Goal: Check status: Check status

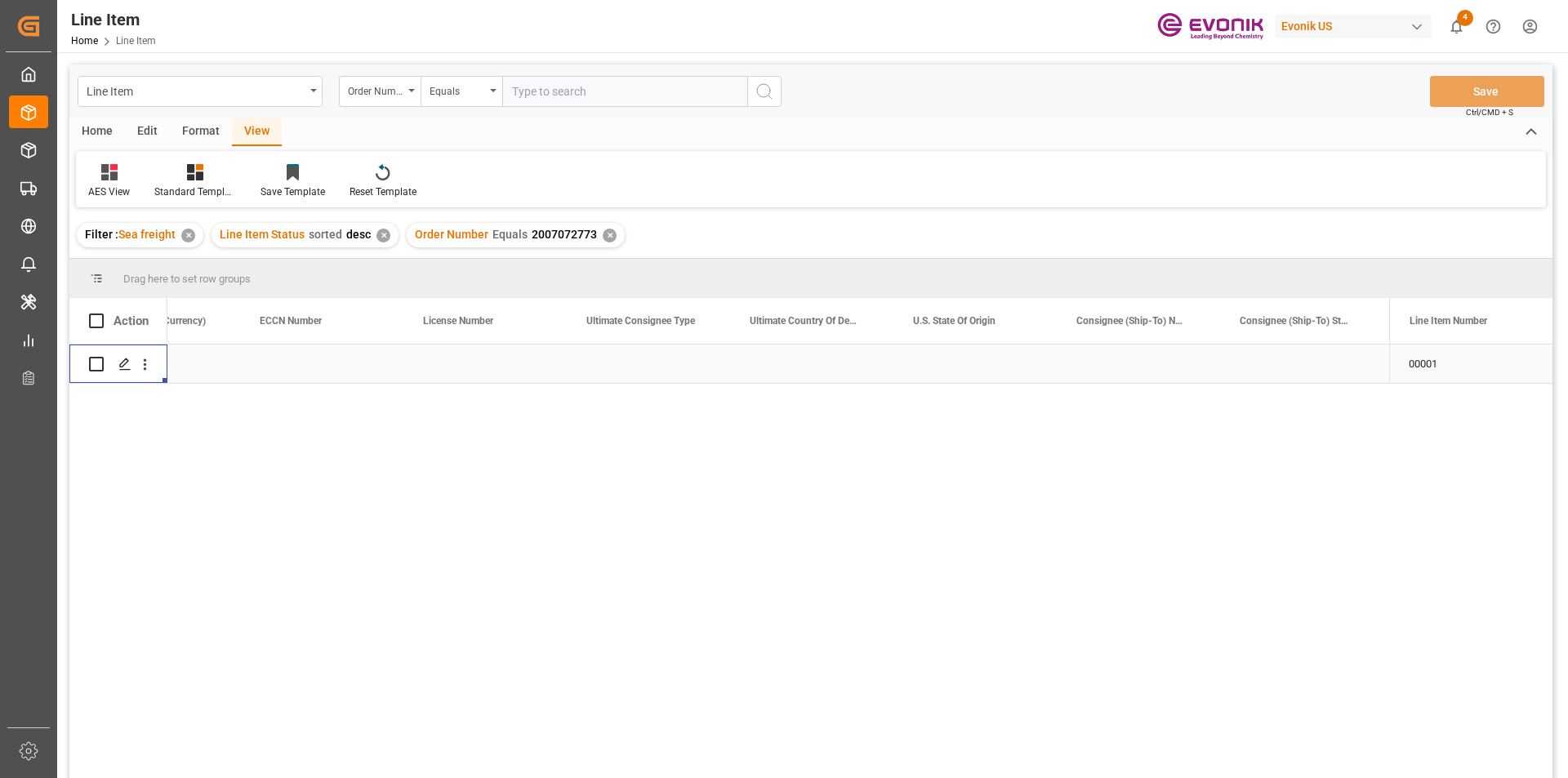
scroll to position [0, 1560]
click at [602, 234] on div "✕" at bounding box center [609, 236] width 14 height 14
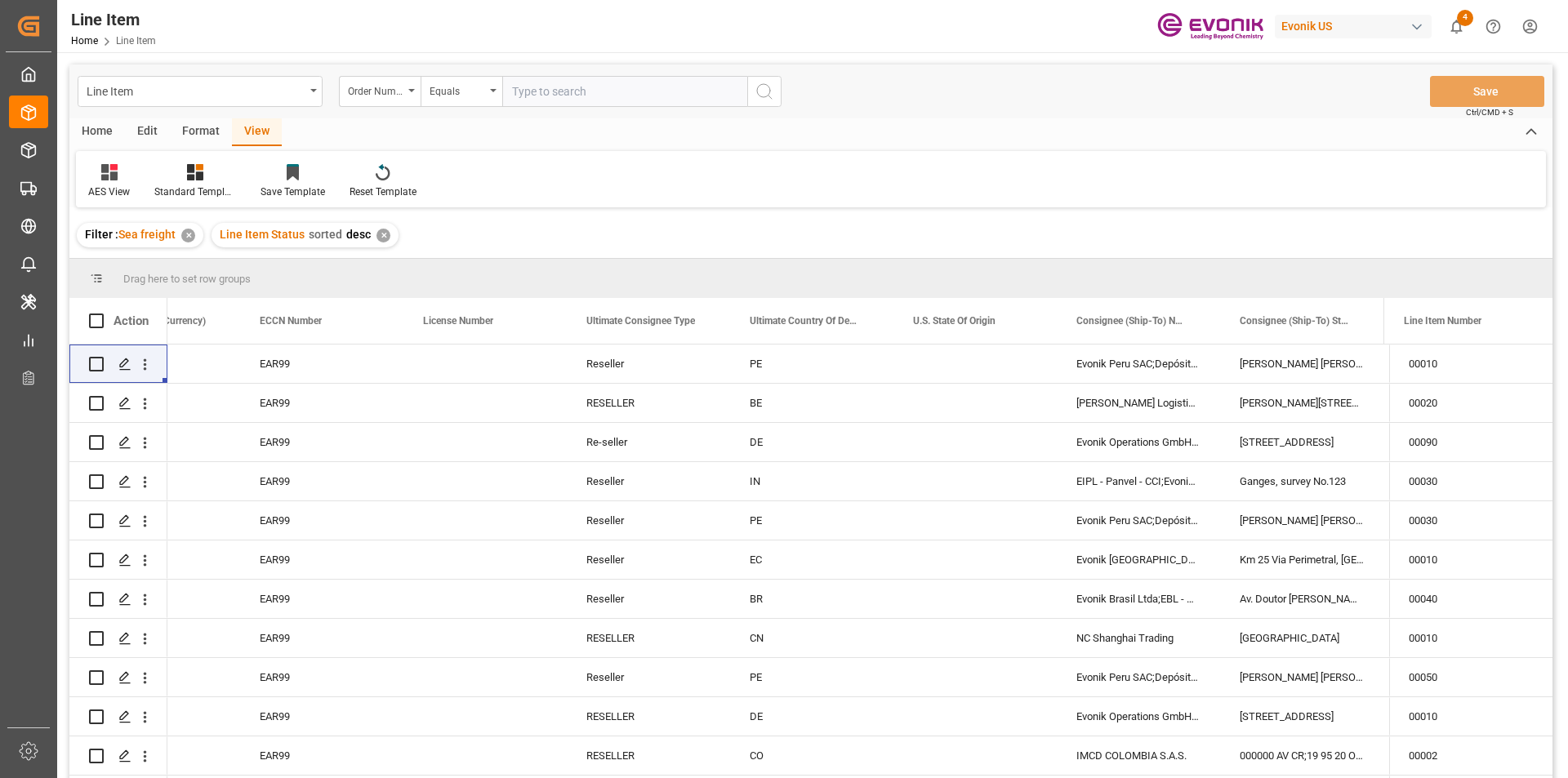
click at [599, 91] on input "text" at bounding box center [624, 91] width 245 height 31
paste input "2007085371"
type input "2007085371"
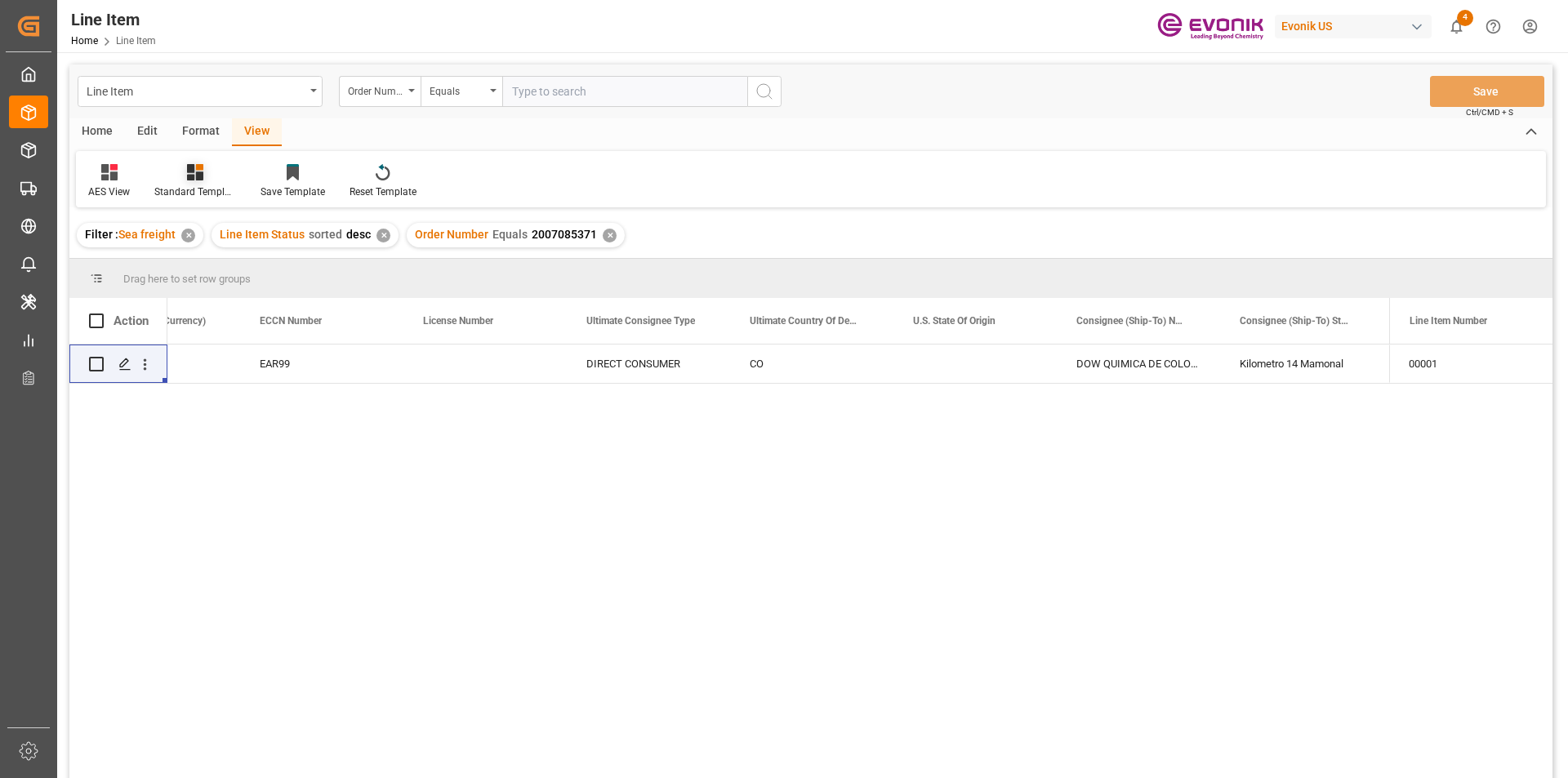
click at [211, 186] on div "Standard Templates" at bounding box center [195, 191] width 82 height 14
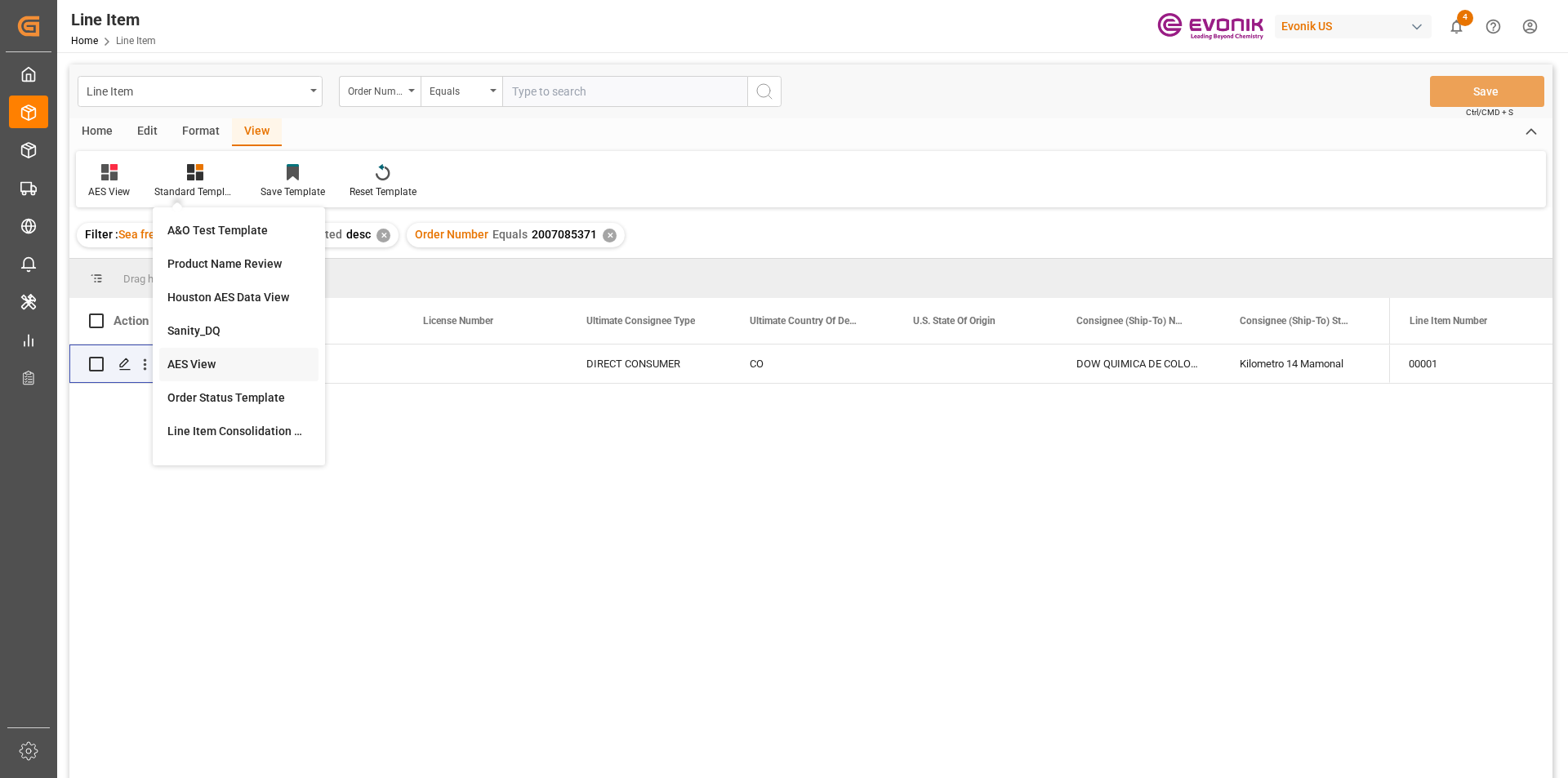
click at [240, 362] on div "AES View" at bounding box center [239, 364] width 143 height 17
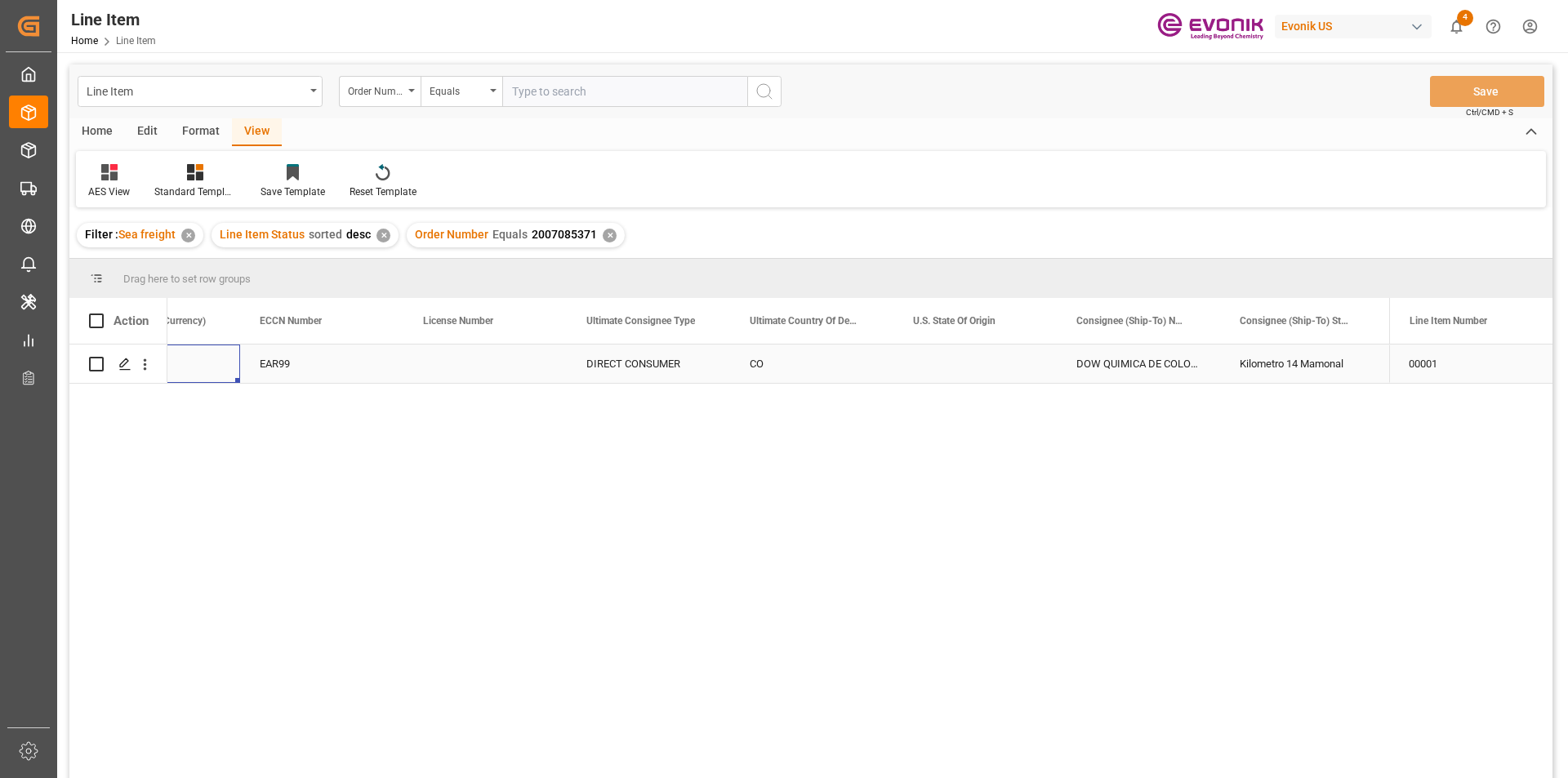
click at [239, 365] on div "USD" at bounding box center [158, 363] width 163 height 38
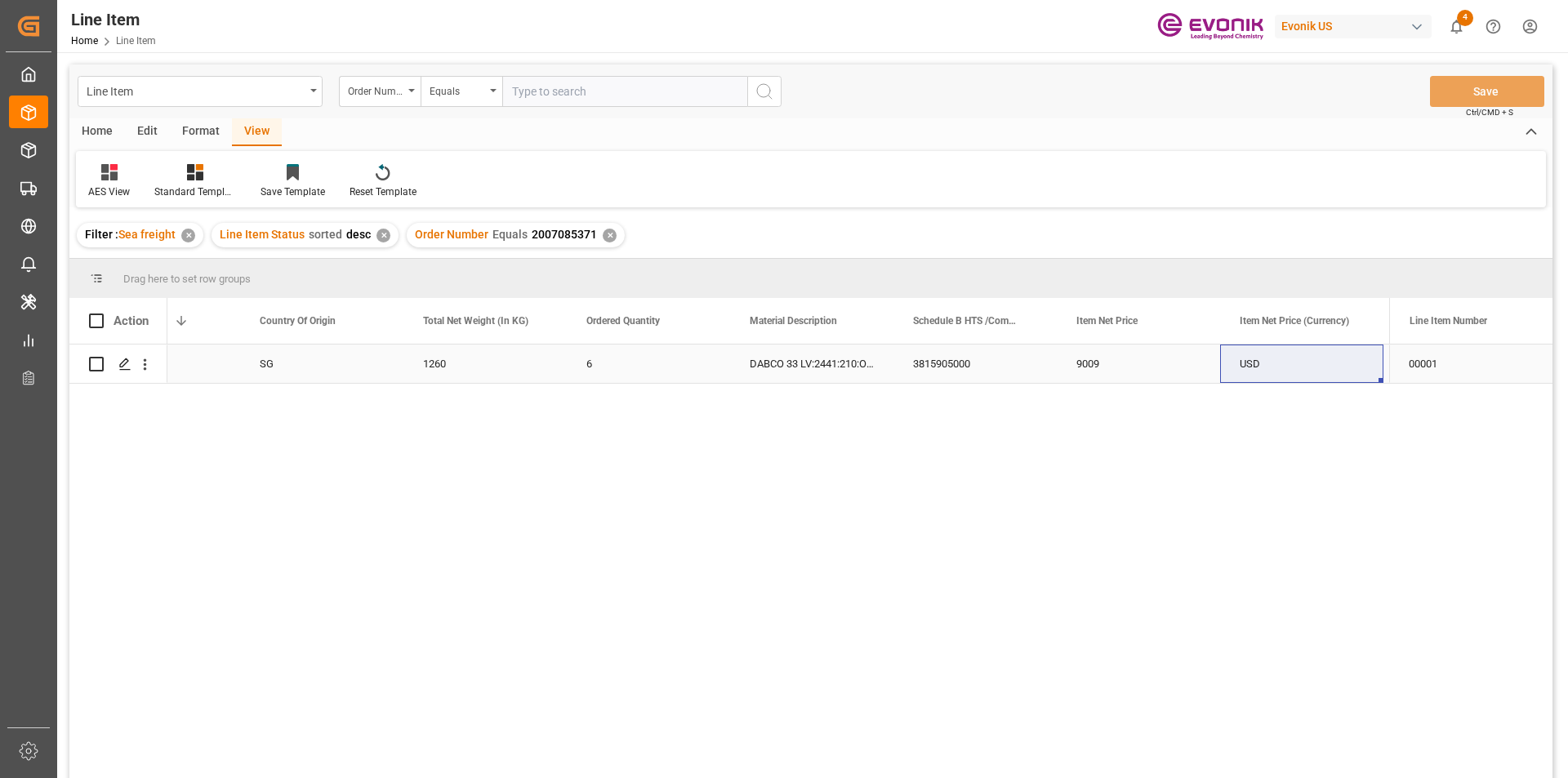
click at [443, 355] on div "1260" at bounding box center [485, 363] width 163 height 38
click at [1114, 355] on div "9009" at bounding box center [1138, 363] width 163 height 38
click at [1259, 356] on div "USD" at bounding box center [1302, 363] width 163 height 38
click at [149, 360] on icon "open menu" at bounding box center [145, 364] width 17 height 17
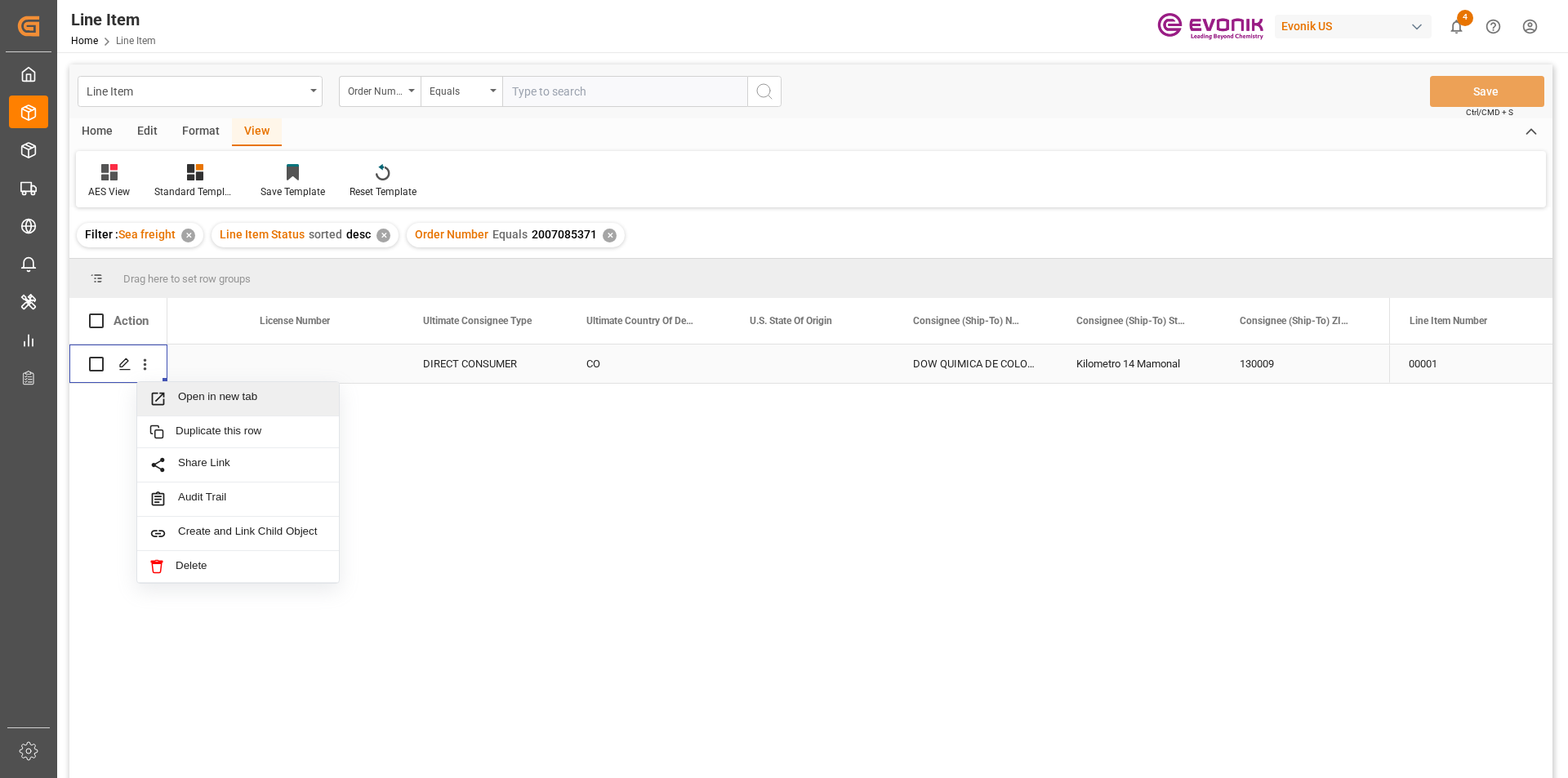
click at [239, 396] on span "Open in new tab" at bounding box center [252, 399] width 149 height 17
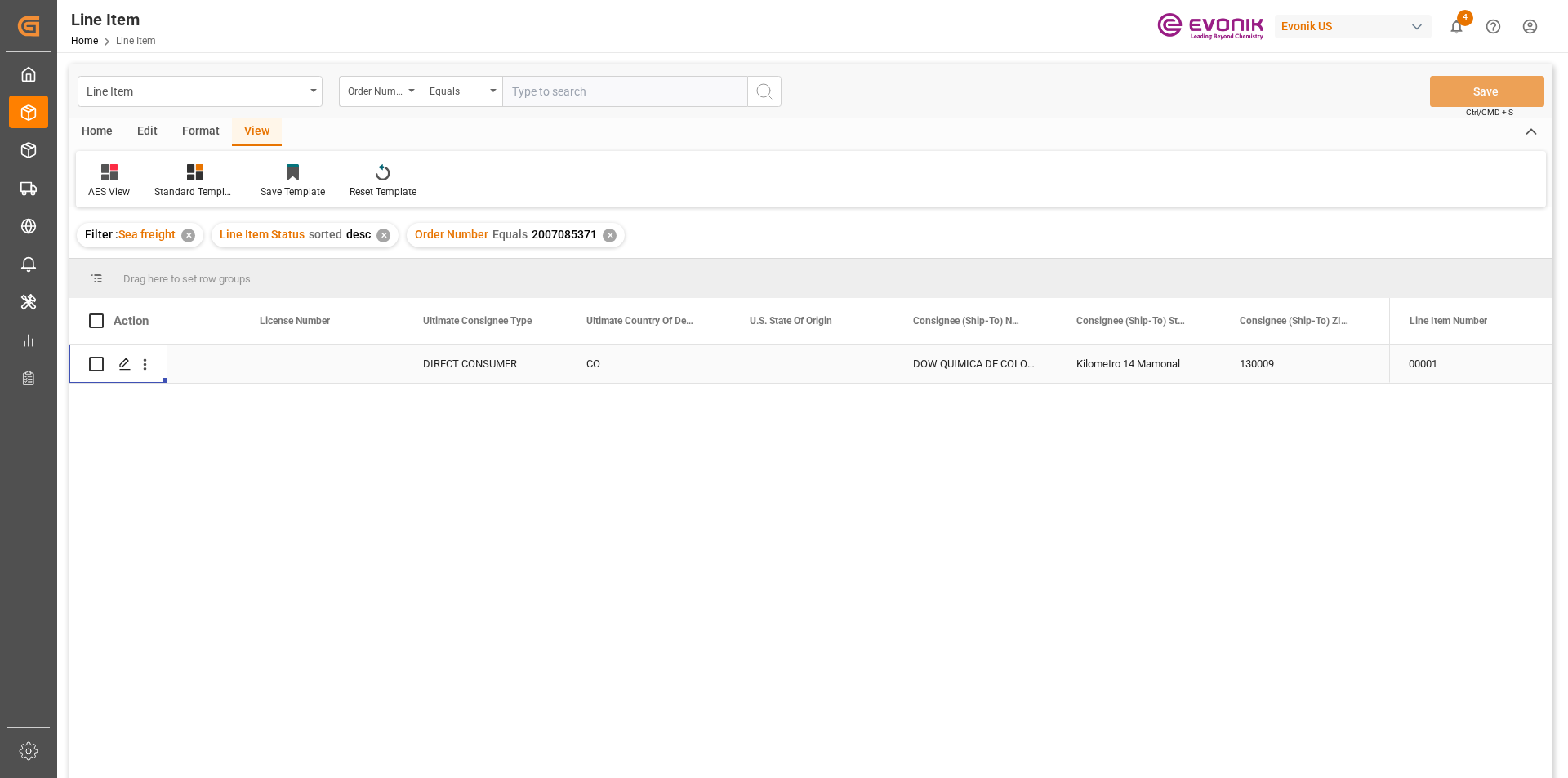
click at [680, 357] on div "CO" at bounding box center [648, 363] width 163 height 38
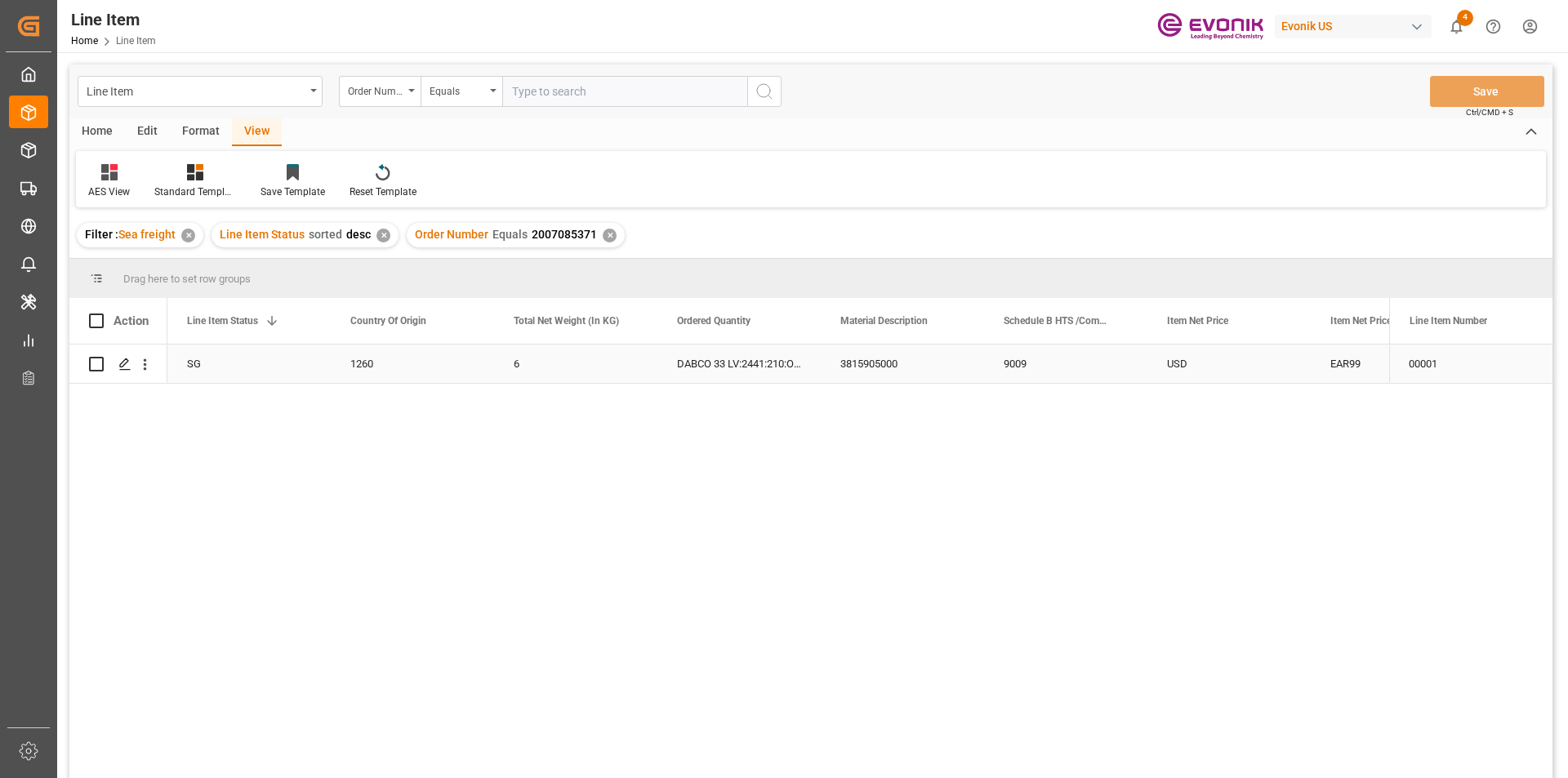
scroll to position [0, 327]
click at [602, 233] on div "✕" at bounding box center [609, 236] width 14 height 14
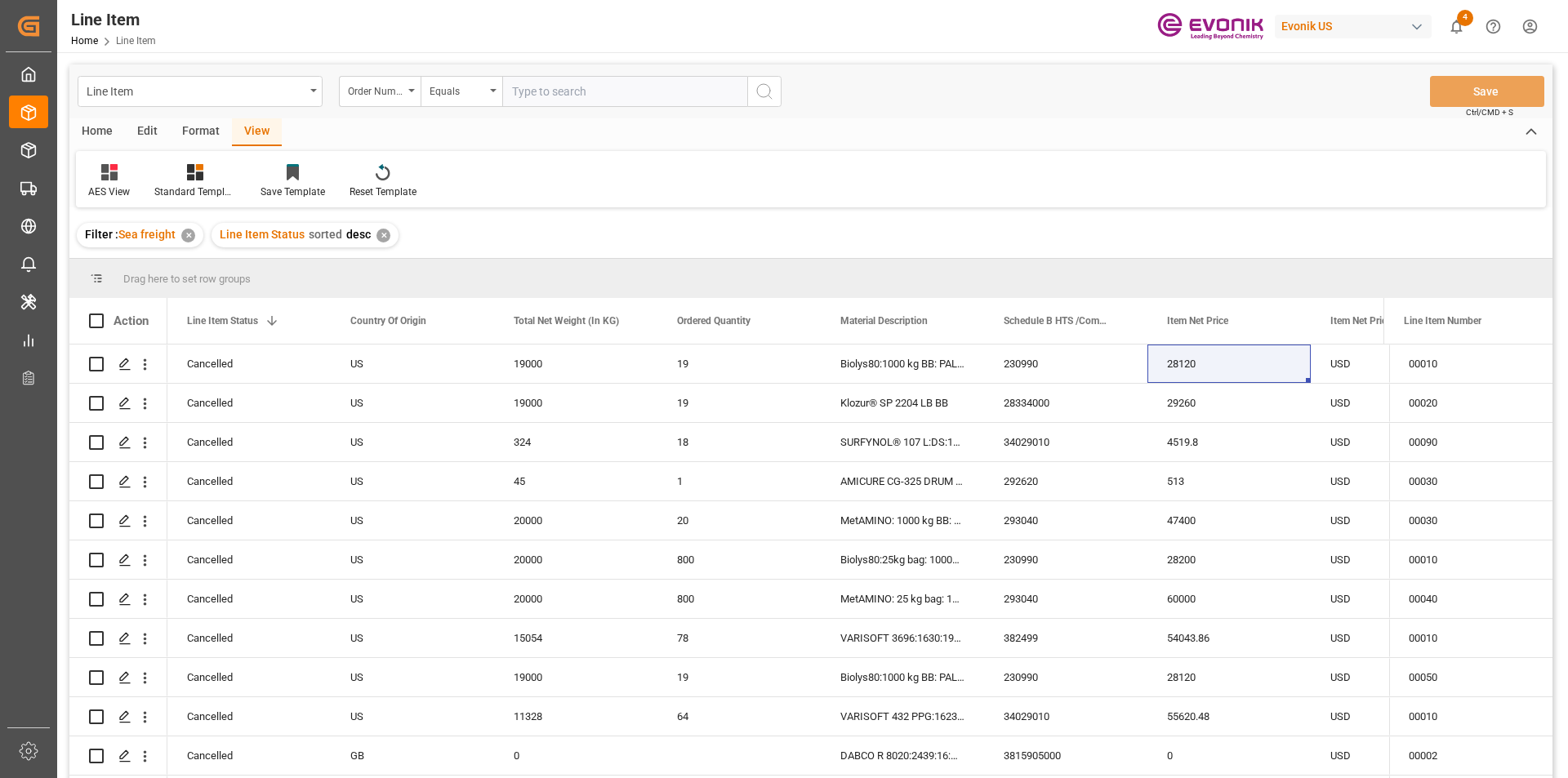
click at [598, 93] on input "text" at bounding box center [624, 91] width 245 height 31
paste input "0046470079"
type input "0046470079"
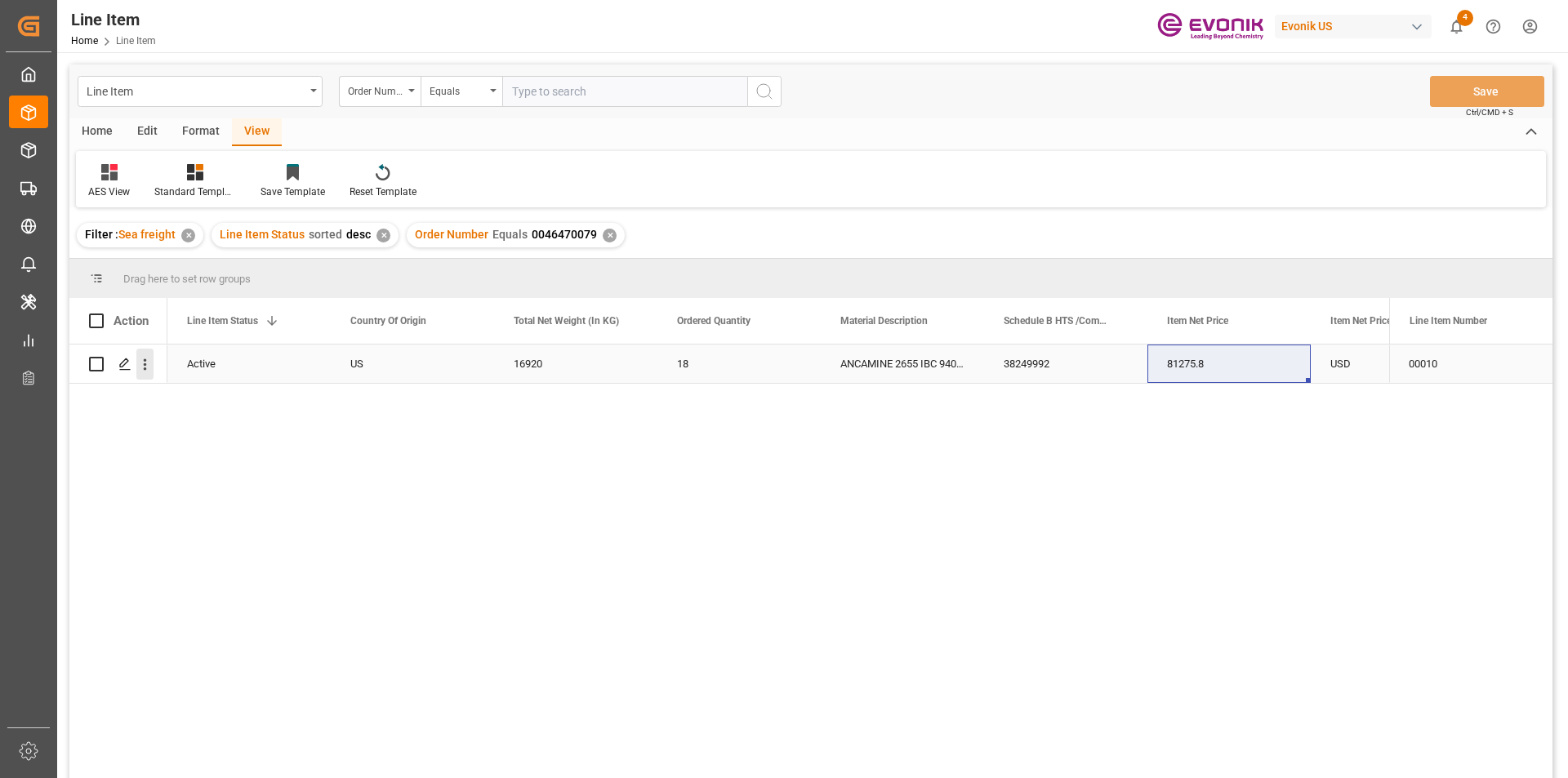
click at [145, 364] on icon "open menu" at bounding box center [145, 364] width 3 height 11
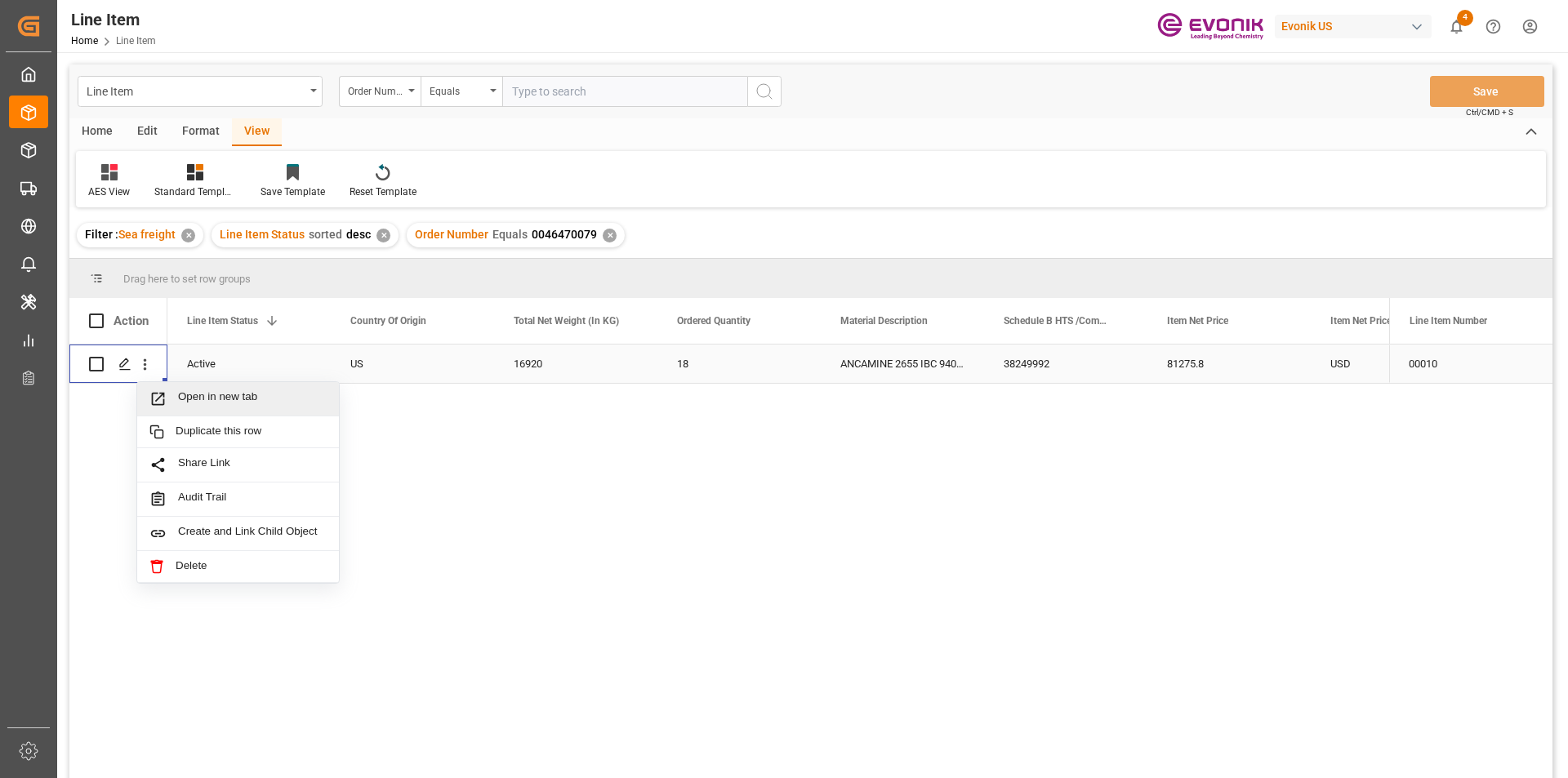
click at [268, 397] on span "Open in new tab" at bounding box center [252, 399] width 149 height 17
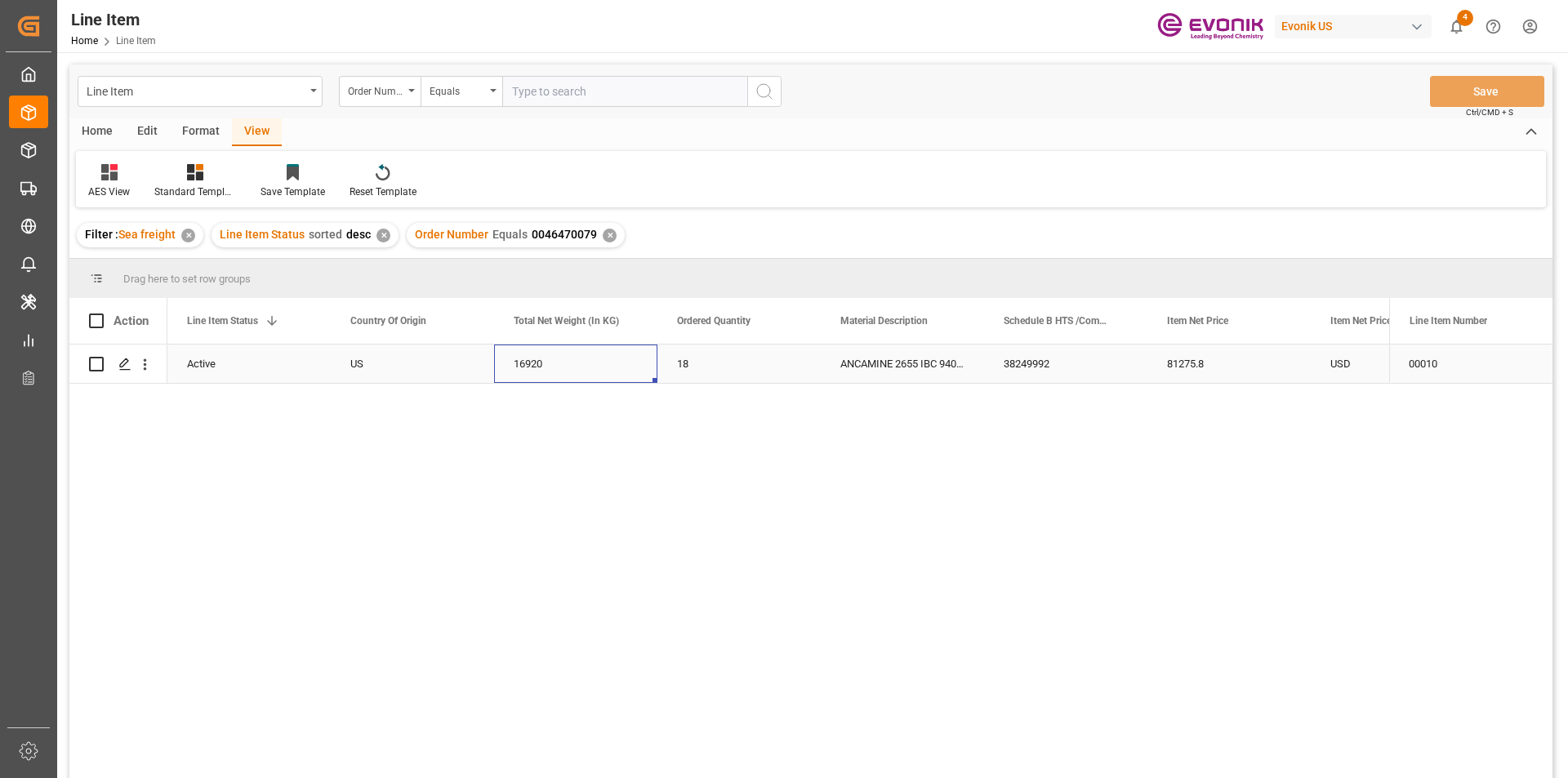
click at [573, 374] on div "16920" at bounding box center [576, 363] width 163 height 38
click at [1215, 361] on div "81275.8" at bounding box center [1229, 363] width 163 height 38
click at [1229, 356] on div "81275.8" at bounding box center [1229, 363] width 163 height 38
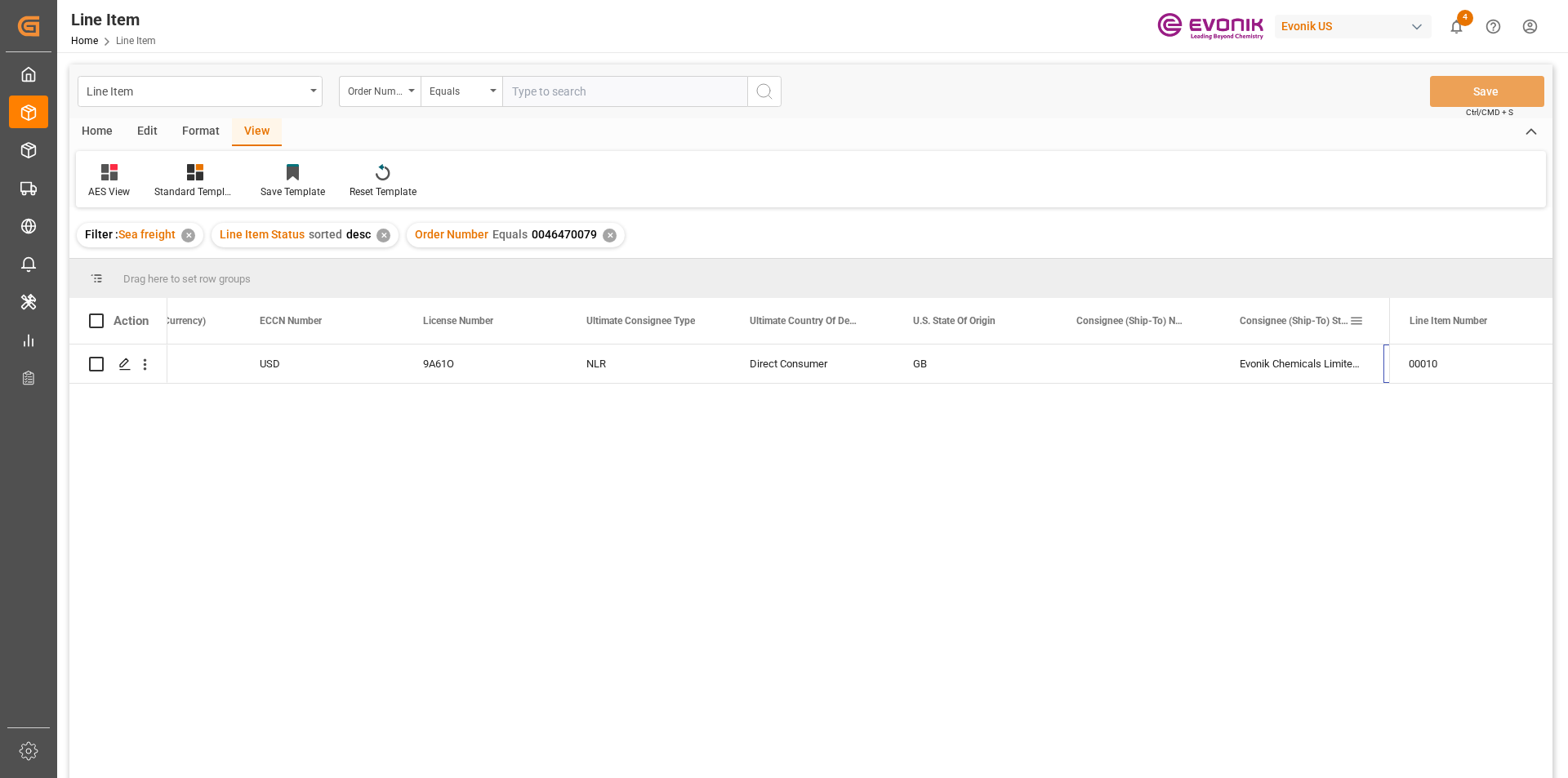
scroll to position [0, 1560]
click at [141, 367] on icon "open menu" at bounding box center [145, 364] width 17 height 17
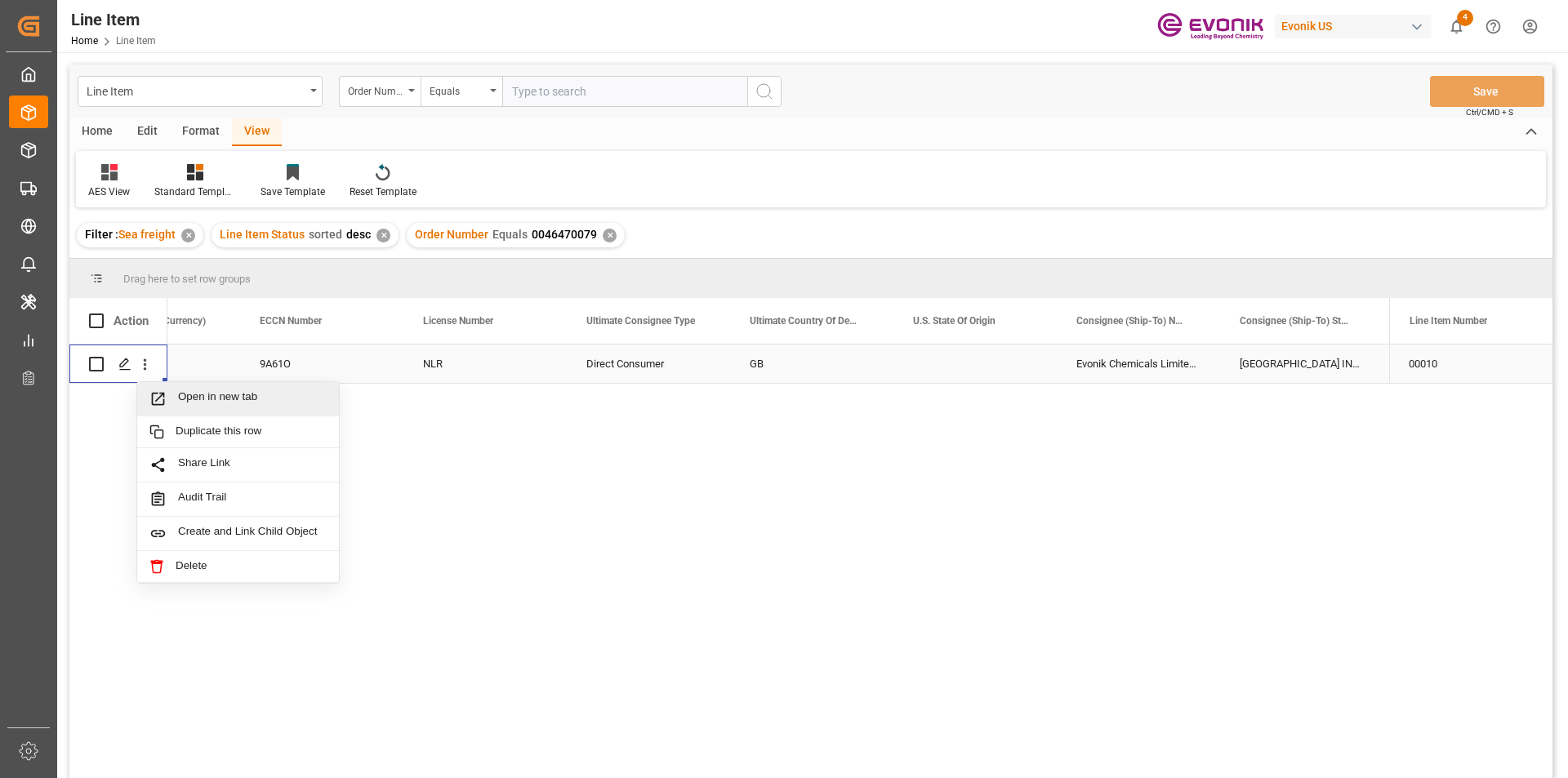
click at [231, 392] on span "Open in new tab" at bounding box center [252, 399] width 149 height 17
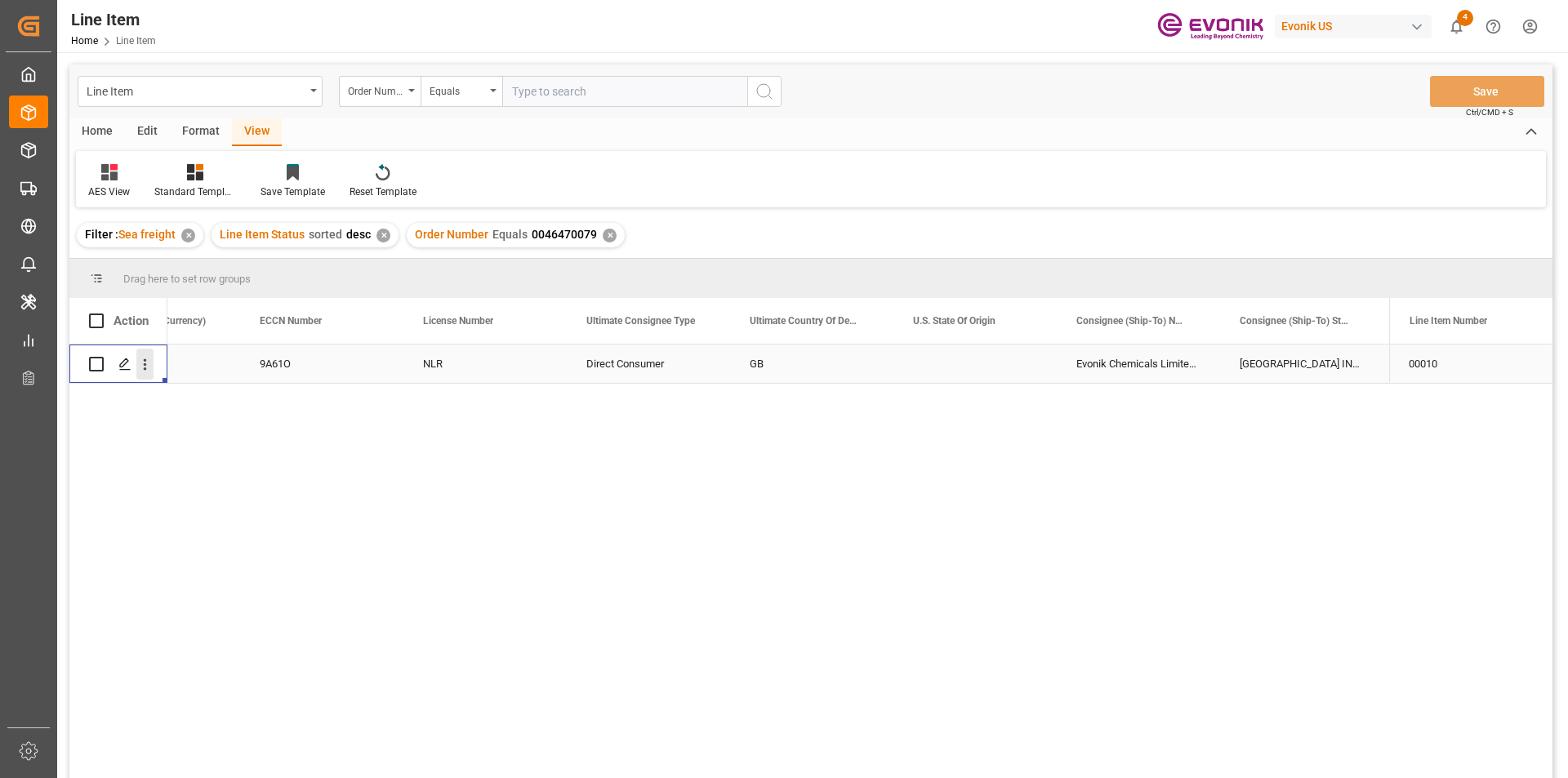
click at [150, 372] on icon "open menu" at bounding box center [145, 364] width 17 height 17
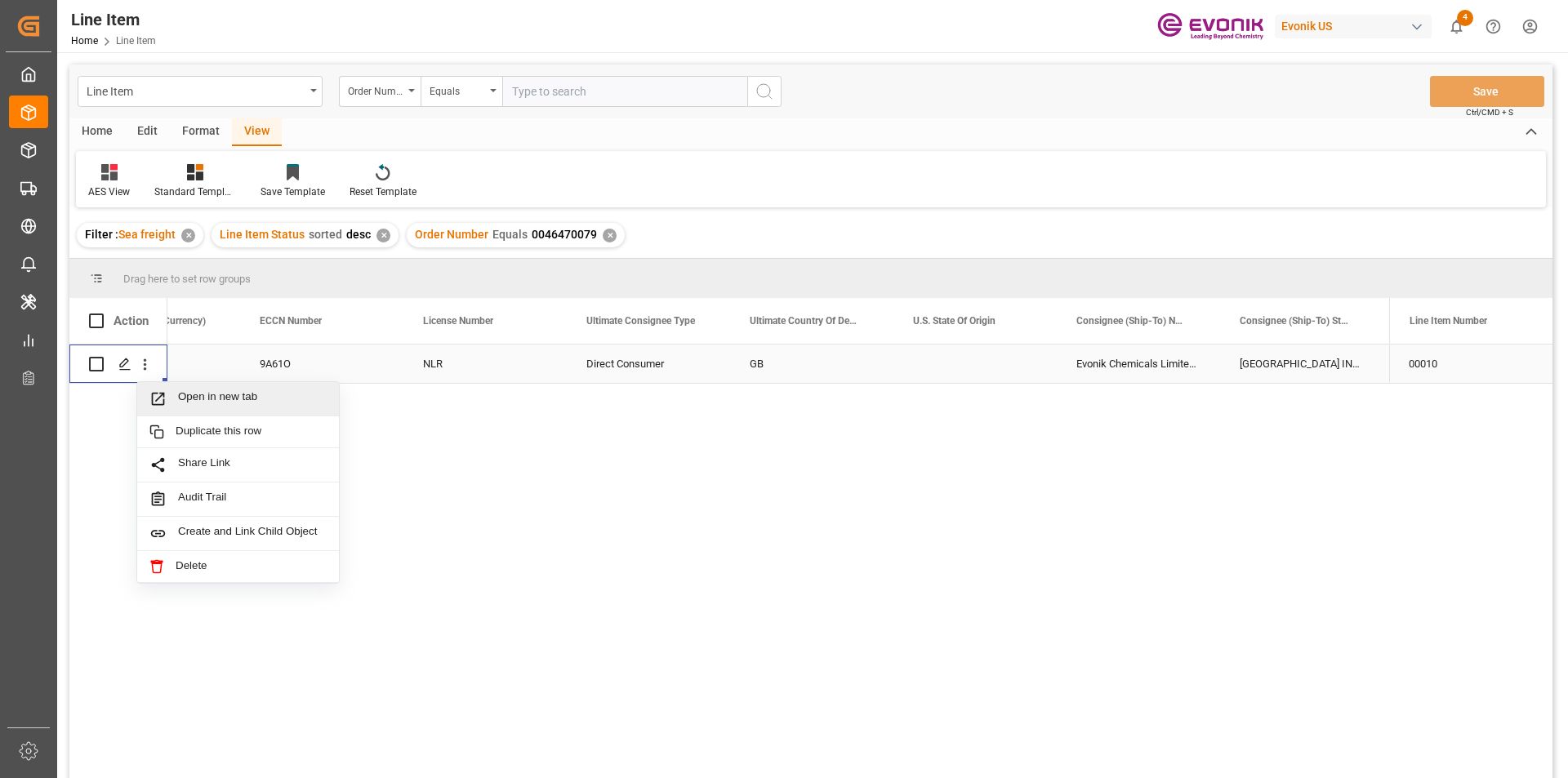
click at [217, 393] on span "Open in new tab" at bounding box center [252, 399] width 149 height 17
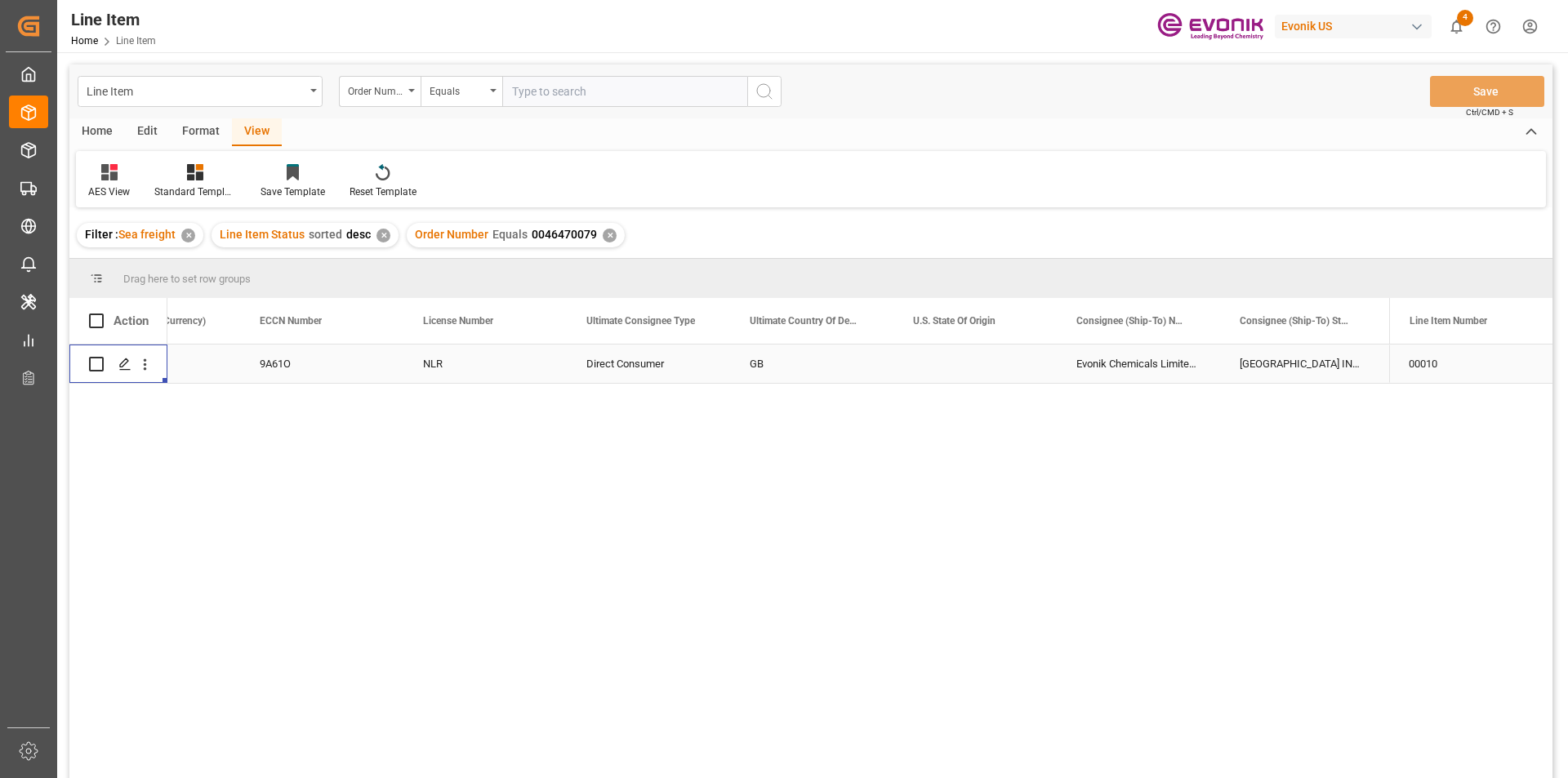
click at [454, 361] on div "NLR" at bounding box center [485, 363] width 163 height 38
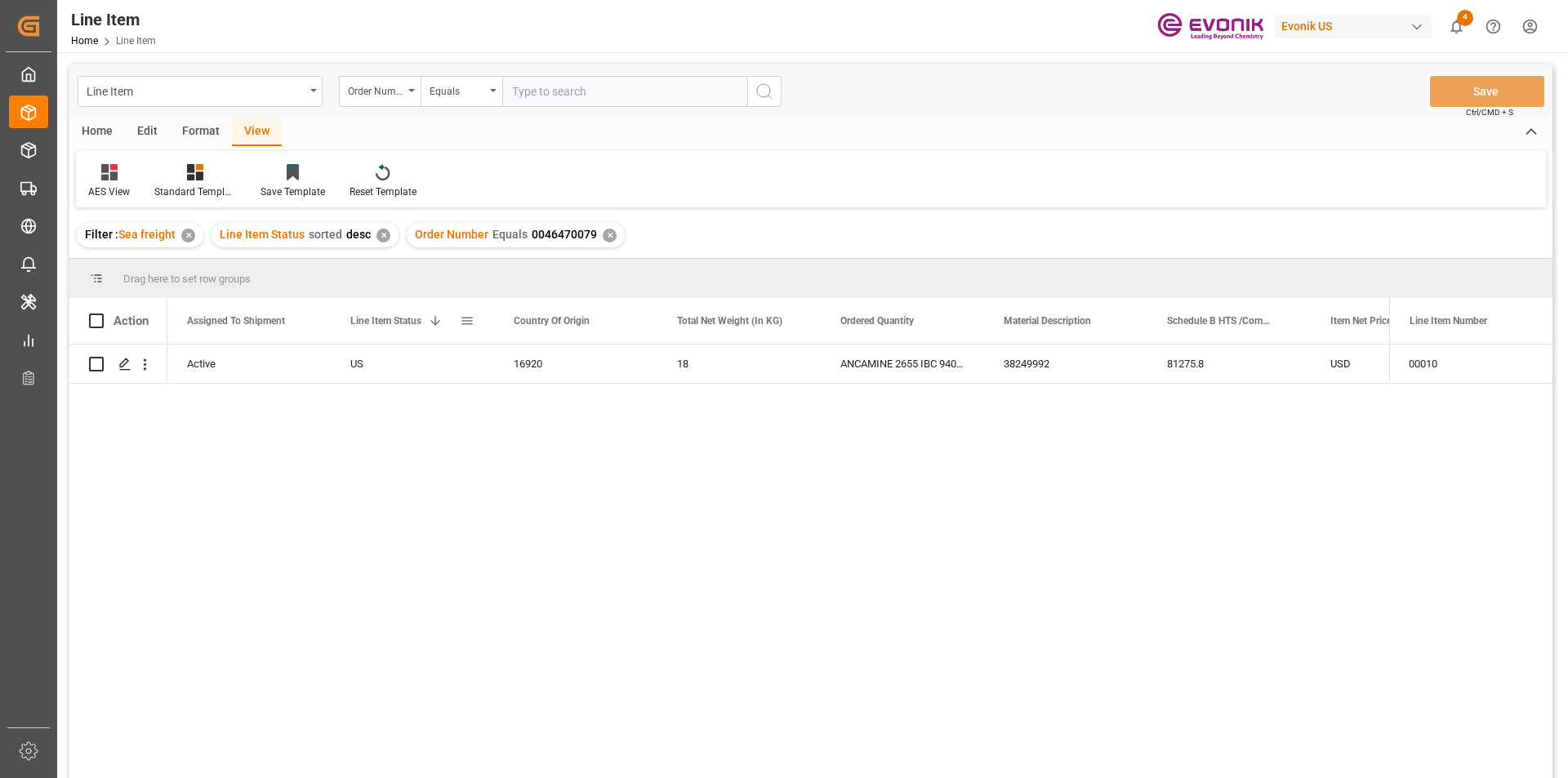
scroll to position [0, 163]
click at [610, 232] on div "✕" at bounding box center [609, 236] width 14 height 14
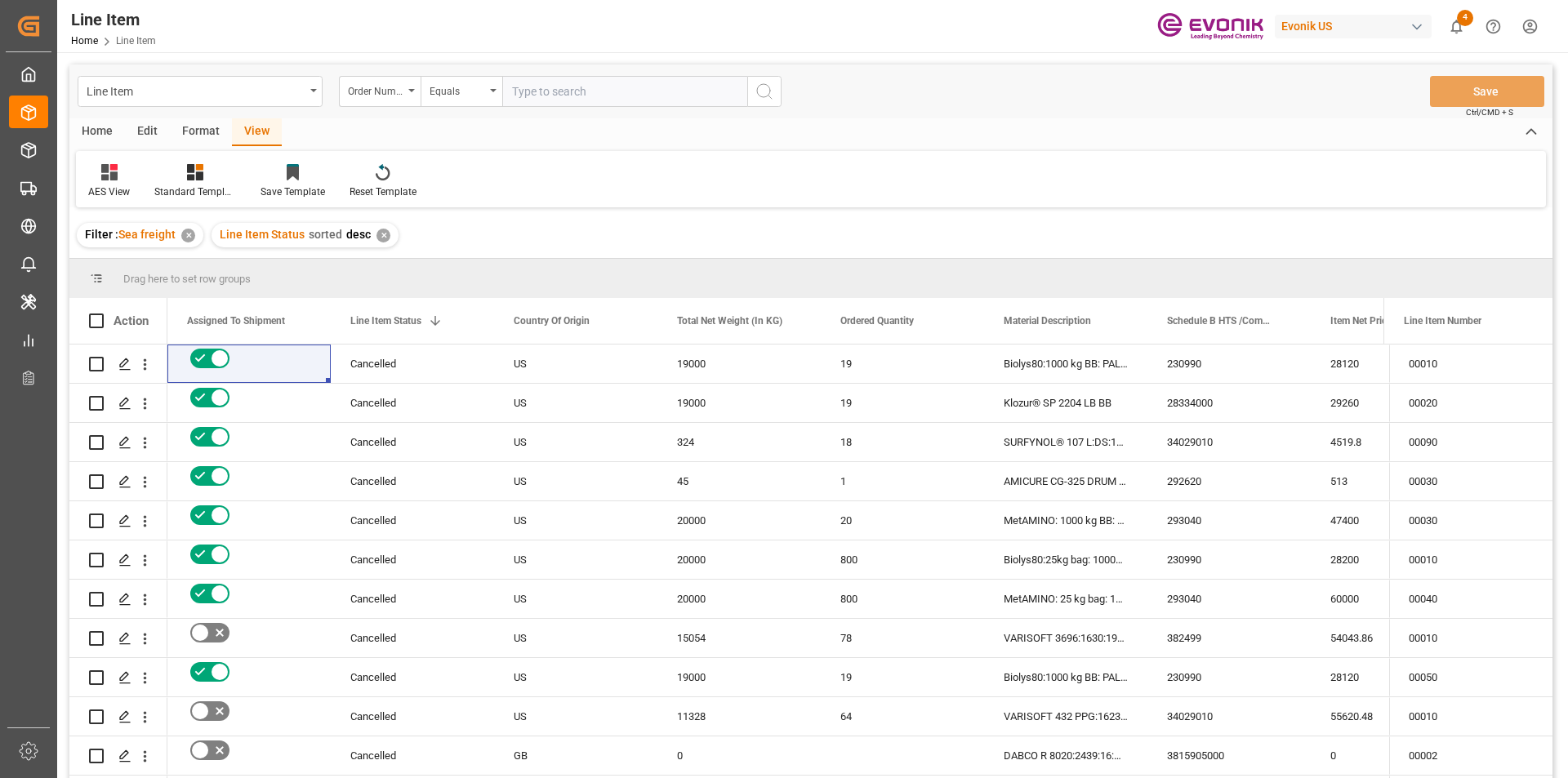
click at [603, 98] on input "text" at bounding box center [624, 91] width 245 height 31
paste input "0046466005"
type input "0046466005"
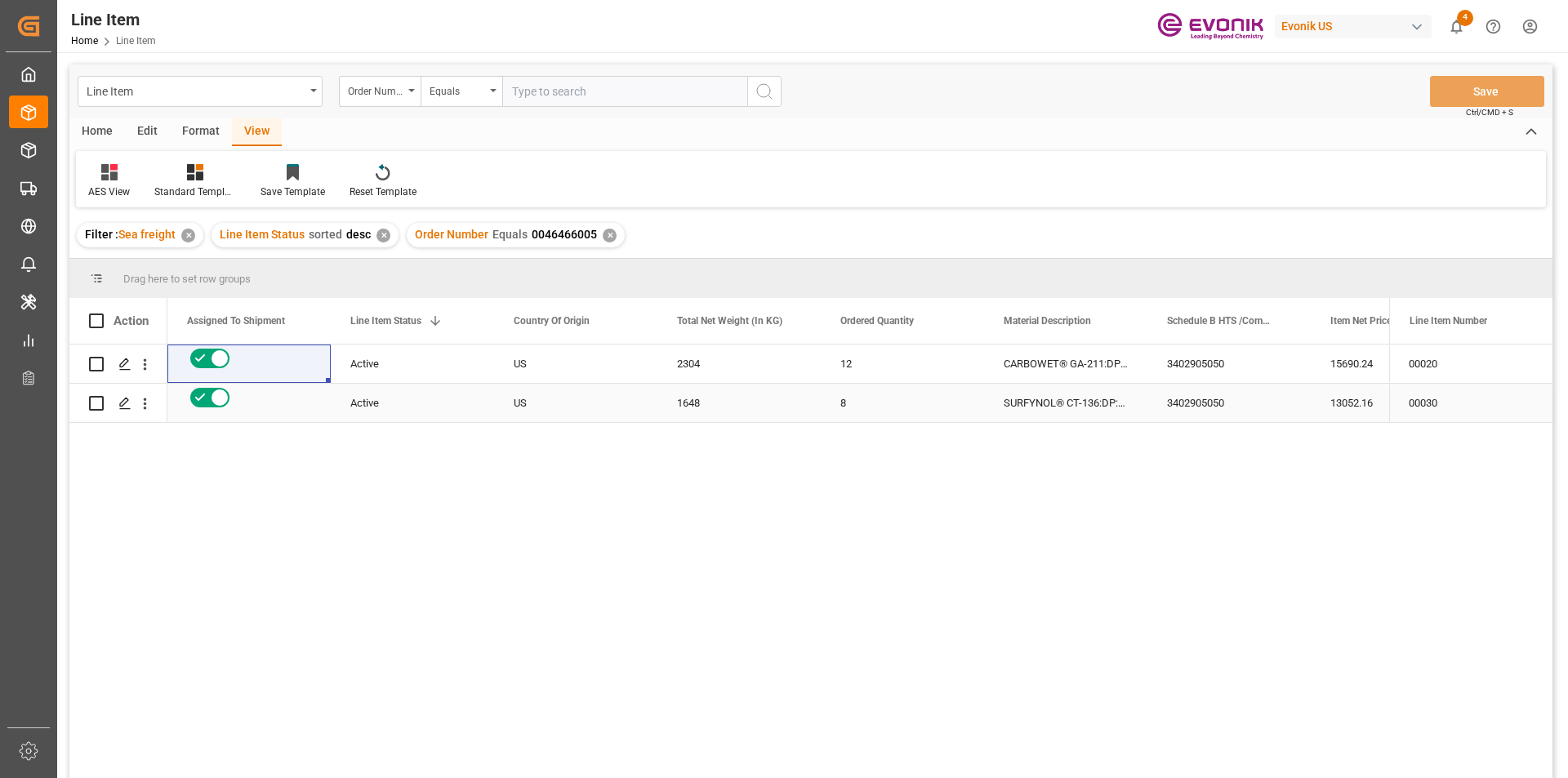
click at [675, 384] on div "1648" at bounding box center [739, 402] width 163 height 38
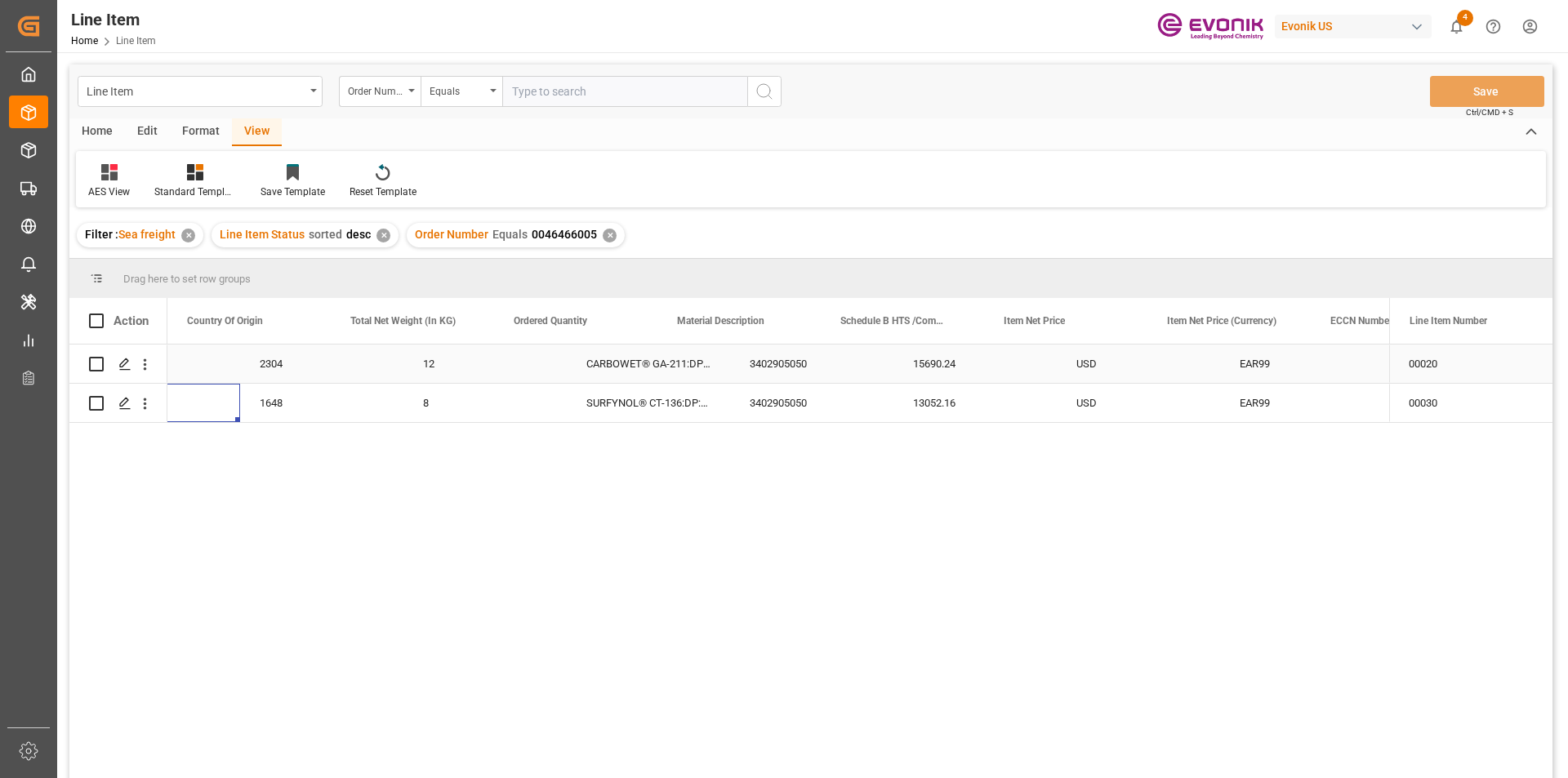
scroll to position [0, 490]
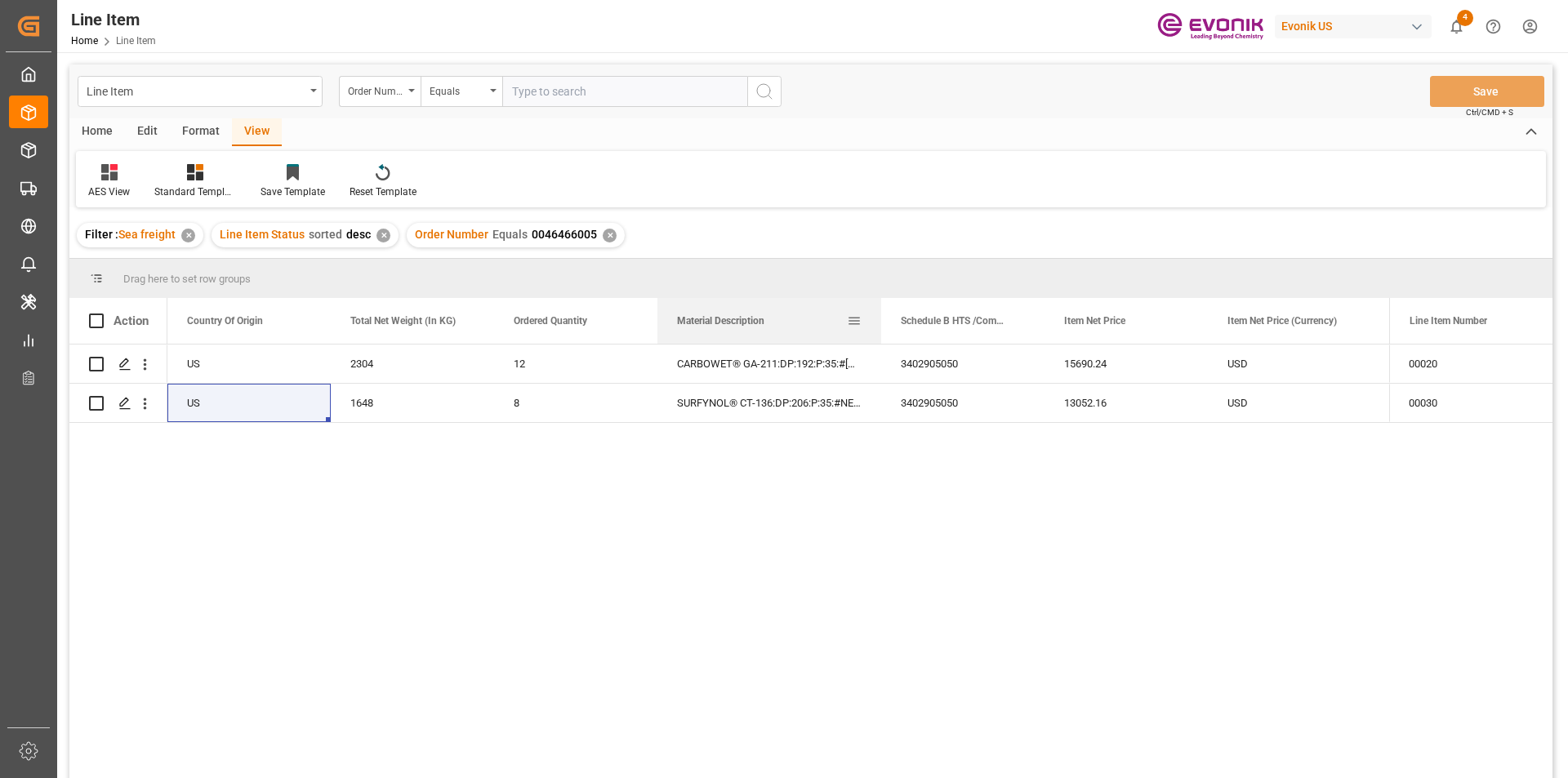
drag, startPoint x: 819, startPoint y: 313, endPoint x: 880, endPoint y: 300, distance: 62.4
click at [880, 300] on div at bounding box center [881, 321] width 7 height 46
drag, startPoint x: 881, startPoint y: 319, endPoint x: 917, endPoint y: 309, distance: 37.4
click at [917, 309] on div at bounding box center [918, 321] width 7 height 46
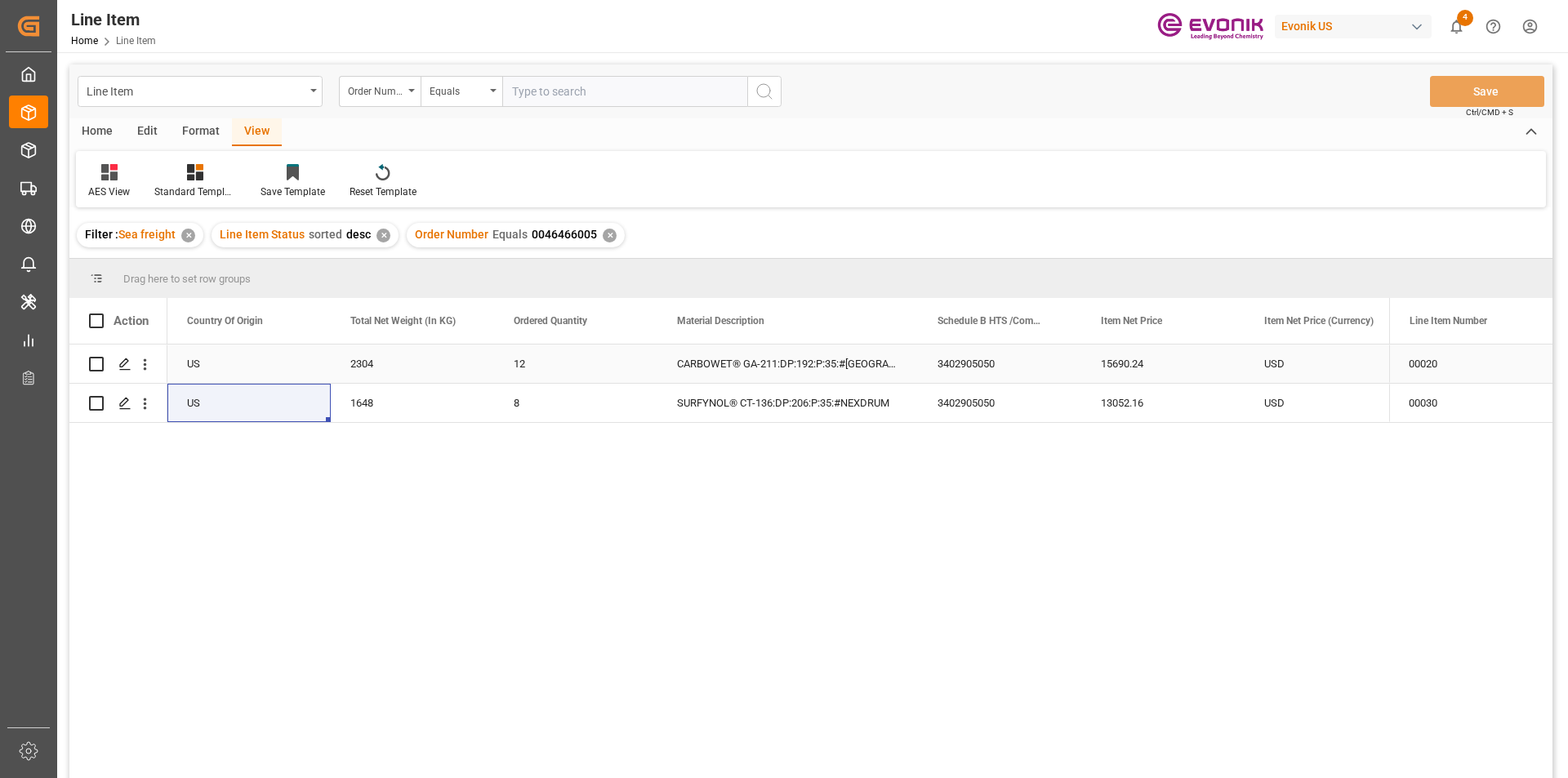
click at [755, 355] on div "CARBOWET® GA-211:DP:192:P:35:#US,NEXDRUM" at bounding box center [788, 363] width 260 height 38
click at [359, 358] on div "2304" at bounding box center [413, 363] width 163 height 38
click at [1168, 372] on div "15690.24" at bounding box center [1163, 363] width 163 height 38
click at [399, 398] on div "1648" at bounding box center [413, 402] width 163 height 38
click at [1126, 398] on div "13052.16" at bounding box center [1163, 402] width 163 height 38
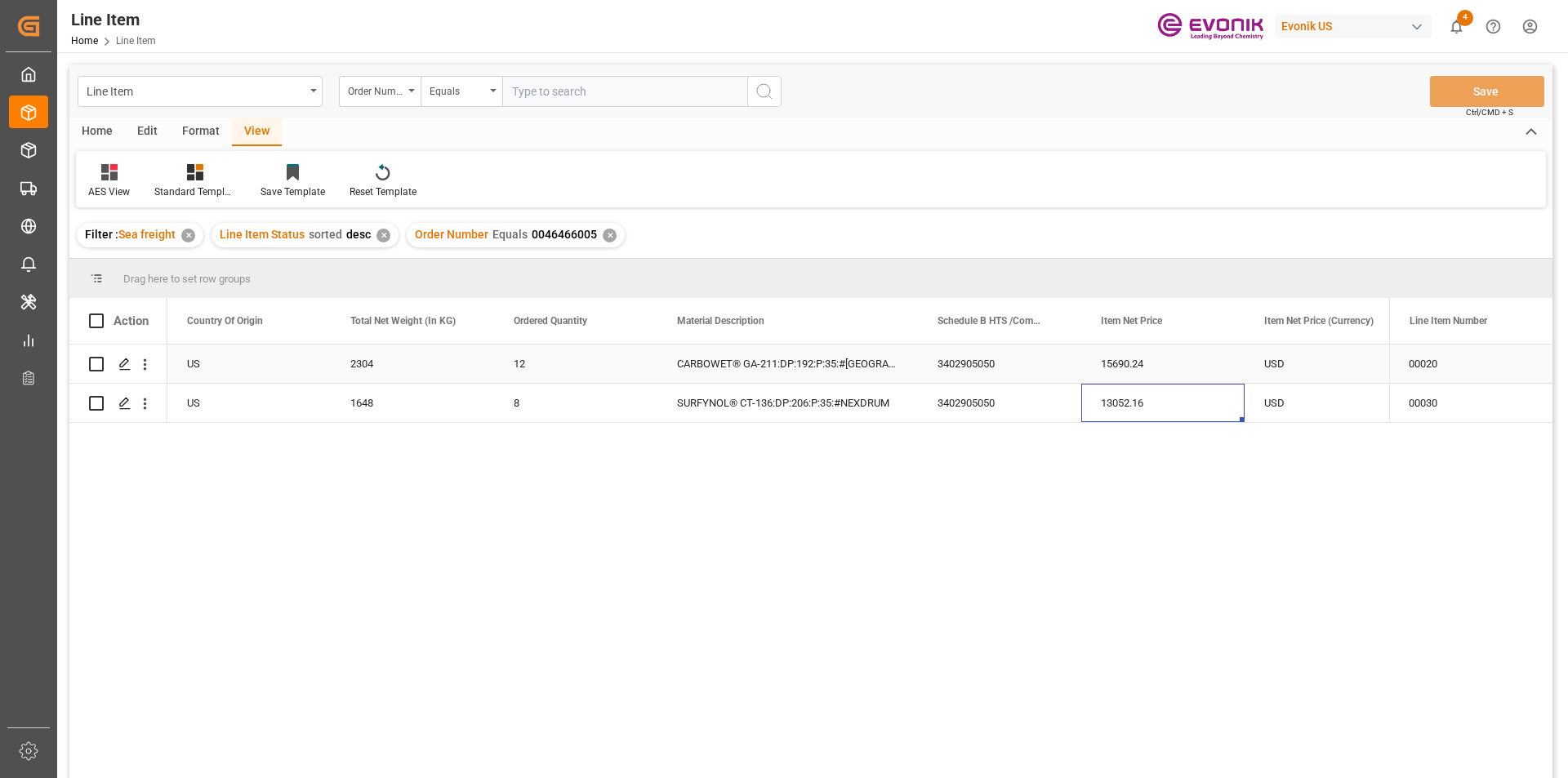
click at [1217, 355] on div "15690.24" at bounding box center [1163, 363] width 163 height 38
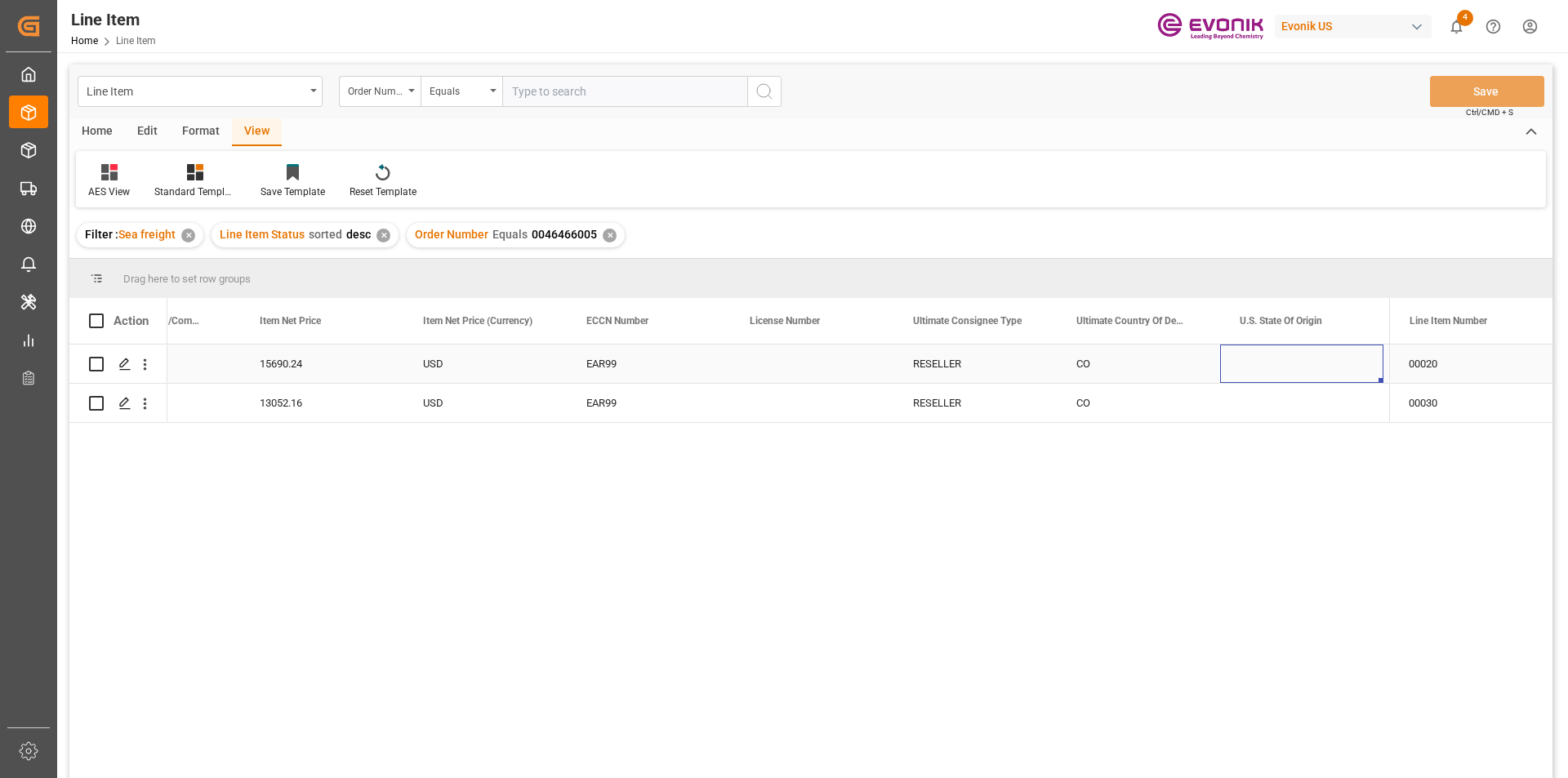
scroll to position [0, 1494]
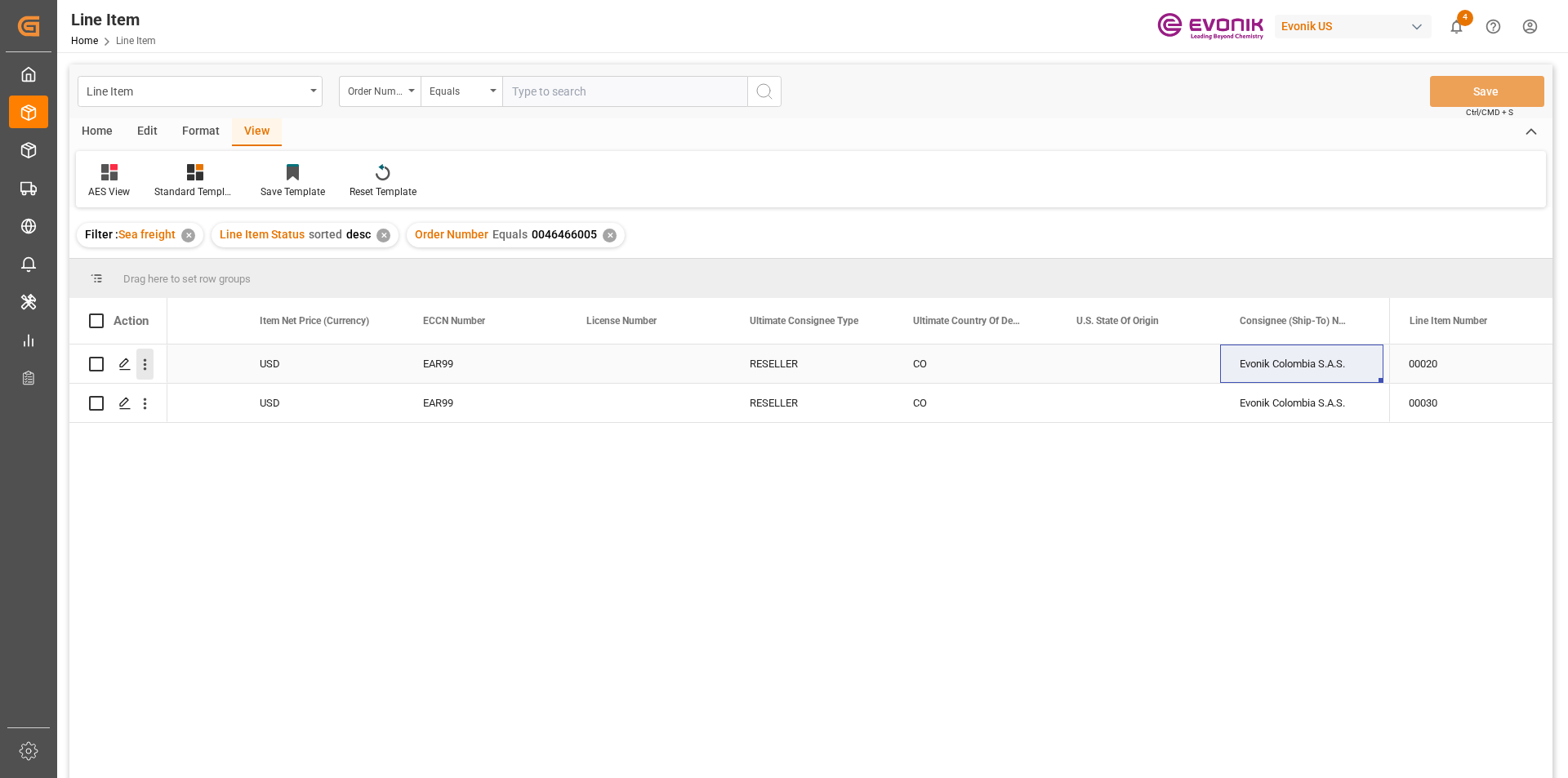
click at [149, 368] on icon "open menu" at bounding box center [145, 364] width 17 height 17
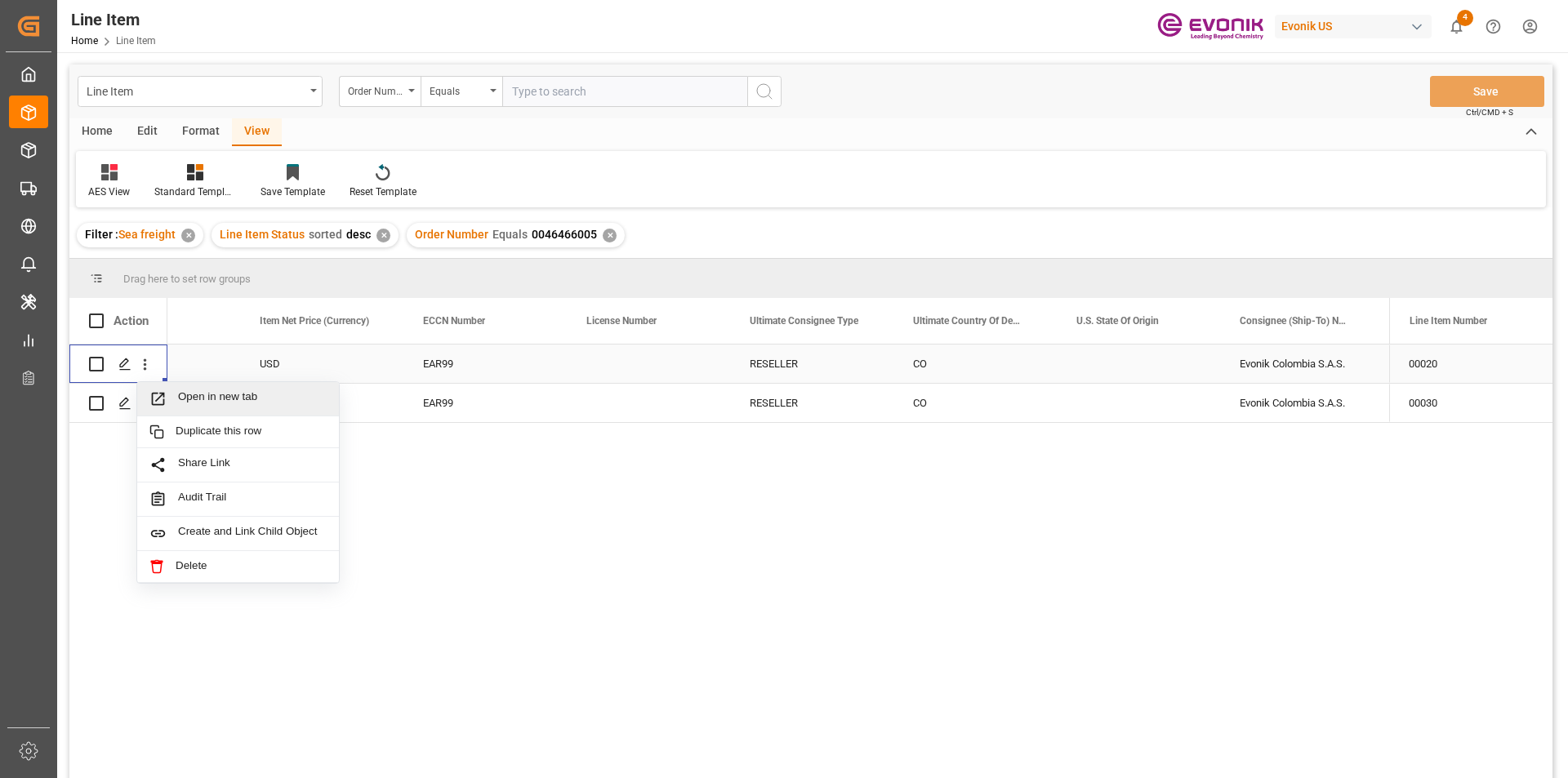
click at [258, 400] on span "Open in new tab" at bounding box center [252, 399] width 149 height 17
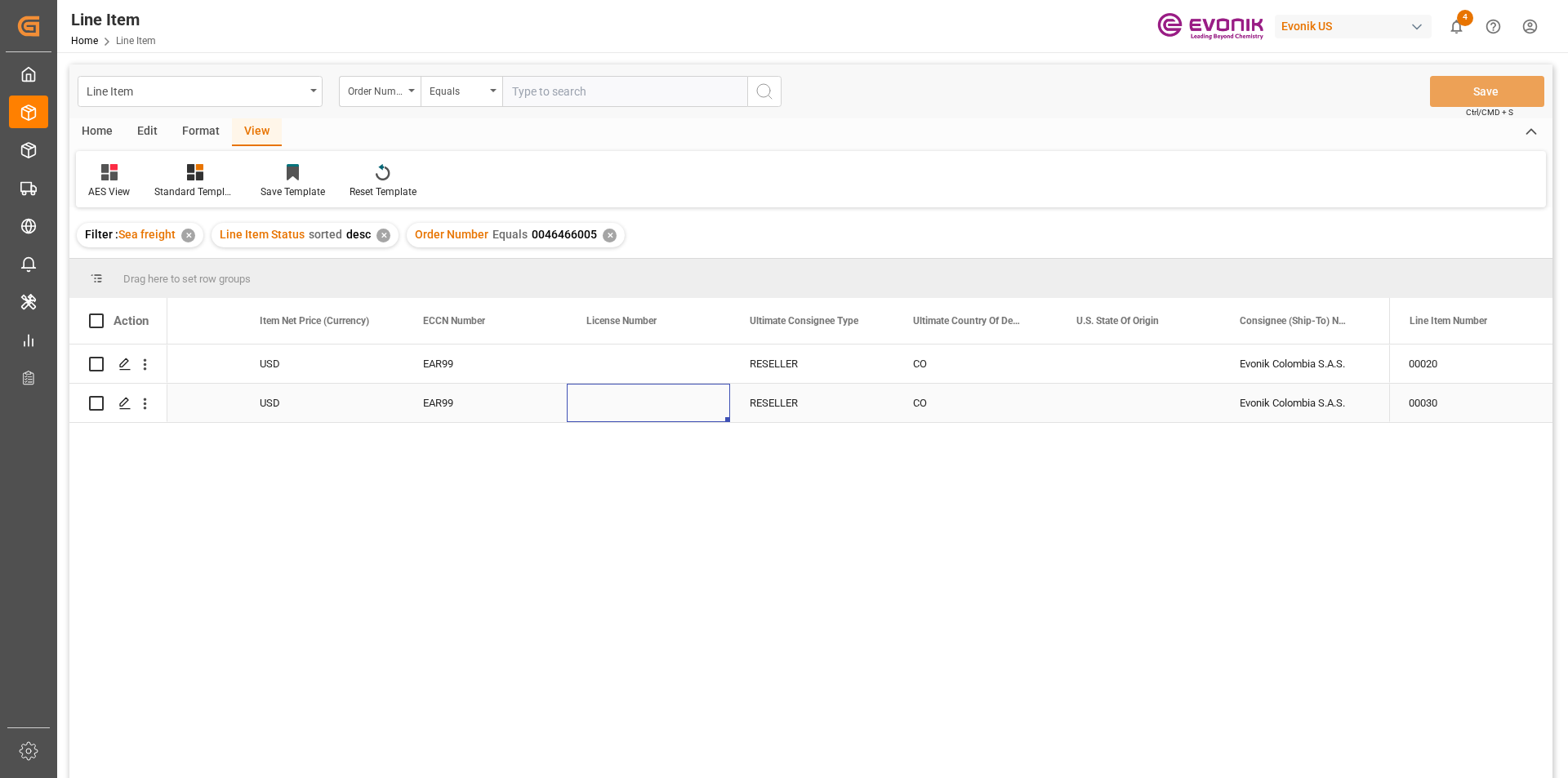
click at [703, 389] on div "Press SPACE to select this row." at bounding box center [648, 402] width 163 height 38
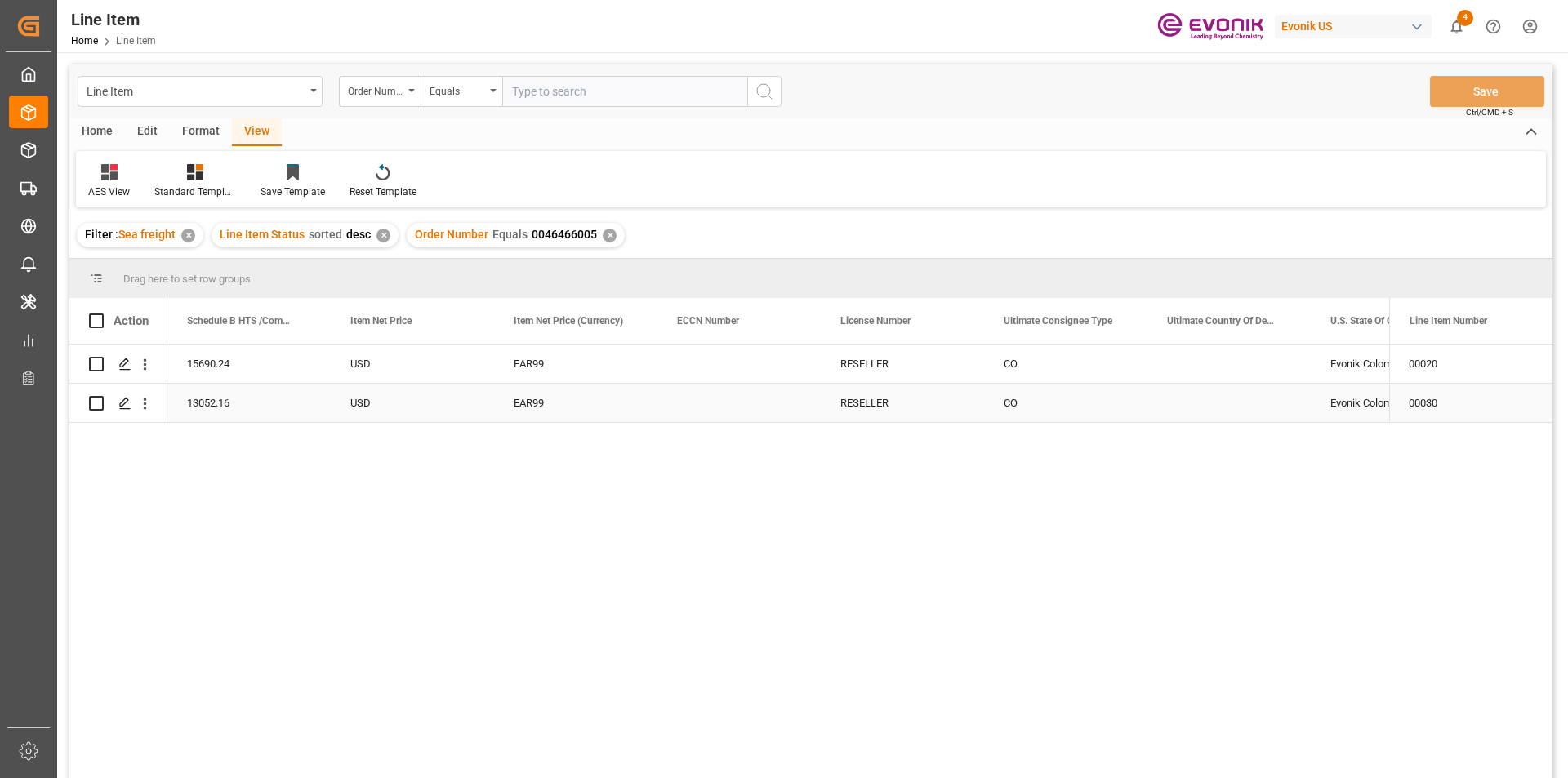
scroll to position [0, 1240]
click at [602, 236] on div "✕" at bounding box center [609, 236] width 14 height 14
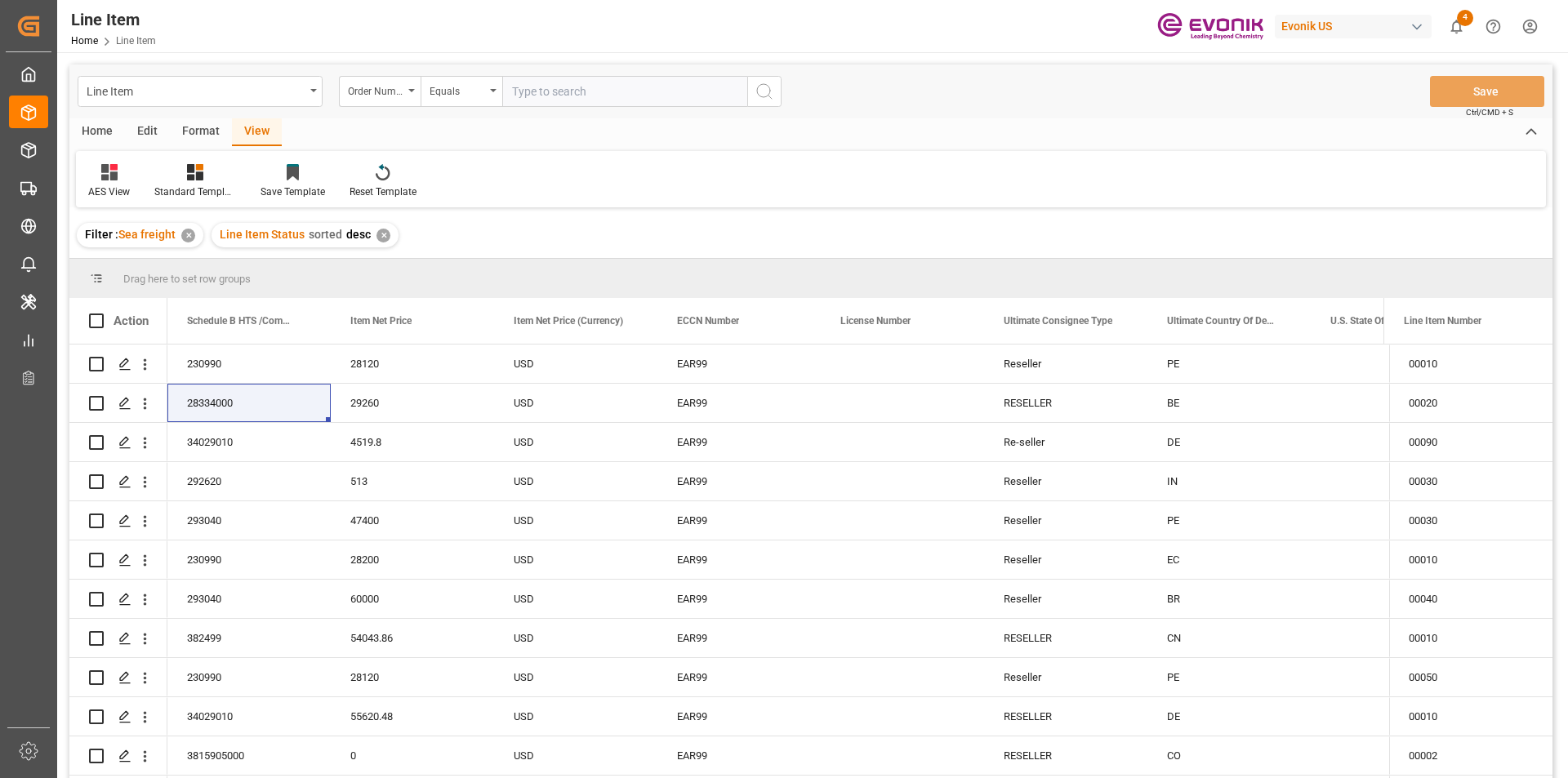
click at [594, 91] on input "text" at bounding box center [624, 91] width 245 height 31
paste input "2007020171"
type input "2007020171"
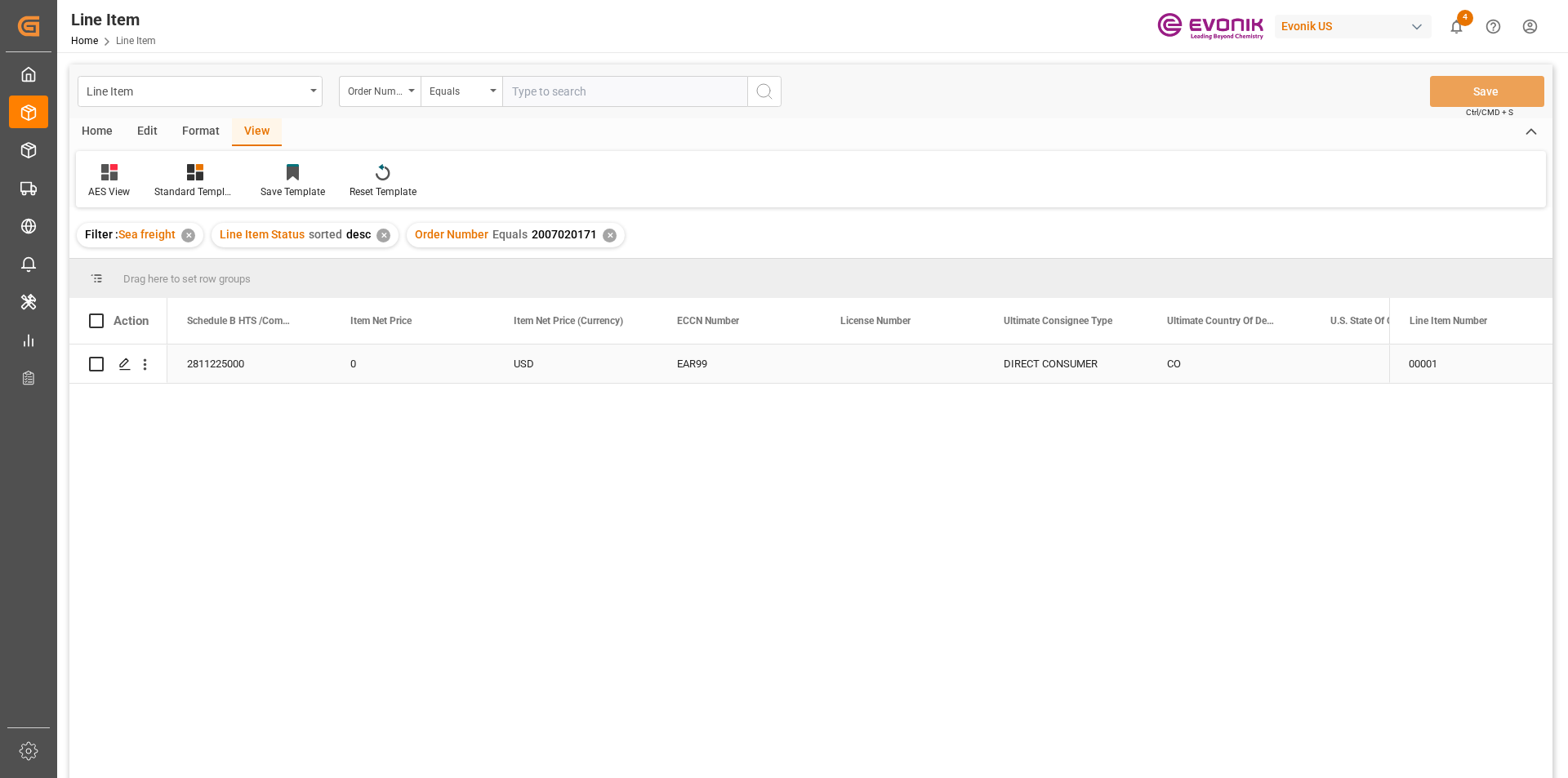
click at [790, 369] on div "EAR99" at bounding box center [739, 364] width 124 height 37
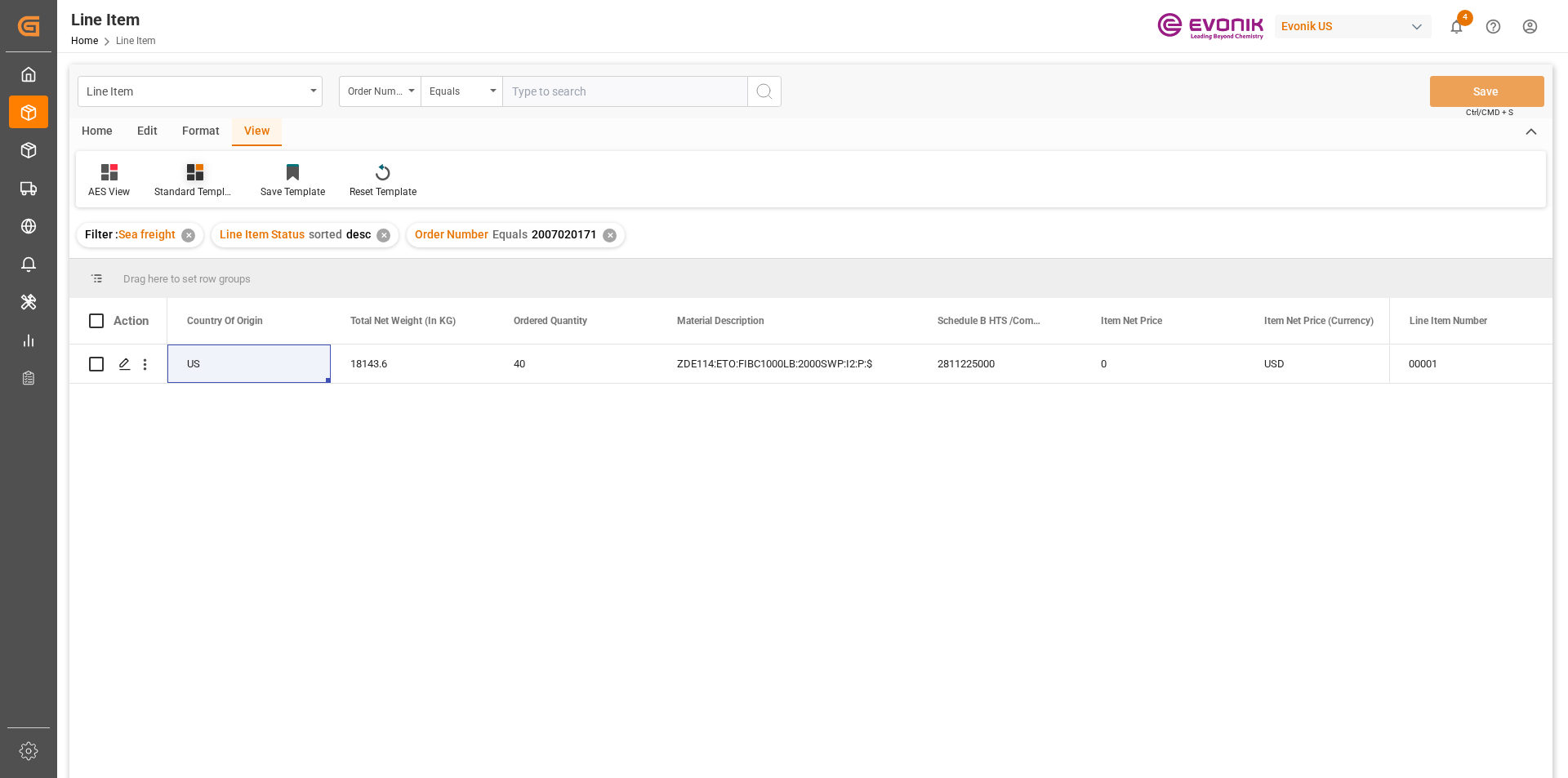
click at [198, 191] on div "Standard Templates" at bounding box center [195, 191] width 82 height 14
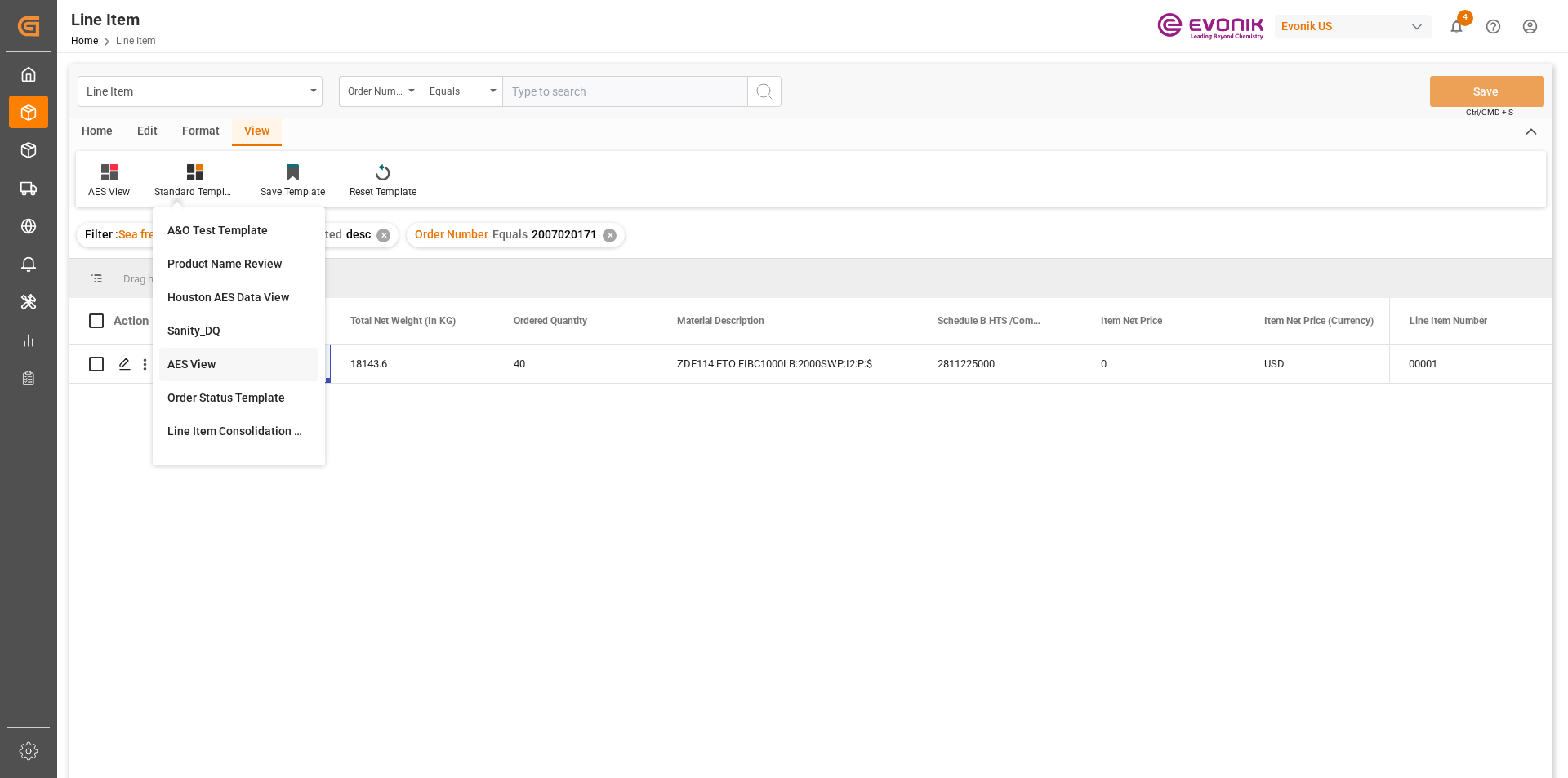
click at [249, 363] on div "AES View" at bounding box center [239, 364] width 143 height 17
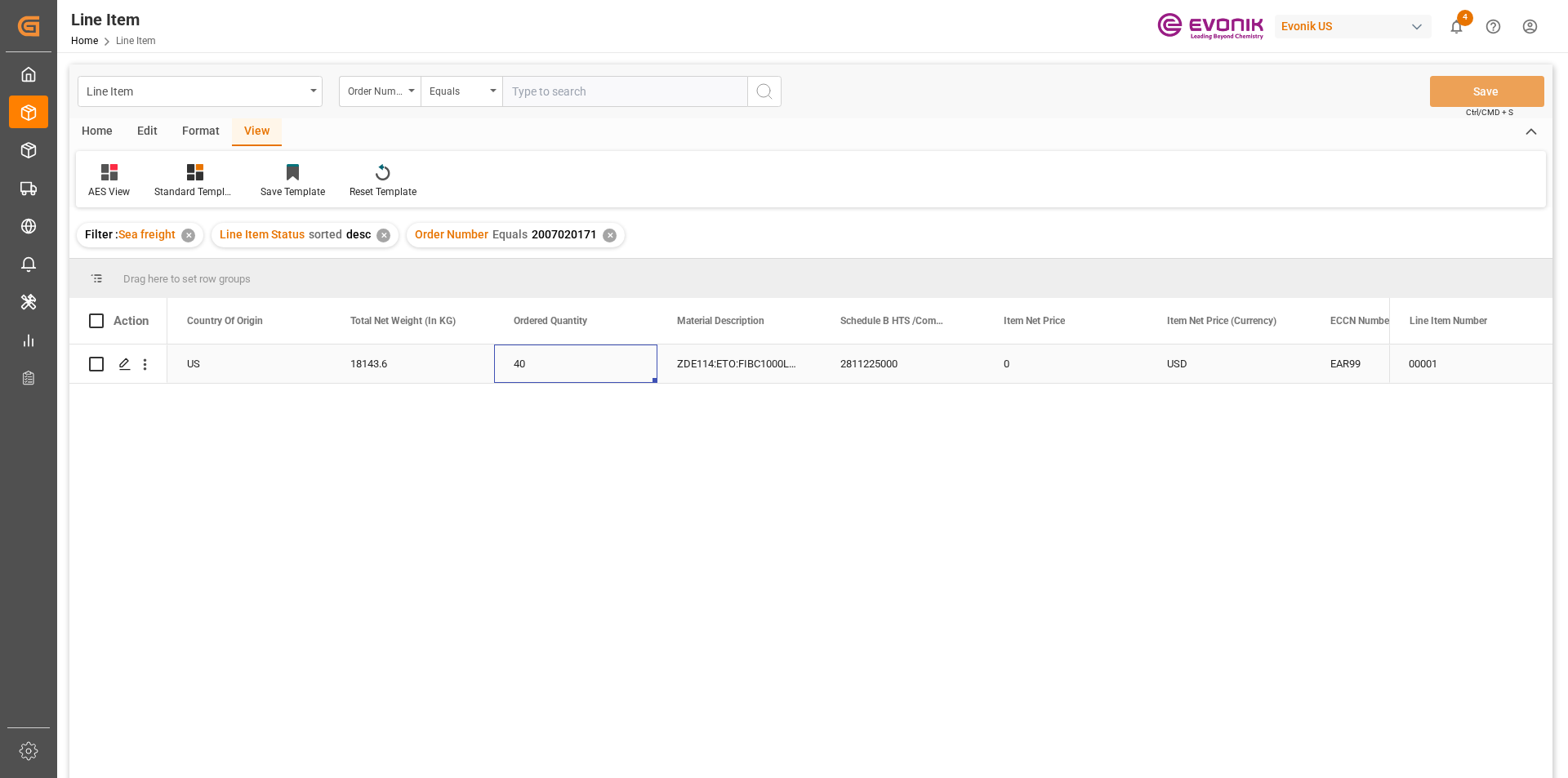
click at [579, 363] on div "40" at bounding box center [576, 363] width 163 height 38
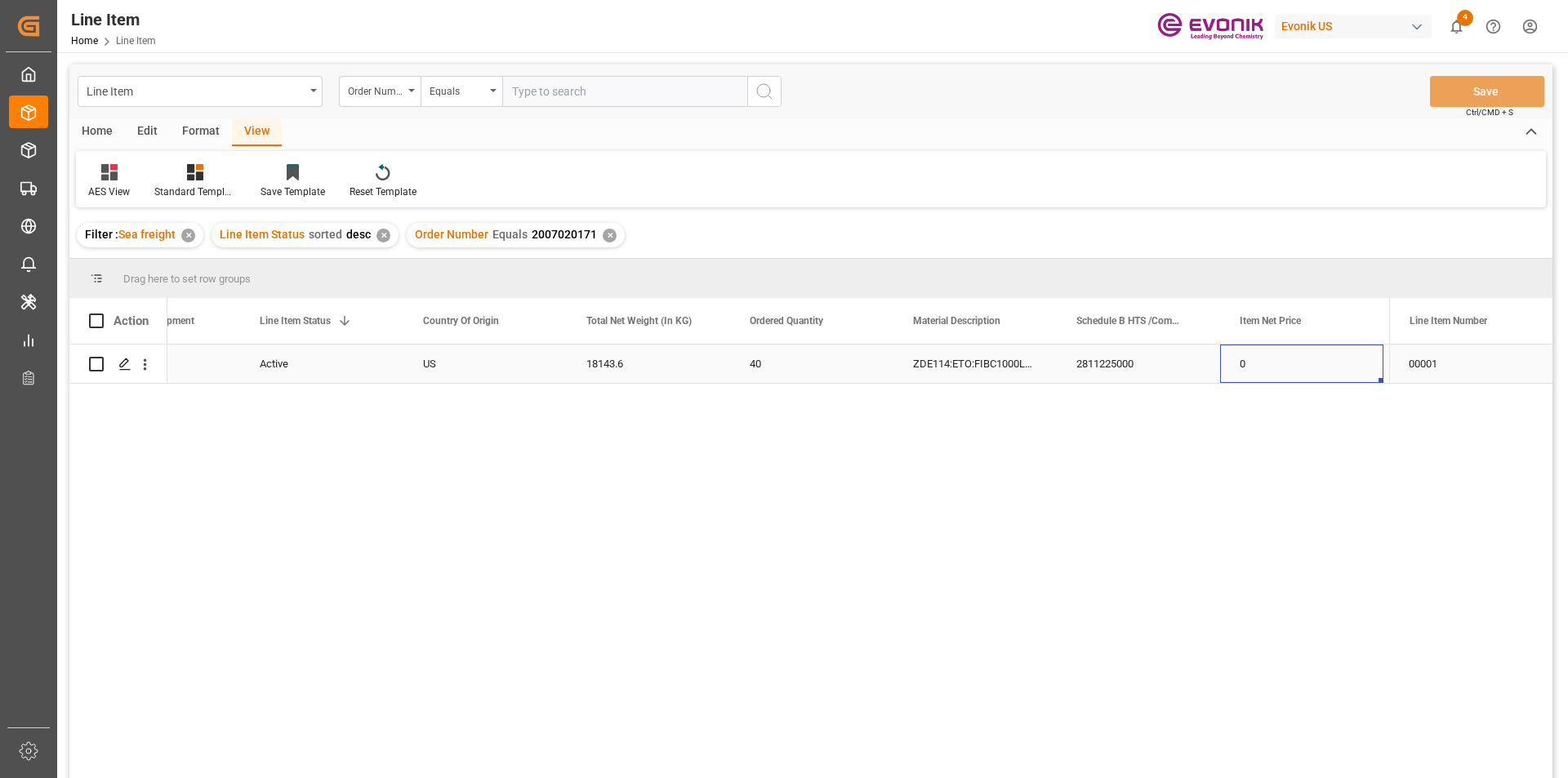
scroll to position [0, 417]
click at [453, 355] on div "18143.6" at bounding box center [485, 363] width 163 height 38
click at [145, 361] on icon "open menu" at bounding box center [145, 364] width 3 height 11
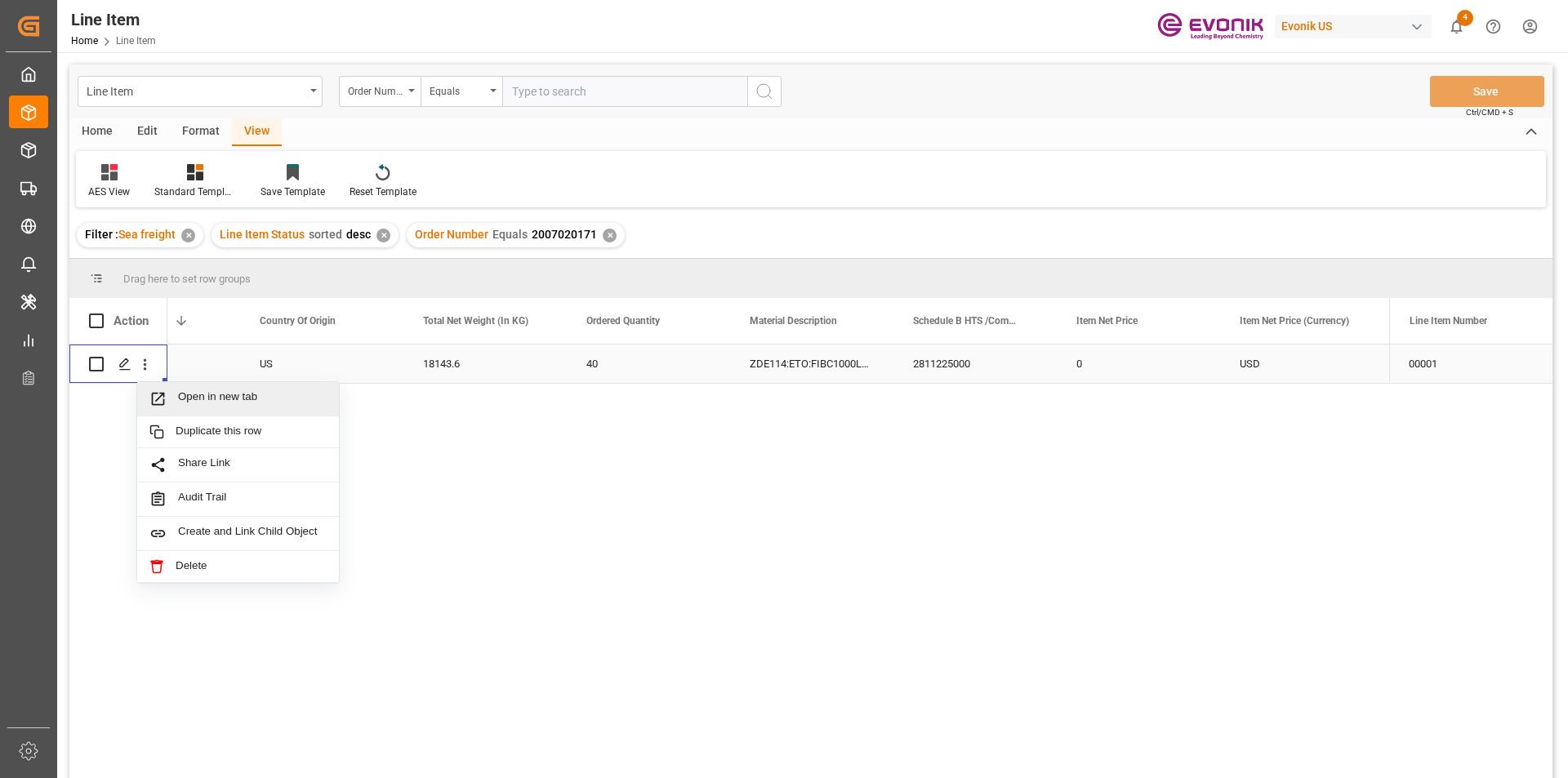
click at [227, 397] on span "Open in new tab" at bounding box center [252, 399] width 149 height 17
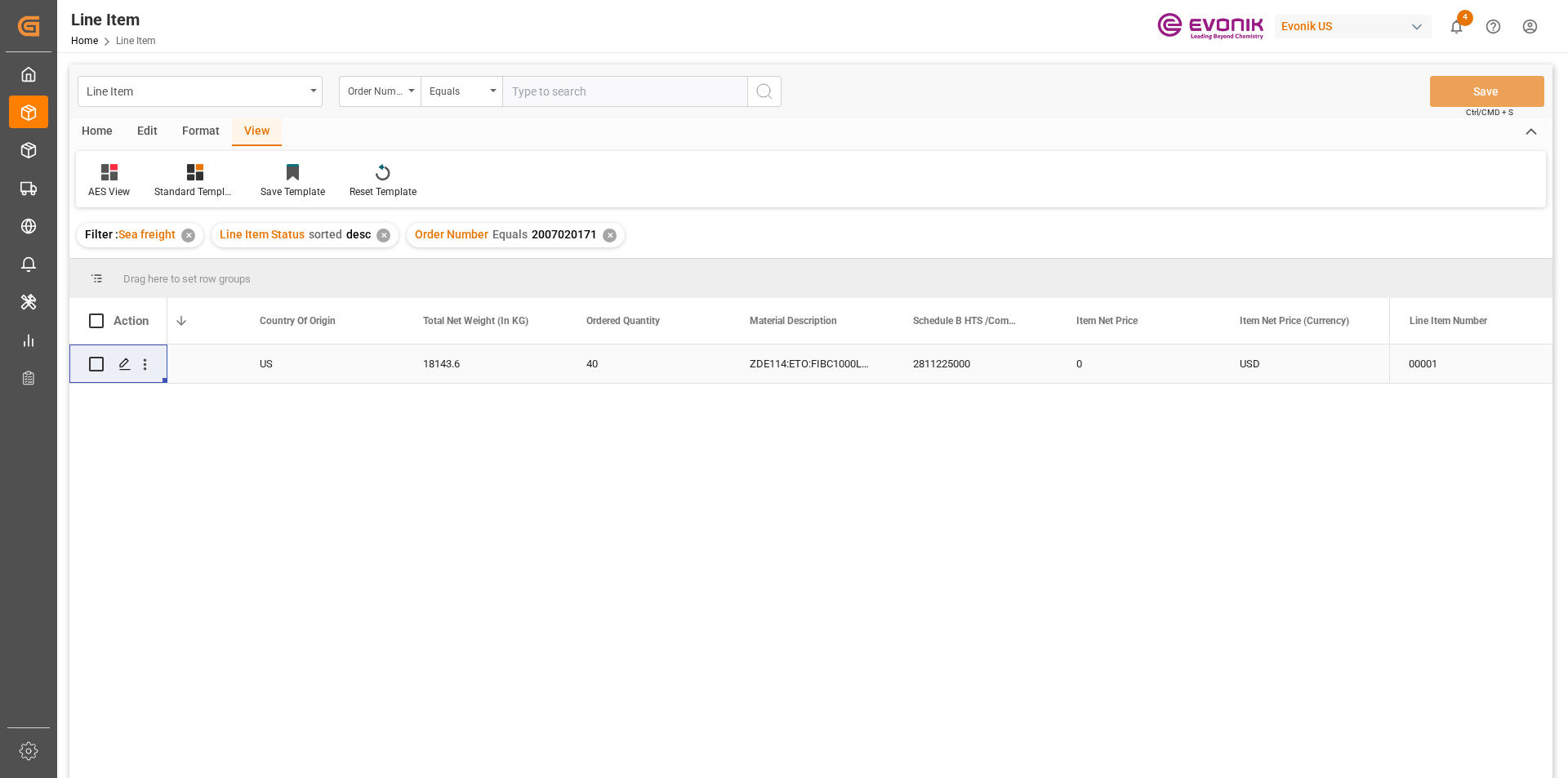
click at [726, 366] on div "40" at bounding box center [648, 363] width 163 height 38
click at [1152, 369] on div "0" at bounding box center [1138, 363] width 163 height 38
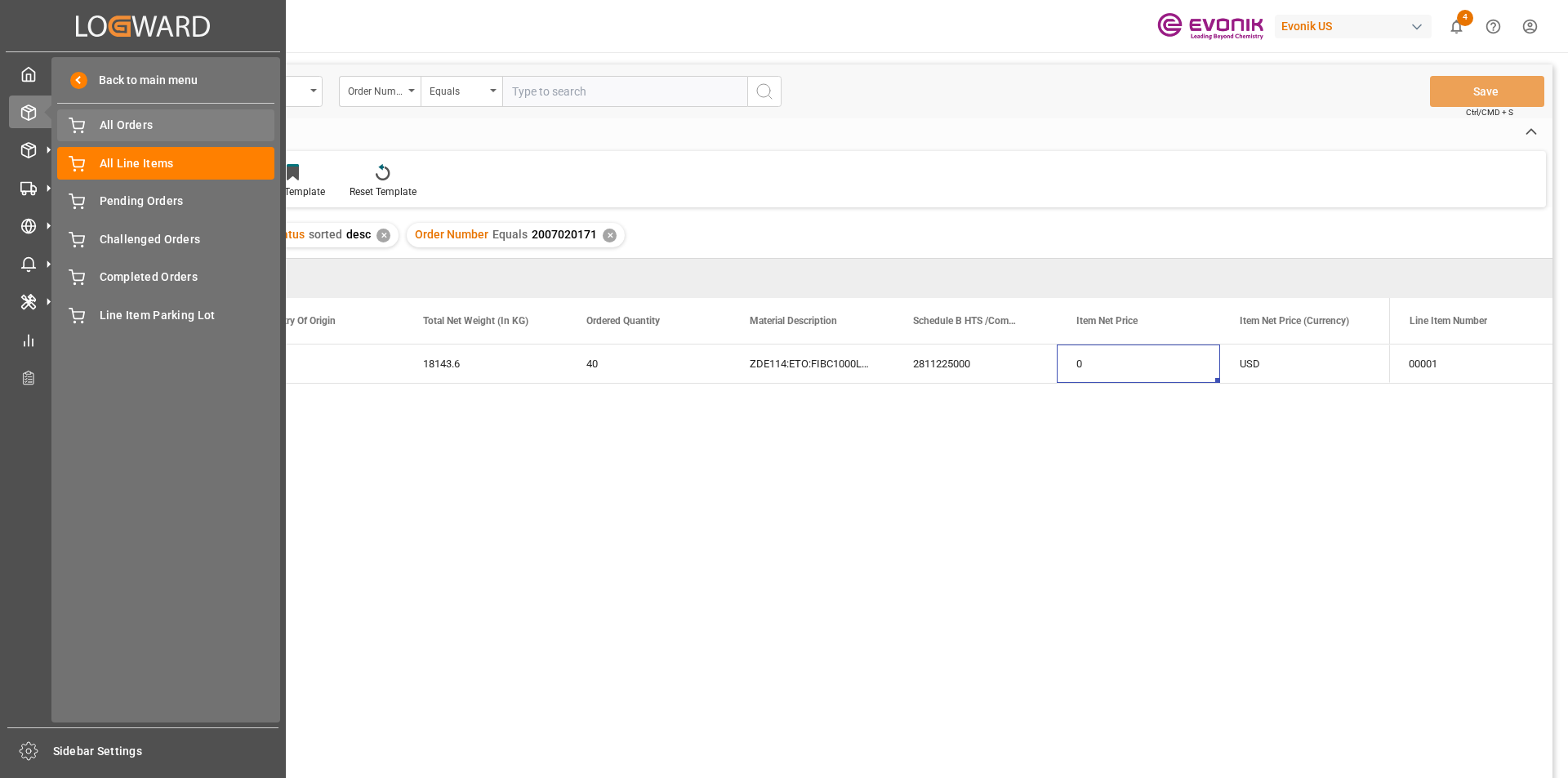
click at [168, 127] on span "All Orders" at bounding box center [187, 125] width 175 height 17
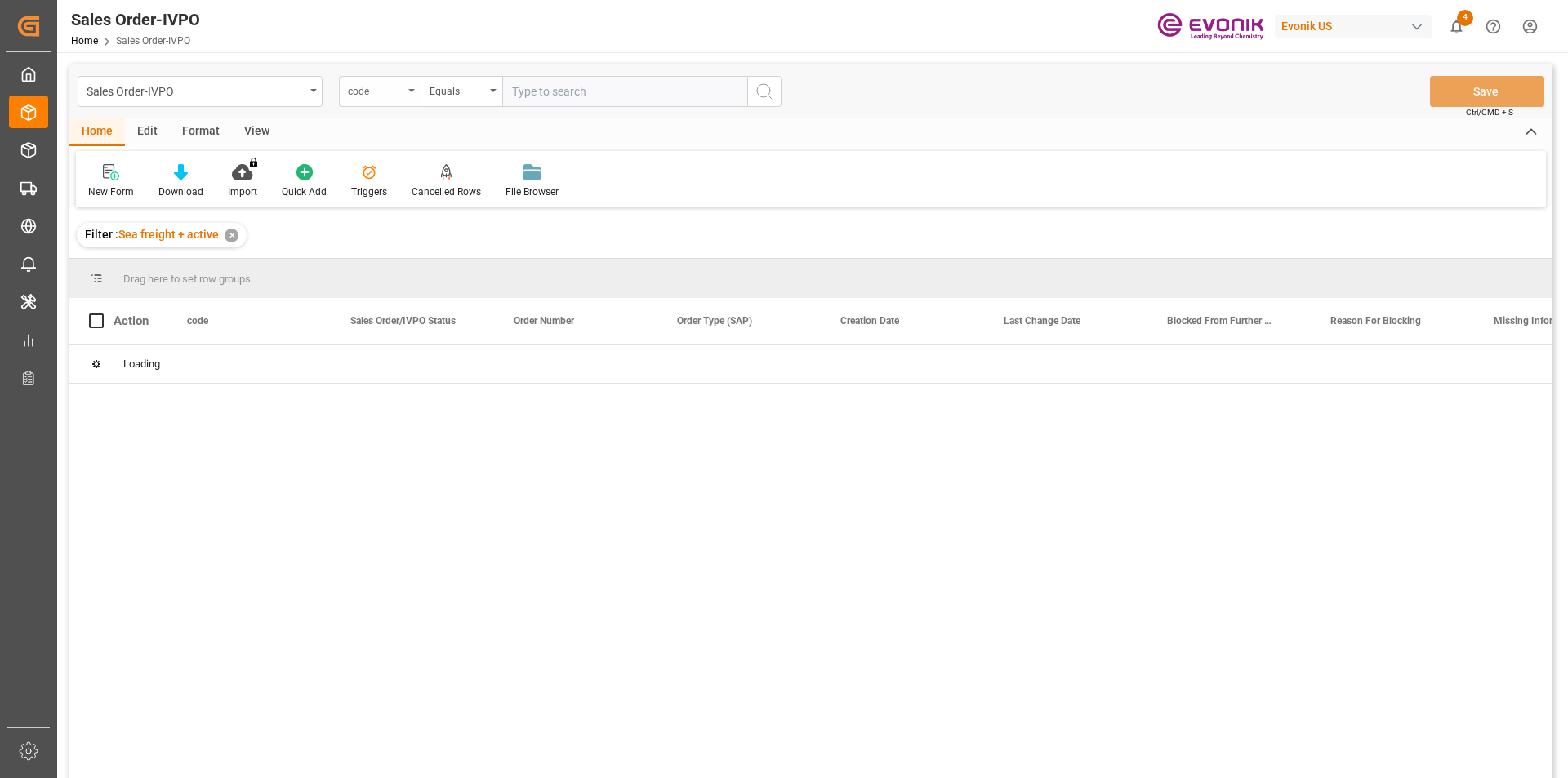
click at [370, 87] on div "code" at bounding box center [375, 89] width 55 height 19
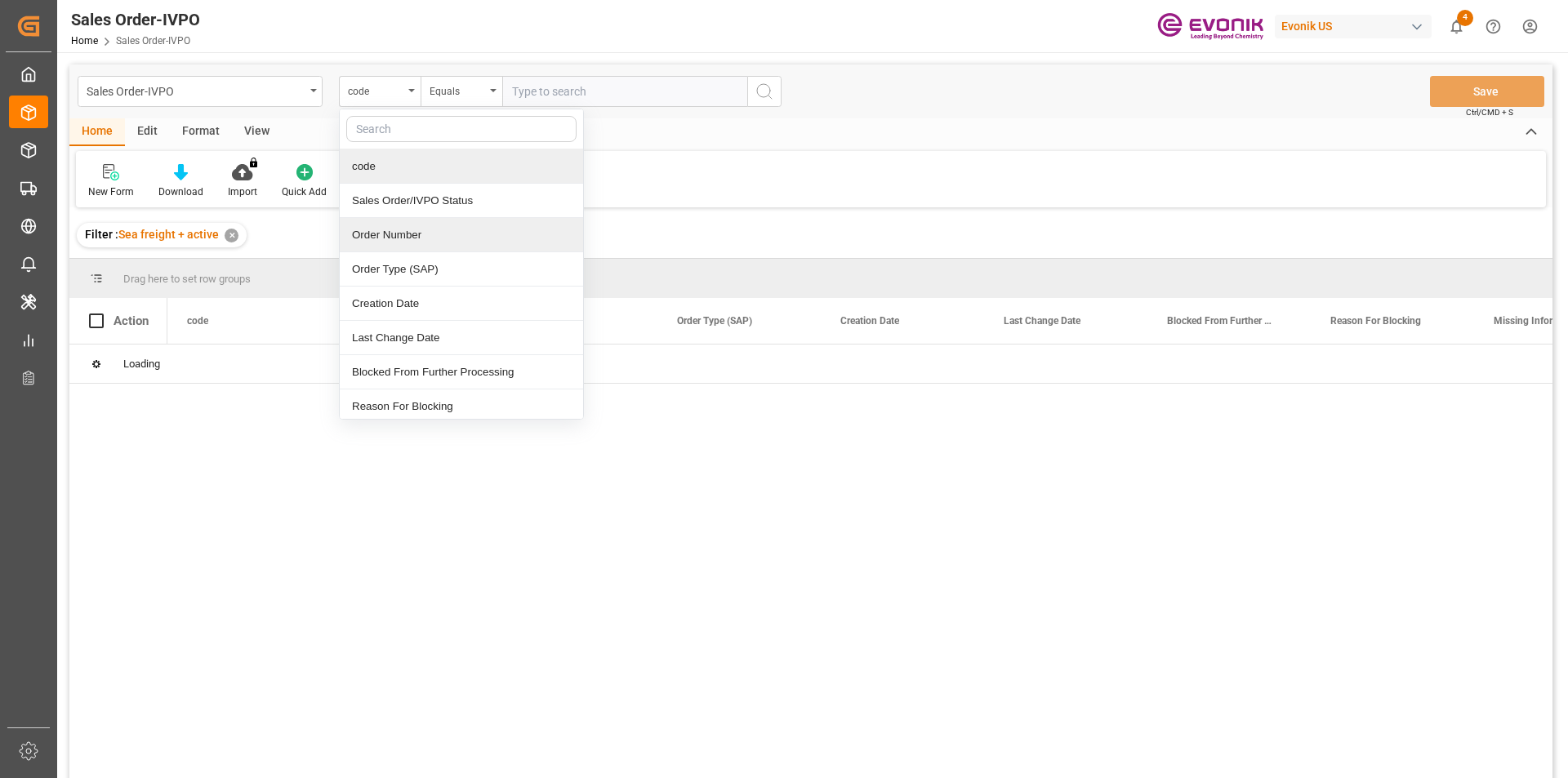
click at [401, 241] on div "Order Number" at bounding box center [461, 235] width 243 height 34
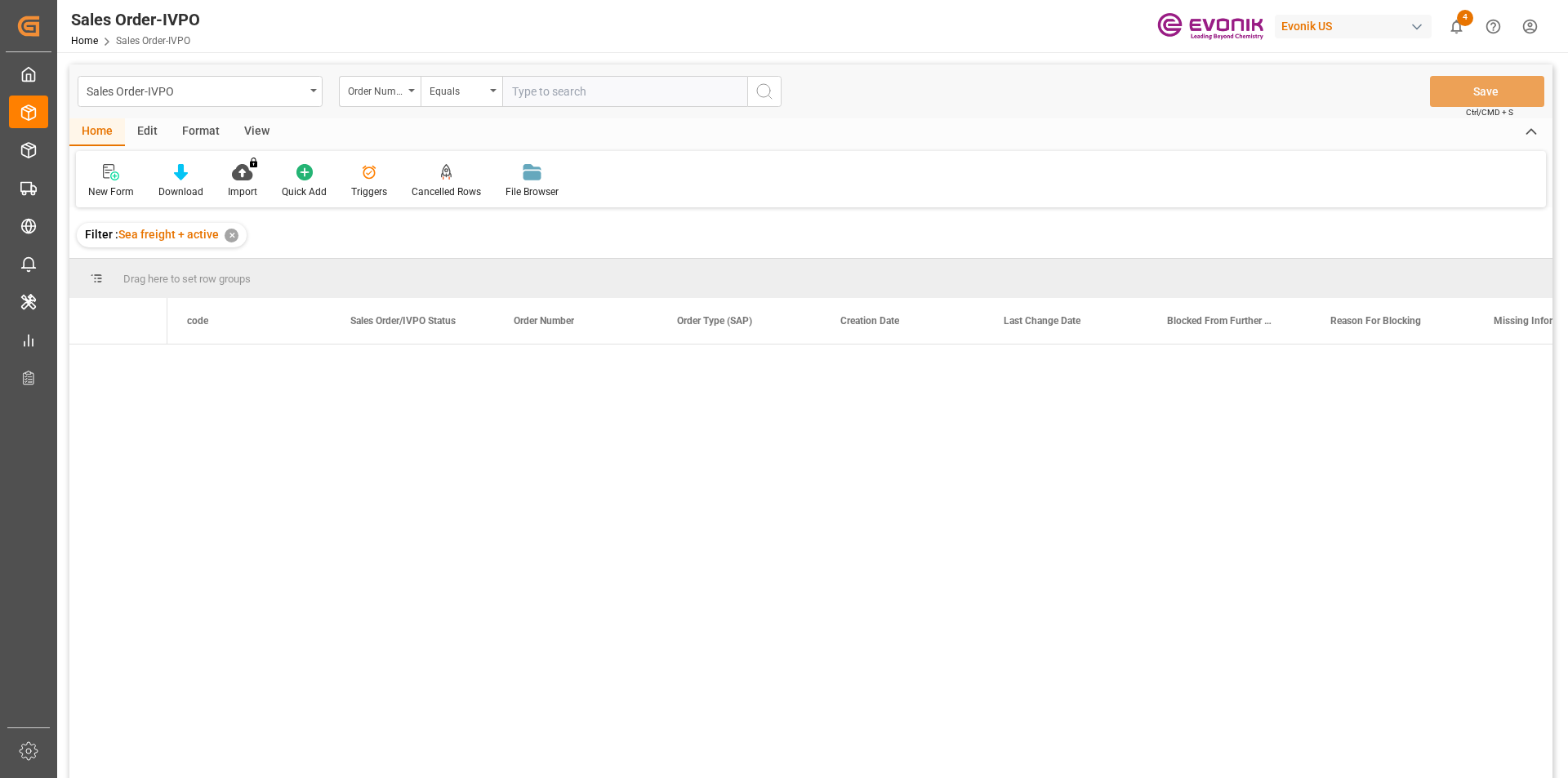
click at [536, 87] on input "text" at bounding box center [624, 91] width 245 height 31
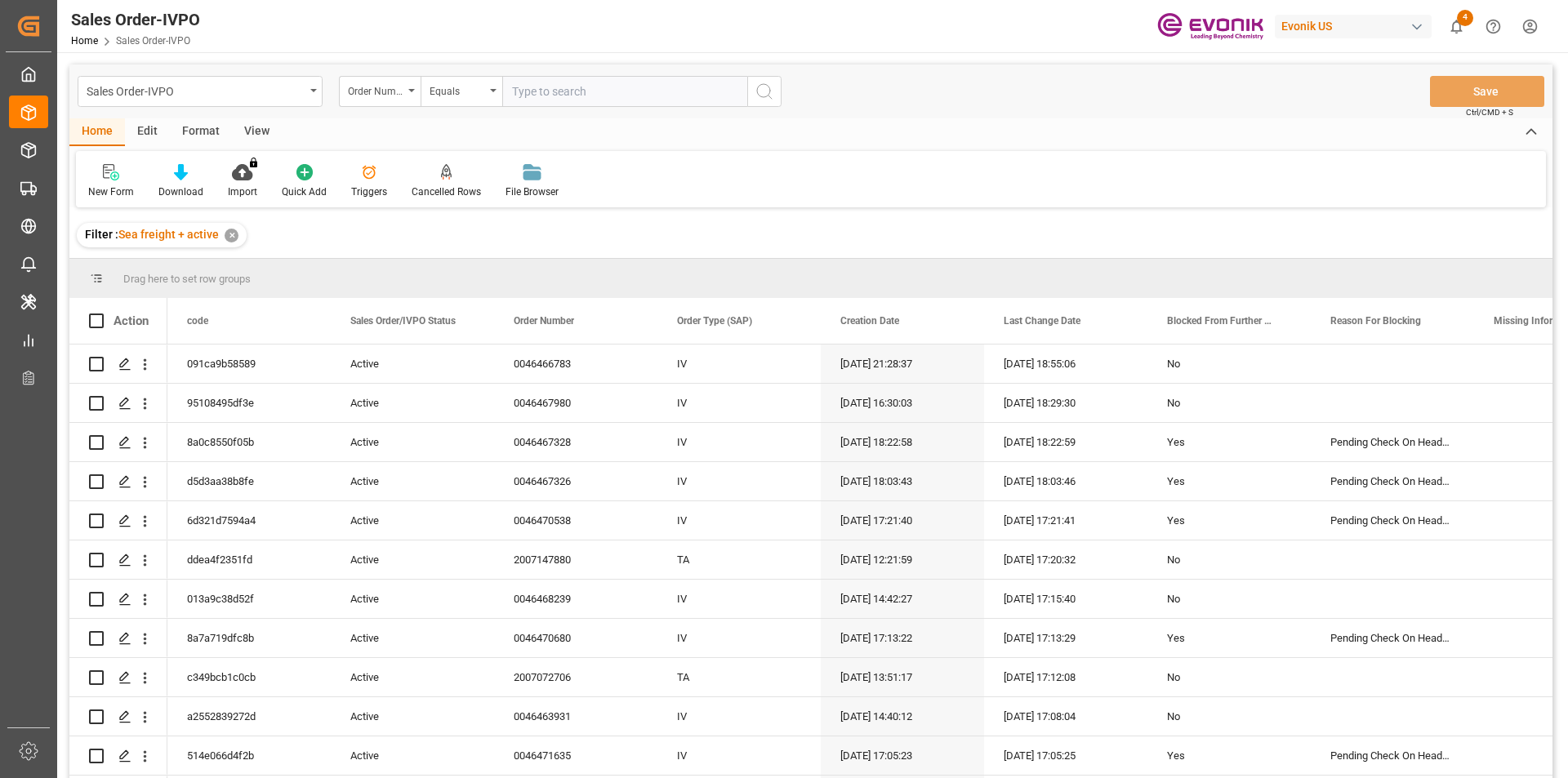
paste input "18143.6"
drag, startPoint x: 573, startPoint y: 85, endPoint x: 442, endPoint y: 85, distance: 131.0
click at [442, 85] on div "Order Number Equals 18143.6" at bounding box center [560, 91] width 442 height 31
paste input "2007020171"
type input "2007020171"
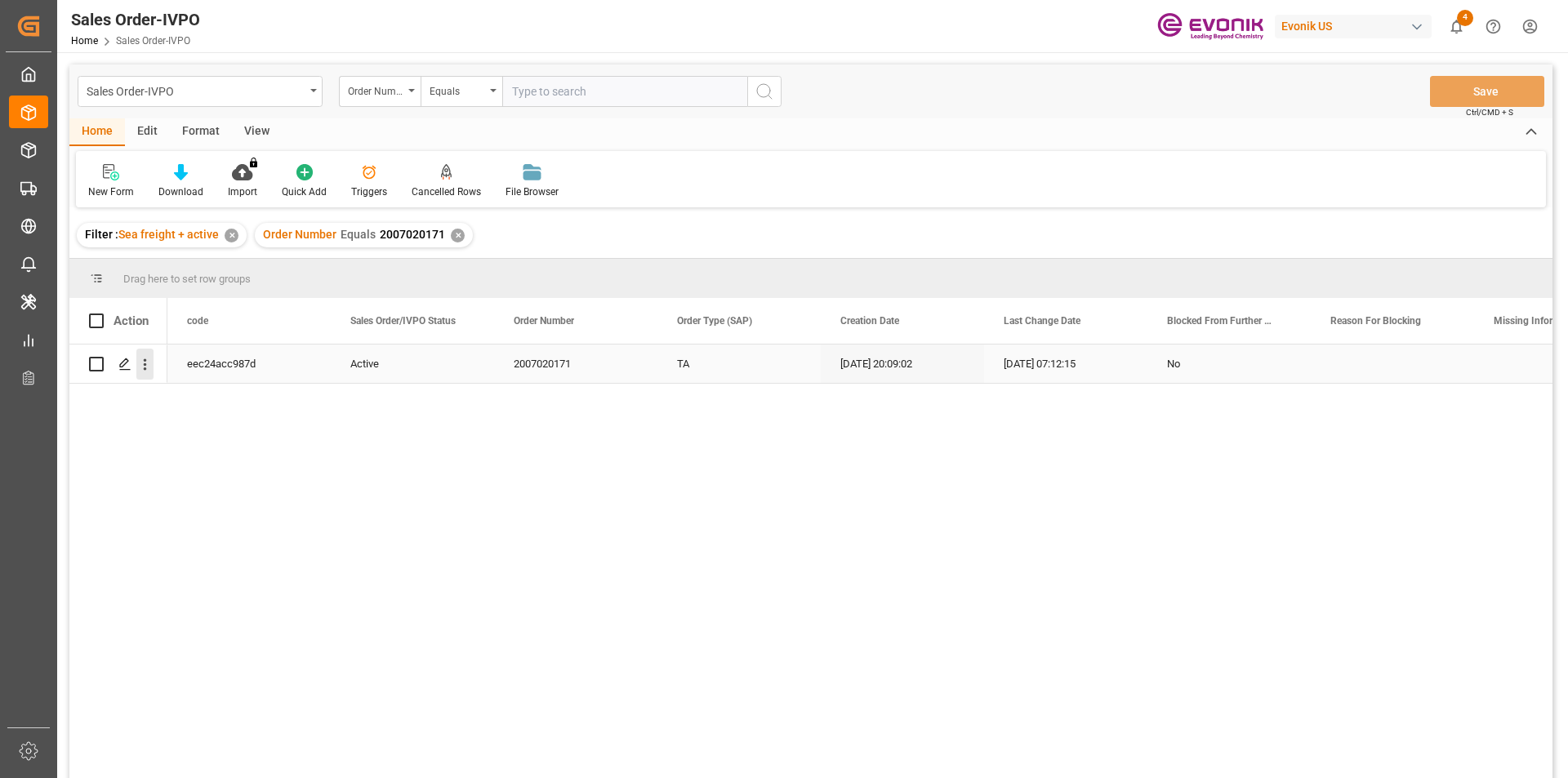
click at [144, 365] on icon "open menu" at bounding box center [145, 364] width 3 height 11
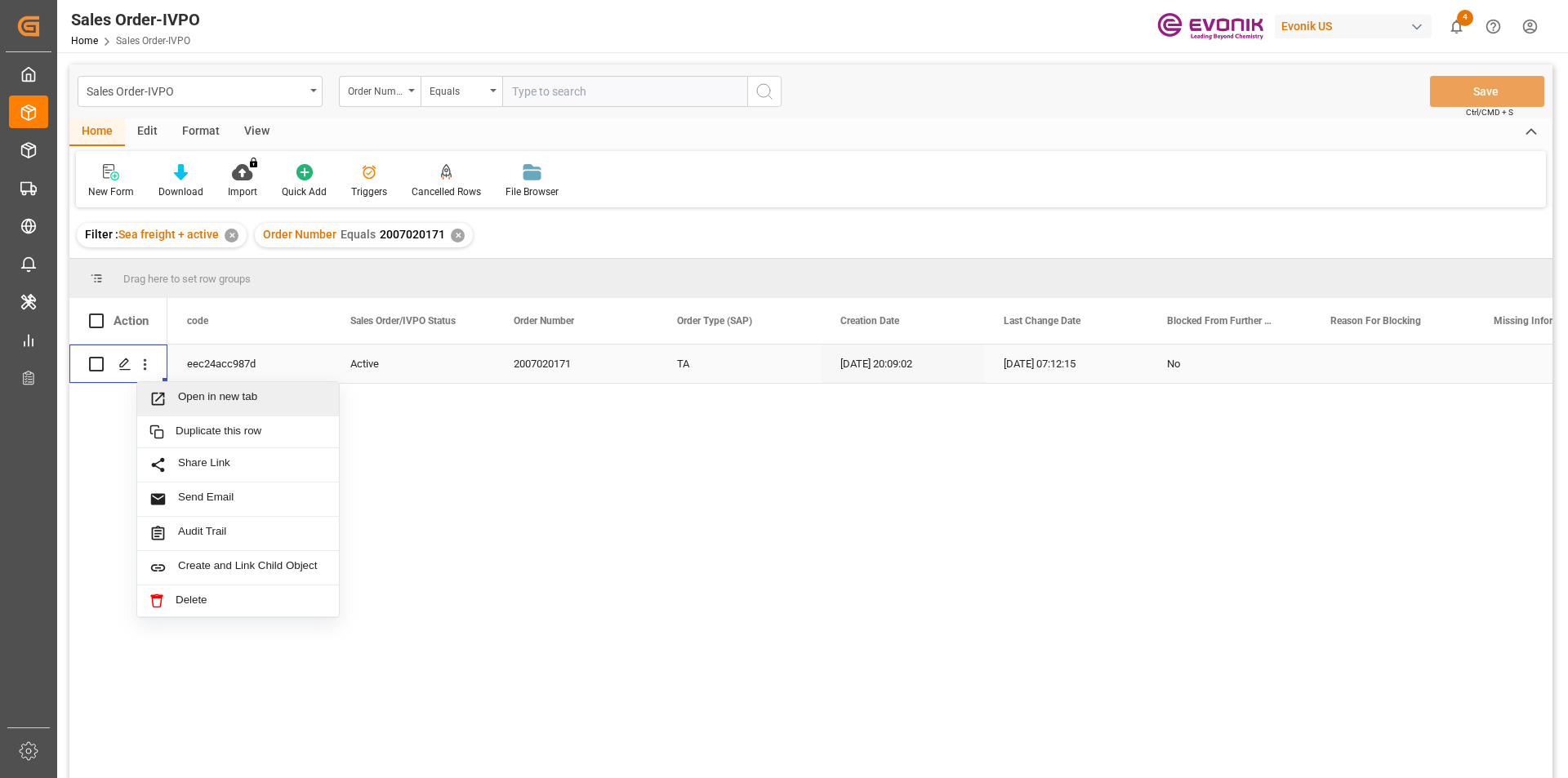
click at [212, 404] on span "Open in new tab" at bounding box center [252, 399] width 149 height 17
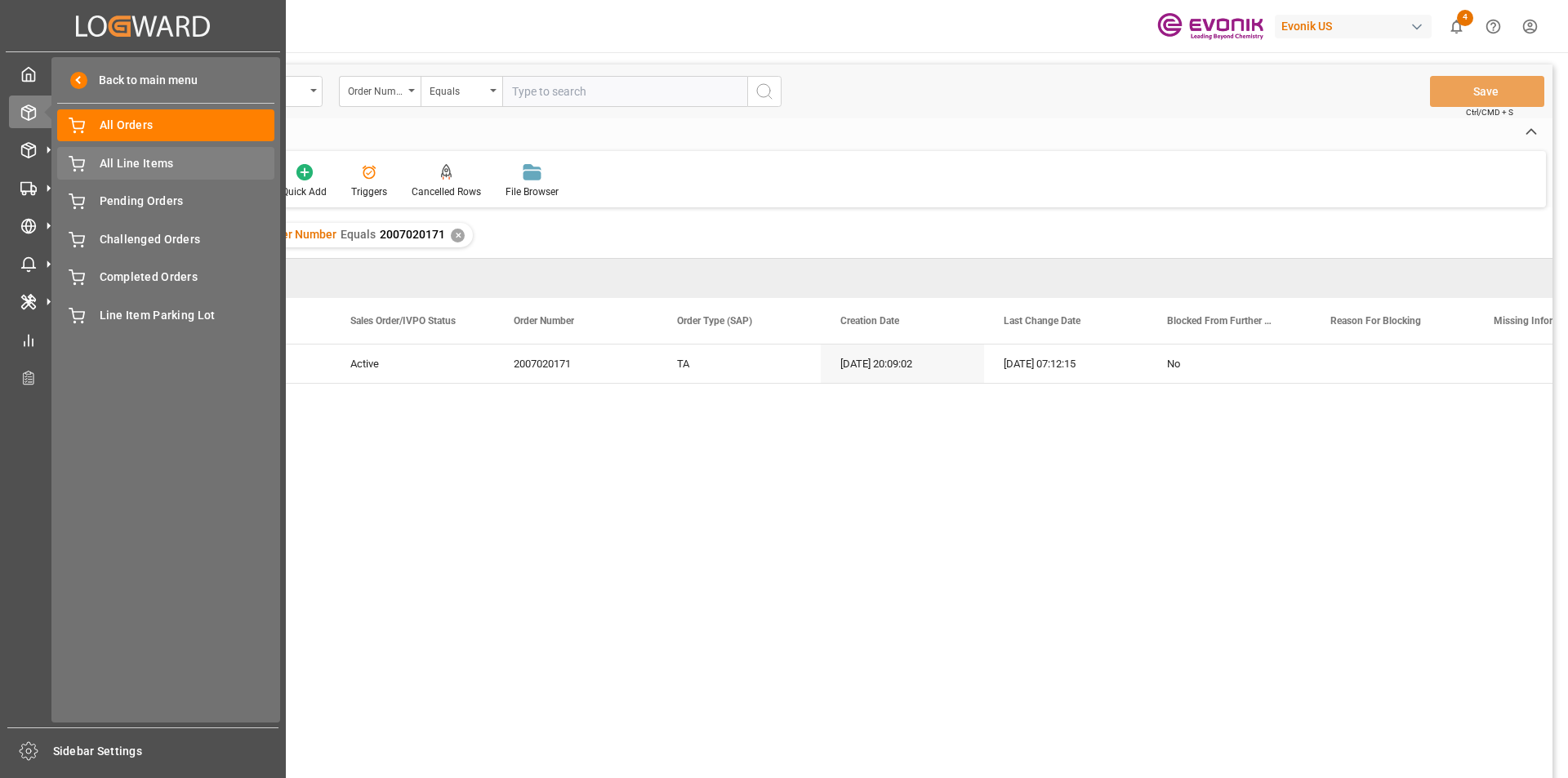
click at [180, 155] on span "All Line Items" at bounding box center [187, 163] width 175 height 17
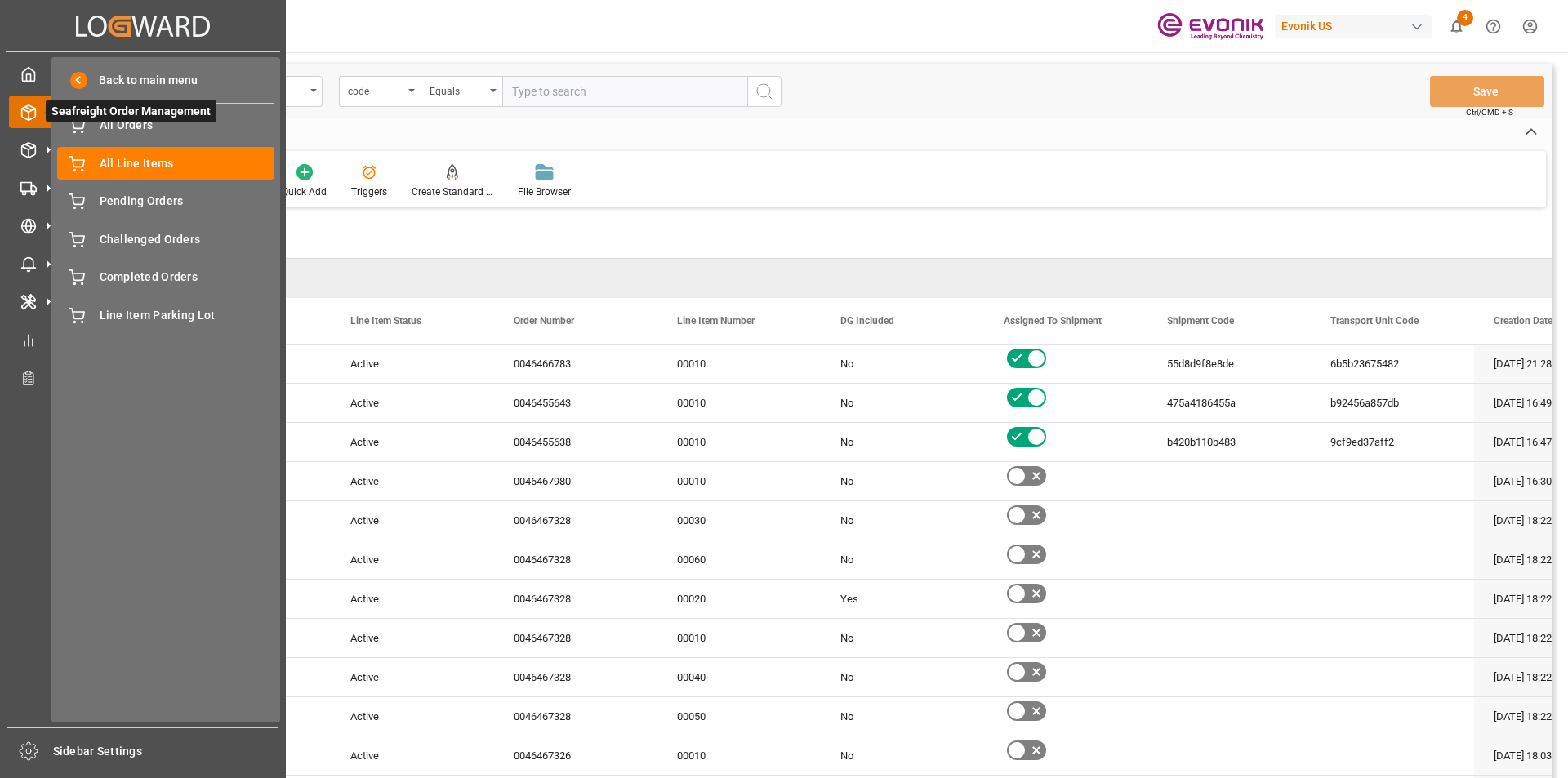
click at [125, 116] on span "Seafreight Order Management" at bounding box center [131, 111] width 171 height 23
click at [120, 159] on span "All Line Items" at bounding box center [187, 163] width 175 height 17
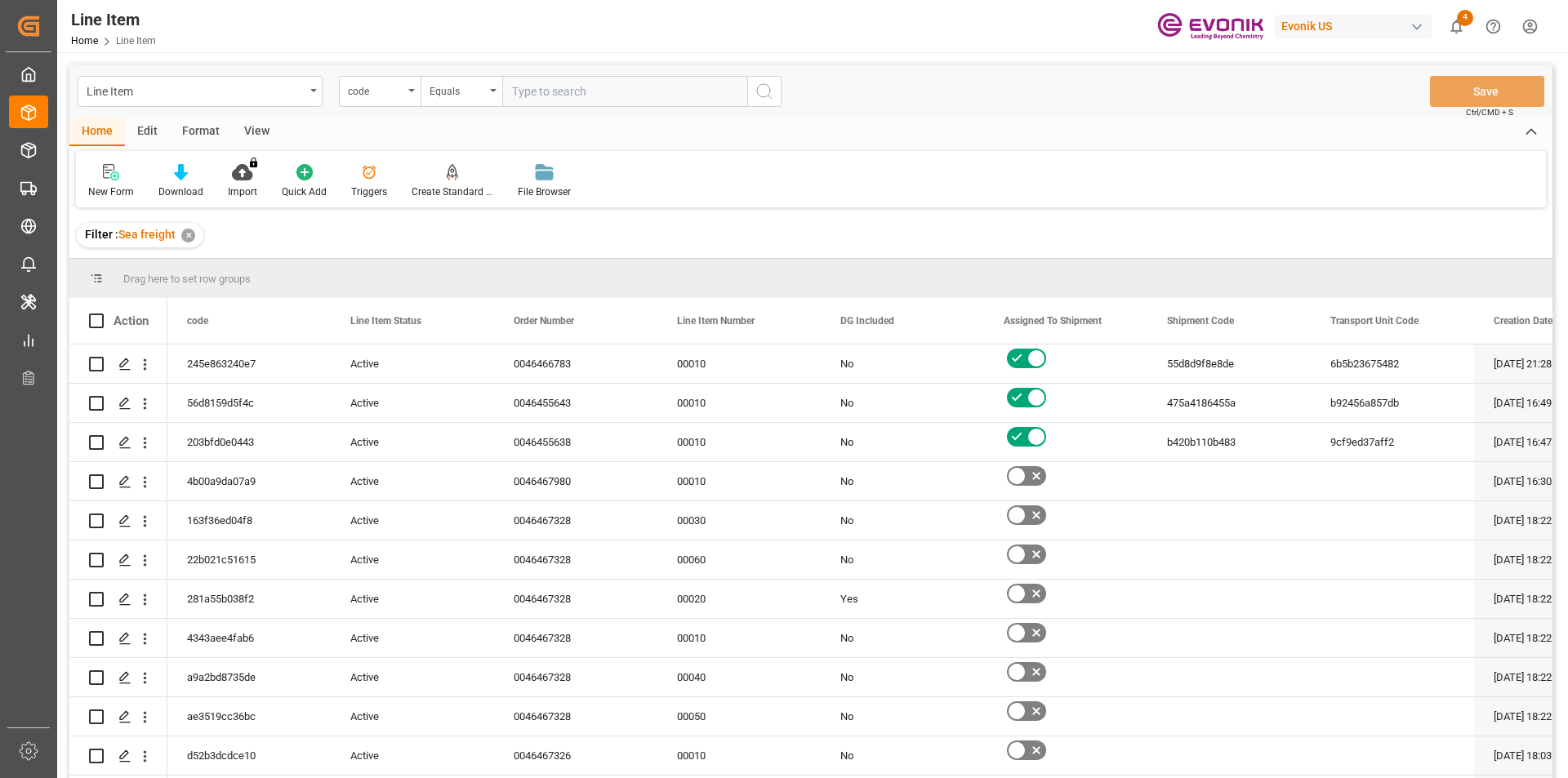
click at [611, 86] on input "text" at bounding box center [624, 91] width 245 height 31
paste input "2007020171"
type input "2007020171"
click at [385, 93] on div "code" at bounding box center [375, 89] width 55 height 19
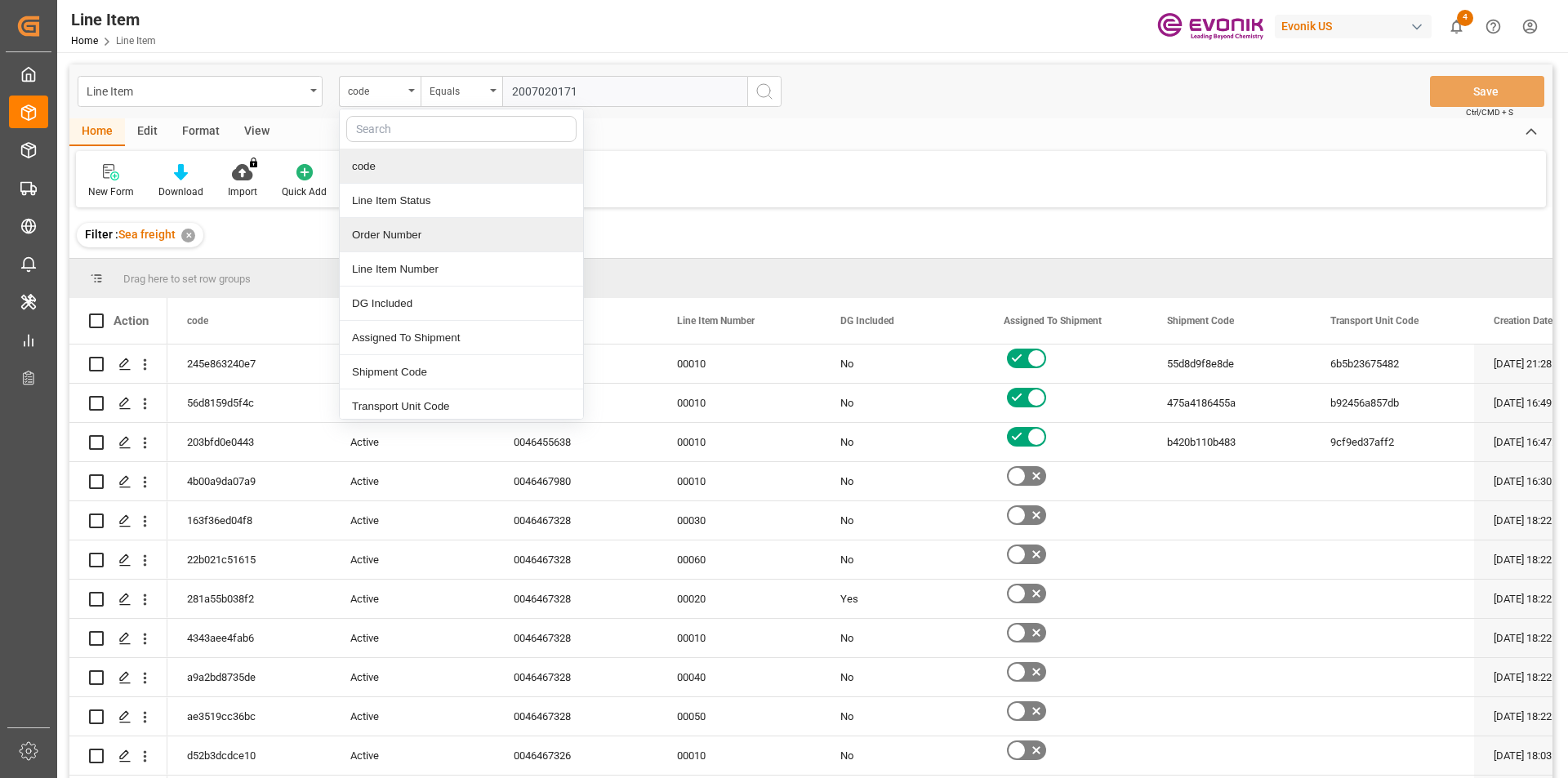
click at [438, 242] on div "Order Number" at bounding box center [461, 235] width 243 height 34
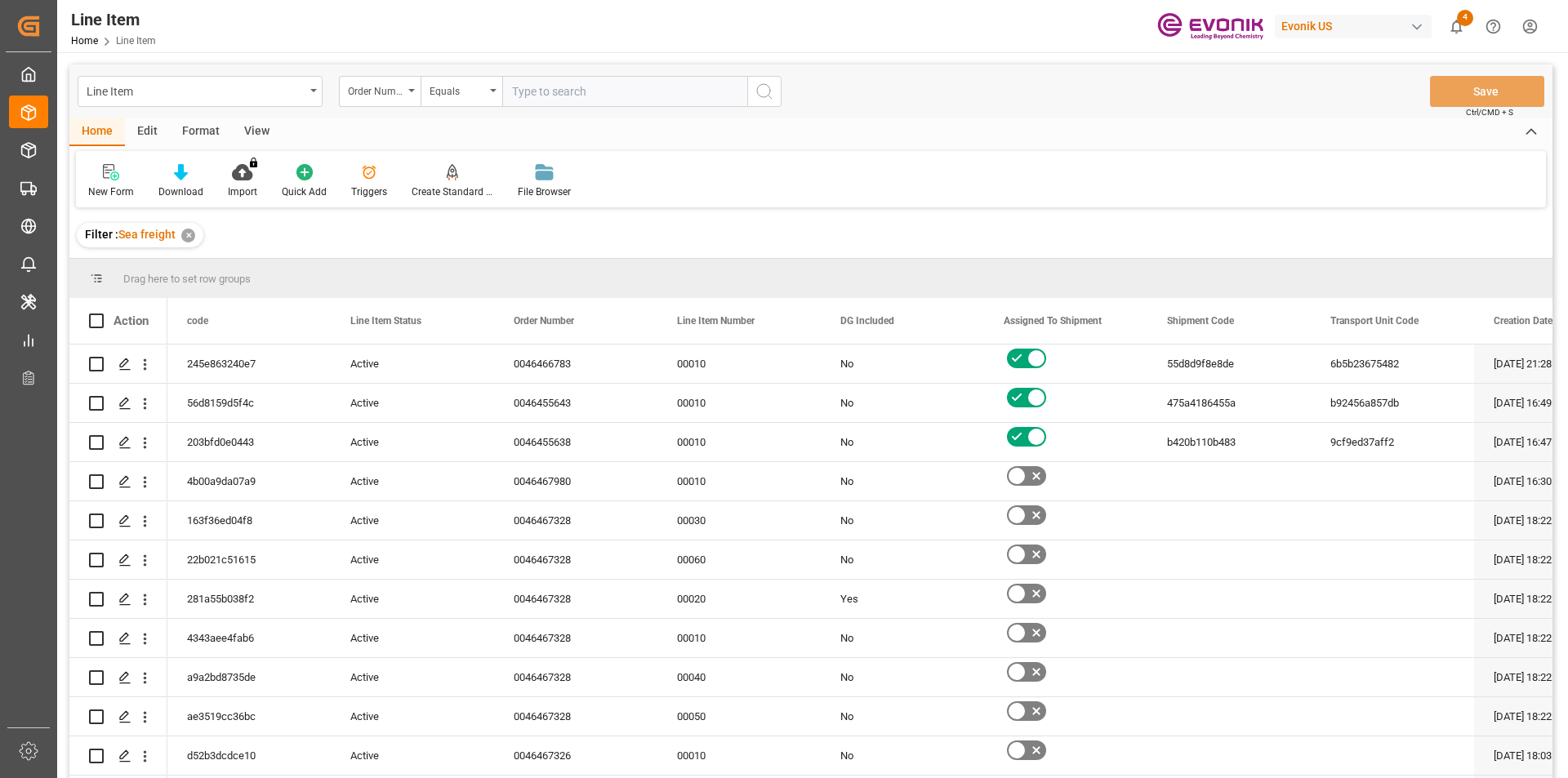
click at [624, 91] on input "text" at bounding box center [624, 91] width 245 height 31
paste input "2007020171"
type input "2007020171"
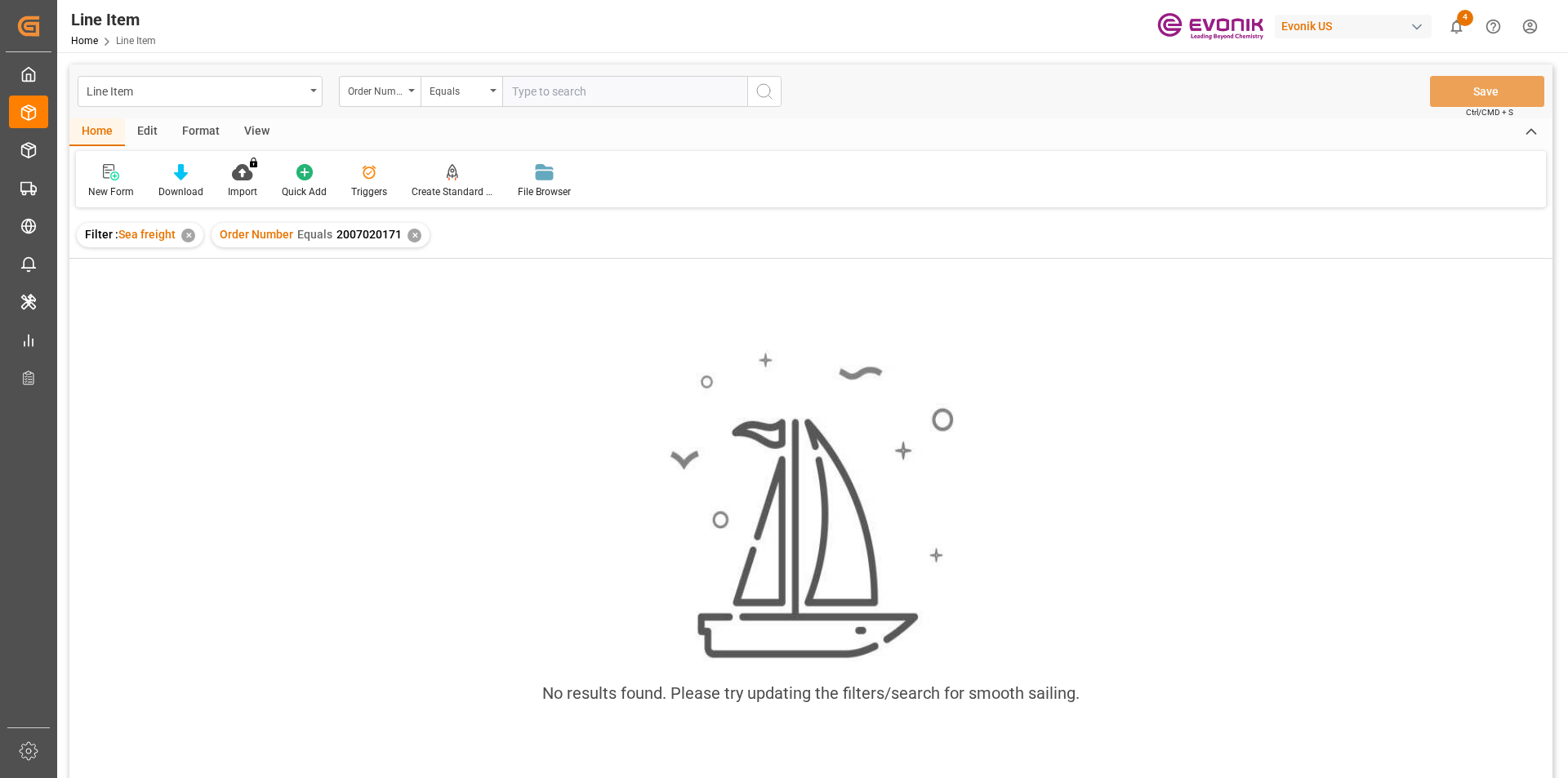
click at [196, 118] on div "Format" at bounding box center [201, 132] width 62 height 28
click at [265, 131] on div "View" at bounding box center [257, 132] width 50 height 28
click at [184, 183] on div "Standard Templates" at bounding box center [185, 181] width 106 height 36
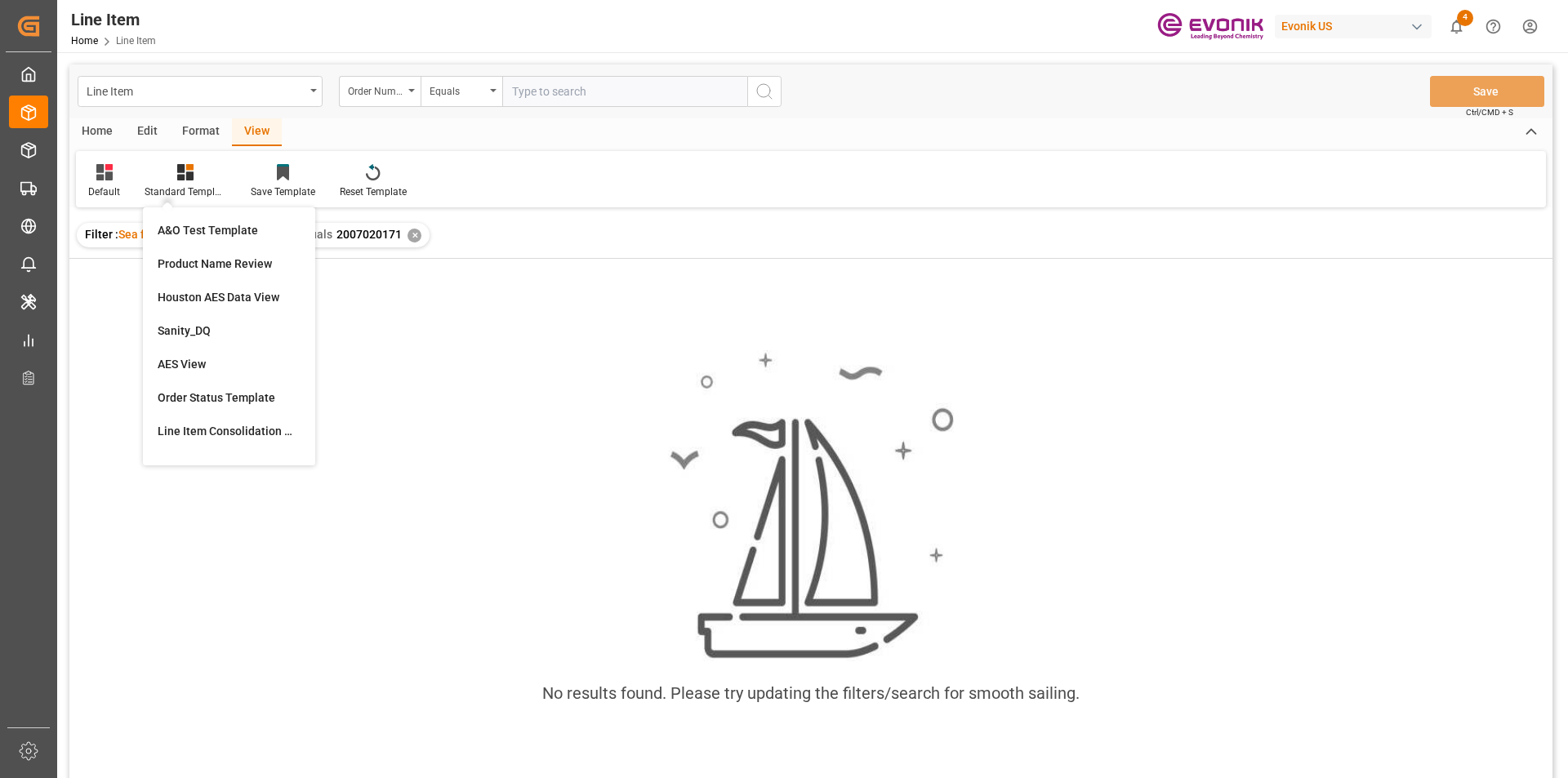
click at [216, 357] on div "AES View" at bounding box center [229, 364] width 143 height 17
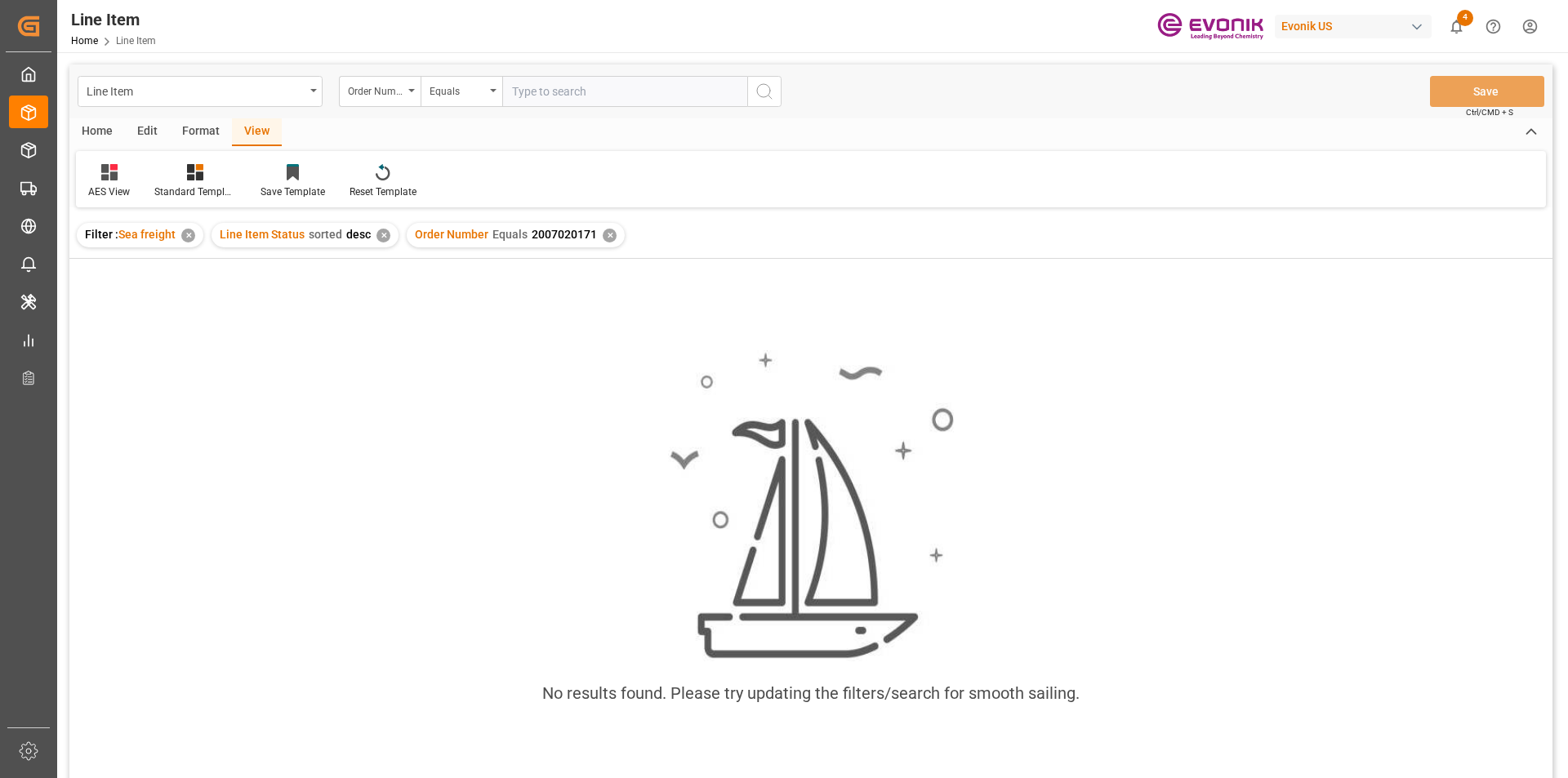
click at [602, 234] on div "✕" at bounding box center [609, 236] width 14 height 14
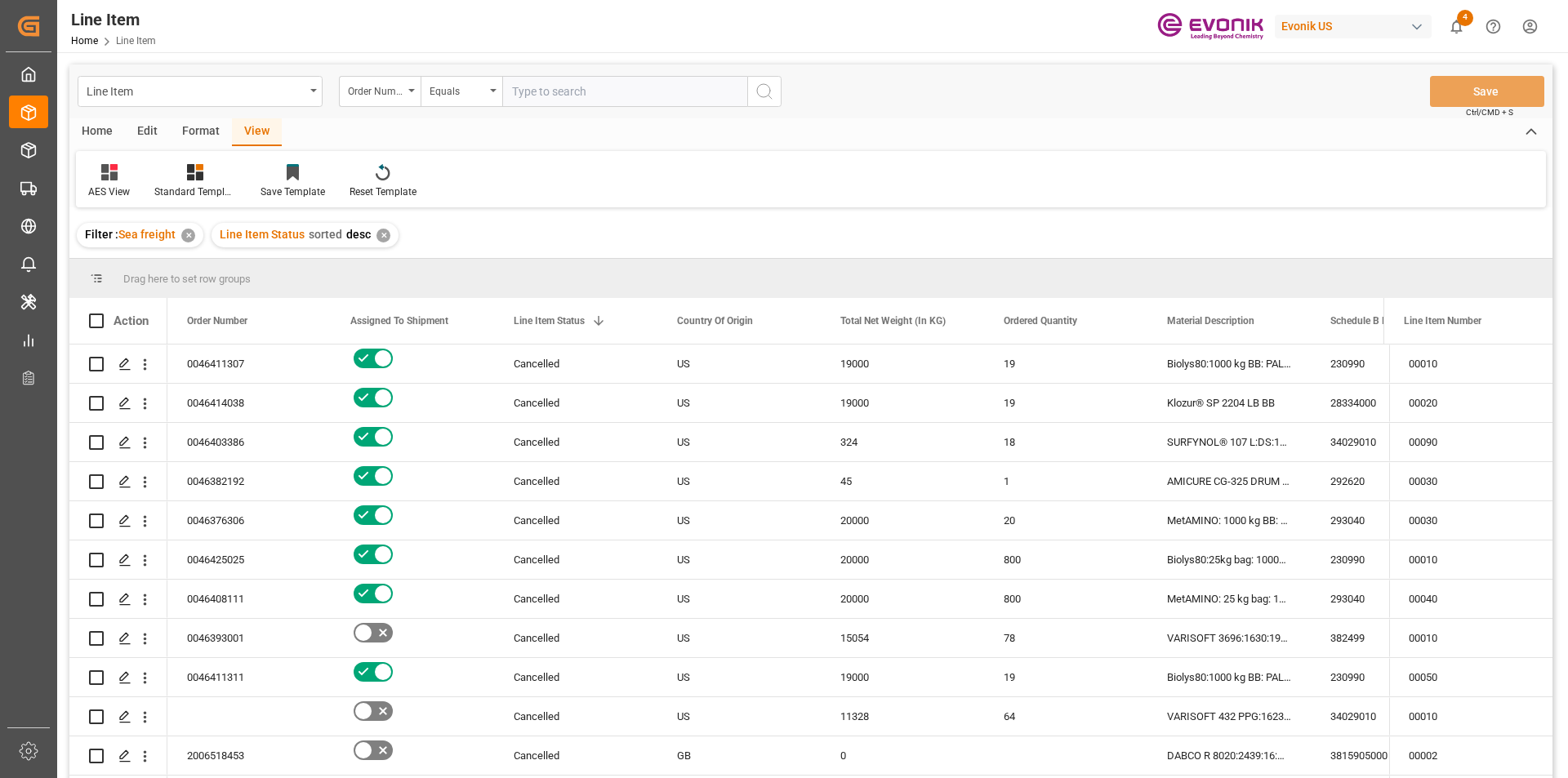
click at [597, 92] on input "text" at bounding box center [624, 91] width 245 height 31
paste input "2007020171"
type input "2007020171"
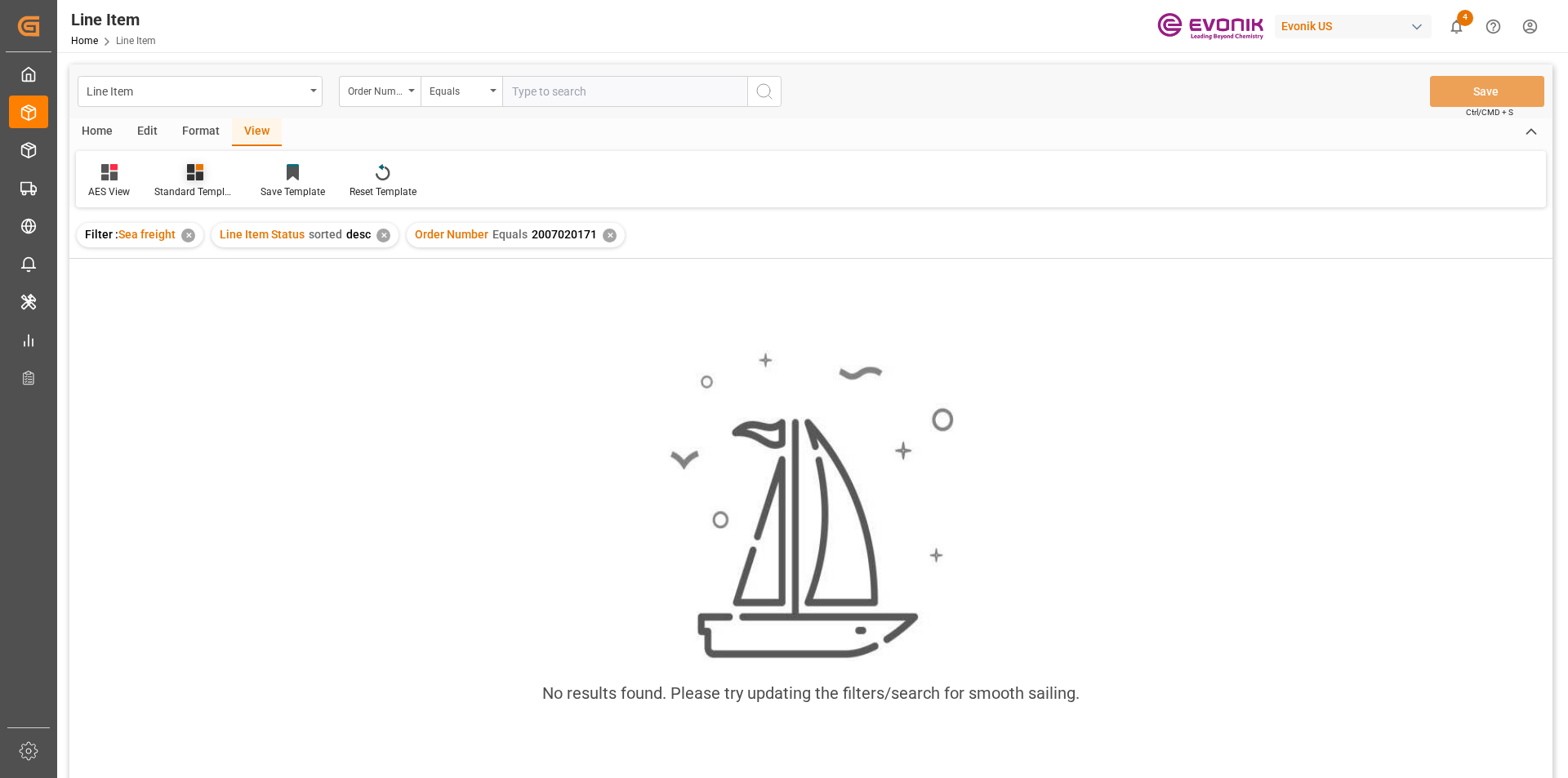
click at [195, 184] on div "Standard Templates" at bounding box center [195, 181] width 106 height 36
click at [227, 353] on div "AES View" at bounding box center [238, 364] width 159 height 33
click at [607, 231] on div "✕" at bounding box center [609, 236] width 14 height 14
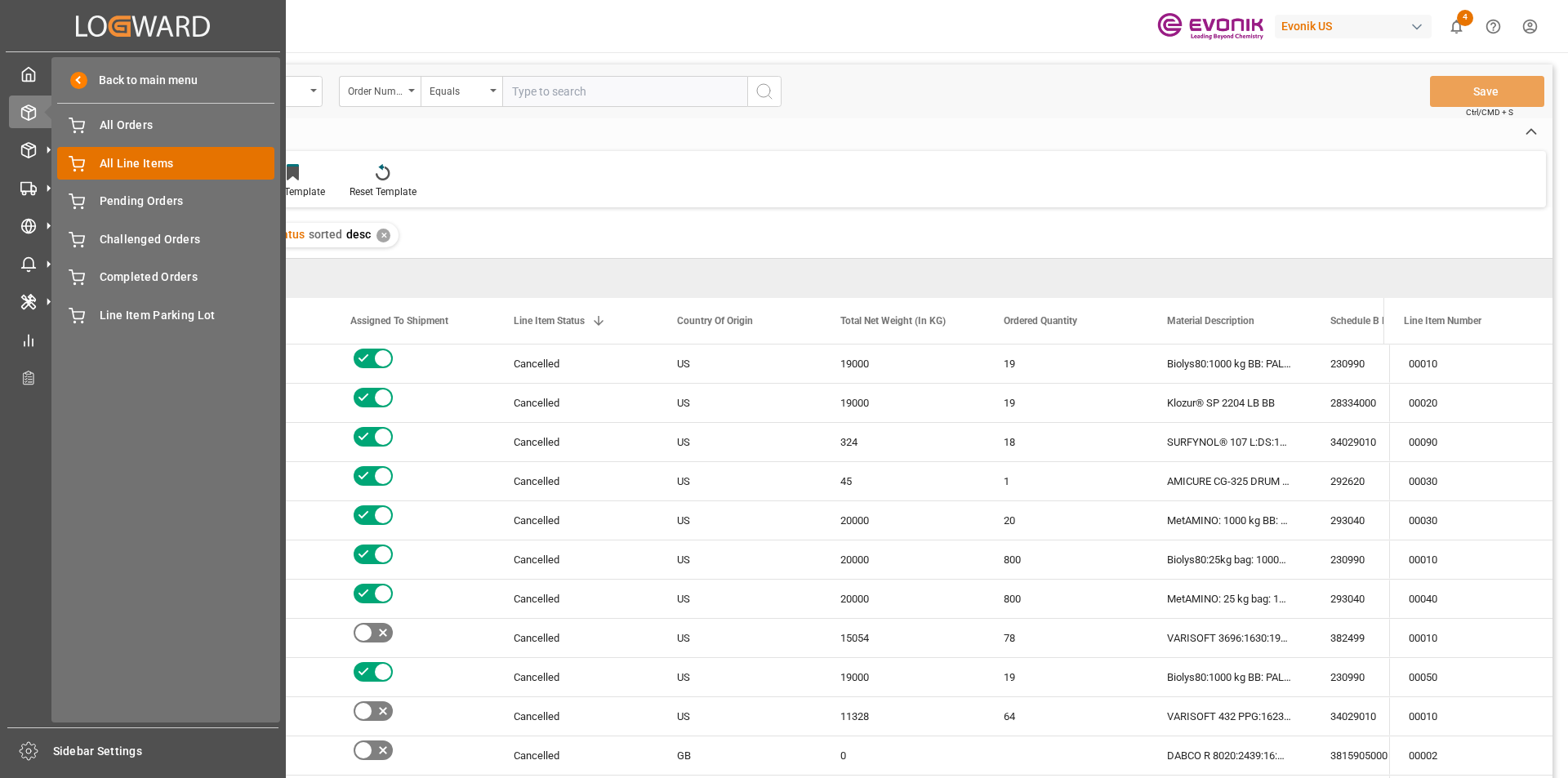
click at [165, 156] on span "All Line Items" at bounding box center [187, 163] width 175 height 17
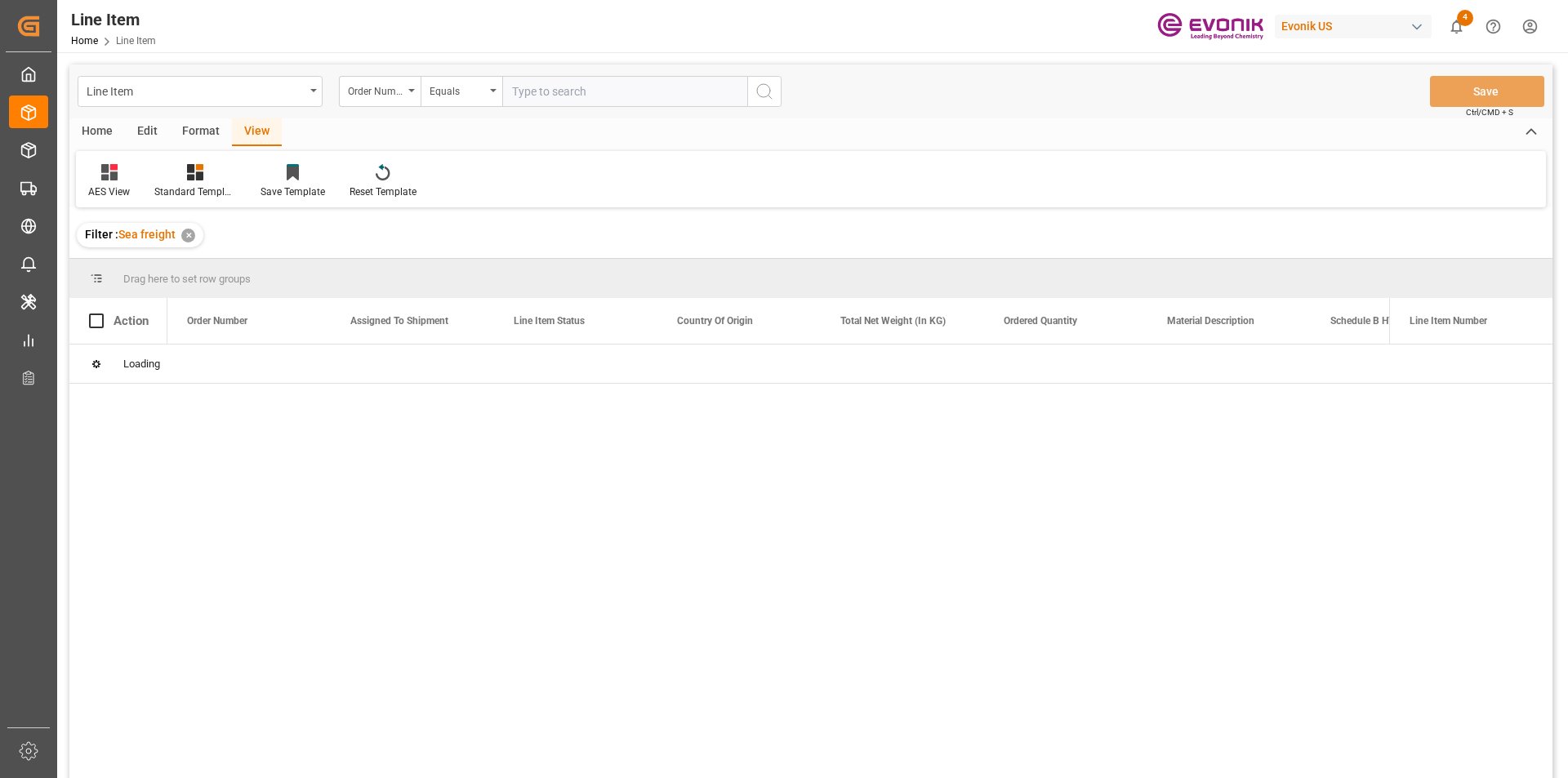
click at [631, 91] on input "text" at bounding box center [624, 91] width 245 height 31
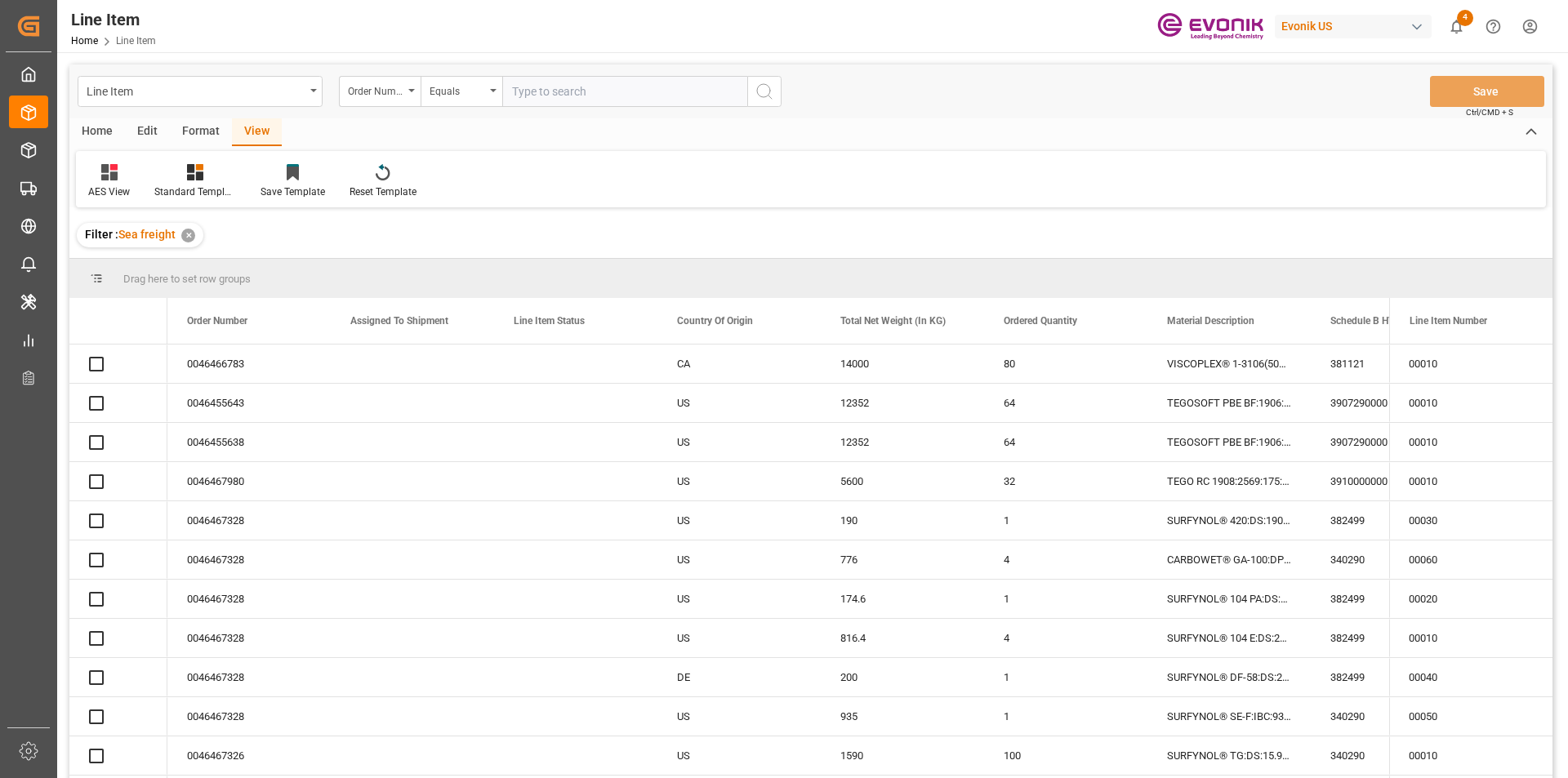
paste input "2007020171"
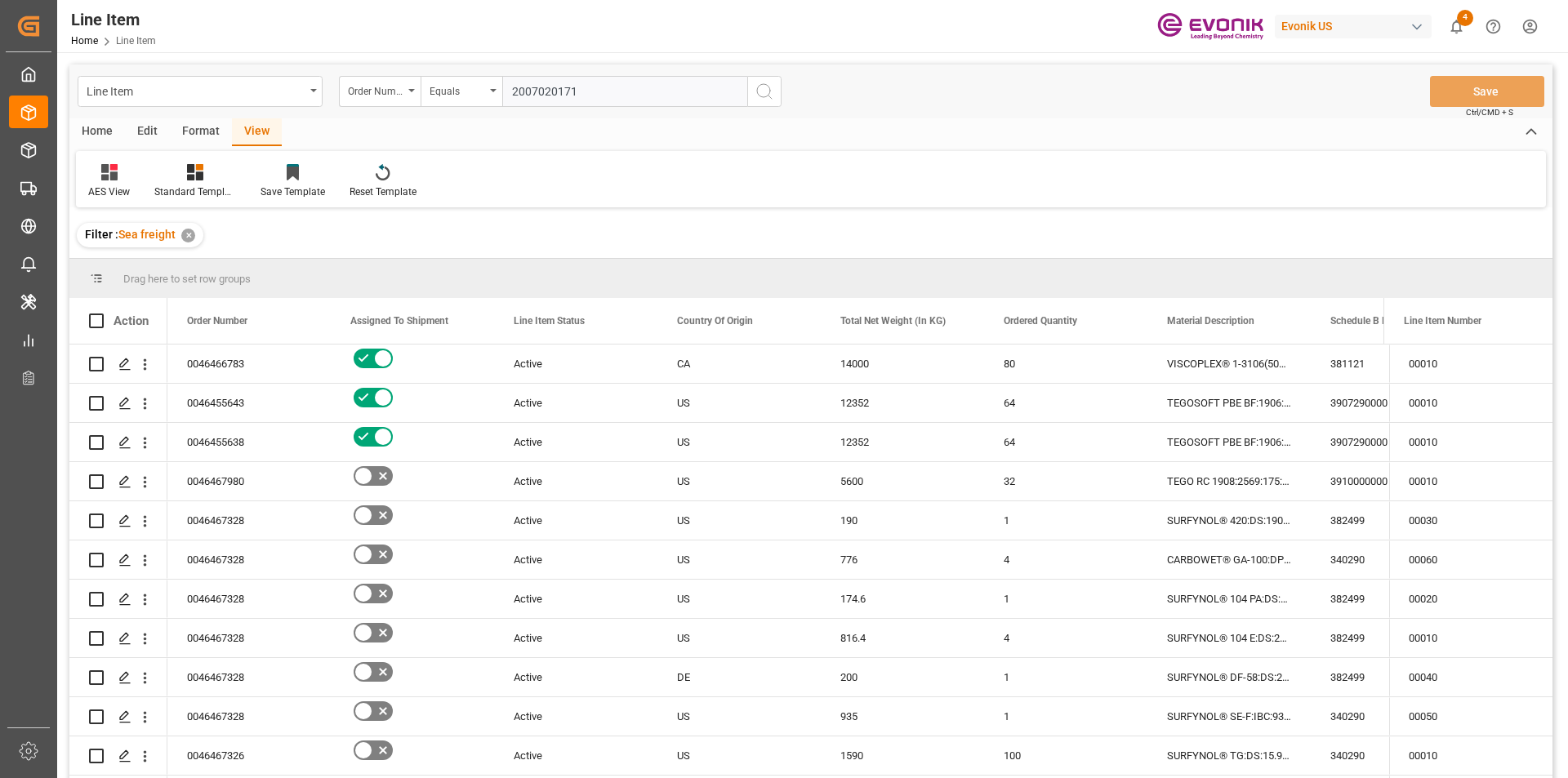
type input "2007020171"
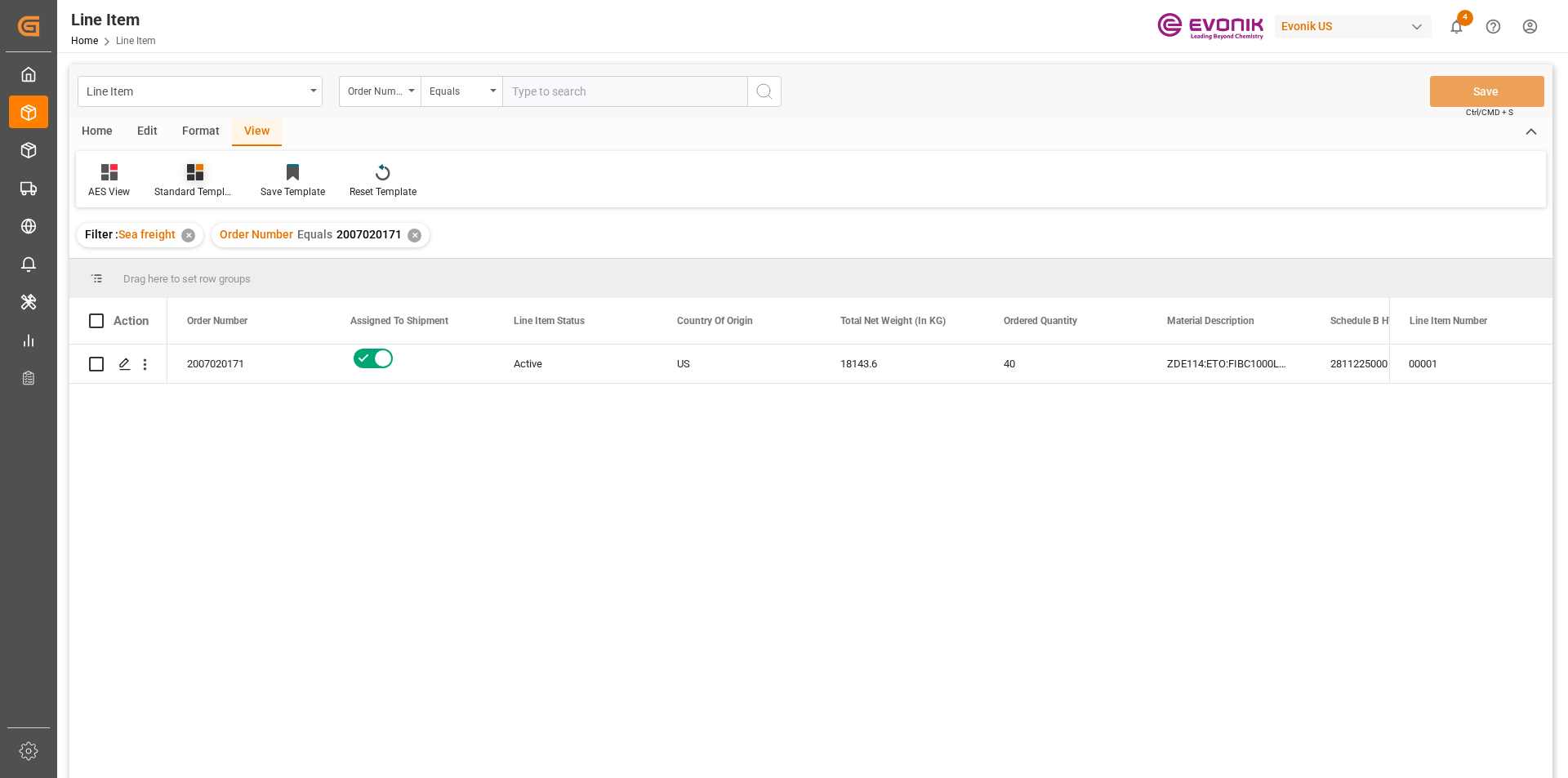
click at [202, 175] on icon at bounding box center [195, 172] width 16 height 16
click at [222, 365] on div "AES View" at bounding box center [239, 364] width 143 height 17
click at [792, 373] on div "US" at bounding box center [739, 363] width 163 height 38
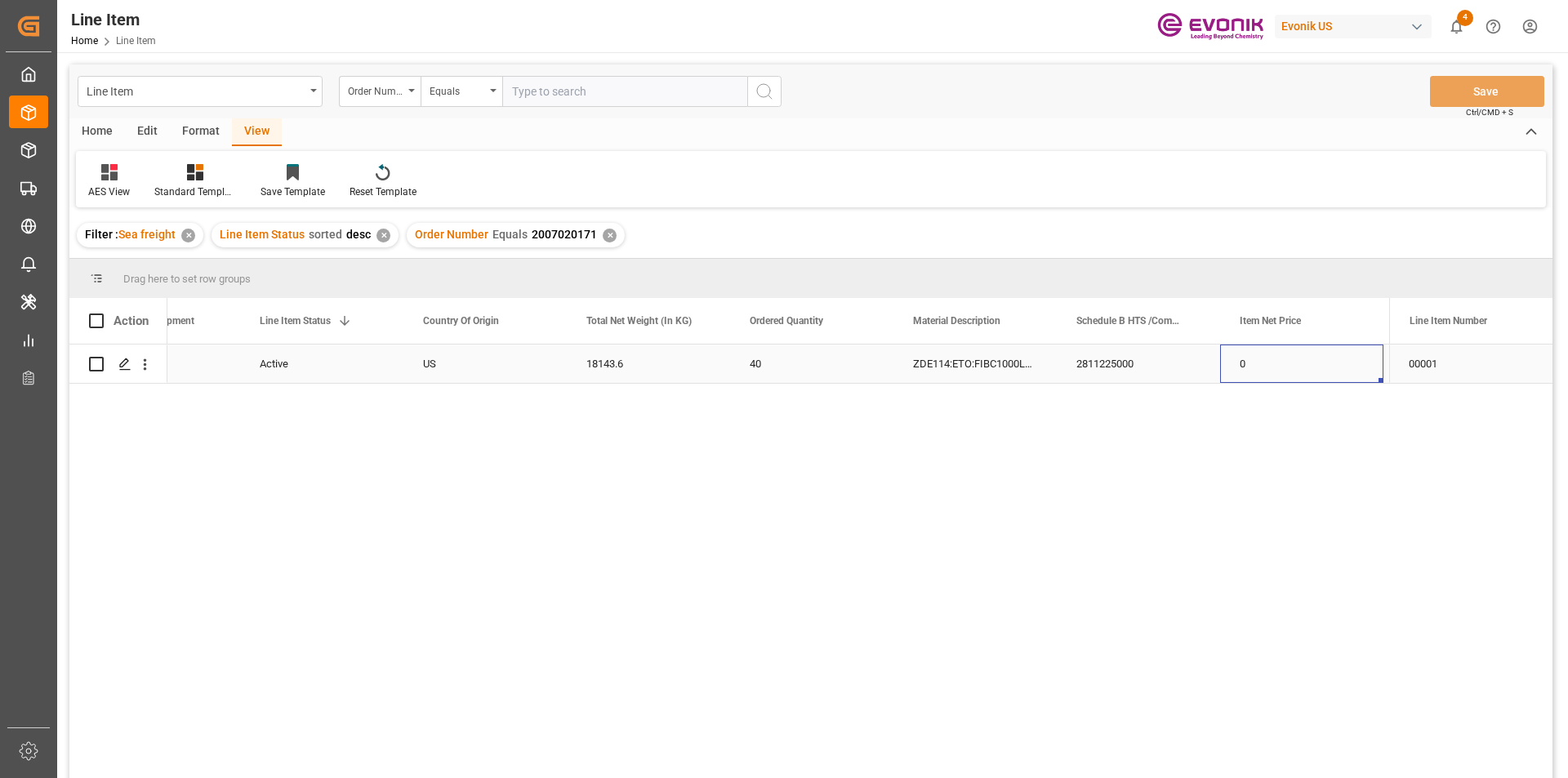
scroll to position [0, 417]
click at [1028, 369] on div "2811225000" at bounding box center [975, 363] width 163 height 38
click at [609, 240] on div "✕" at bounding box center [609, 236] width 14 height 14
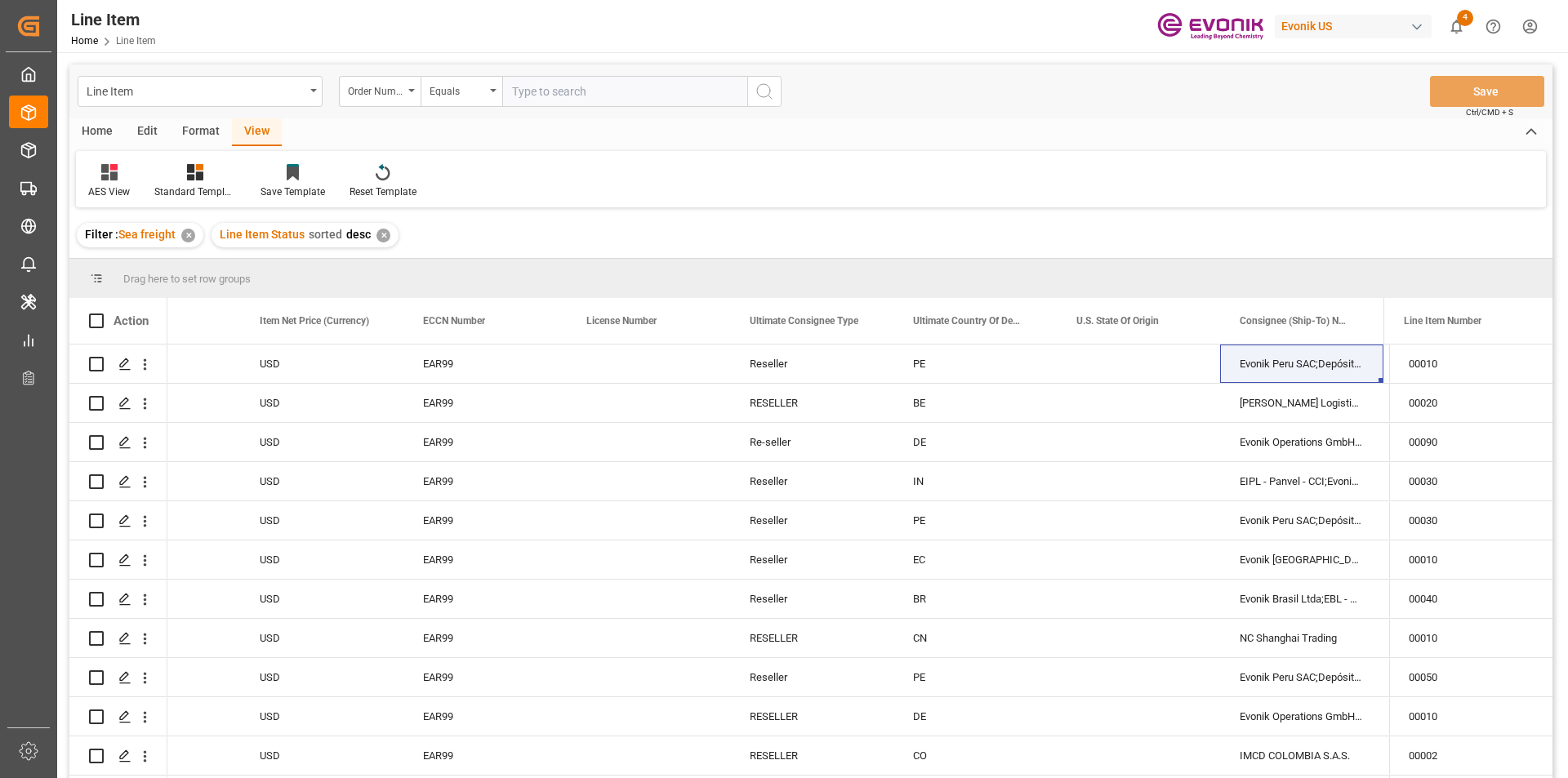
click at [564, 101] on input "text" at bounding box center [624, 91] width 245 height 31
paste input "2007020135"
type input "2007020135"
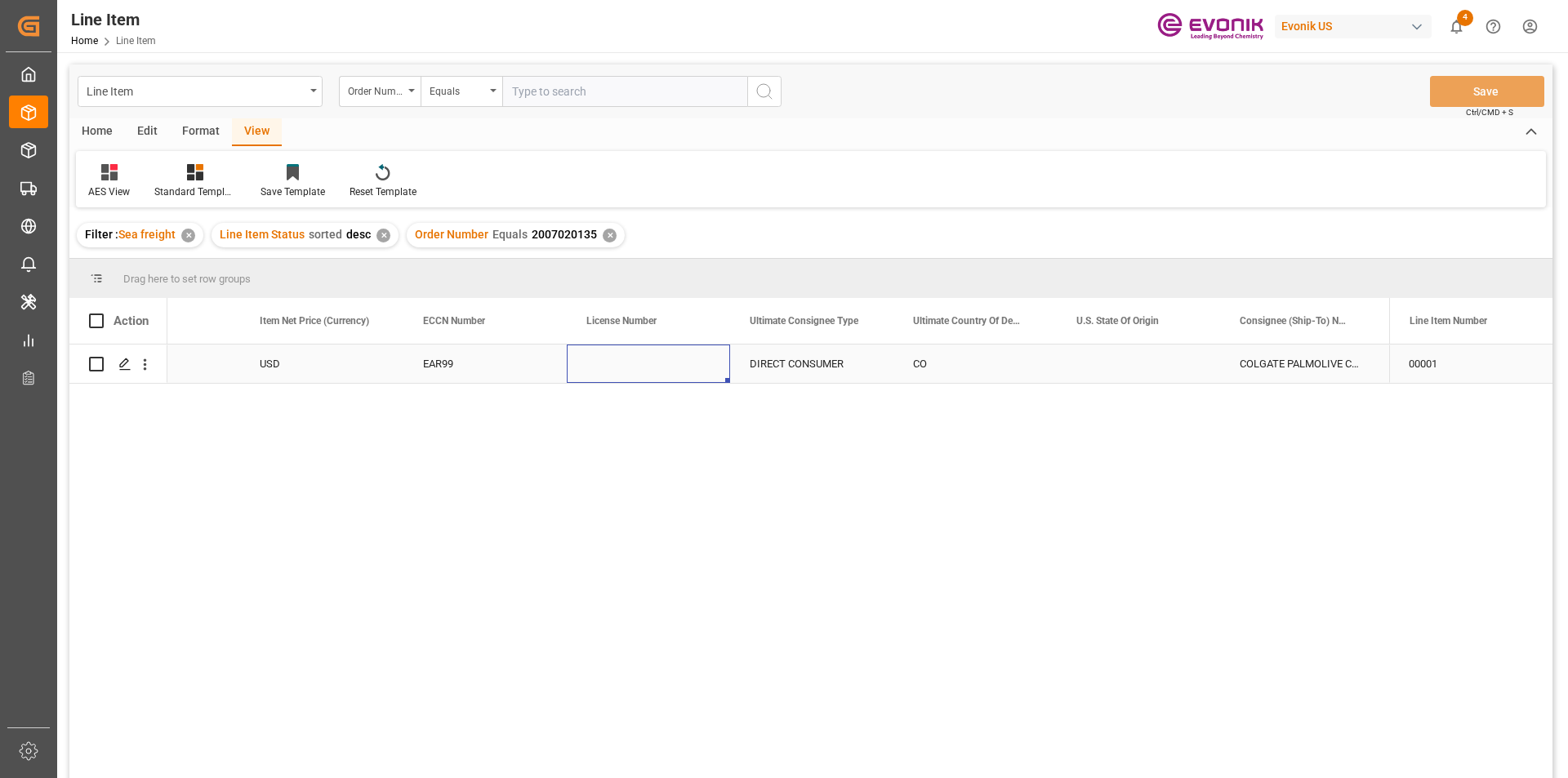
click at [714, 383] on div "Press SPACE to select this row." at bounding box center [648, 363] width 163 height 38
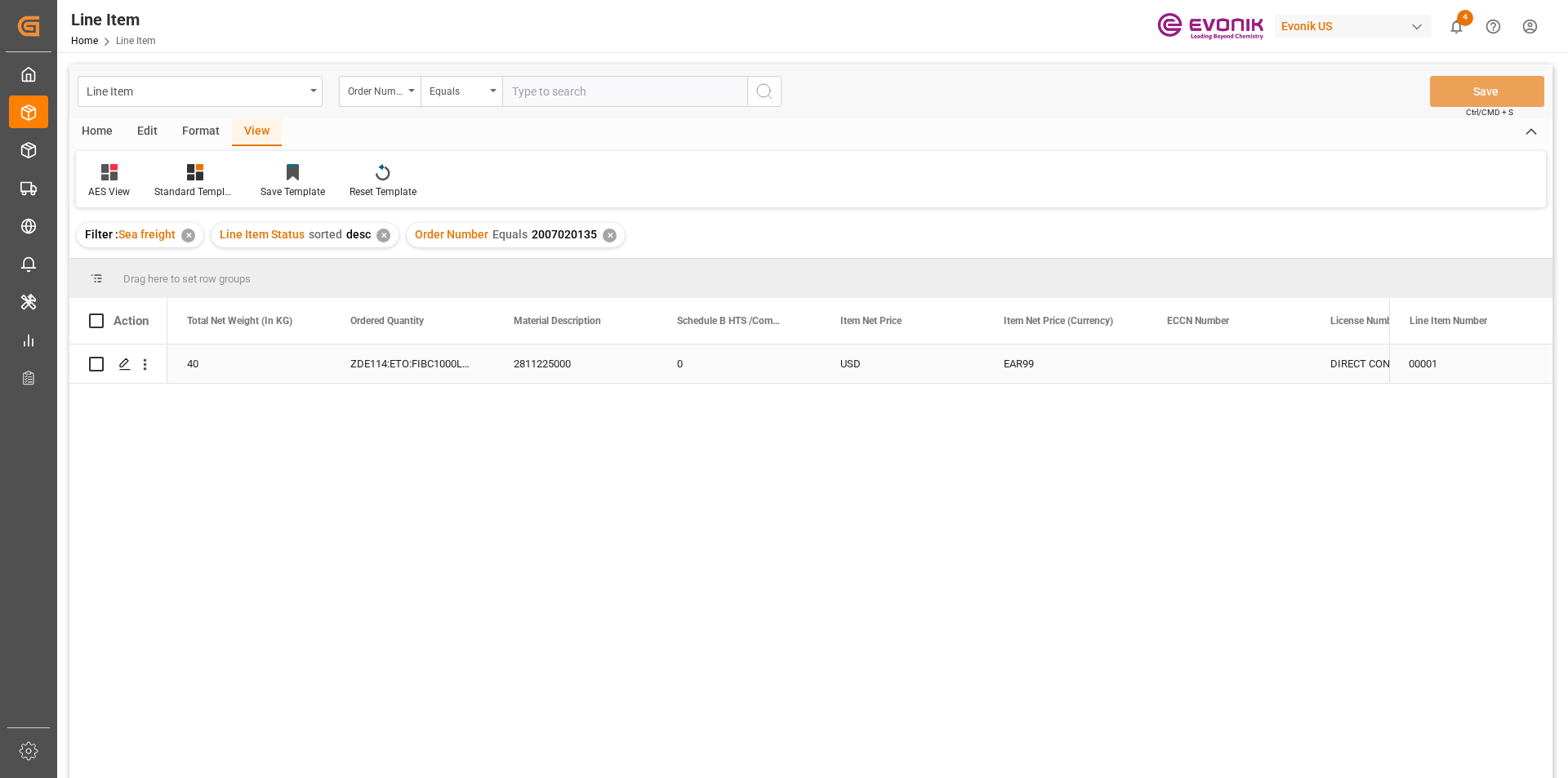
scroll to position [0, 653]
click at [151, 362] on icon "open menu" at bounding box center [145, 364] width 17 height 17
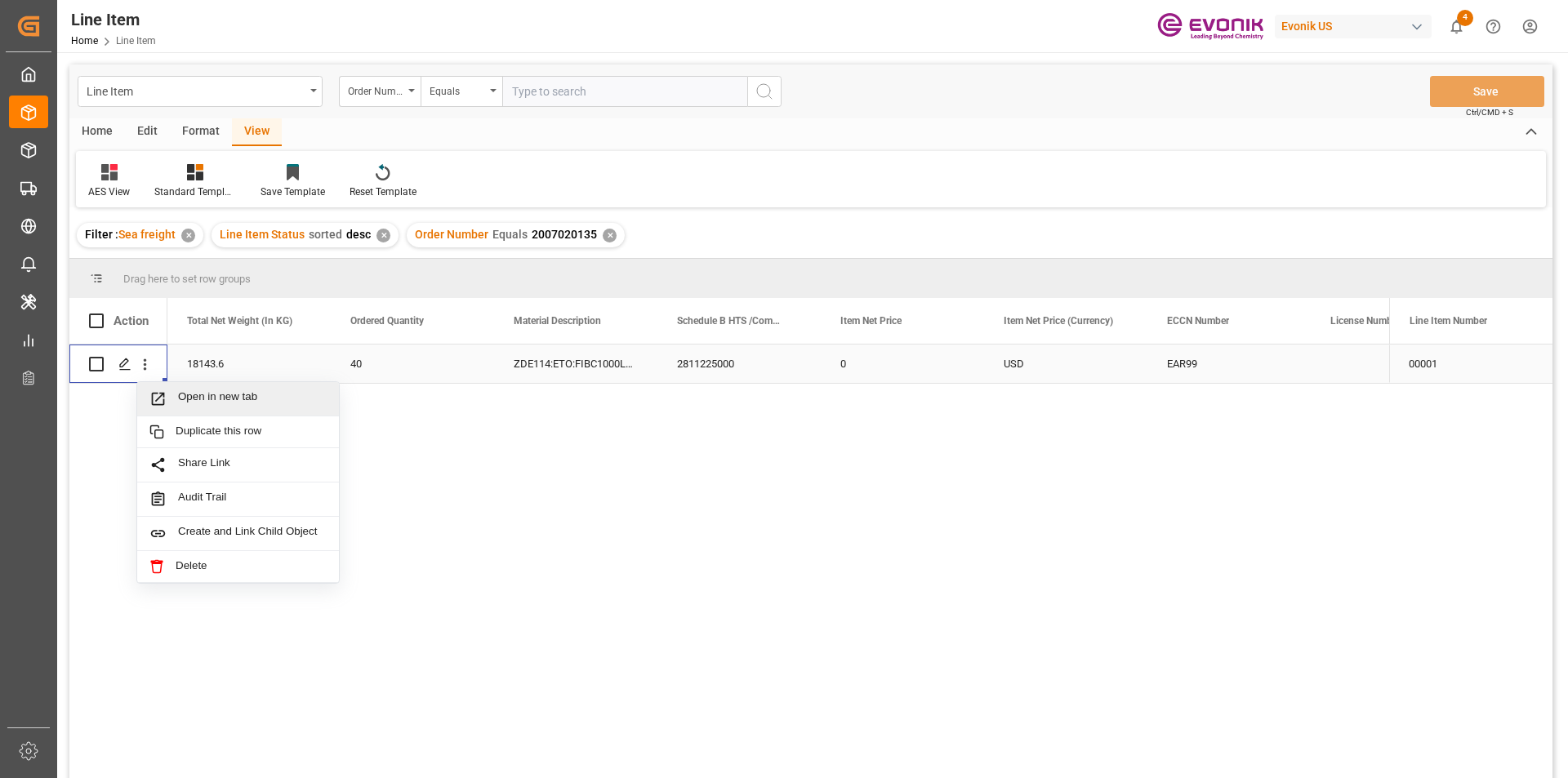
click at [245, 406] on span "Open in new tab" at bounding box center [252, 399] width 149 height 17
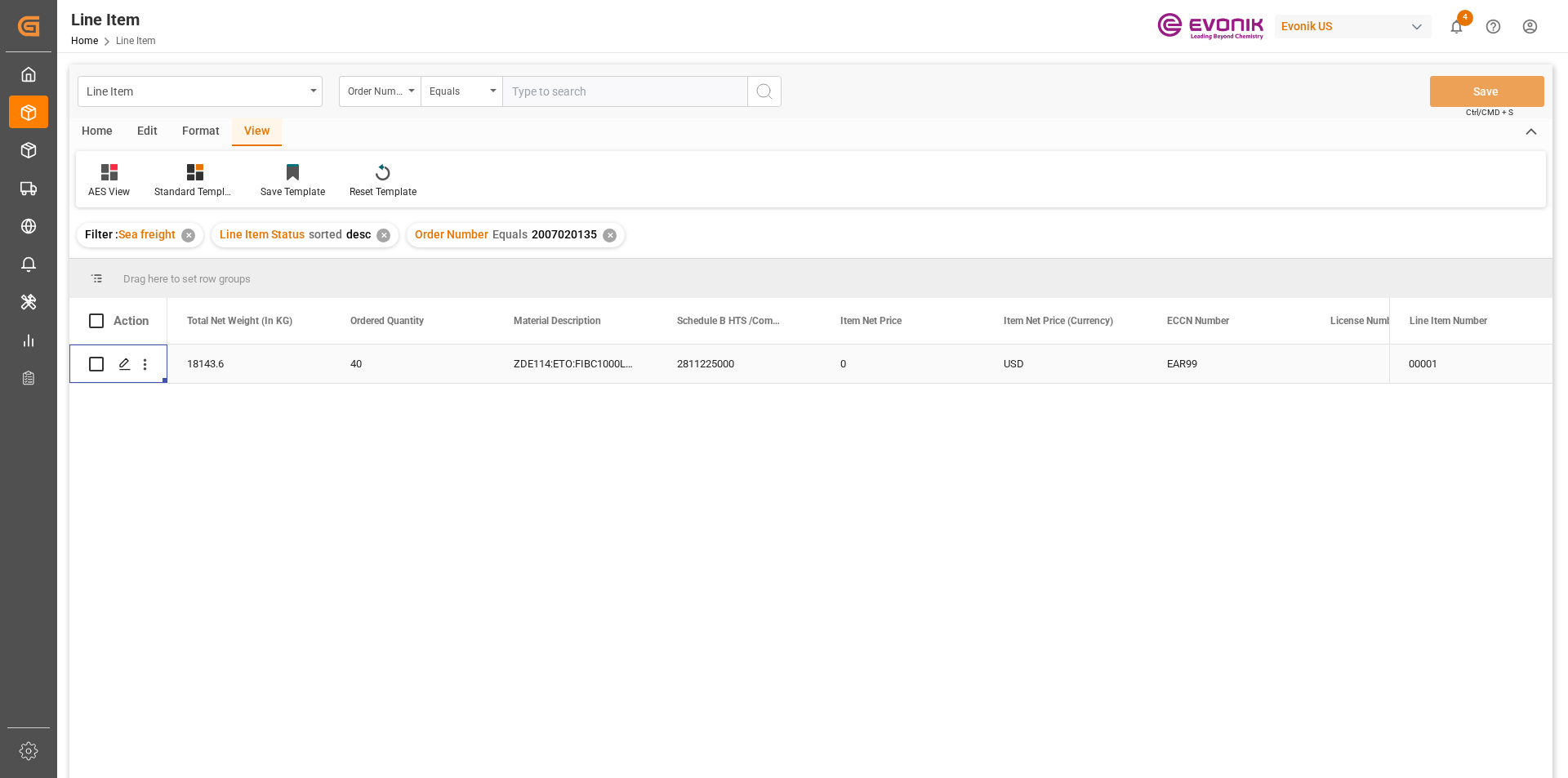
click at [248, 361] on div "18143.6" at bounding box center [249, 363] width 163 height 38
click at [734, 368] on div "2811225000" at bounding box center [739, 363] width 163 height 38
click at [862, 366] on div "40" at bounding box center [903, 363] width 163 height 38
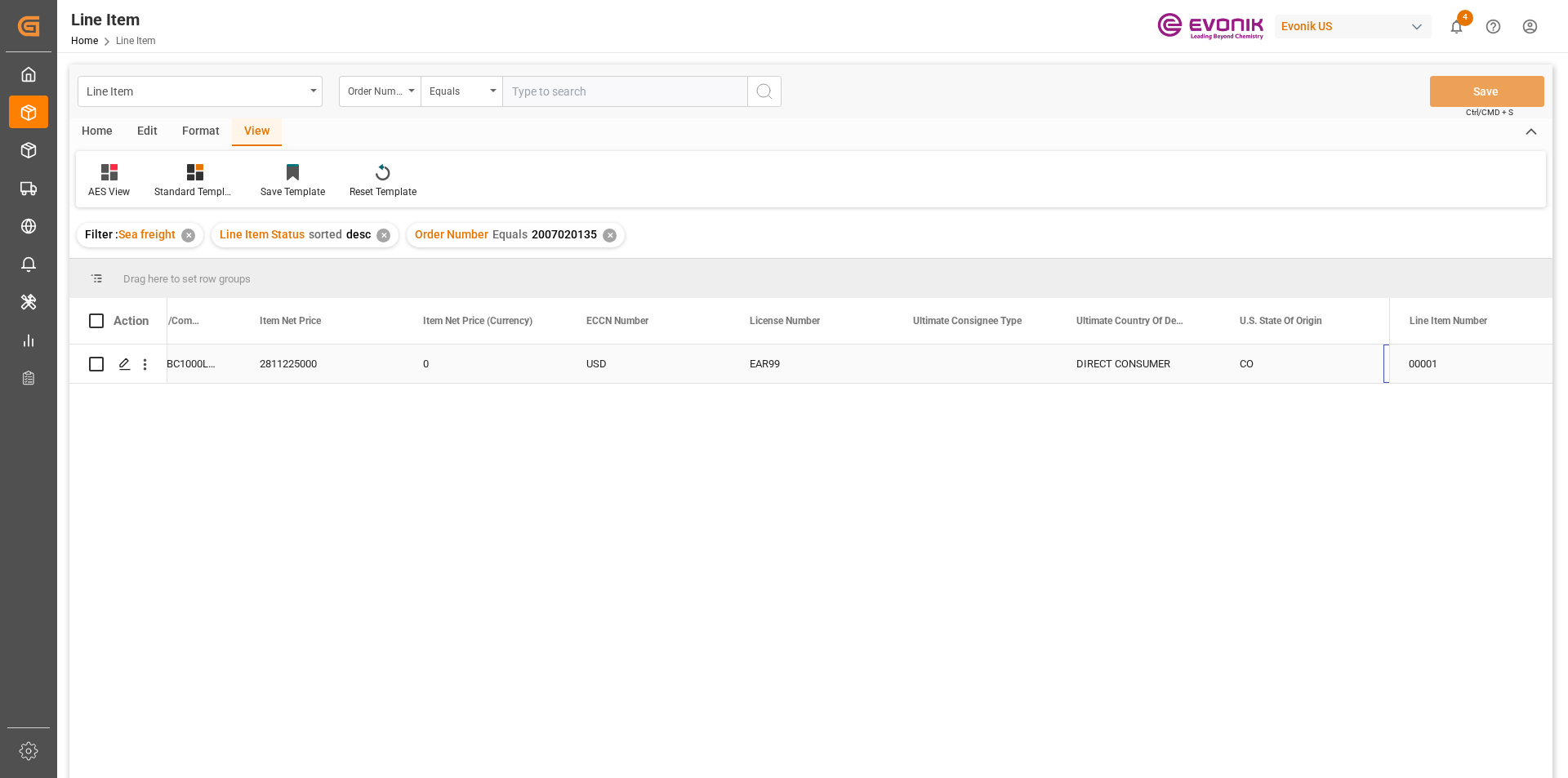
scroll to position [0, 1234]
click at [602, 231] on div "✕" at bounding box center [609, 236] width 14 height 14
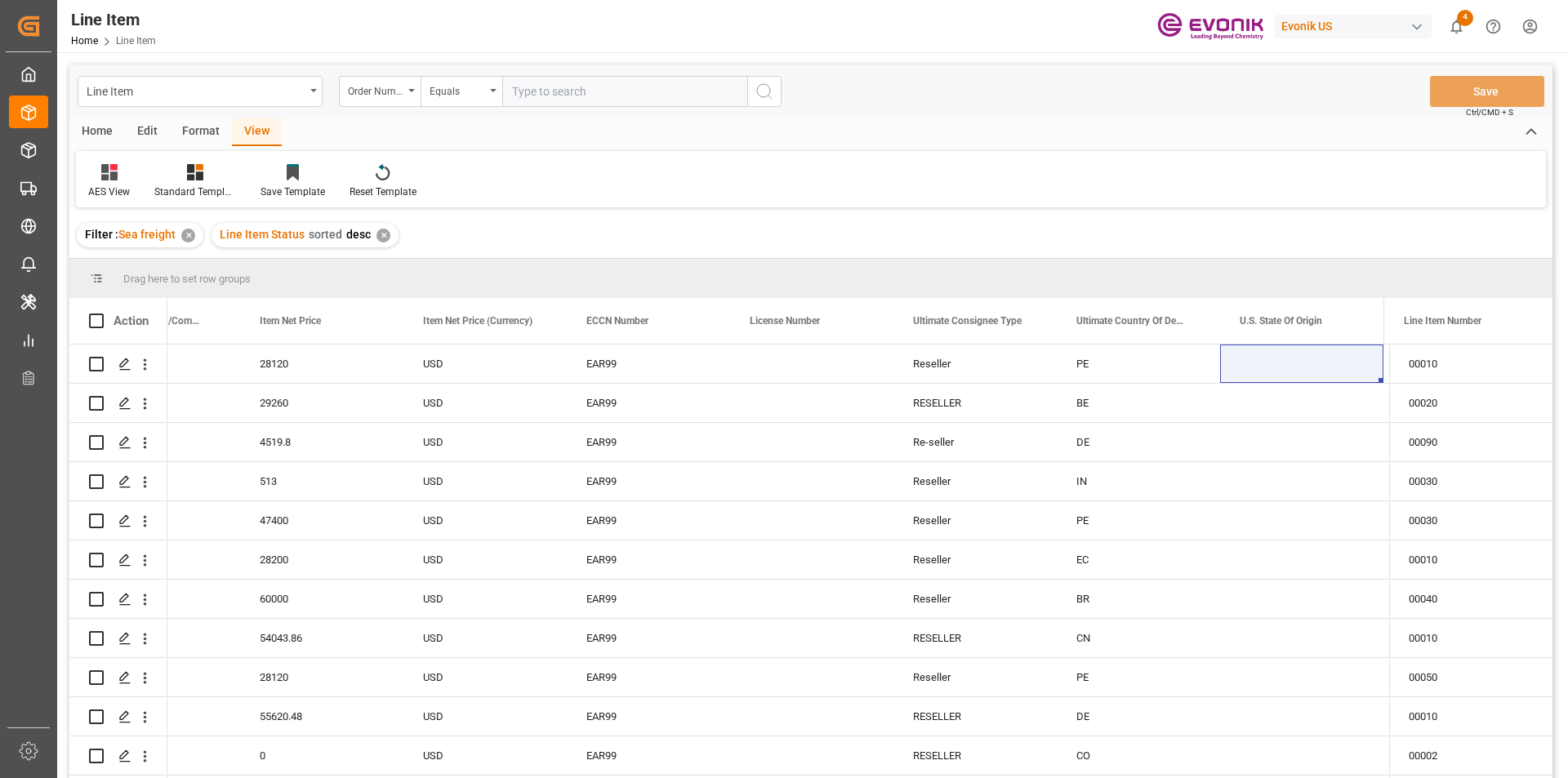
click at [567, 97] on input "text" at bounding box center [624, 91] width 245 height 31
paste input "0046437596"
type input "0046437596"
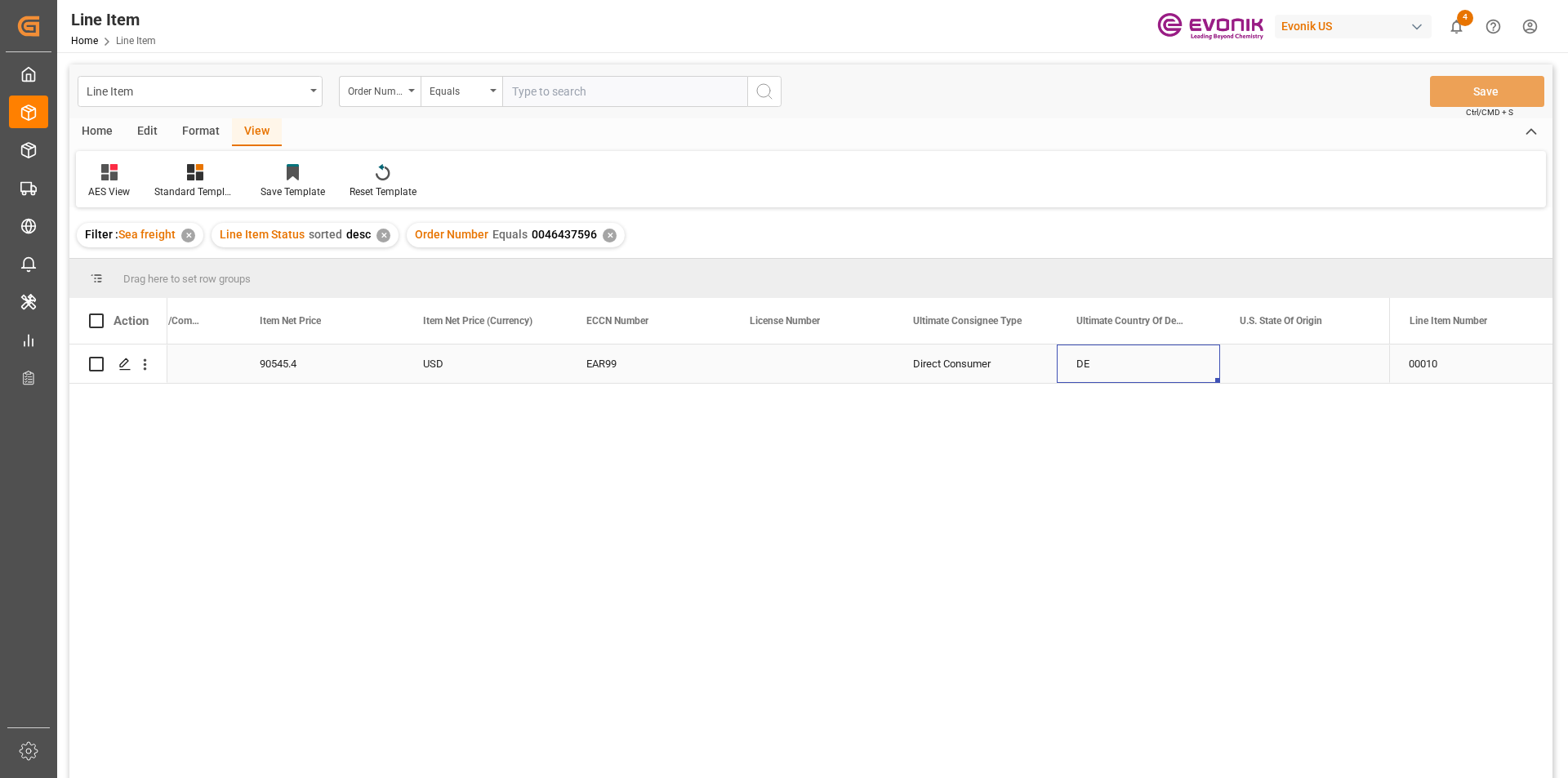
click at [1065, 350] on div "DE" at bounding box center [1138, 363] width 163 height 38
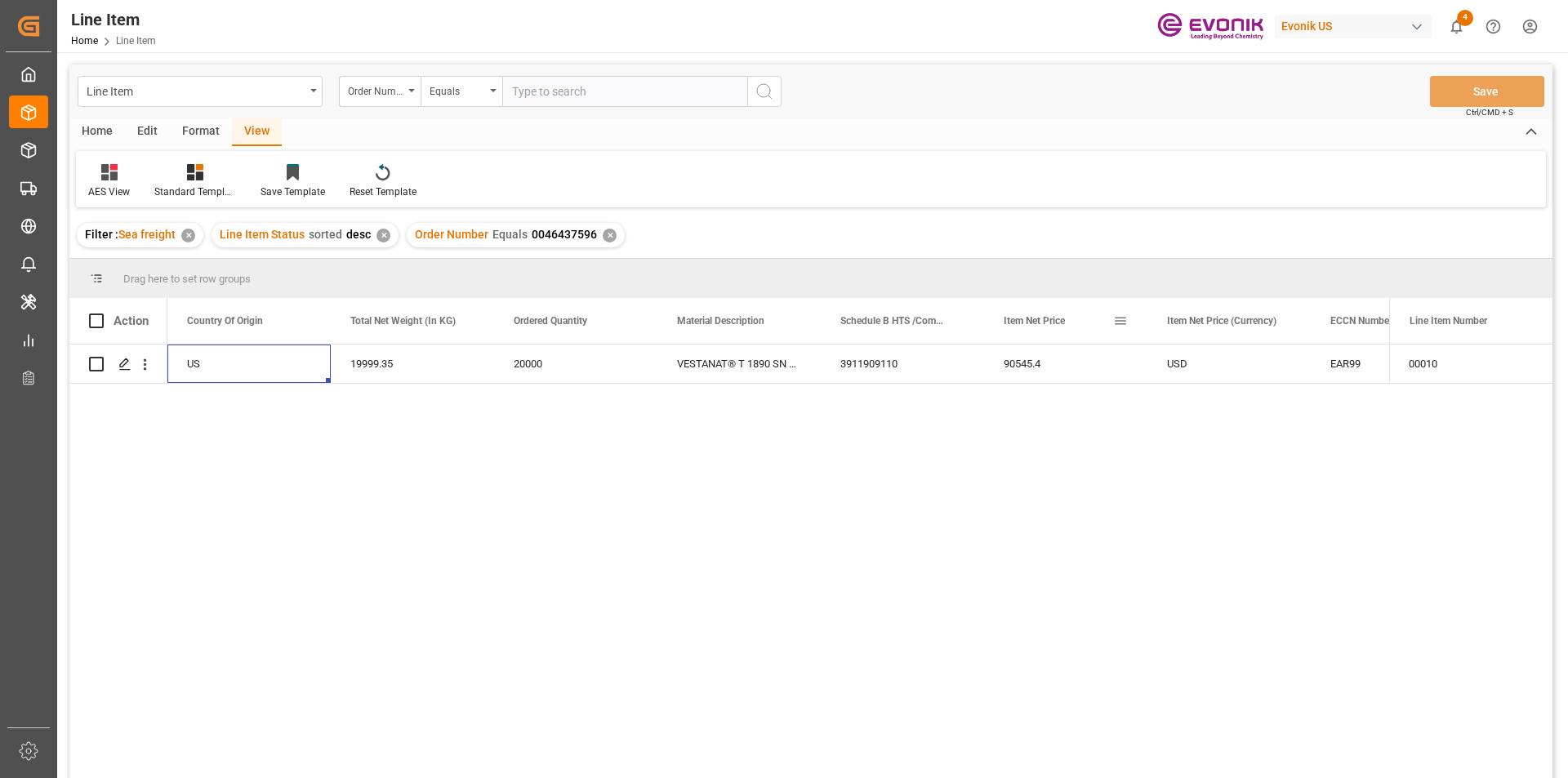
scroll to position [0, 327]
click at [193, 174] on icon at bounding box center [195, 172] width 16 height 16
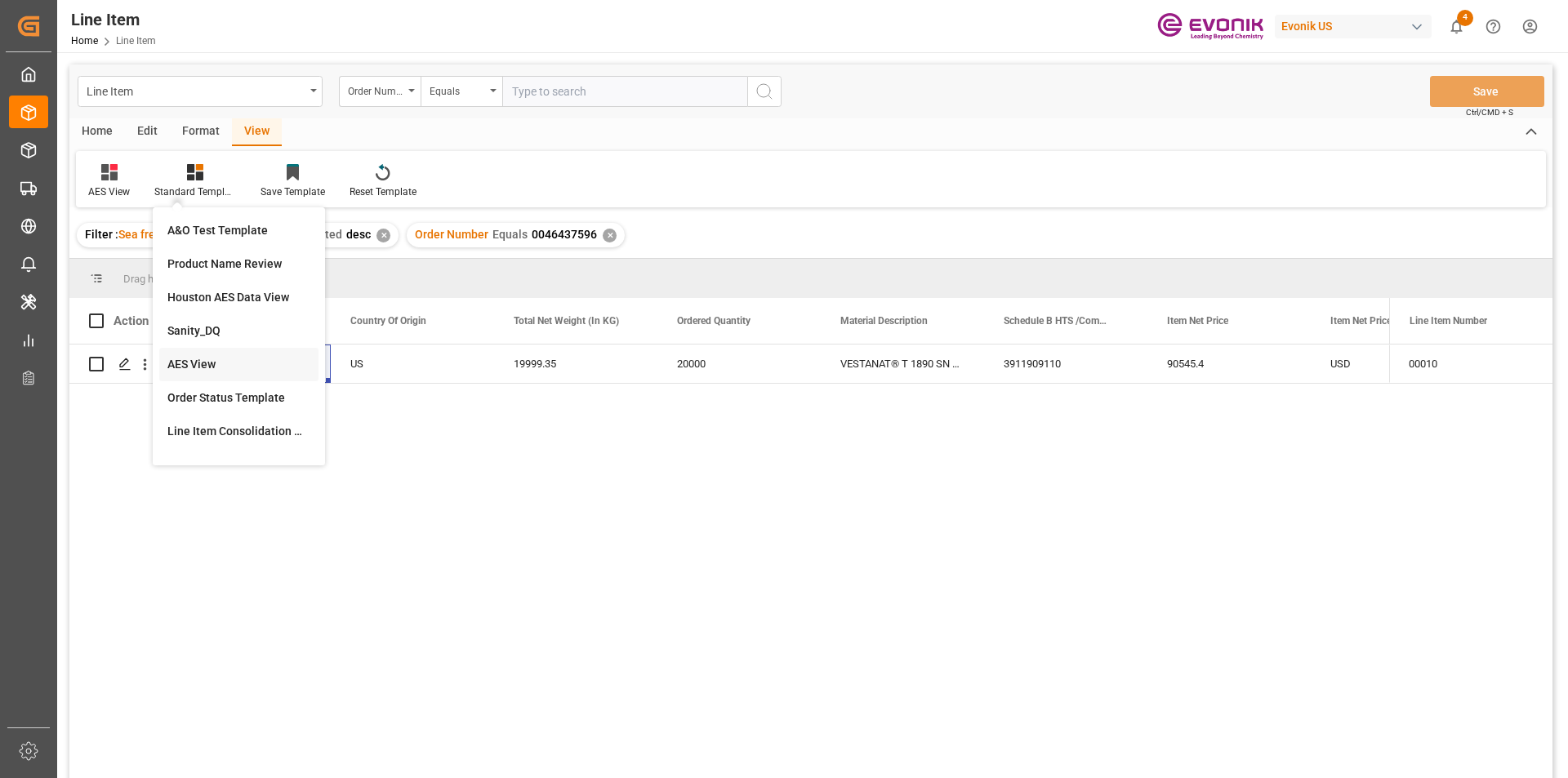
click at [212, 355] on div "AES View" at bounding box center [239, 364] width 143 height 17
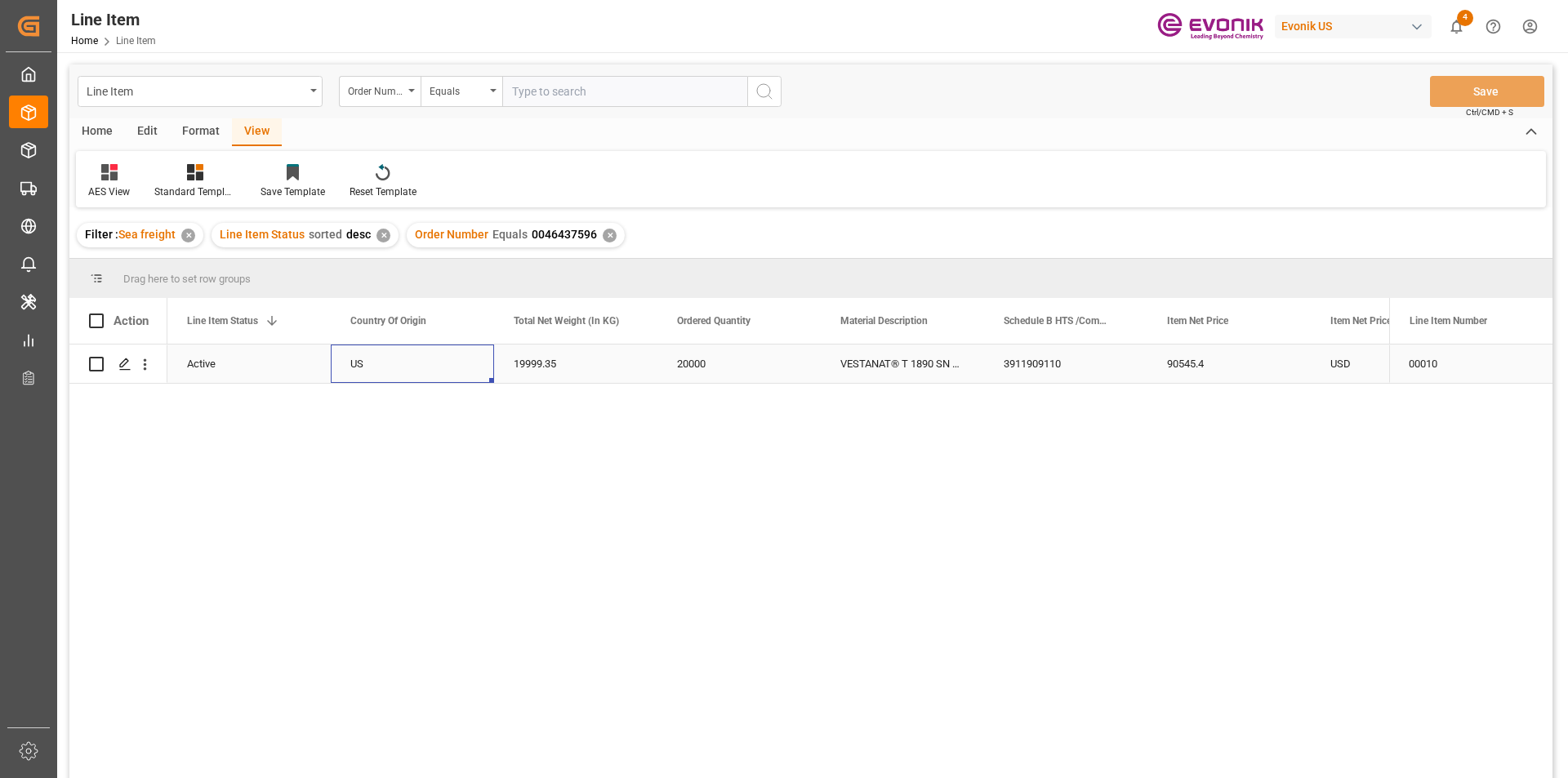
click at [478, 358] on div "US" at bounding box center [413, 363] width 163 height 38
click at [603, 231] on div "✕" at bounding box center [609, 236] width 14 height 14
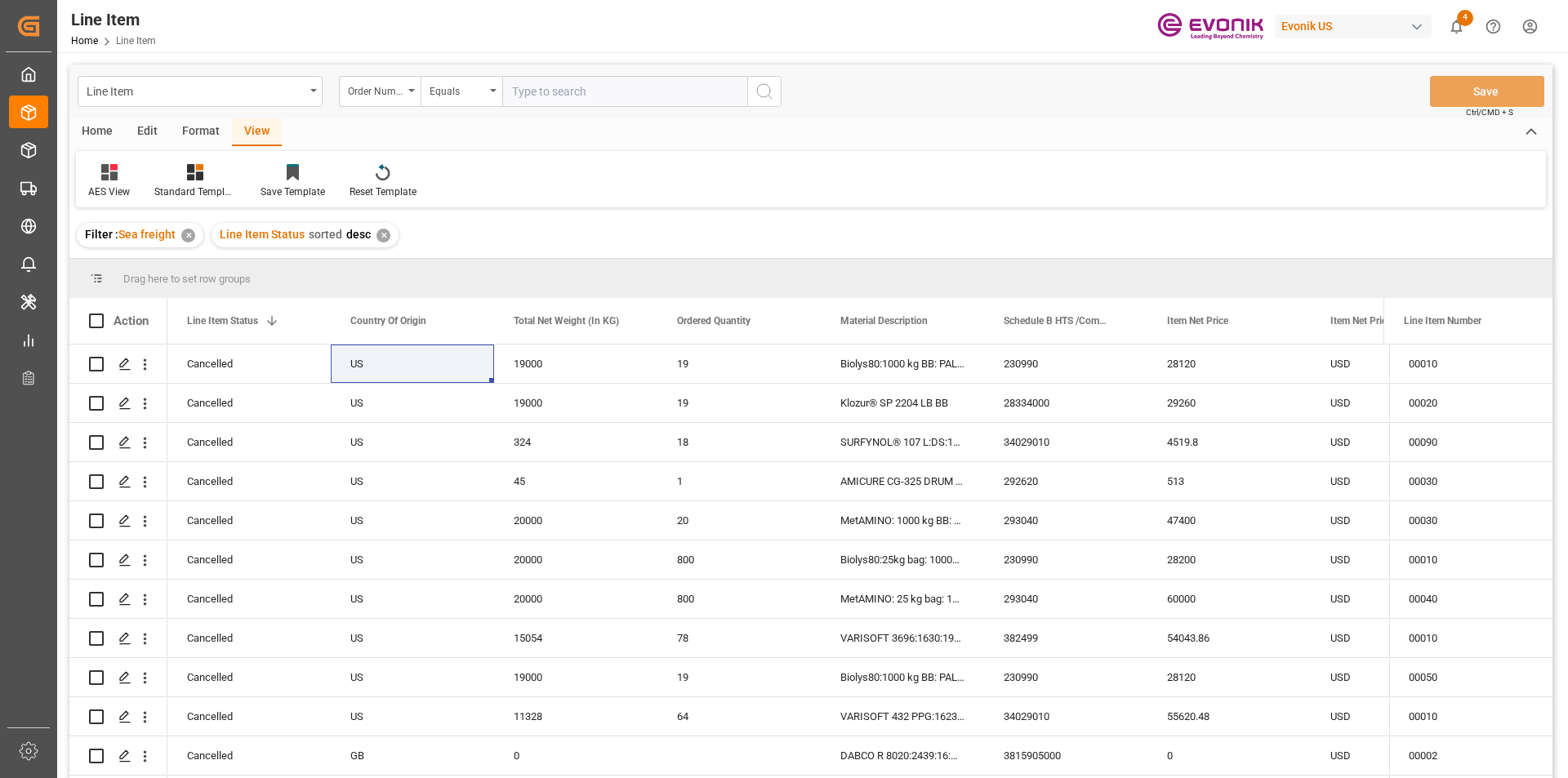
click at [584, 98] on input "text" at bounding box center [624, 91] width 245 height 31
paste input "250905000286"
type input "250905000286"
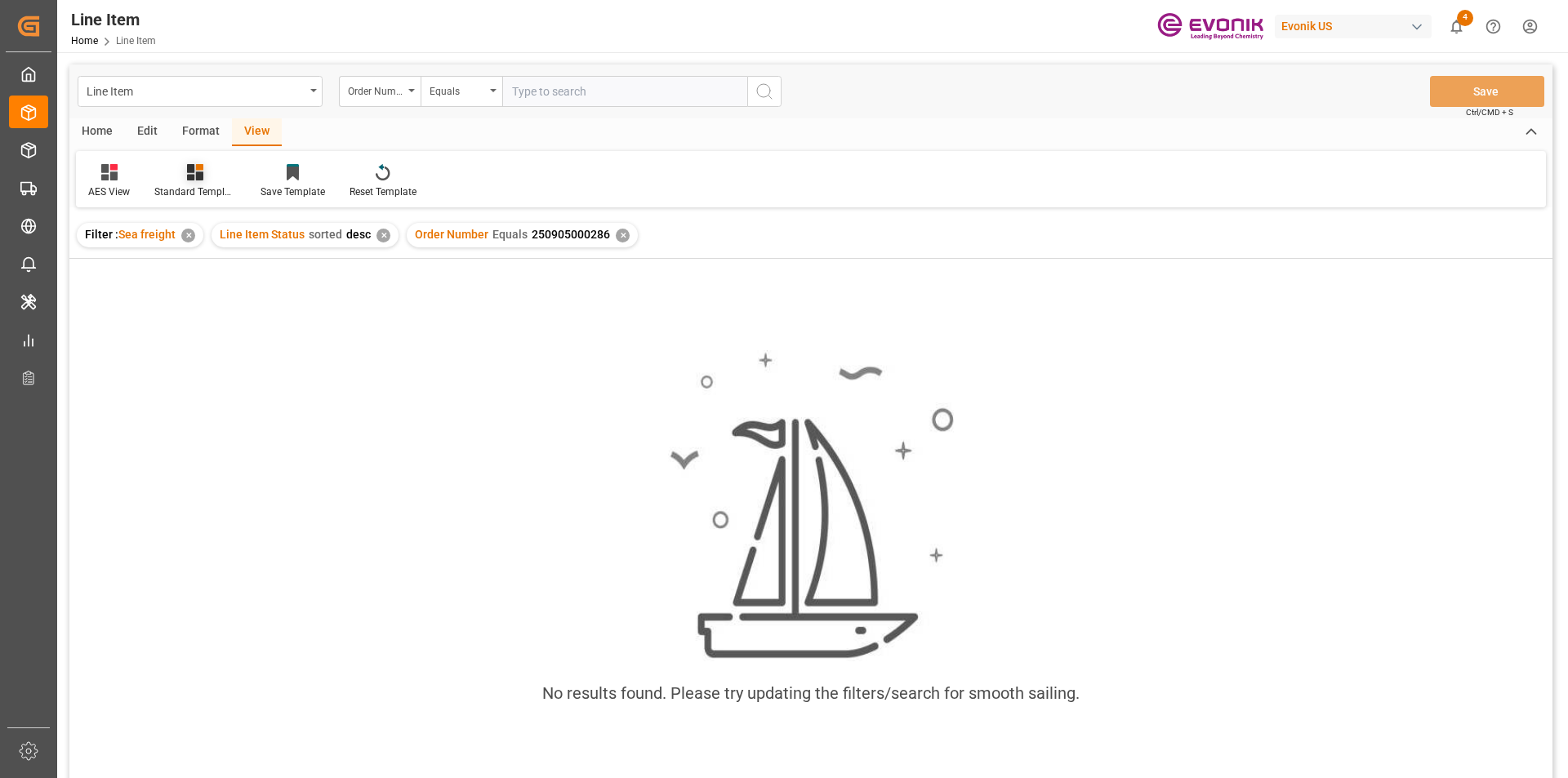
click at [199, 182] on div "Standard Templates" at bounding box center [195, 181] width 106 height 36
click at [218, 363] on div "AES View" at bounding box center [239, 364] width 143 height 17
click at [625, 237] on div "Order Number Equals 250905000286 ✕" at bounding box center [522, 235] width 231 height 25
click at [621, 237] on div "✕" at bounding box center [623, 236] width 14 height 14
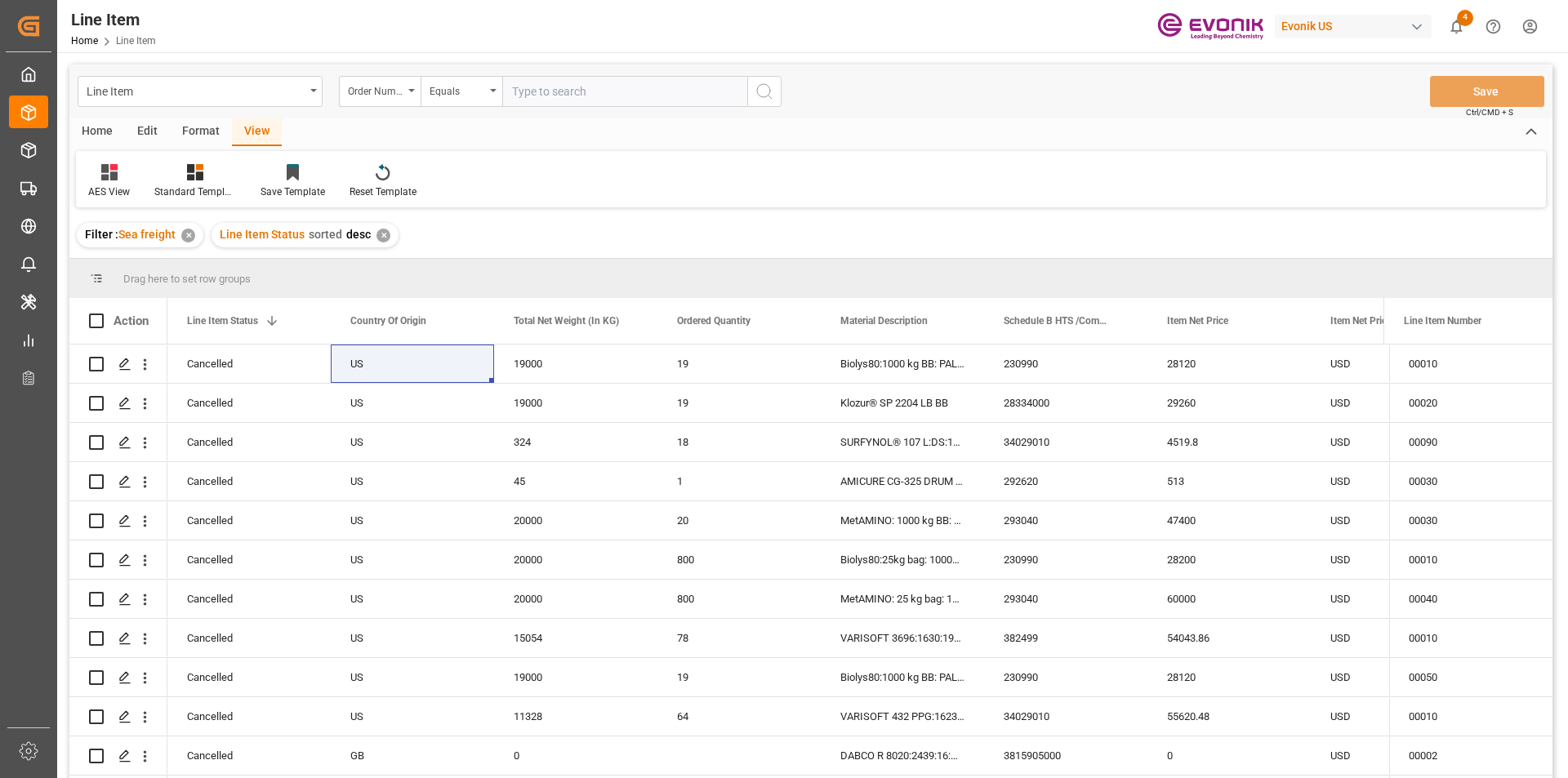
click at [573, 91] on input "text" at bounding box center [624, 91] width 245 height 31
paste input "0046468358"
type input "0046468358"
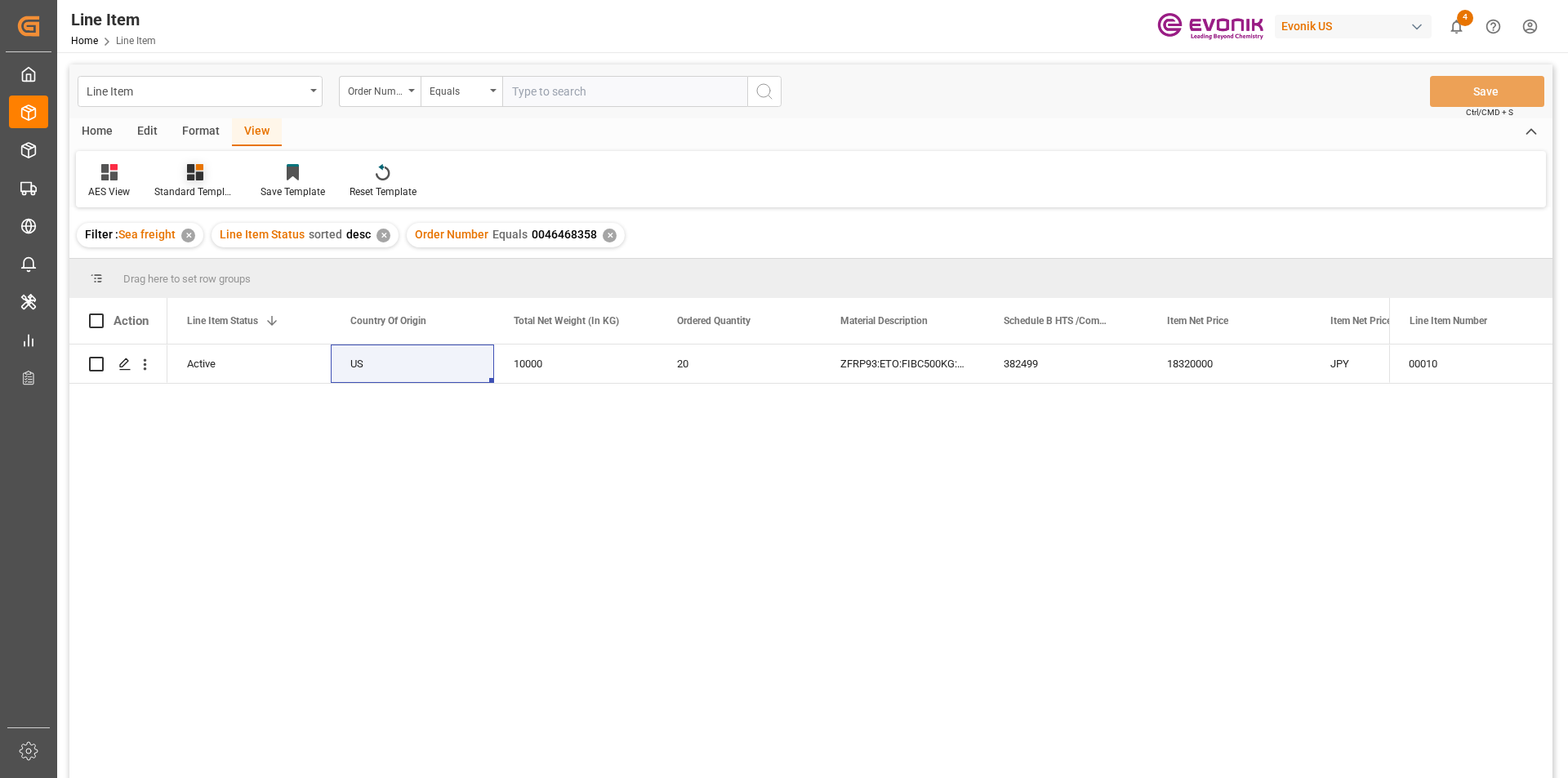
click at [214, 177] on div at bounding box center [195, 172] width 82 height 17
click at [274, 368] on div "AES View" at bounding box center [239, 364] width 143 height 17
click at [1111, 383] on div "382499" at bounding box center [1065, 363] width 163 height 38
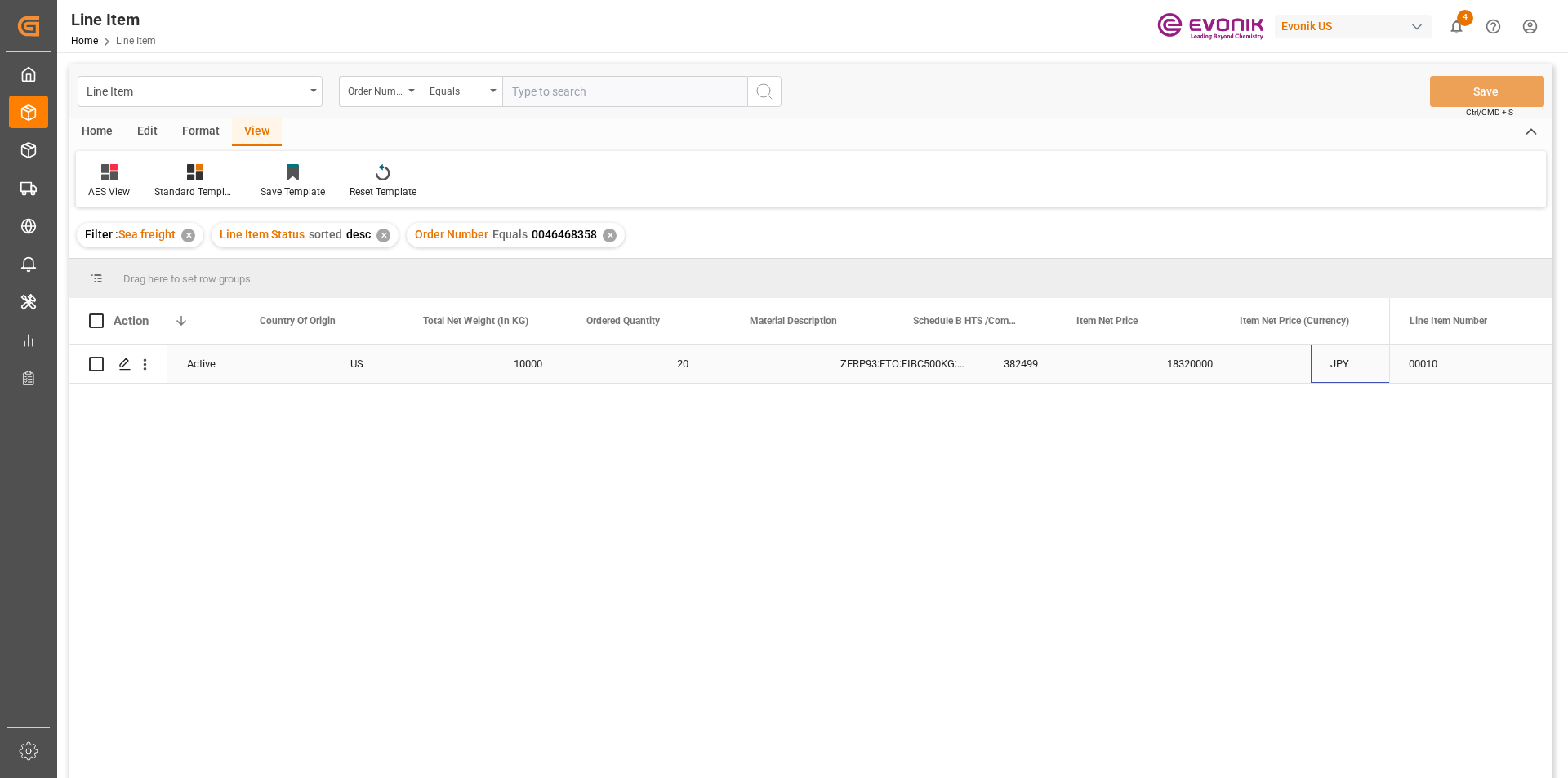
scroll to position [0, 580]
click at [604, 236] on div "✕" at bounding box center [609, 236] width 14 height 14
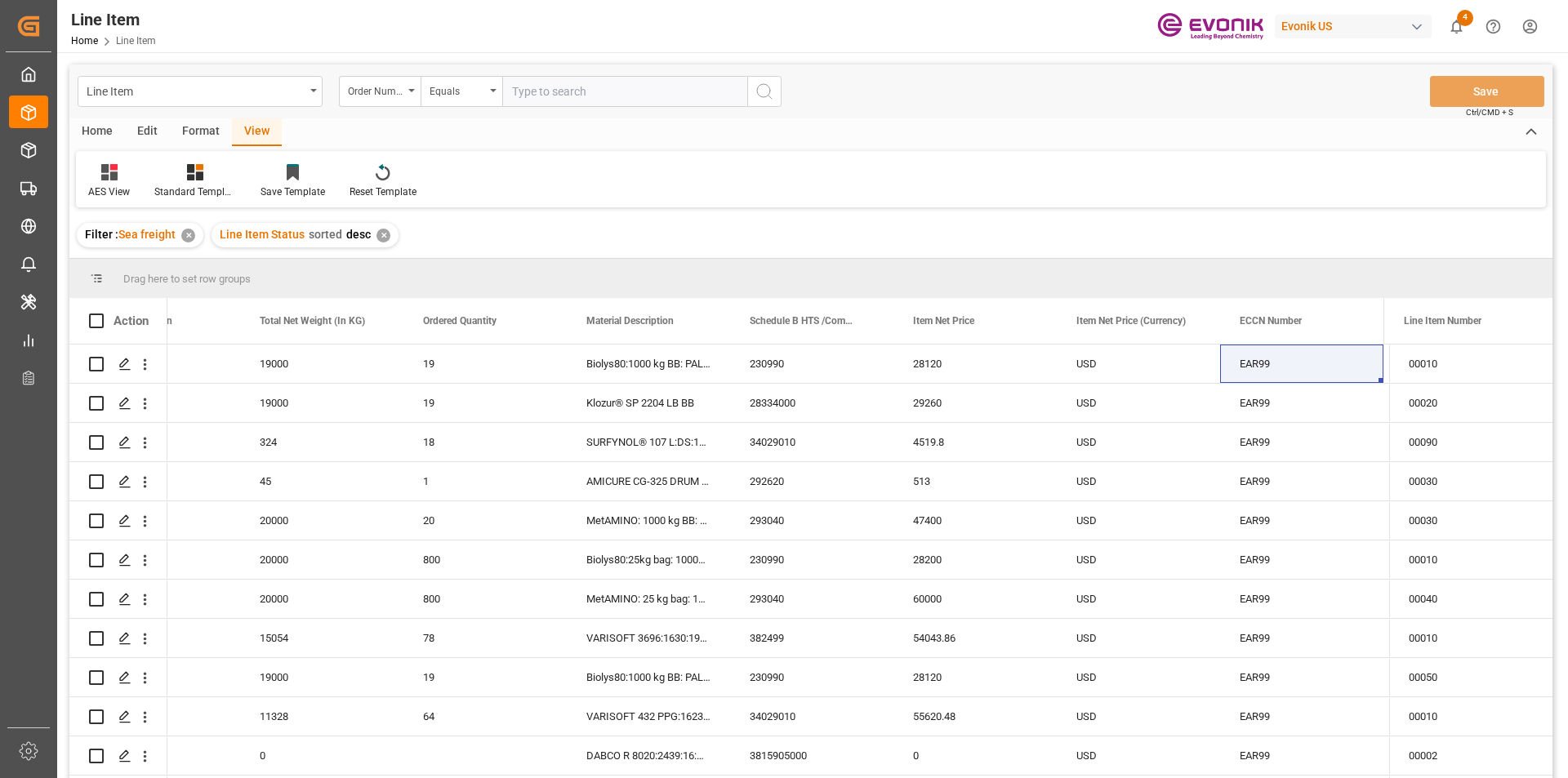
click at [529, 92] on input "text" at bounding box center [624, 91] width 245 height 31
paste input "0046464075"
type input "0046464075"
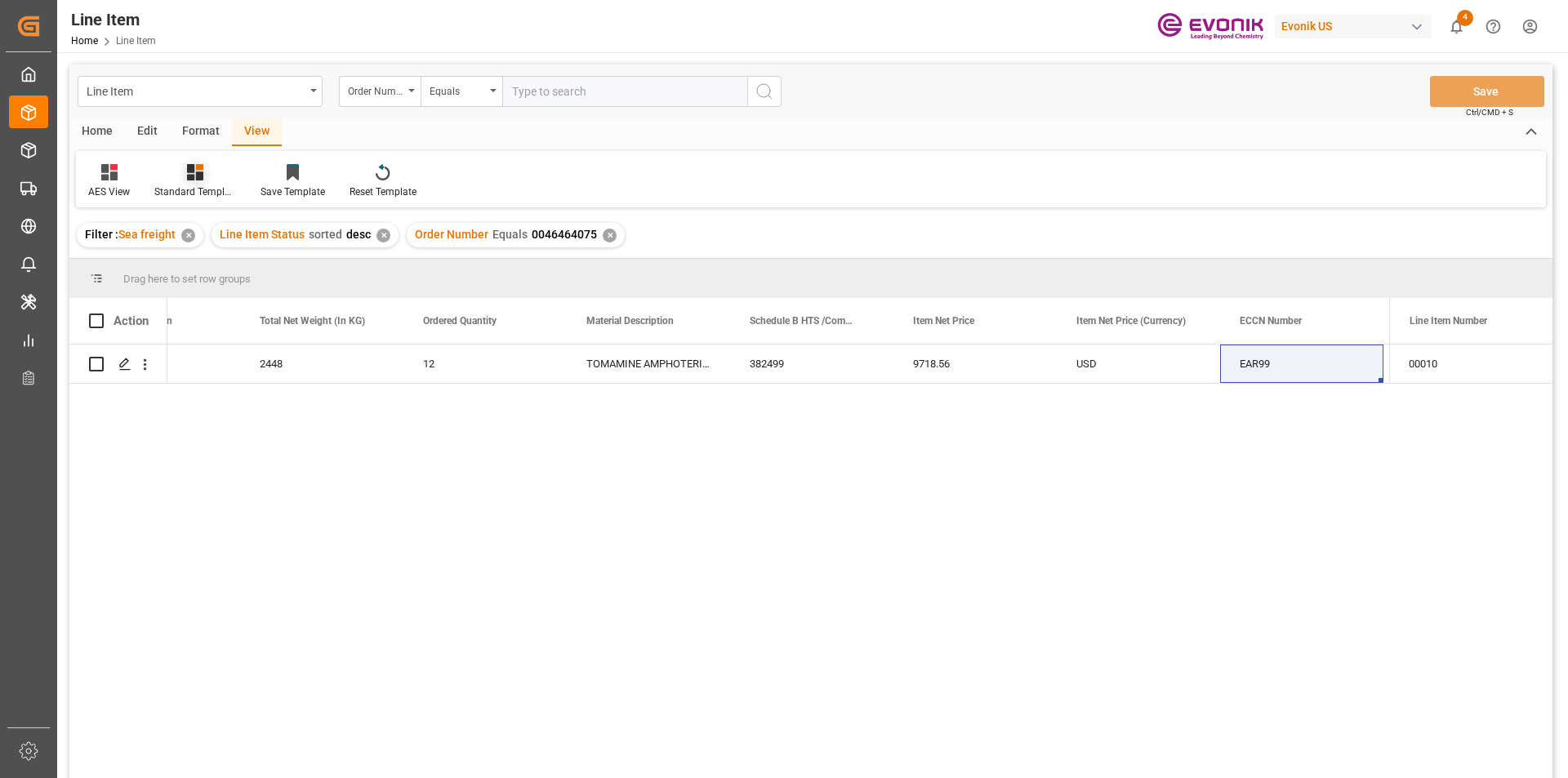
click at [215, 187] on div "Standard Templates" at bounding box center [195, 191] width 82 height 14
click at [228, 370] on div "AES View" at bounding box center [239, 364] width 143 height 17
click at [228, 370] on div "US" at bounding box center [158, 363] width 163 height 38
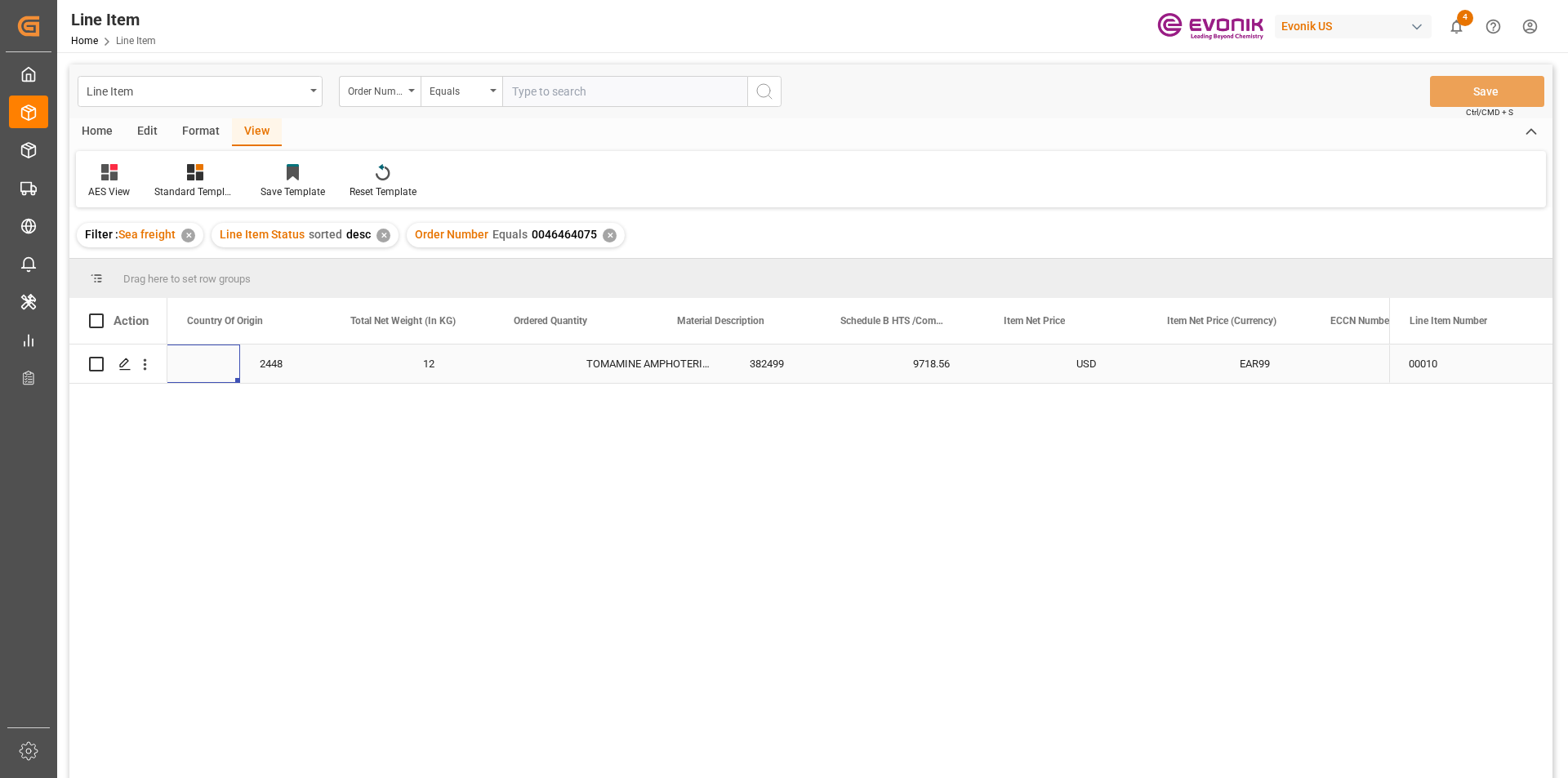
scroll to position [0, 490]
click at [1209, 358] on div "USD" at bounding box center [1229, 363] width 163 height 38
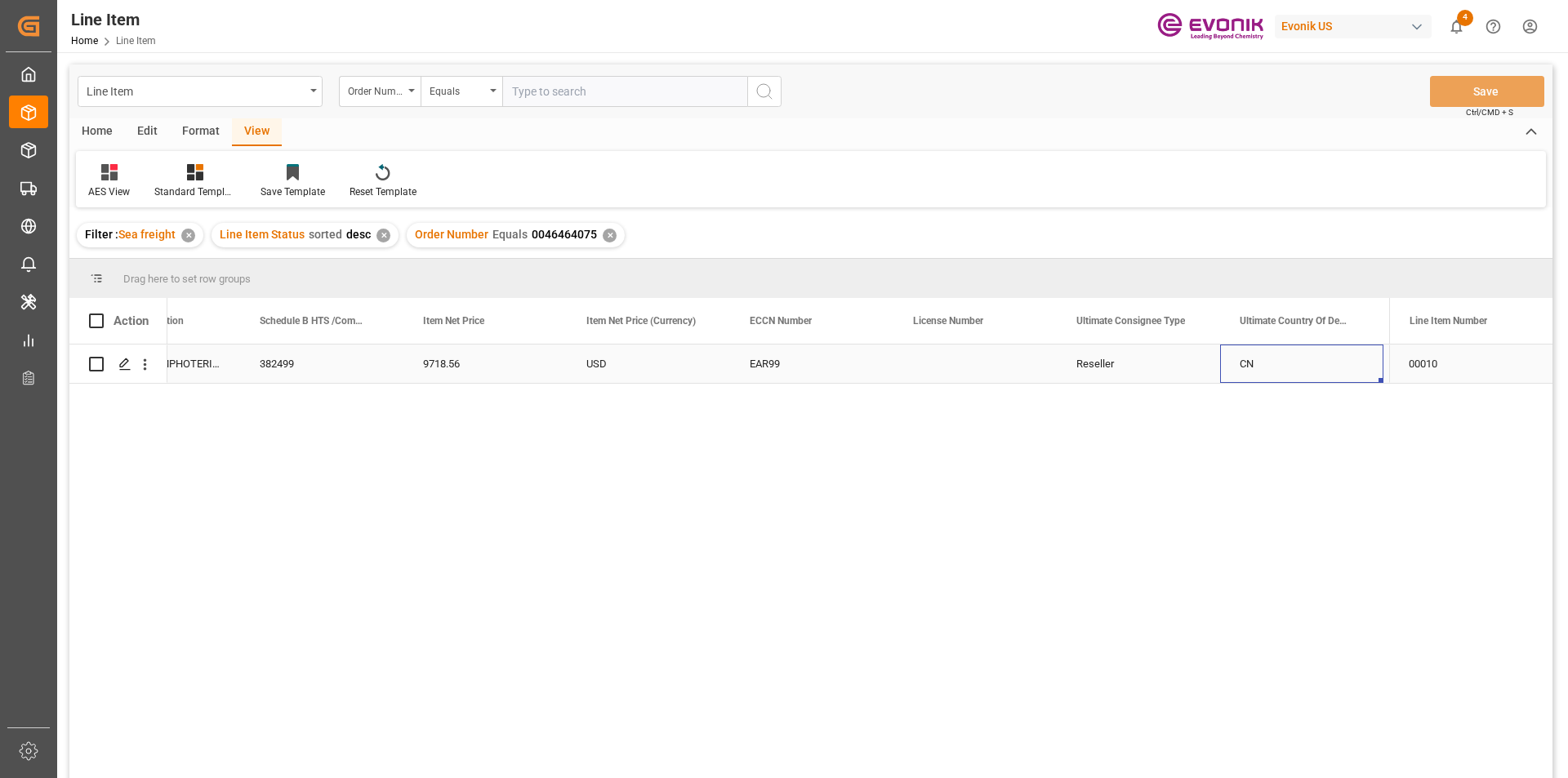
scroll to position [0, 1234]
click at [612, 236] on div "Order Number Equals 0046464075 ✕" at bounding box center [516, 235] width 218 height 25
click at [602, 233] on div "✕" at bounding box center [609, 236] width 14 height 14
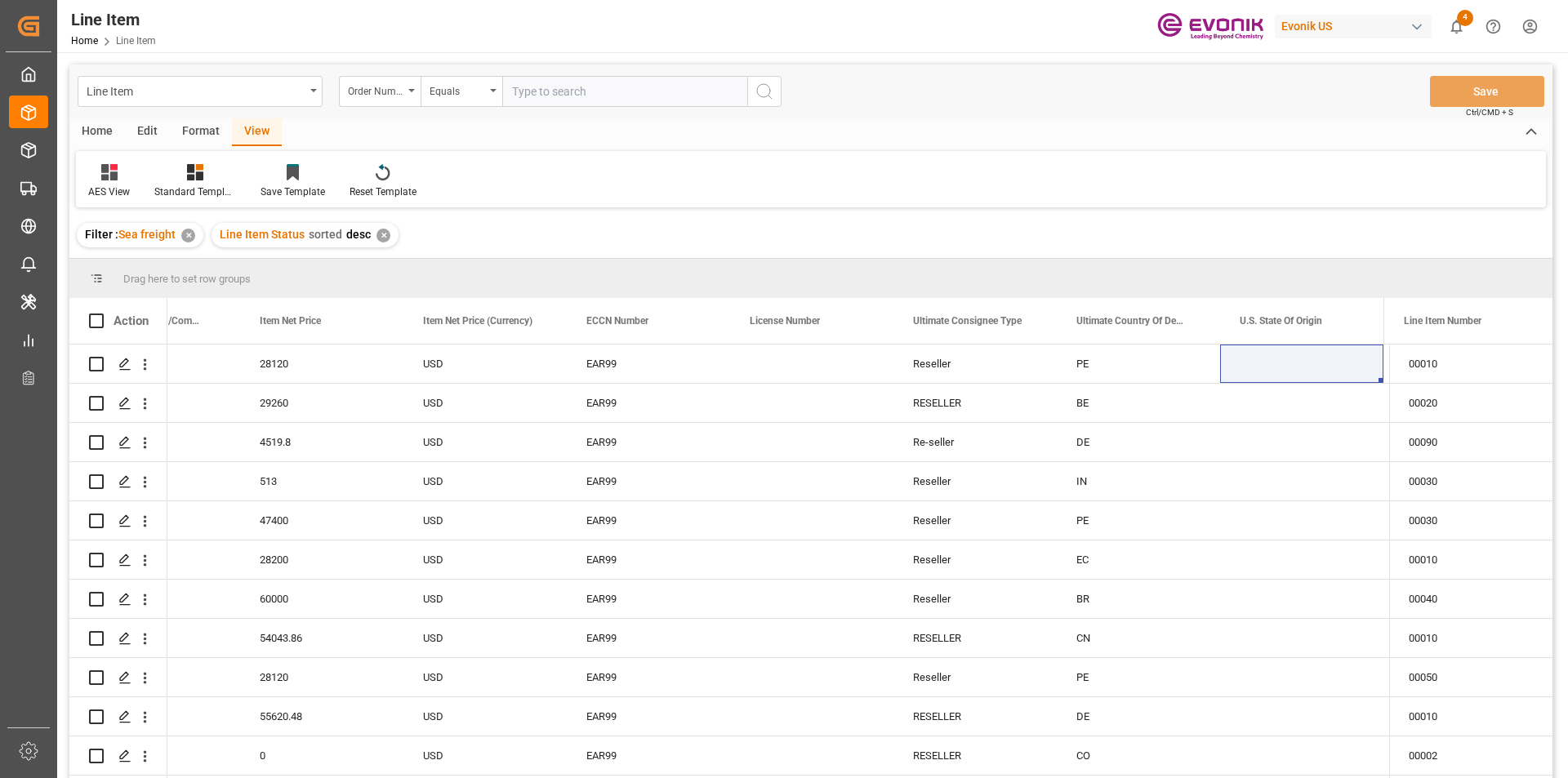
click at [526, 95] on input "text" at bounding box center [624, 91] width 245 height 31
paste input "0046469748"
type input "0046469748"
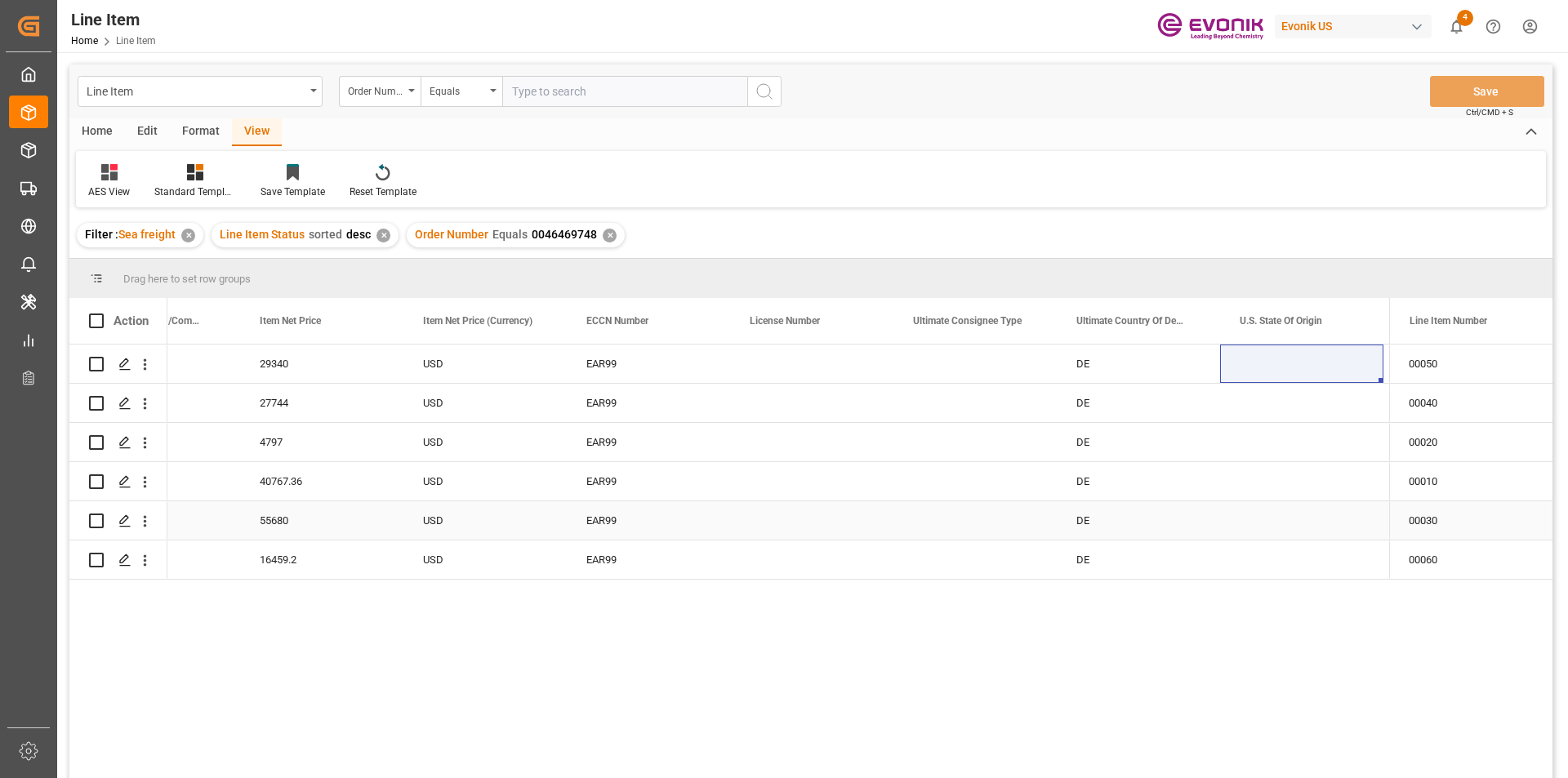
click at [722, 502] on div "EAR99" at bounding box center [648, 520] width 163 height 38
click at [209, 187] on div "Standard Templates" at bounding box center [195, 191] width 82 height 14
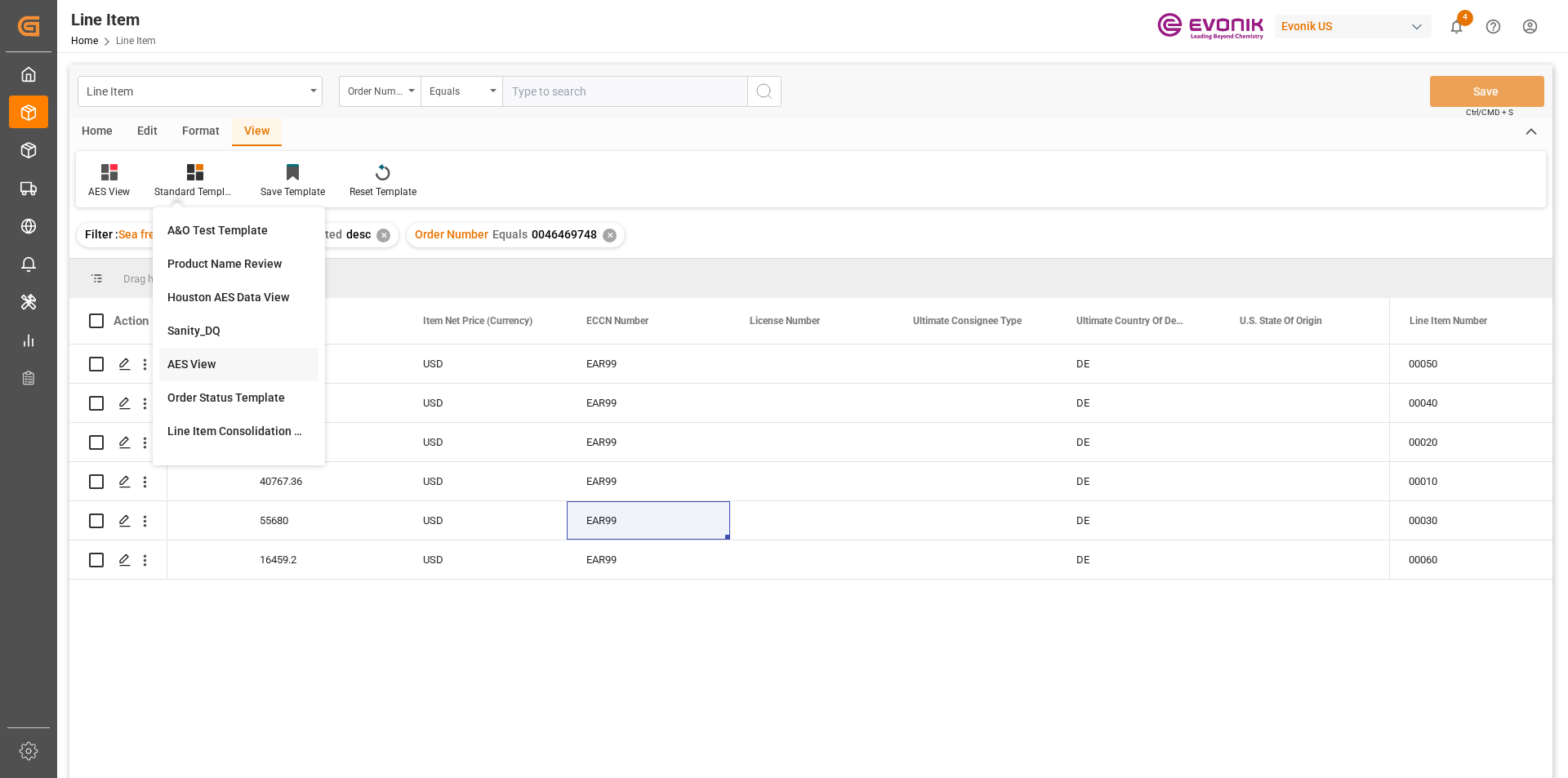
click at [219, 367] on div "AES View" at bounding box center [239, 364] width 143 height 17
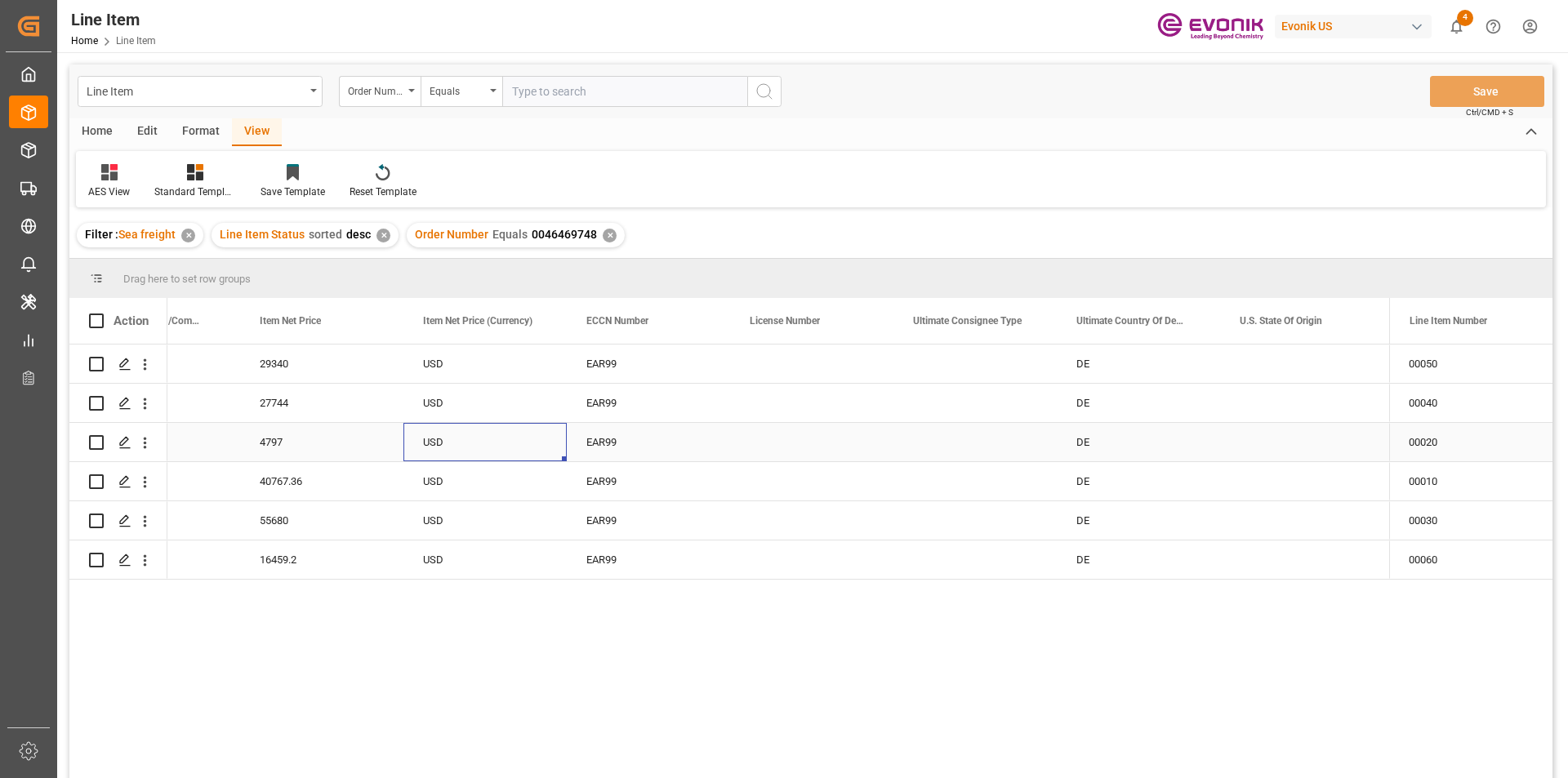
click at [418, 423] on div "USD" at bounding box center [485, 441] width 163 height 38
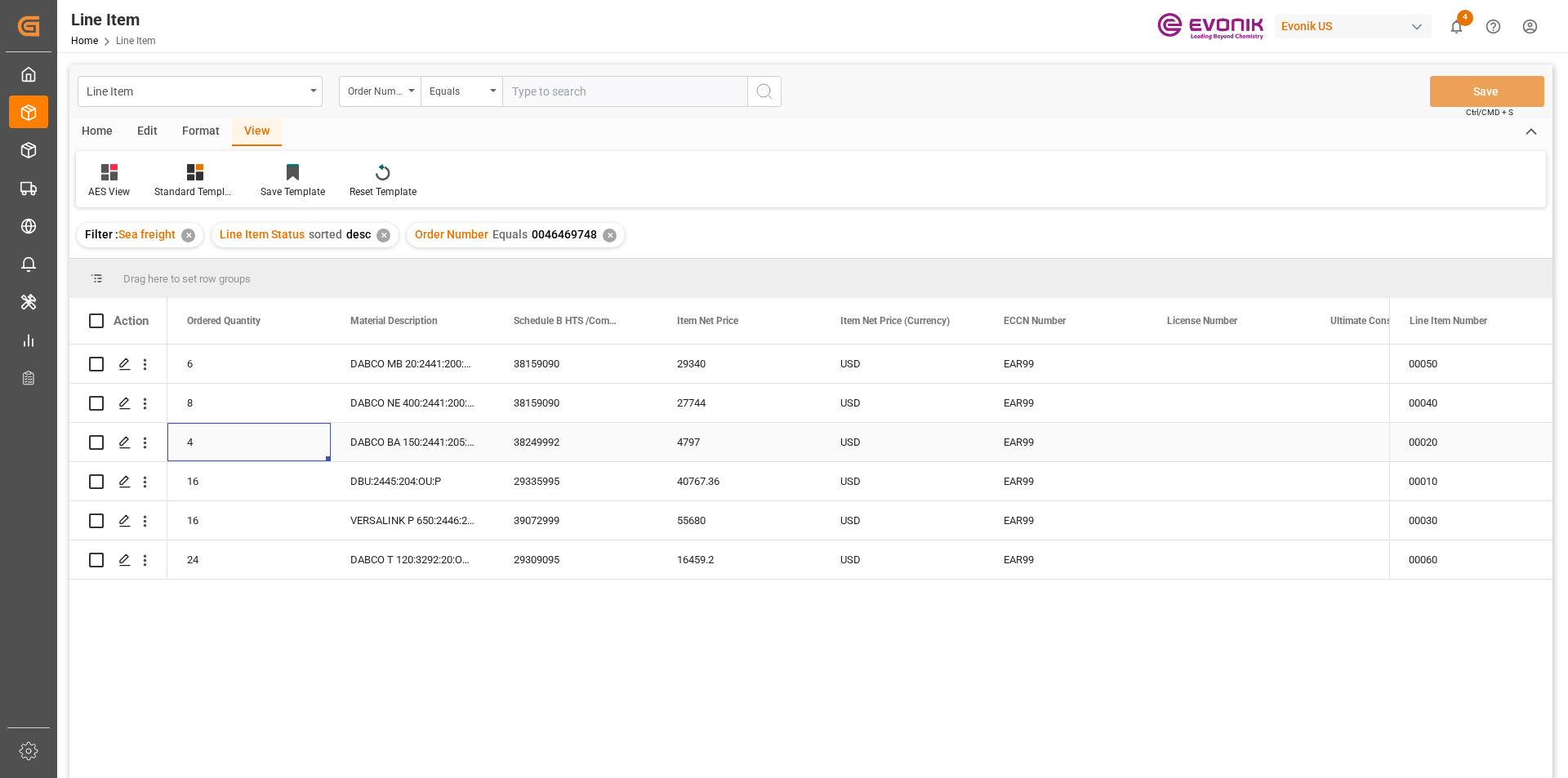
scroll to position [0, 490]
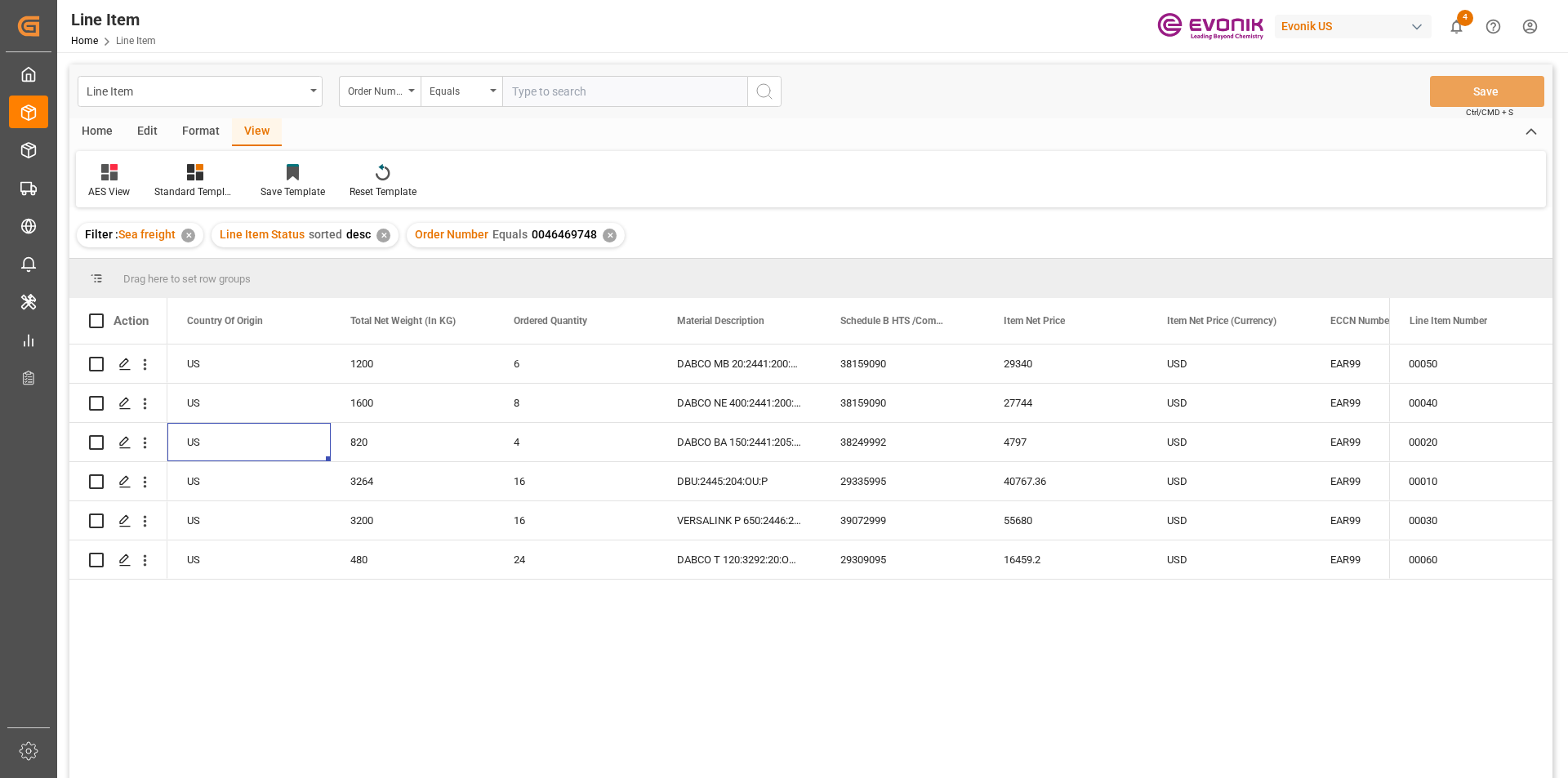
click at [605, 237] on div "✕" at bounding box center [609, 236] width 14 height 14
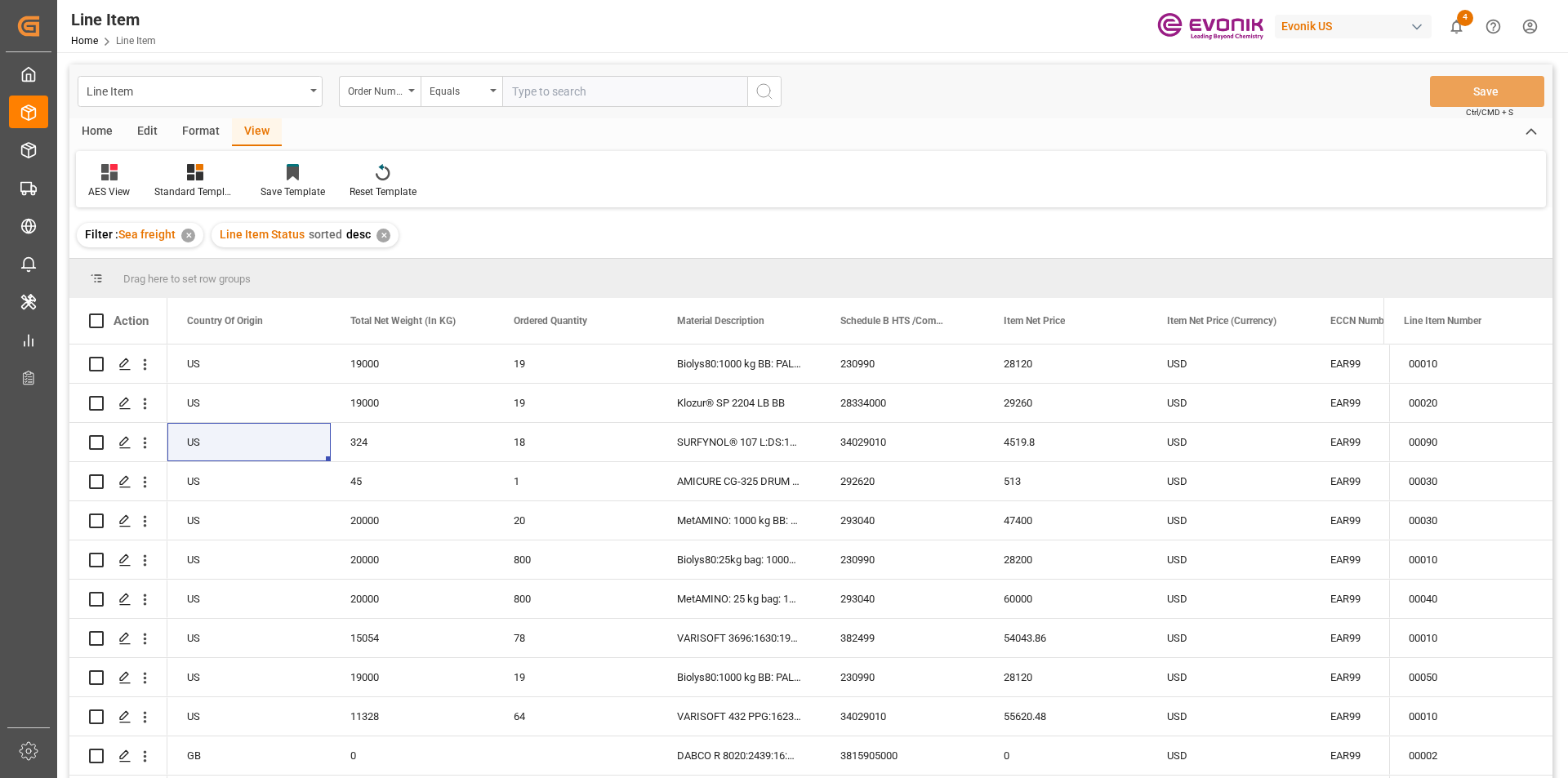
click at [553, 93] on input "text" at bounding box center [624, 91] width 245 height 31
paste input "0046407978"
type input "0046407978"
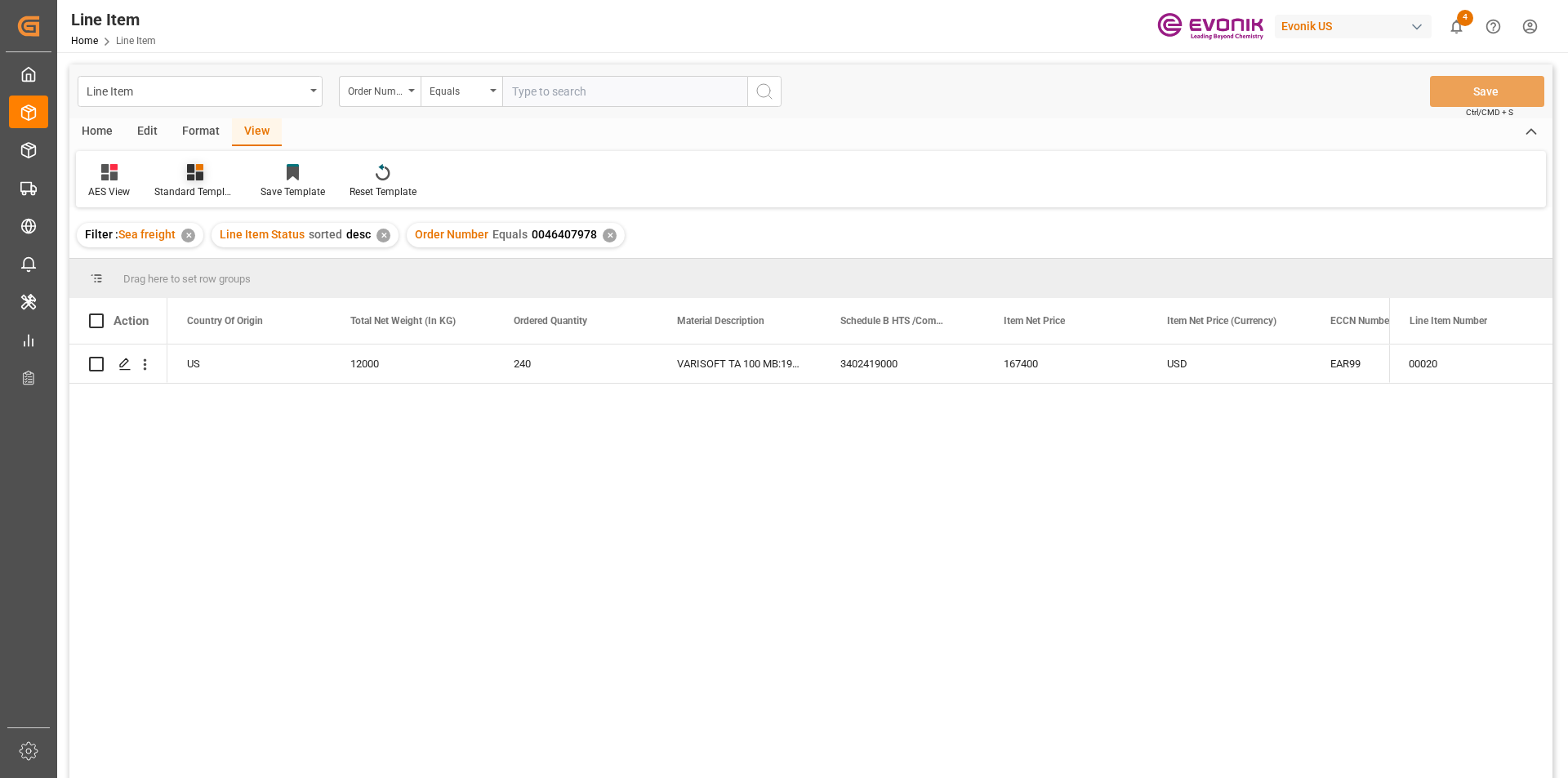
click at [186, 184] on div "Standard Templates" at bounding box center [195, 181] width 106 height 36
click at [249, 355] on div "AES View" at bounding box center [238, 364] width 159 height 33
click at [236, 366] on div "US" at bounding box center [249, 363] width 163 height 38
click at [1055, 367] on div "167400" at bounding box center [1065, 363] width 163 height 38
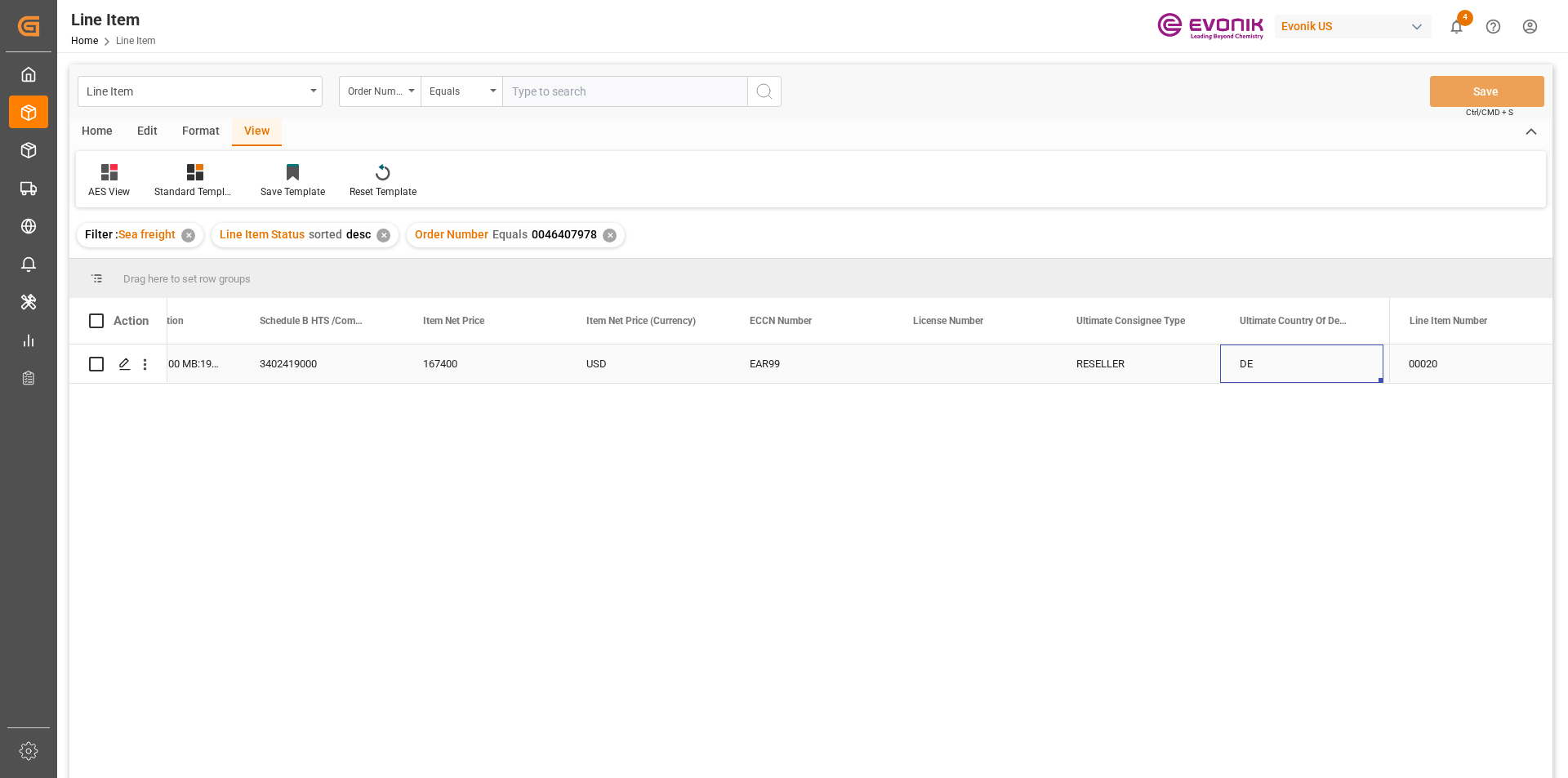
scroll to position [0, 1234]
click at [971, 361] on div "RESELLER" at bounding box center [975, 363] width 163 height 38
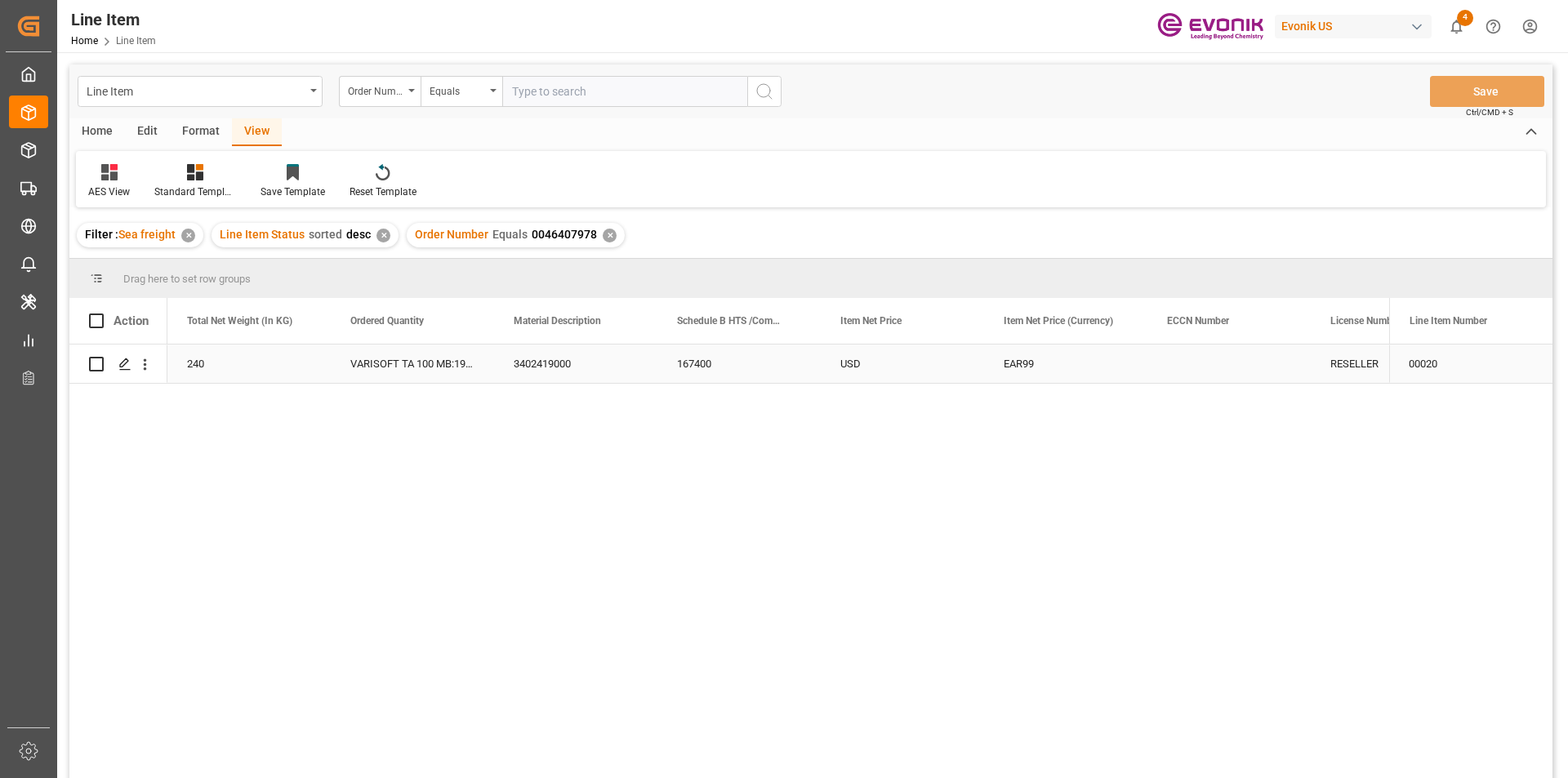
scroll to position [0, 653]
click at [609, 232] on div "✕" at bounding box center [609, 236] width 14 height 14
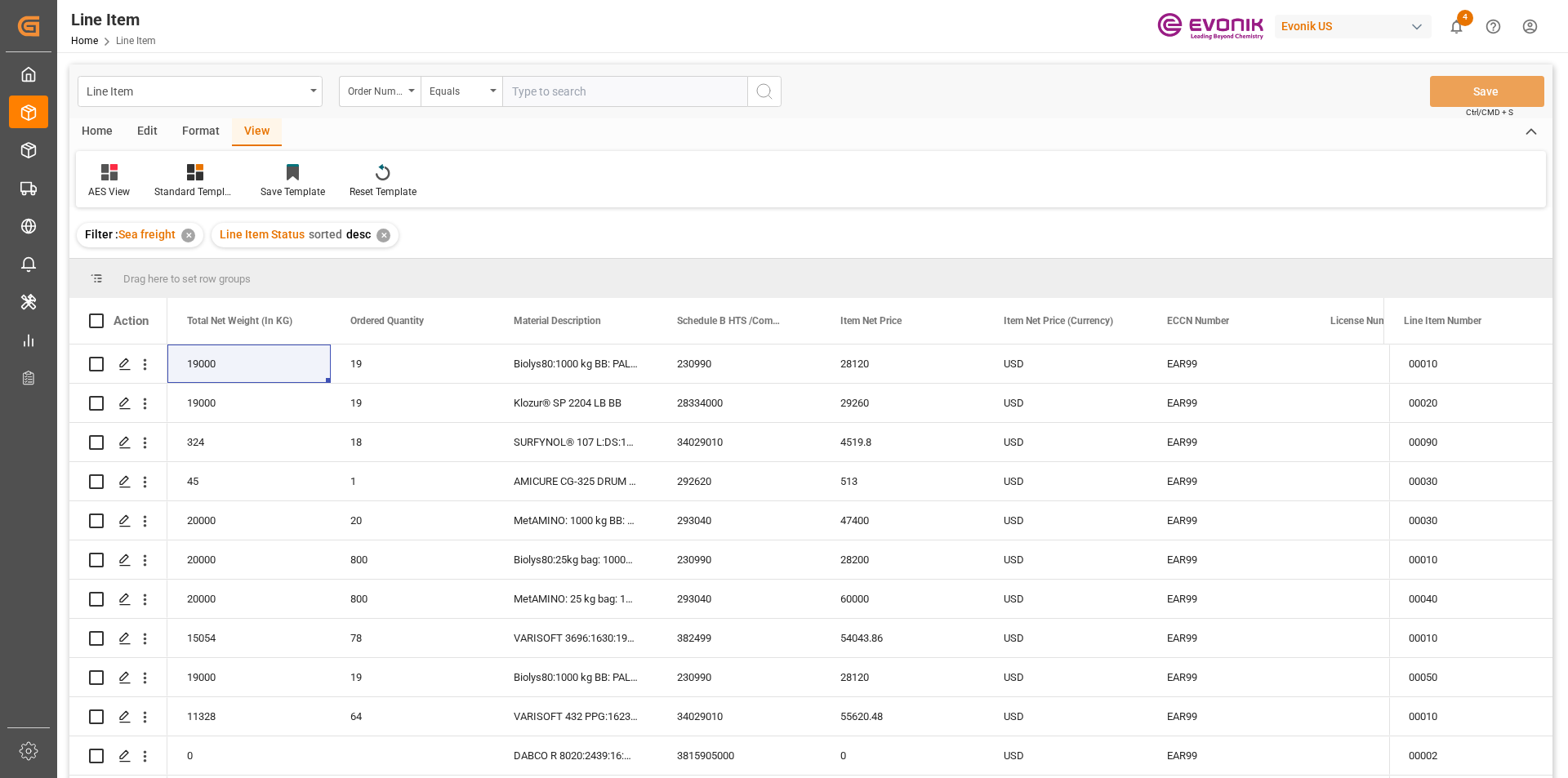
click at [538, 98] on input "text" at bounding box center [624, 91] width 245 height 31
paste input "2007133913"
type input "2007133913"
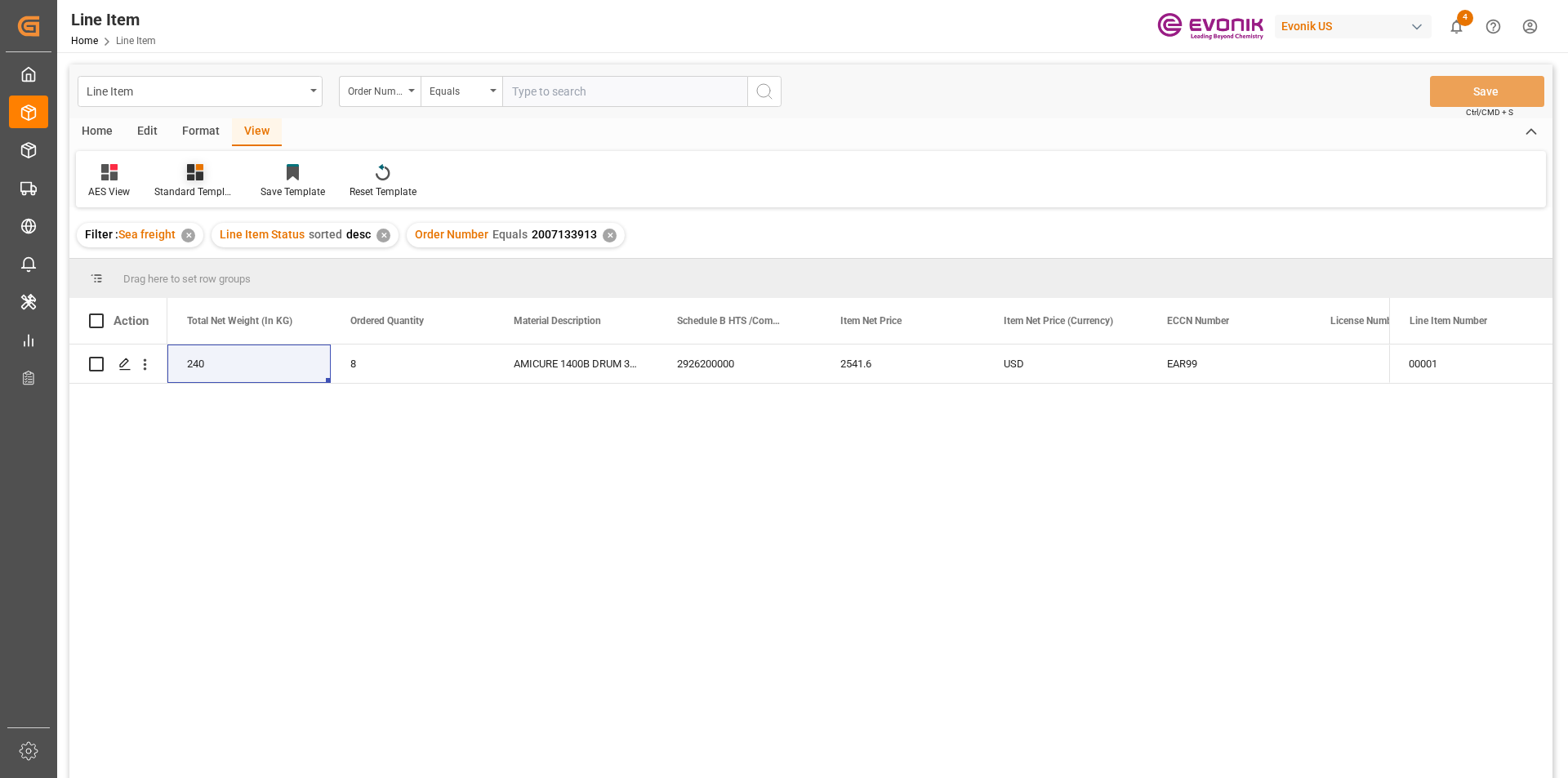
click at [213, 179] on div at bounding box center [195, 172] width 82 height 17
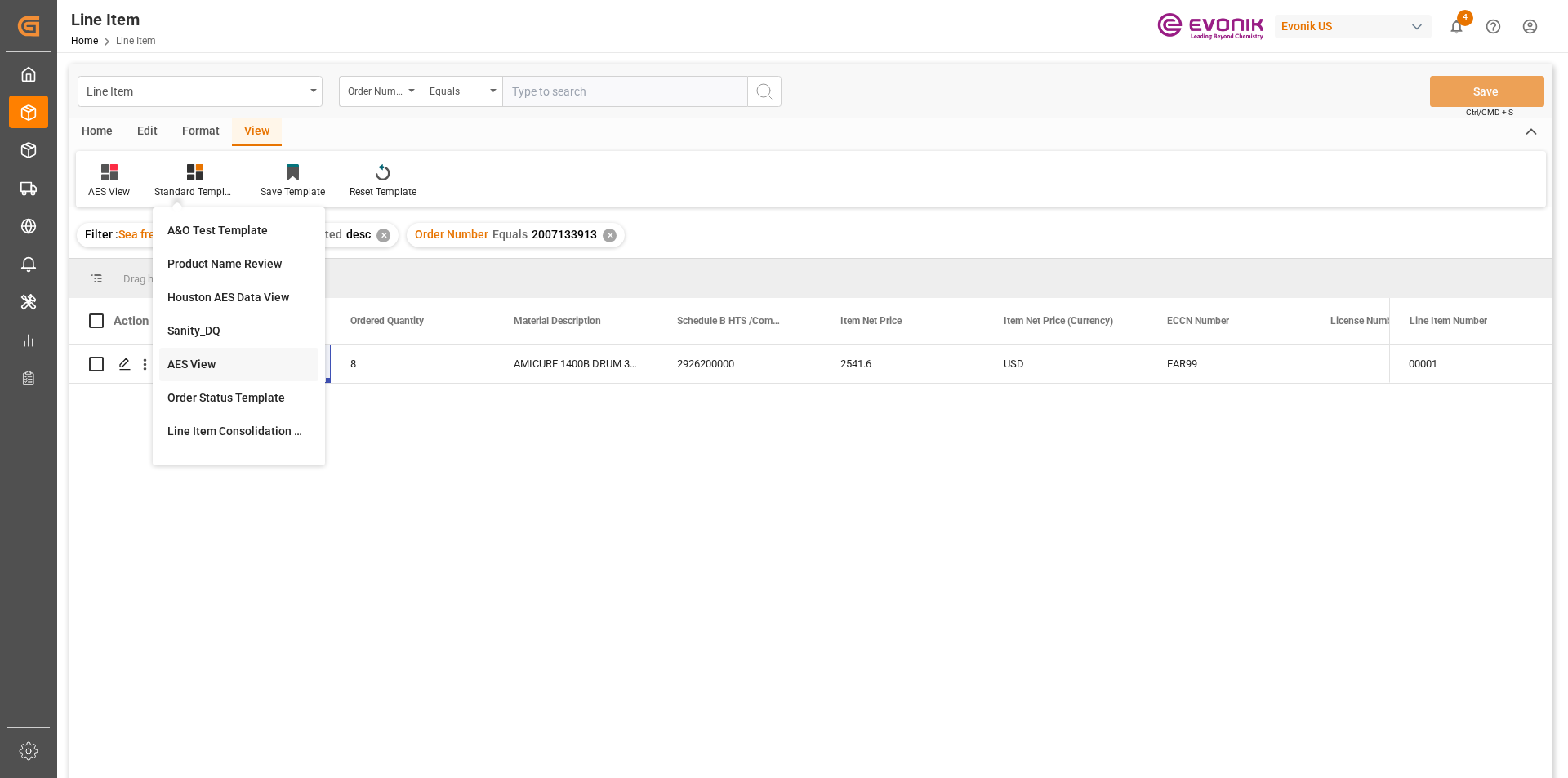
click at [207, 355] on div "AES View" at bounding box center [238, 364] width 159 height 33
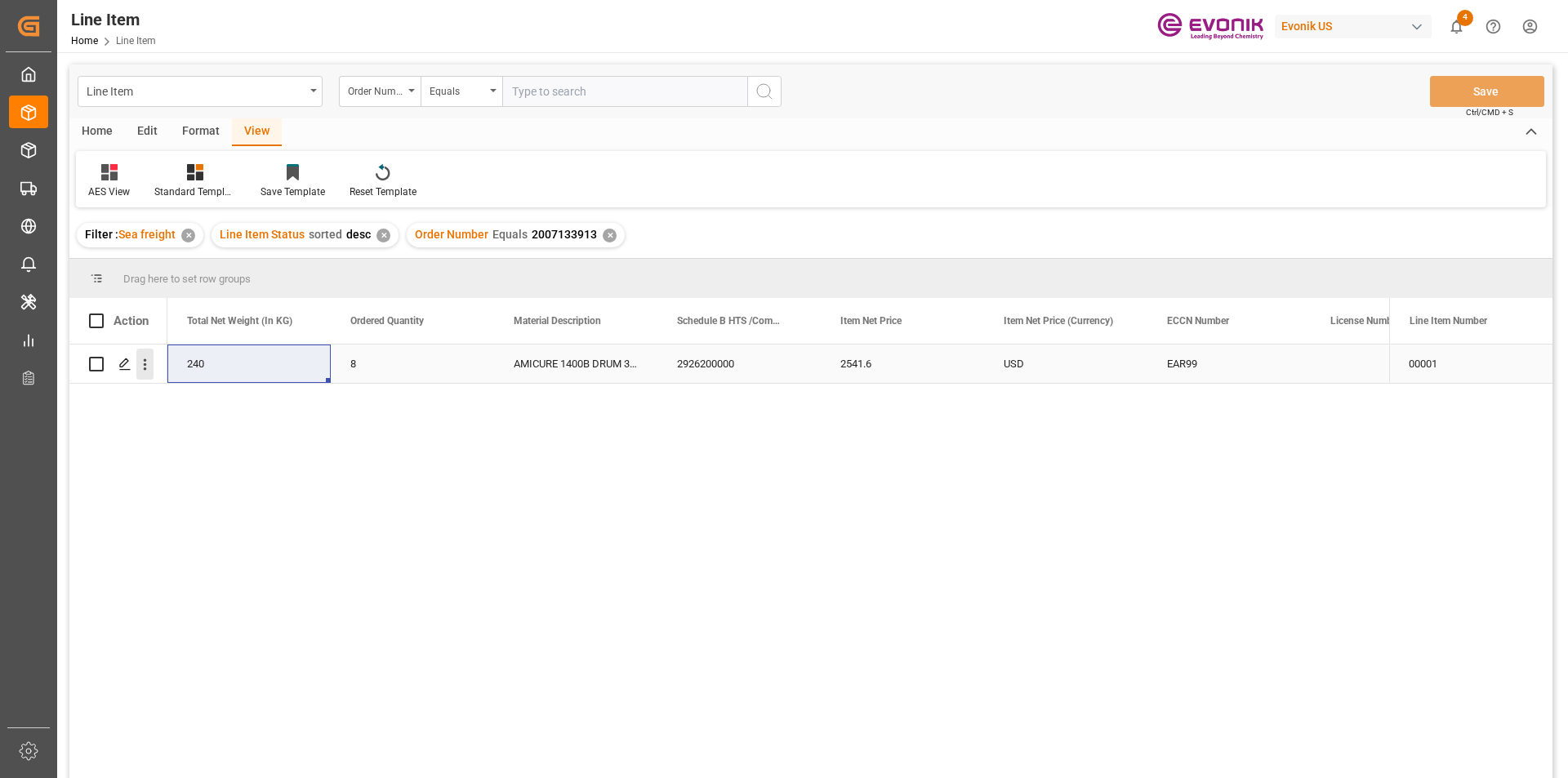
click at [148, 367] on icon "open menu" at bounding box center [145, 364] width 17 height 17
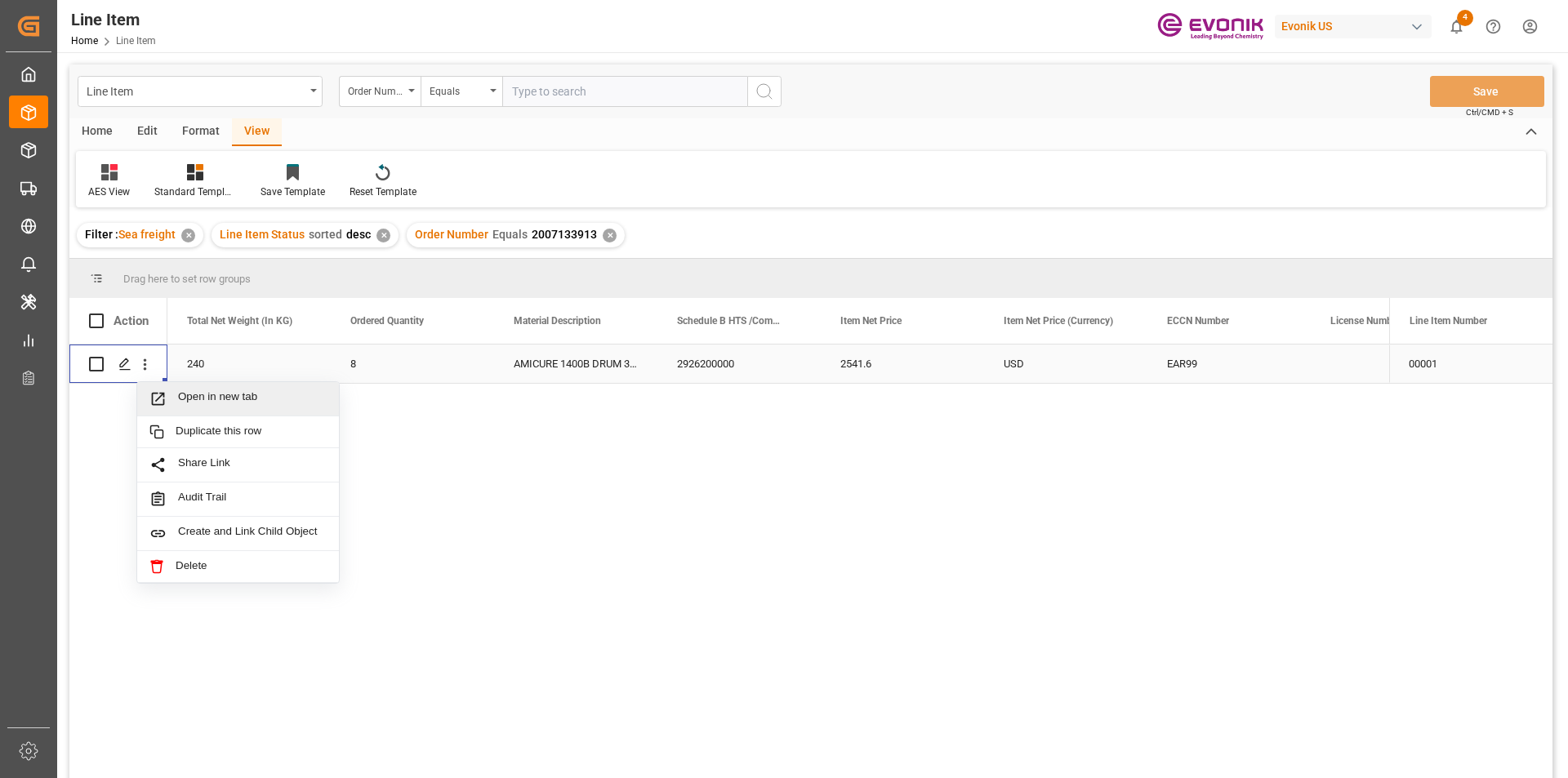
click at [249, 400] on span "Open in new tab" at bounding box center [252, 399] width 149 height 17
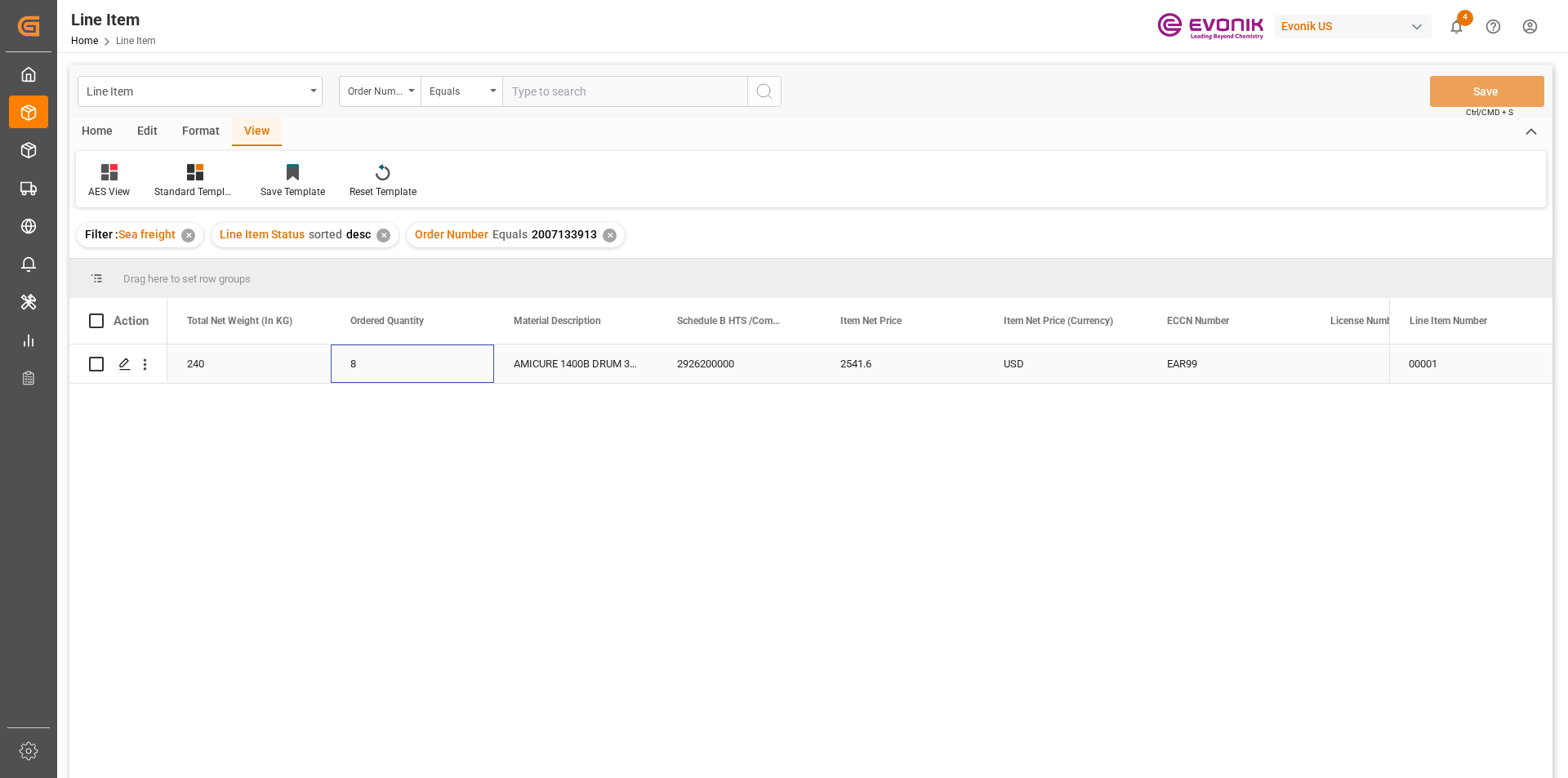
click at [400, 355] on div "8" at bounding box center [413, 363] width 163 height 38
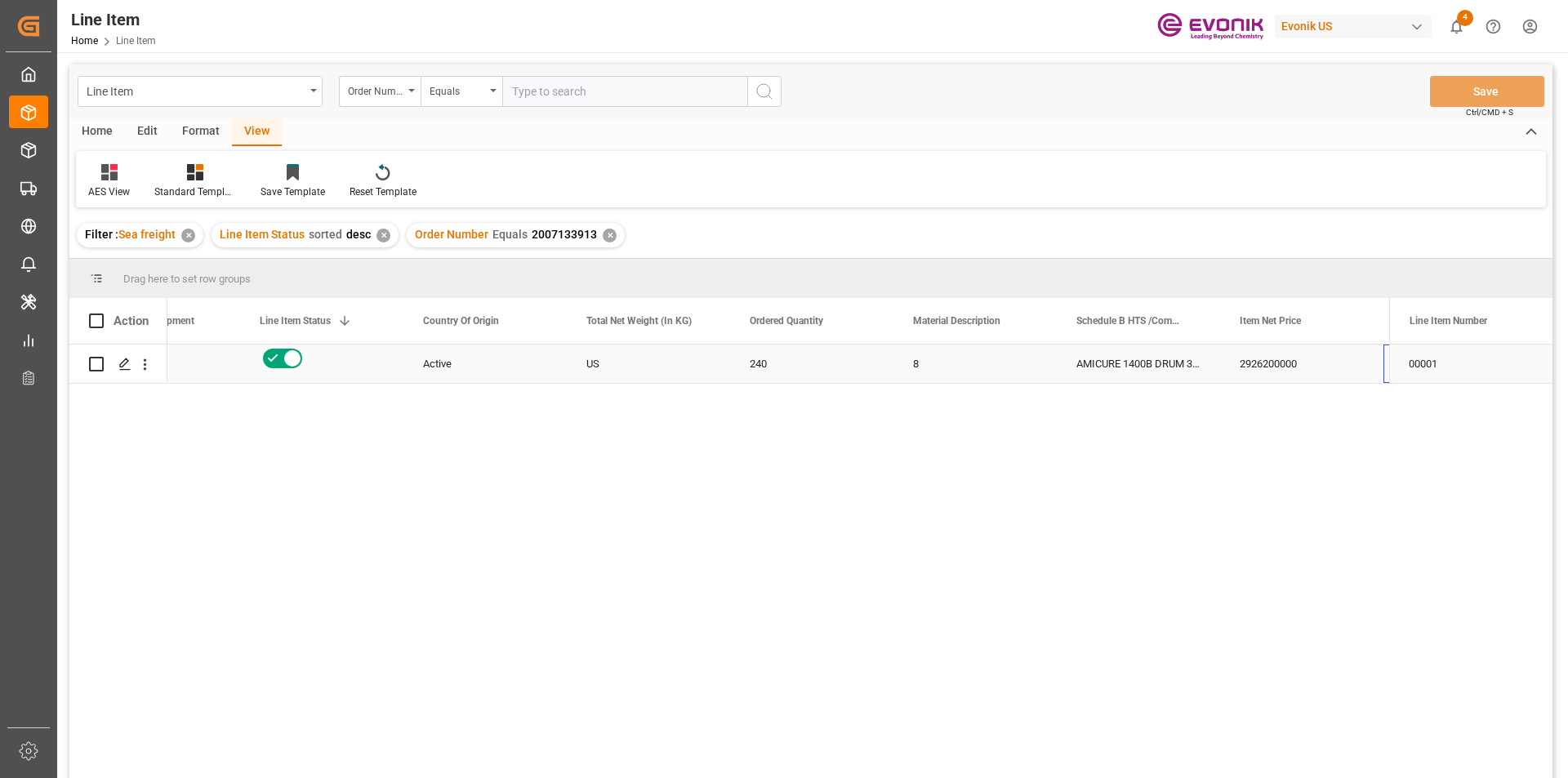
scroll to position [0, 417]
click at [1020, 351] on div "2926200000" at bounding box center [975, 363] width 163 height 38
click at [606, 234] on div "✕" at bounding box center [609, 236] width 14 height 14
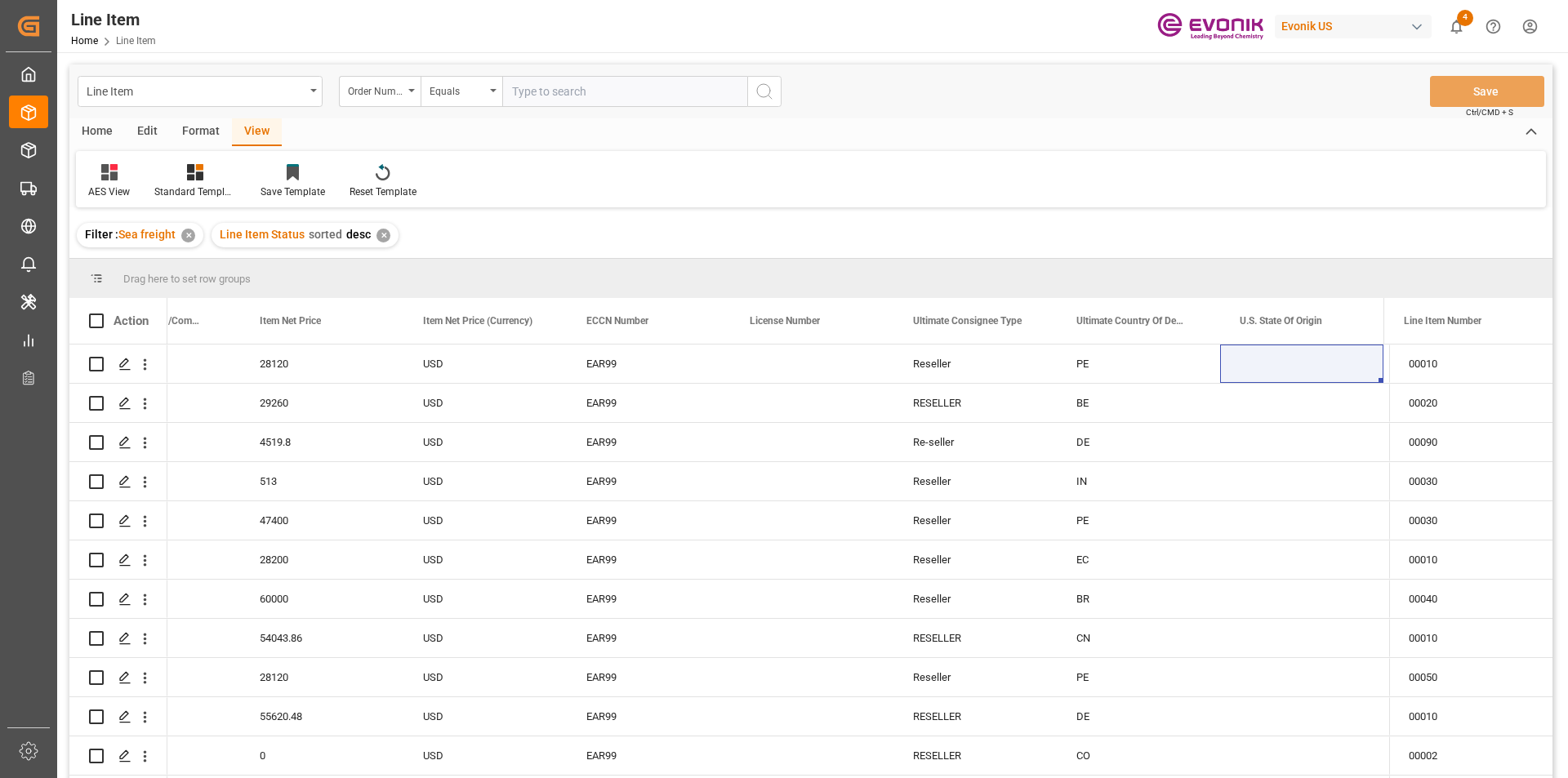
click at [577, 101] on input "text" at bounding box center [624, 91] width 245 height 31
paste input "2007020171"
type input "2007020171"
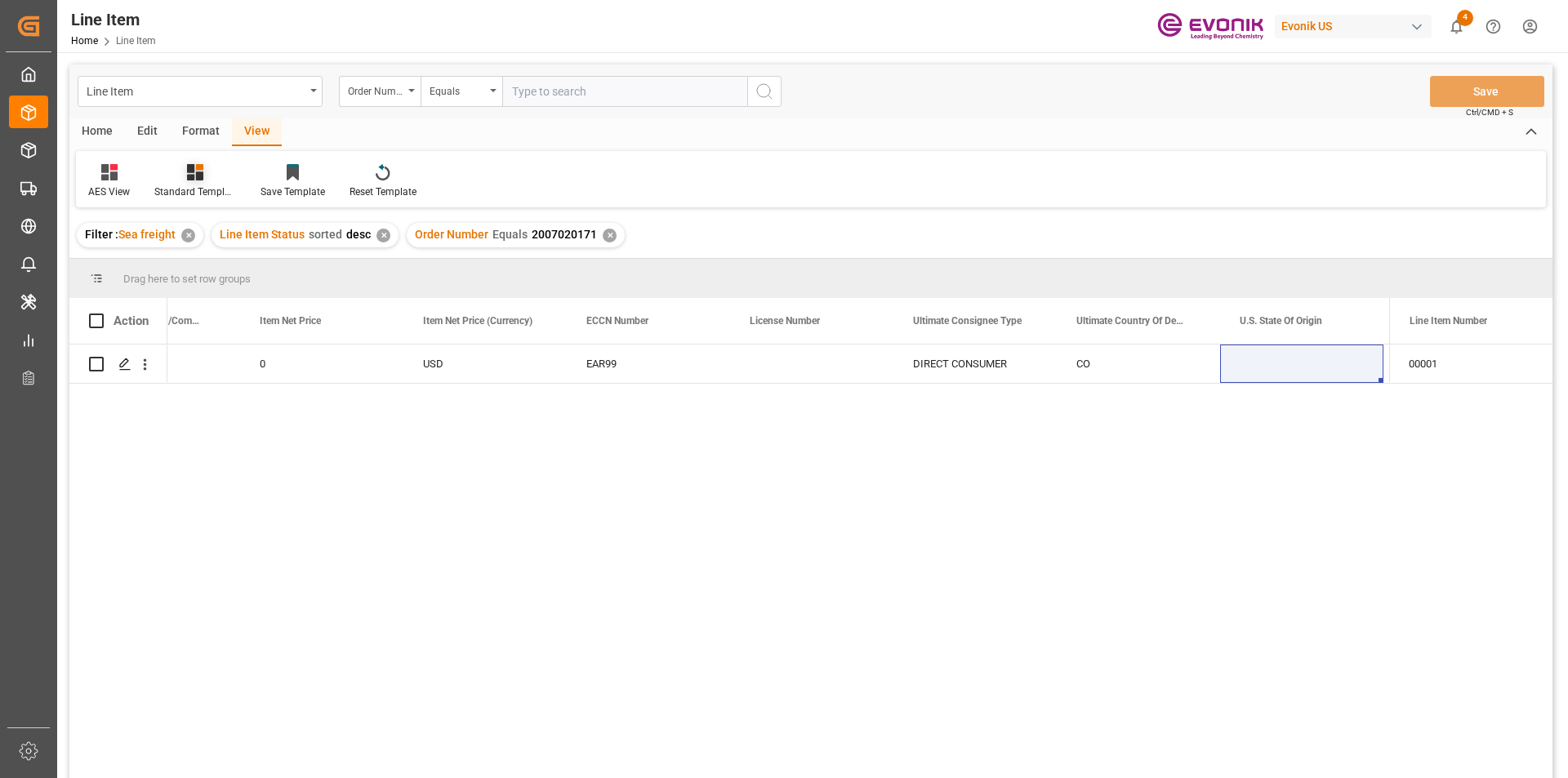
click at [203, 173] on div at bounding box center [195, 172] width 82 height 17
click at [254, 372] on div "AES View" at bounding box center [239, 364] width 143 height 17
click at [805, 376] on div "Press SPACE to select this row." at bounding box center [812, 363] width 163 height 38
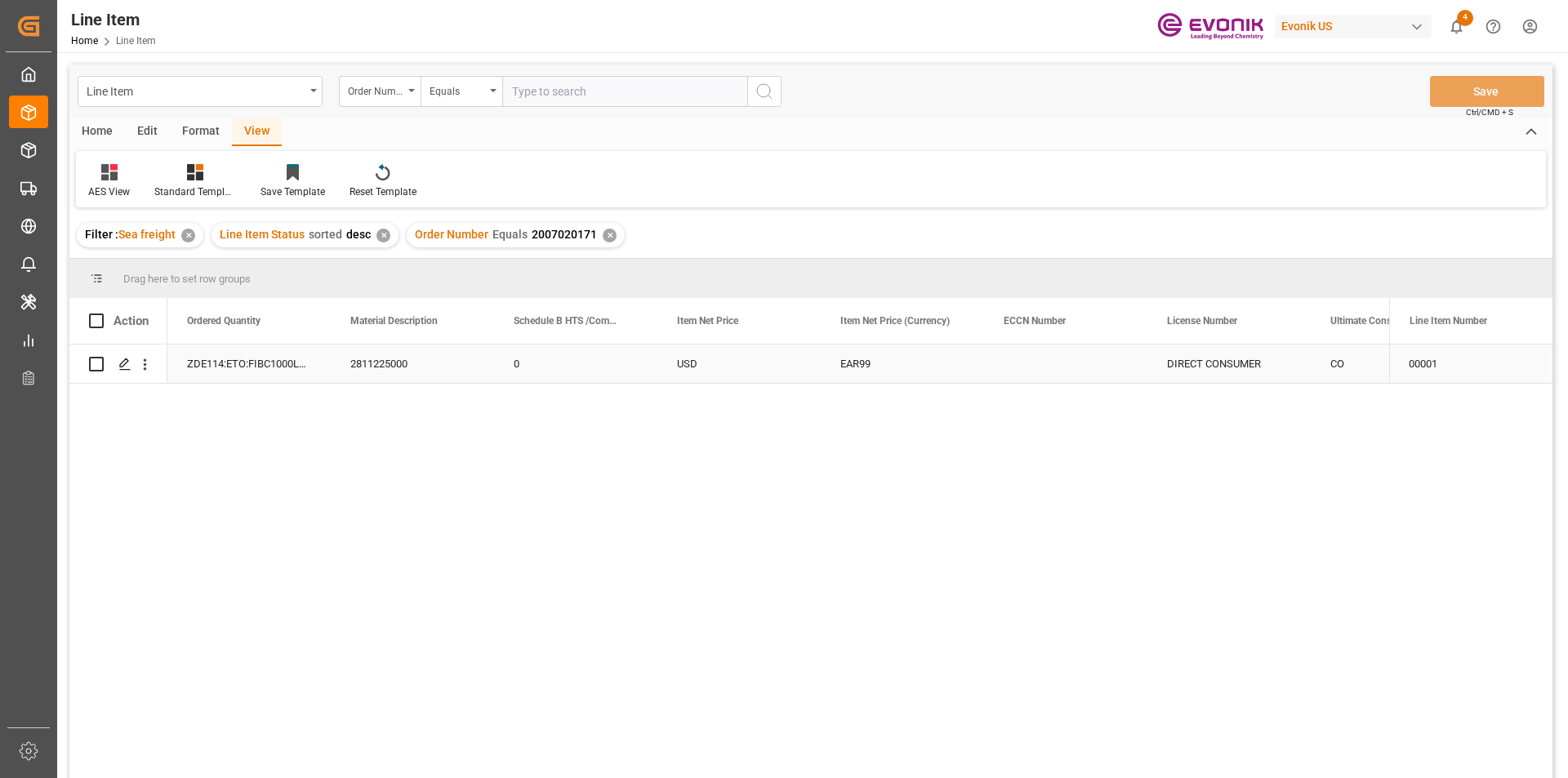
scroll to position [0, 817]
click at [602, 233] on div "✕" at bounding box center [609, 236] width 14 height 14
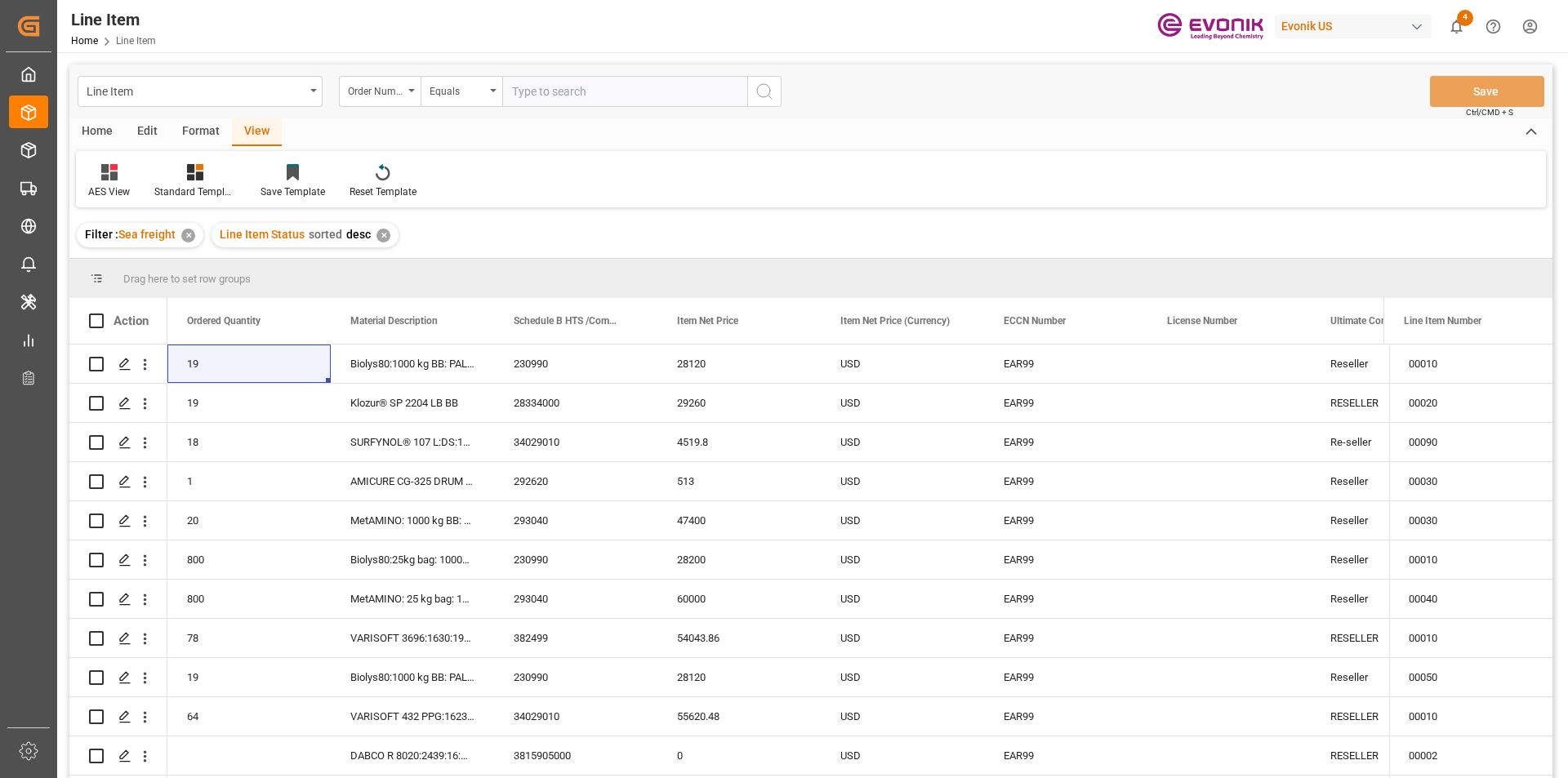
click at [539, 93] on input "text" at bounding box center [624, 91] width 245 height 31
paste input "2007020135"
type input "2007020135"
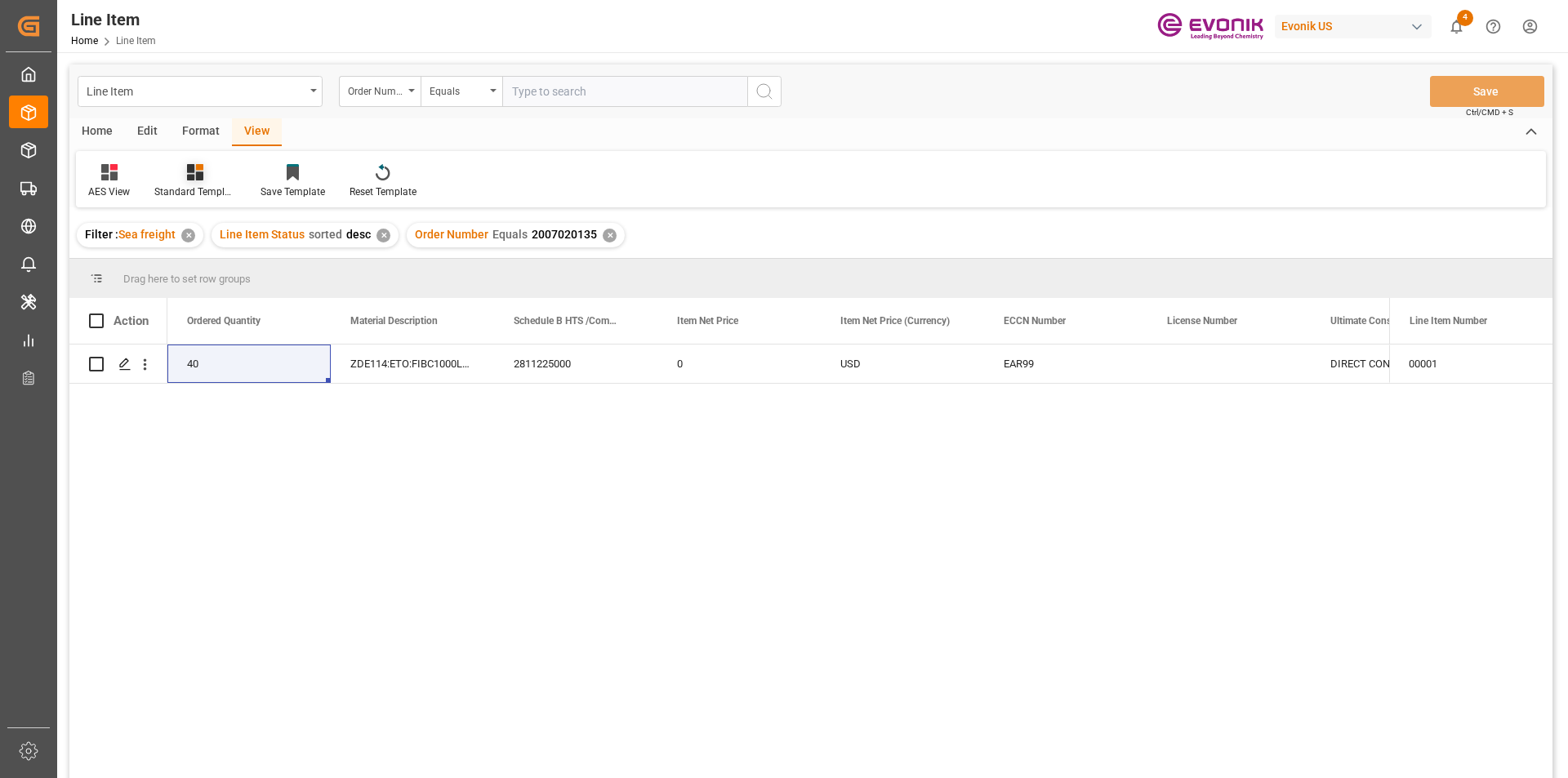
click at [202, 182] on div "Standard Templates" at bounding box center [195, 181] width 106 height 36
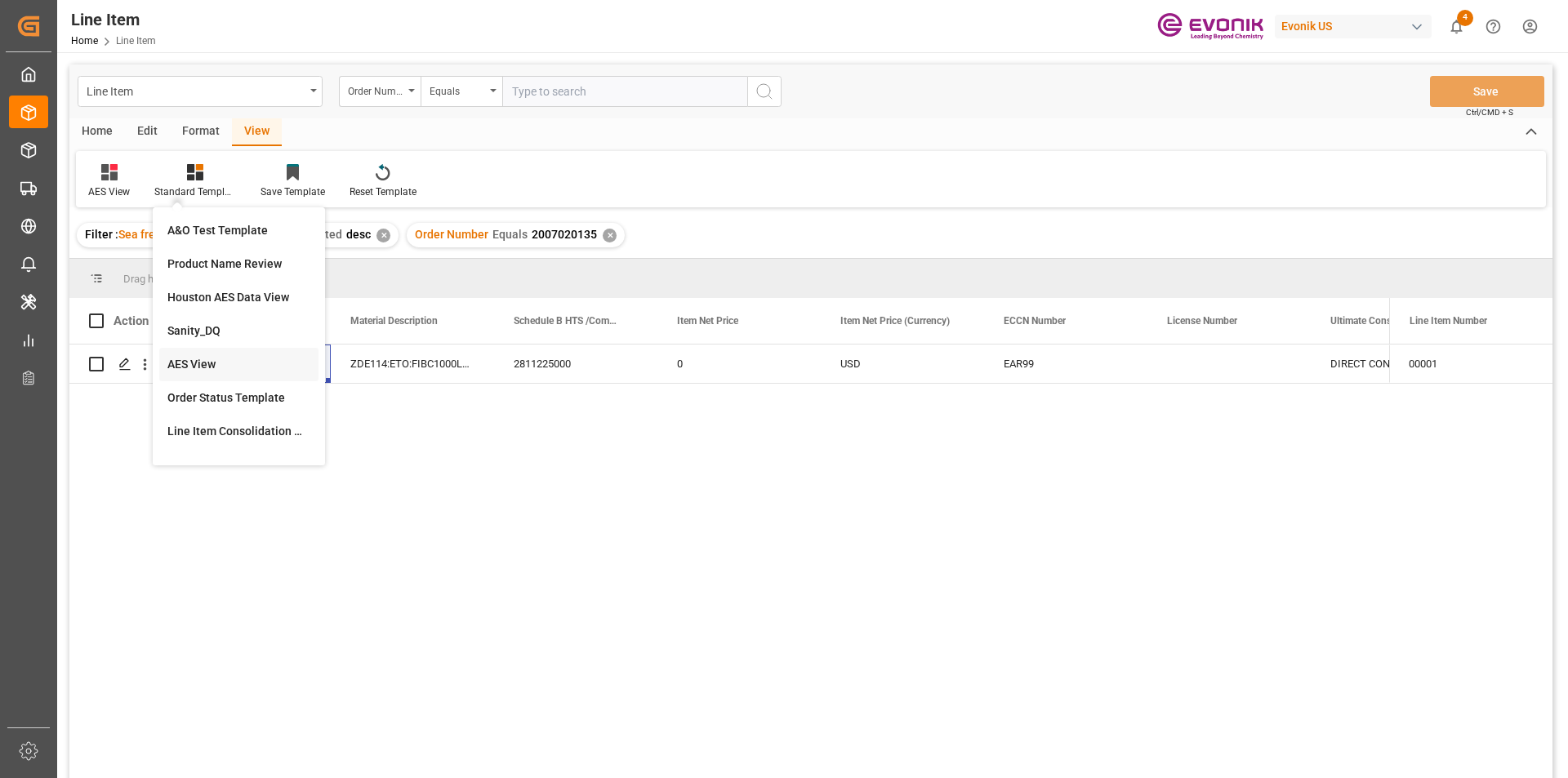
click at [220, 368] on div "AES View" at bounding box center [239, 364] width 143 height 17
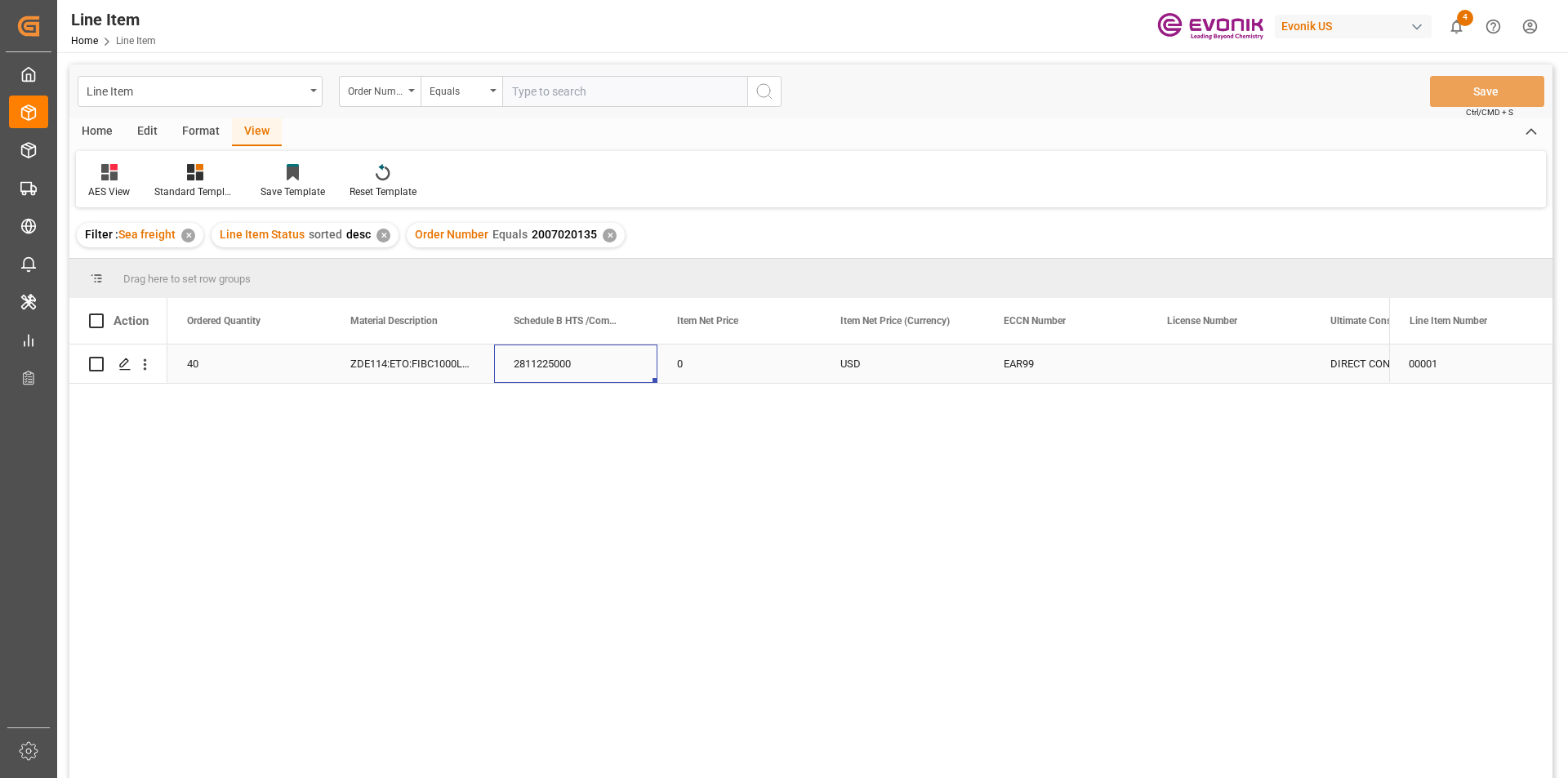
click at [590, 366] on div "2811225000" at bounding box center [576, 363] width 163 height 38
click at [145, 366] on icon "open menu" at bounding box center [145, 364] width 3 height 11
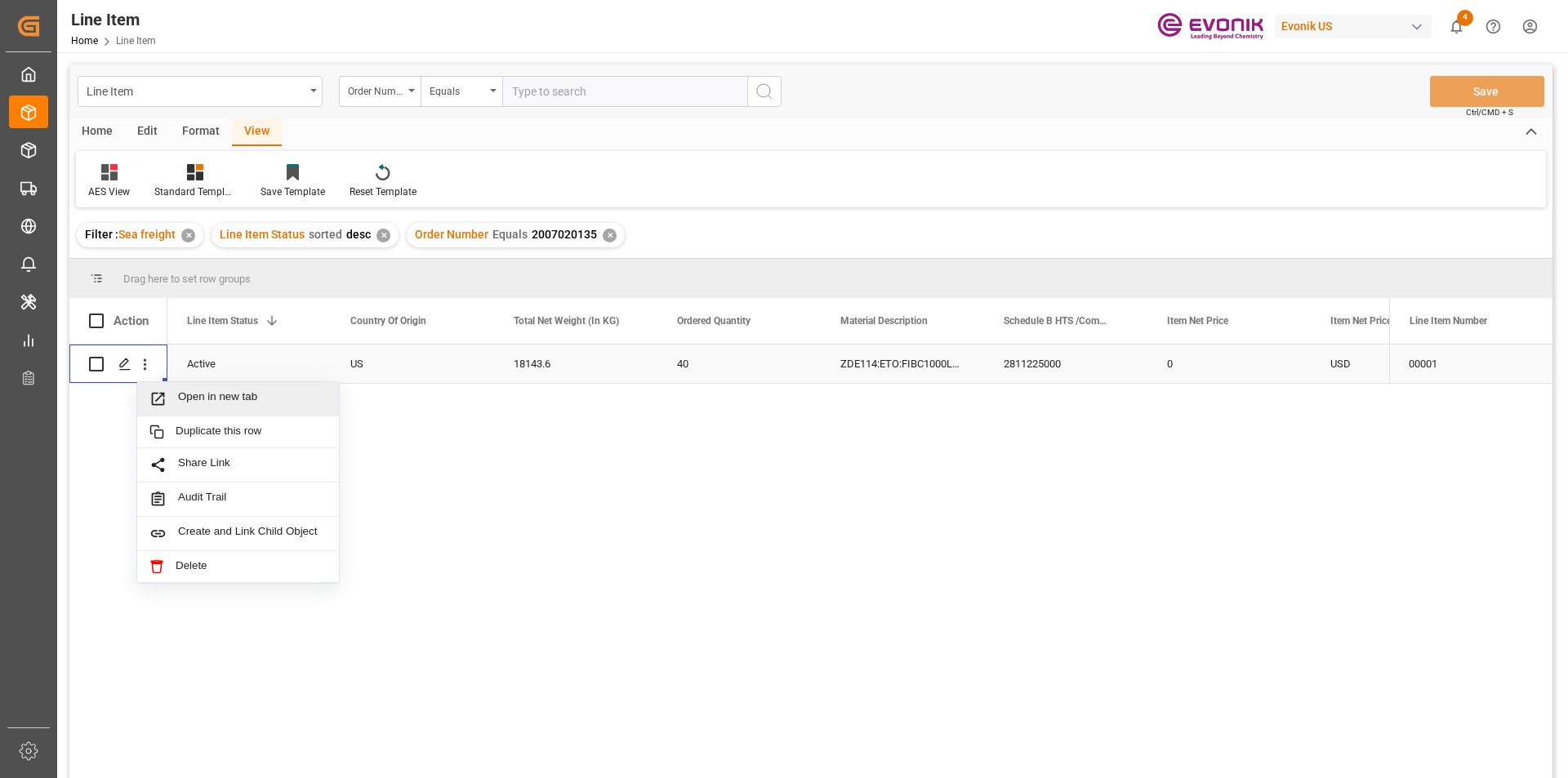
click at [281, 399] on span "Open in new tab" at bounding box center [252, 399] width 149 height 17
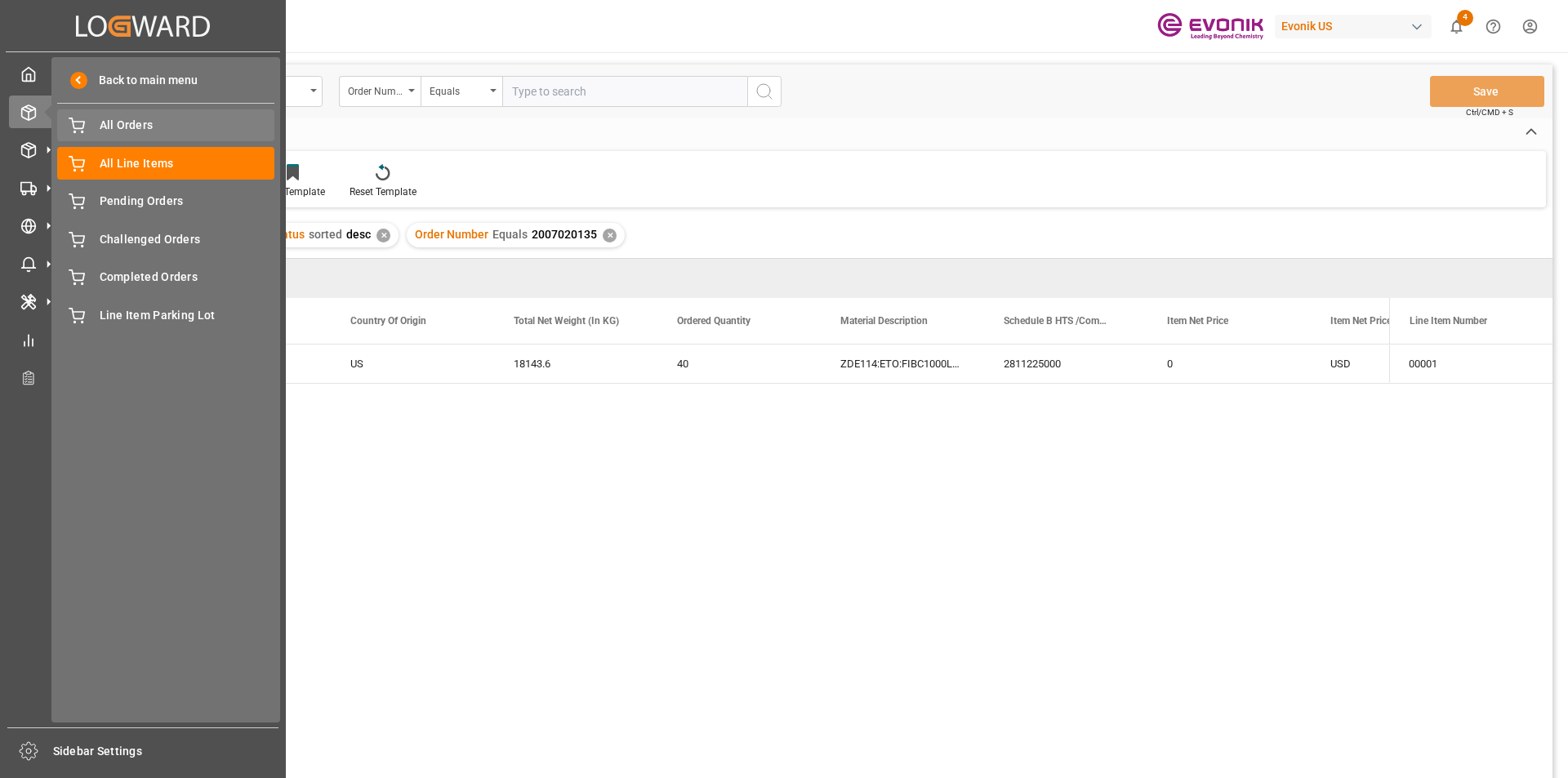
click at [136, 126] on span "All Orders" at bounding box center [187, 125] width 175 height 17
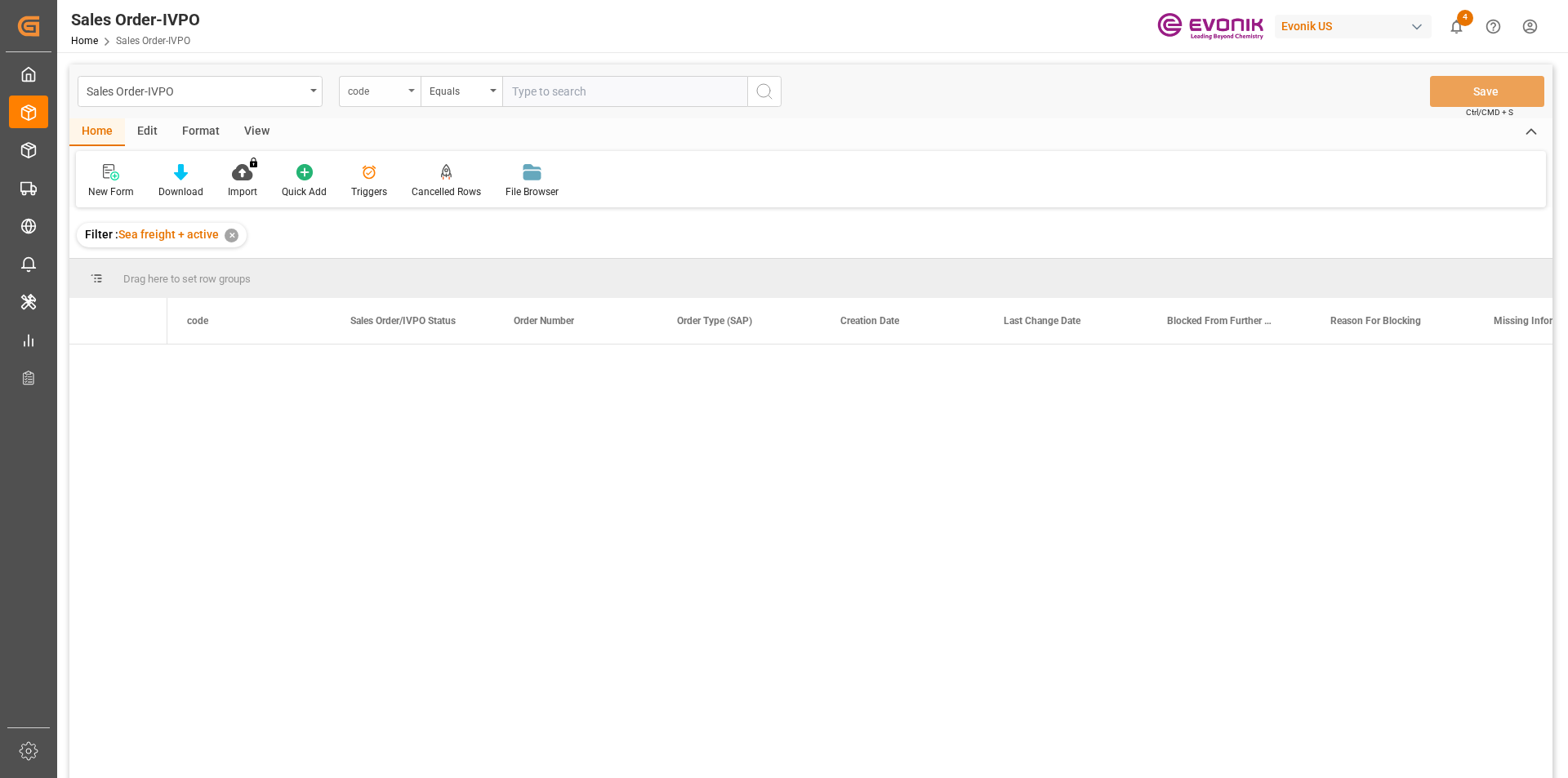
click at [368, 93] on div "code" at bounding box center [375, 89] width 55 height 19
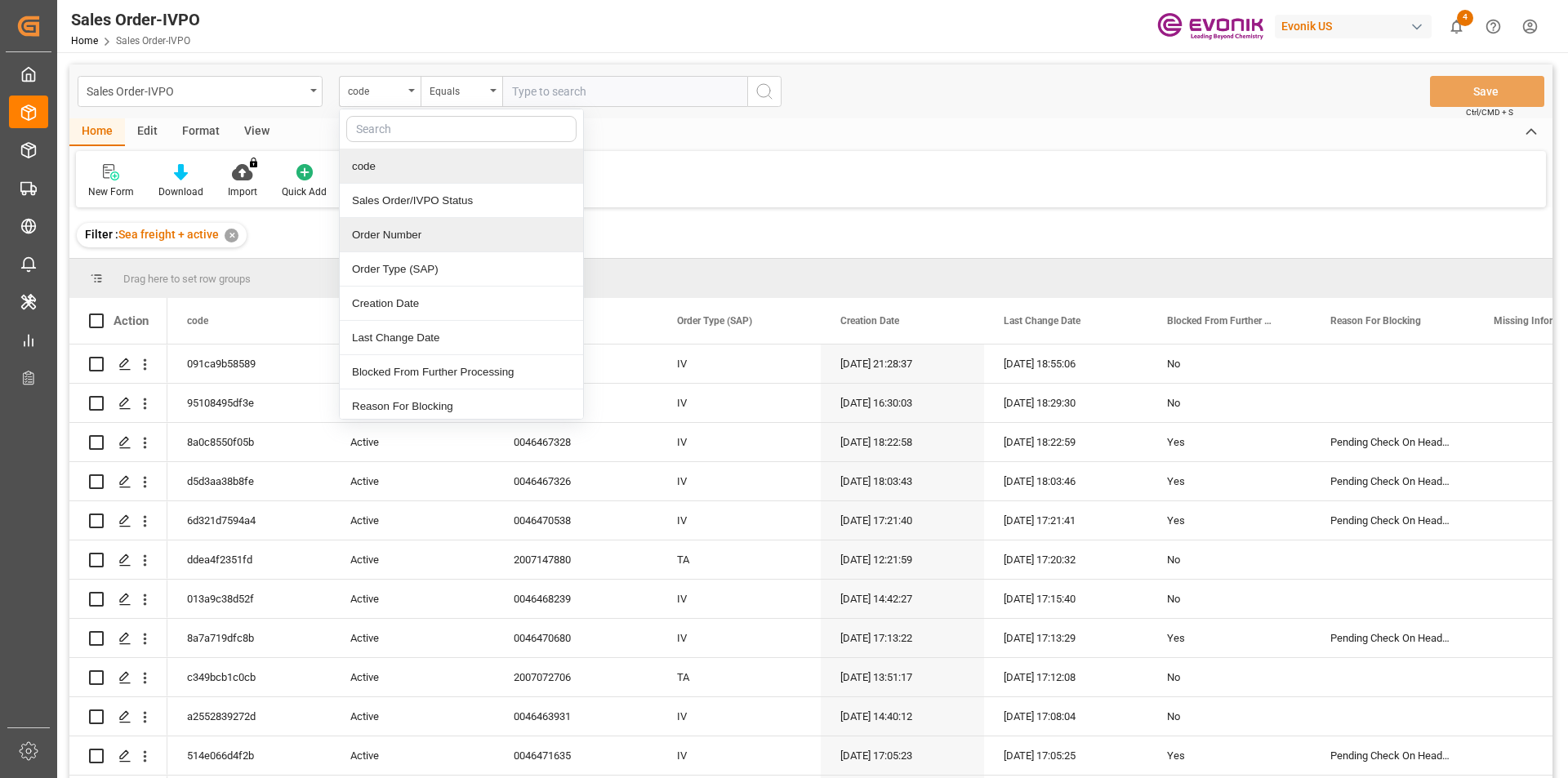
click at [395, 231] on div "Order Number" at bounding box center [461, 235] width 243 height 34
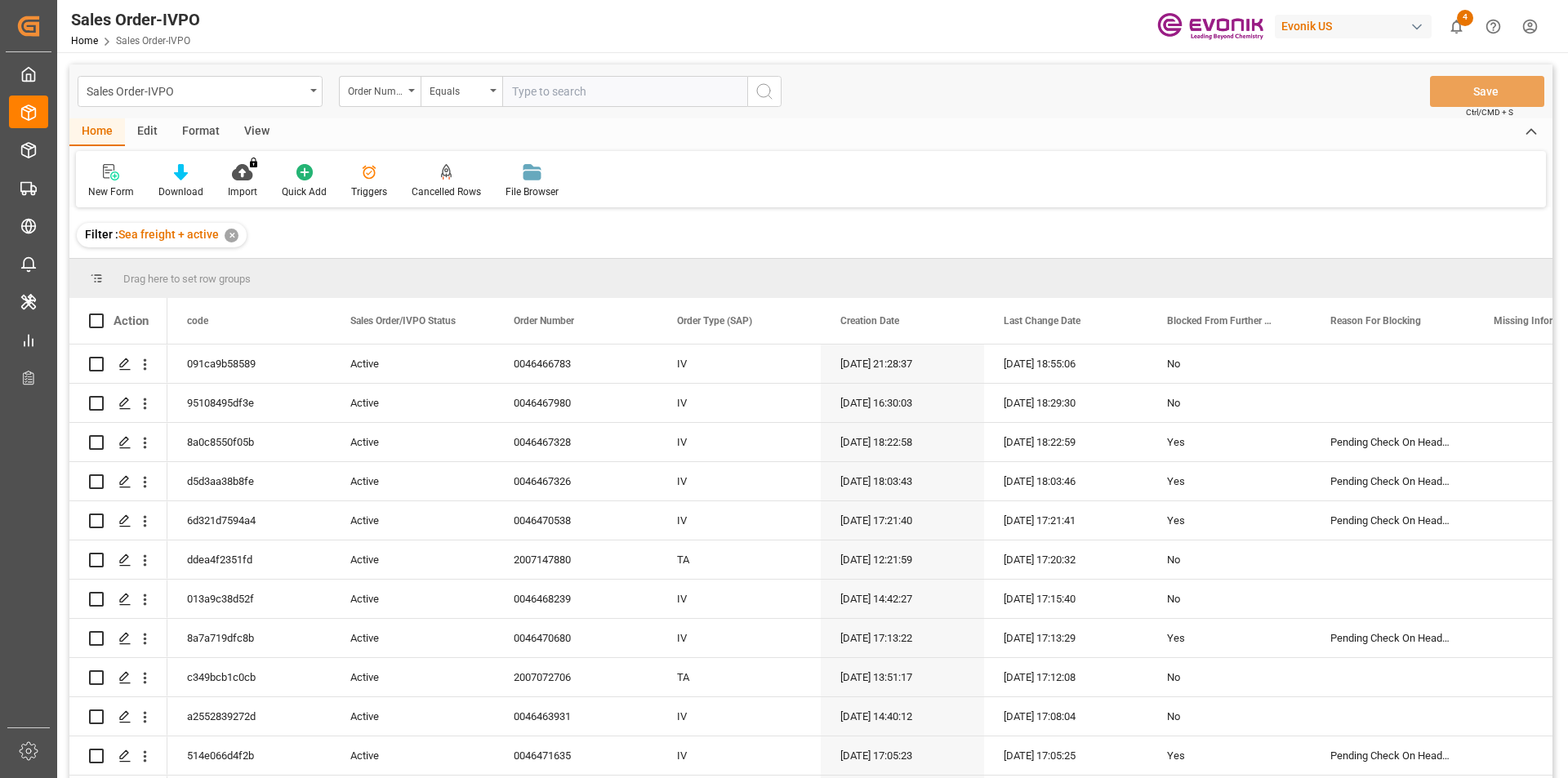
click at [590, 86] on input "text" at bounding box center [624, 91] width 245 height 31
paste input "2007020135"
type input "2007020135"
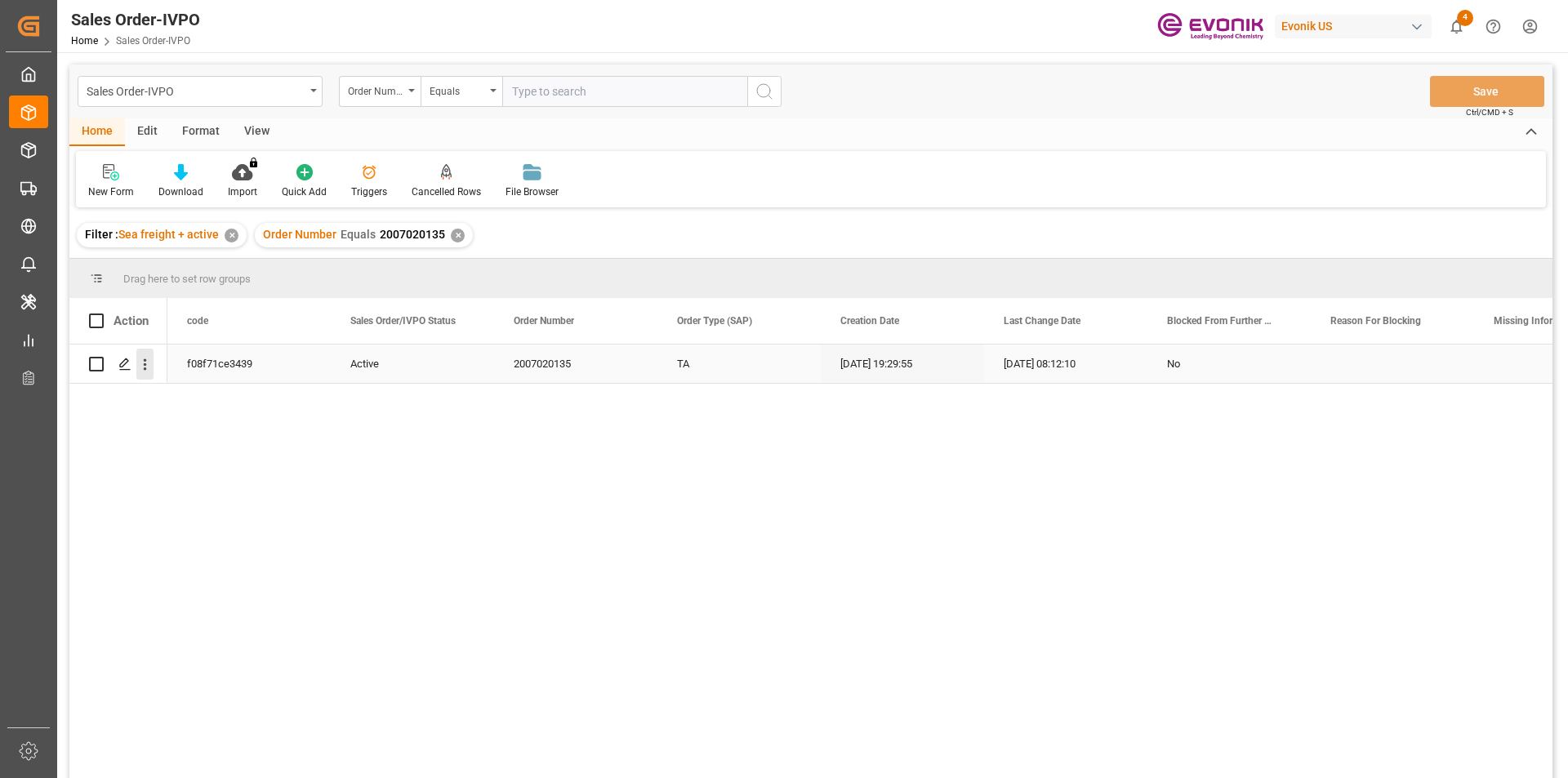
click at [137, 364] on icon "open menu" at bounding box center [145, 364] width 17 height 17
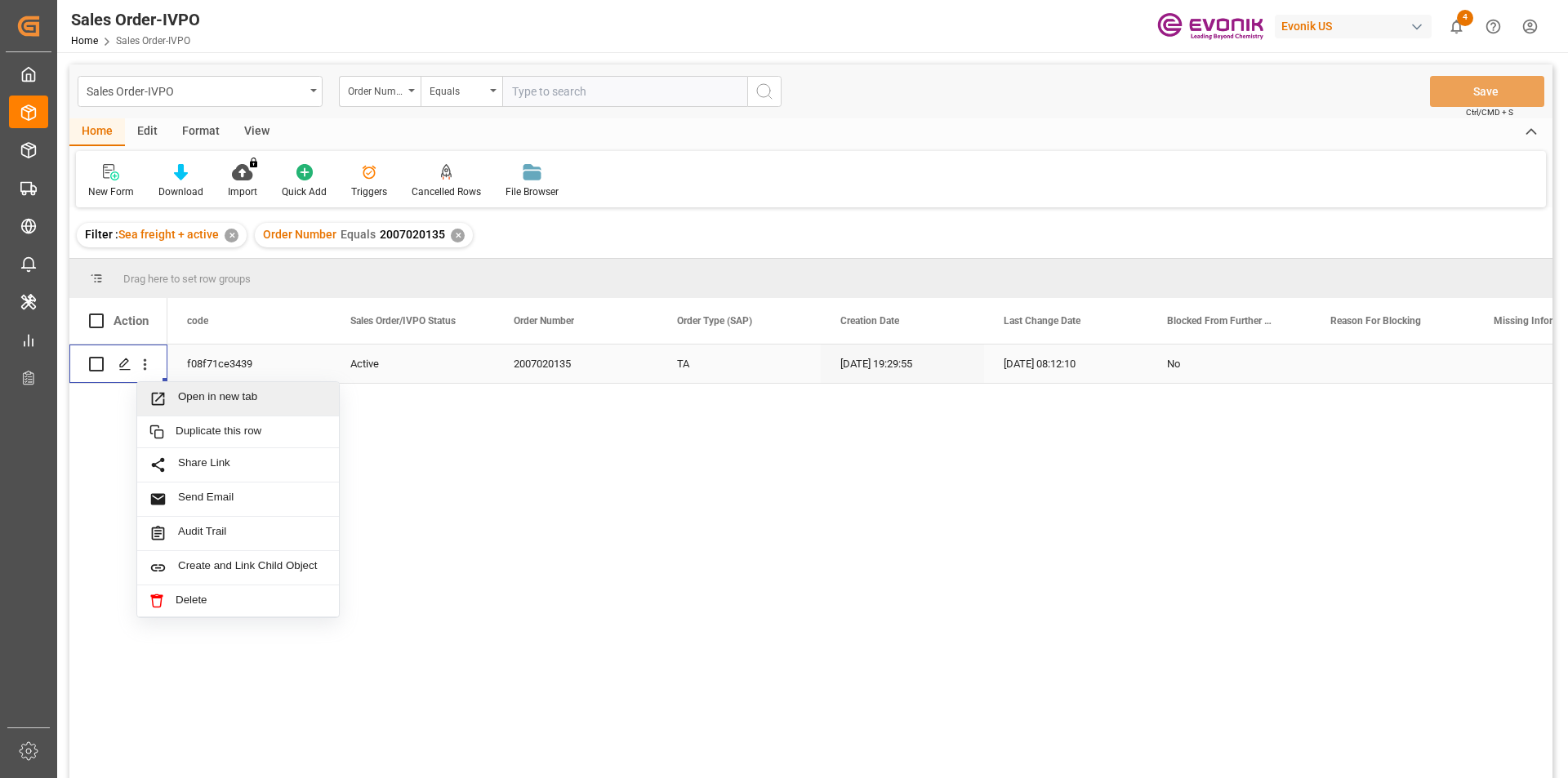
click at [258, 390] on span "Open in new tab" at bounding box center [252, 399] width 149 height 17
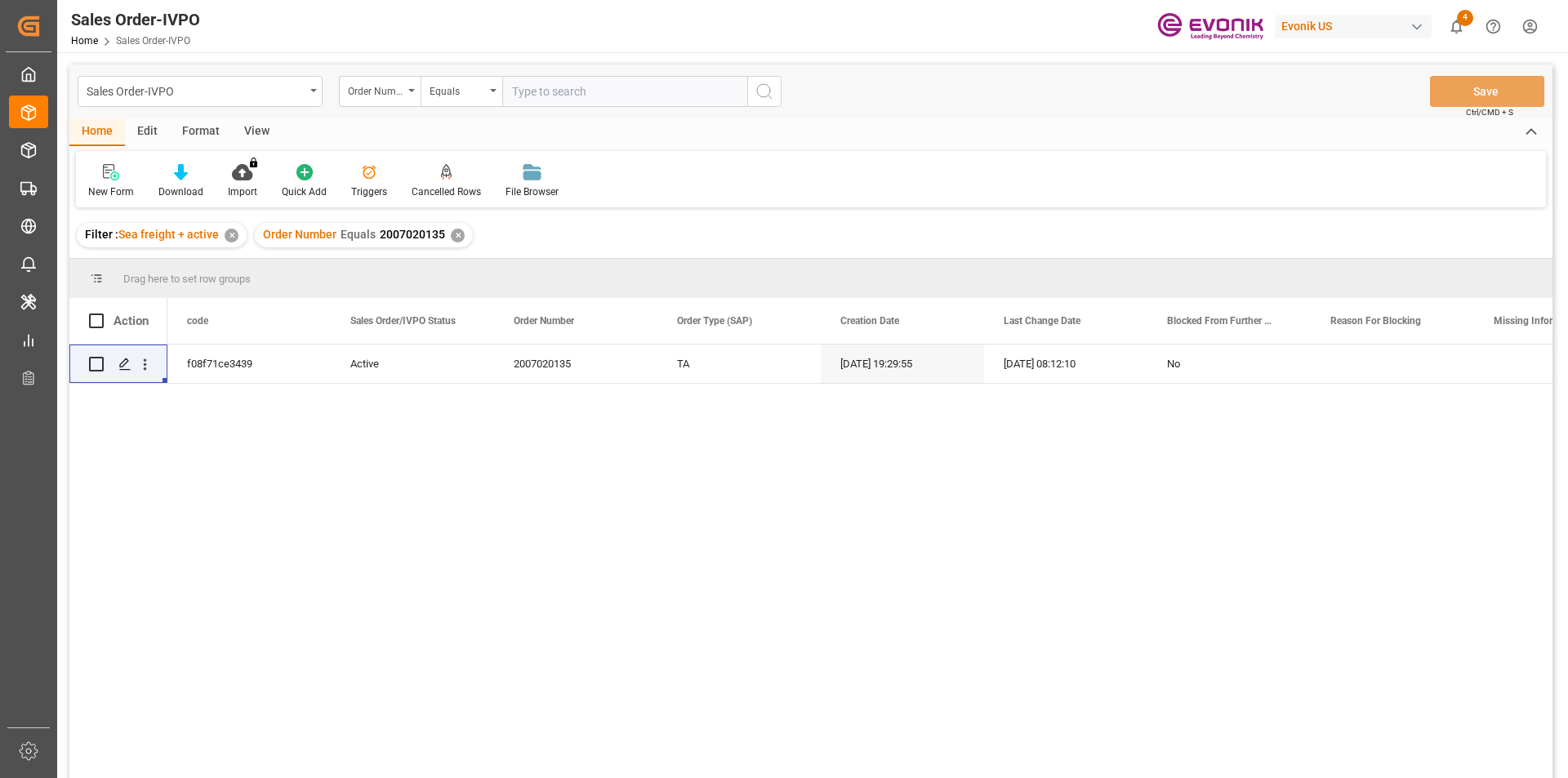
click at [456, 232] on div "✕" at bounding box center [458, 236] width 14 height 14
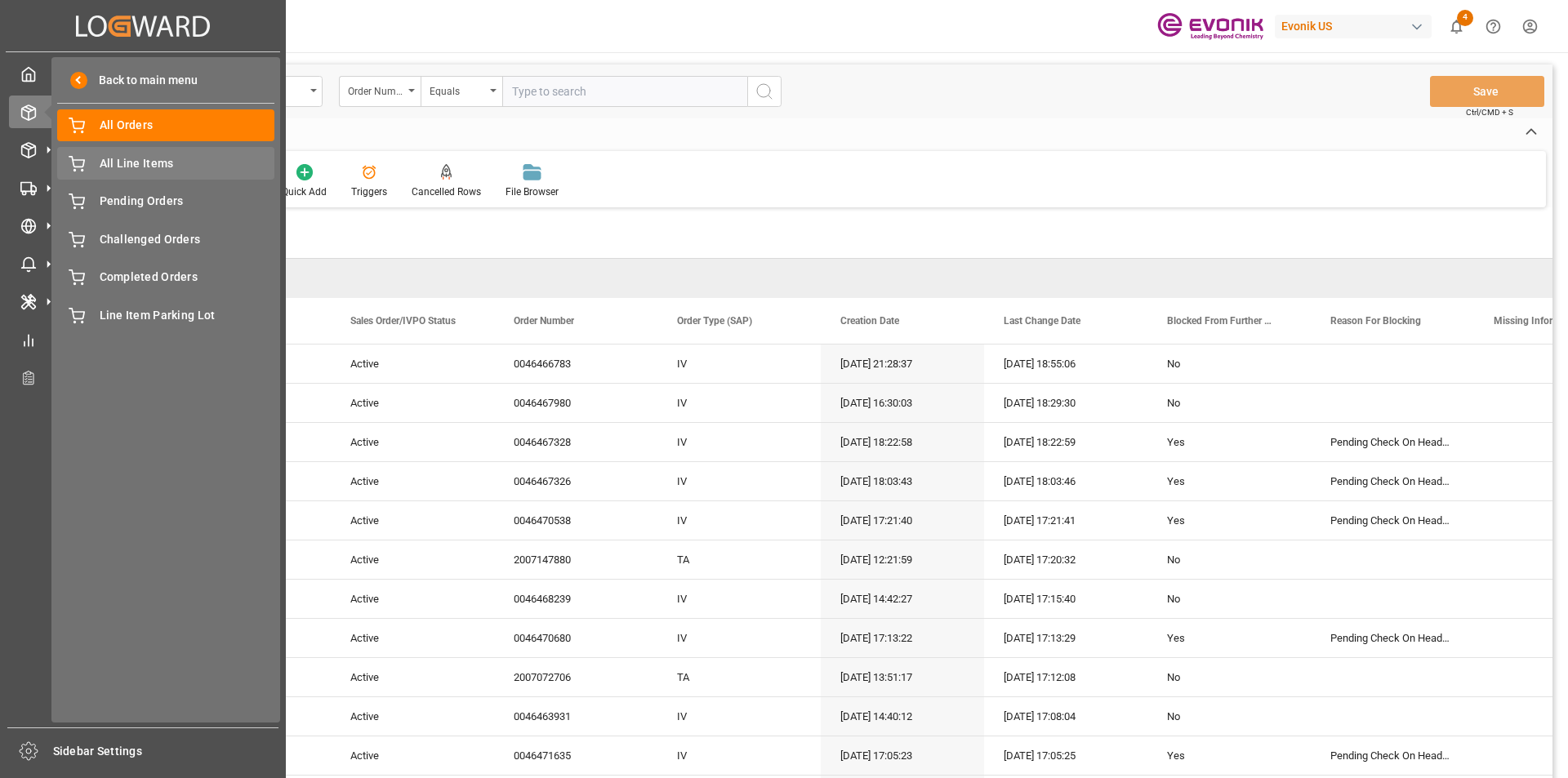
click at [155, 167] on span "All Line Items" at bounding box center [187, 163] width 175 height 17
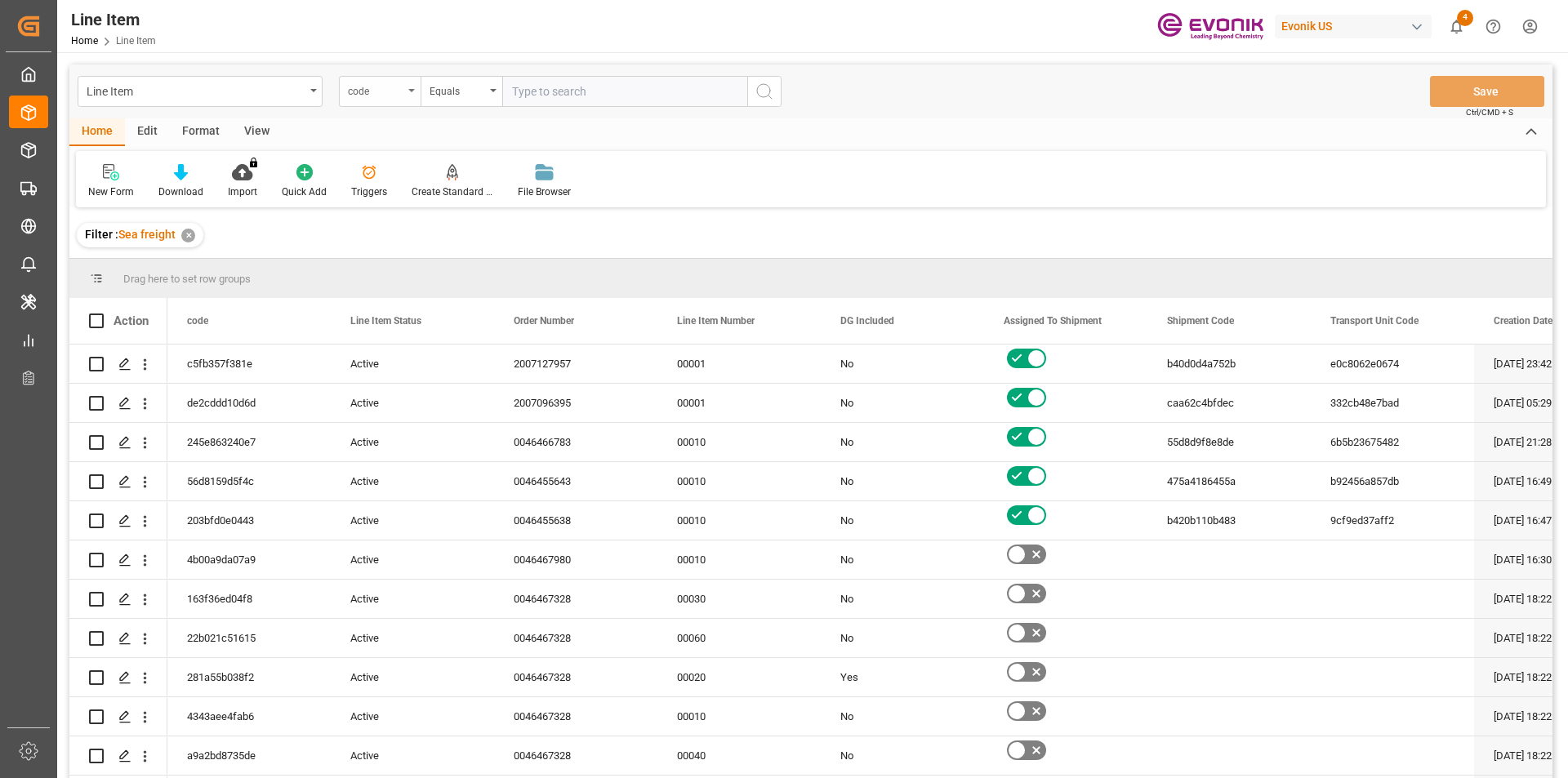
click at [397, 90] on div "code" at bounding box center [375, 89] width 55 height 19
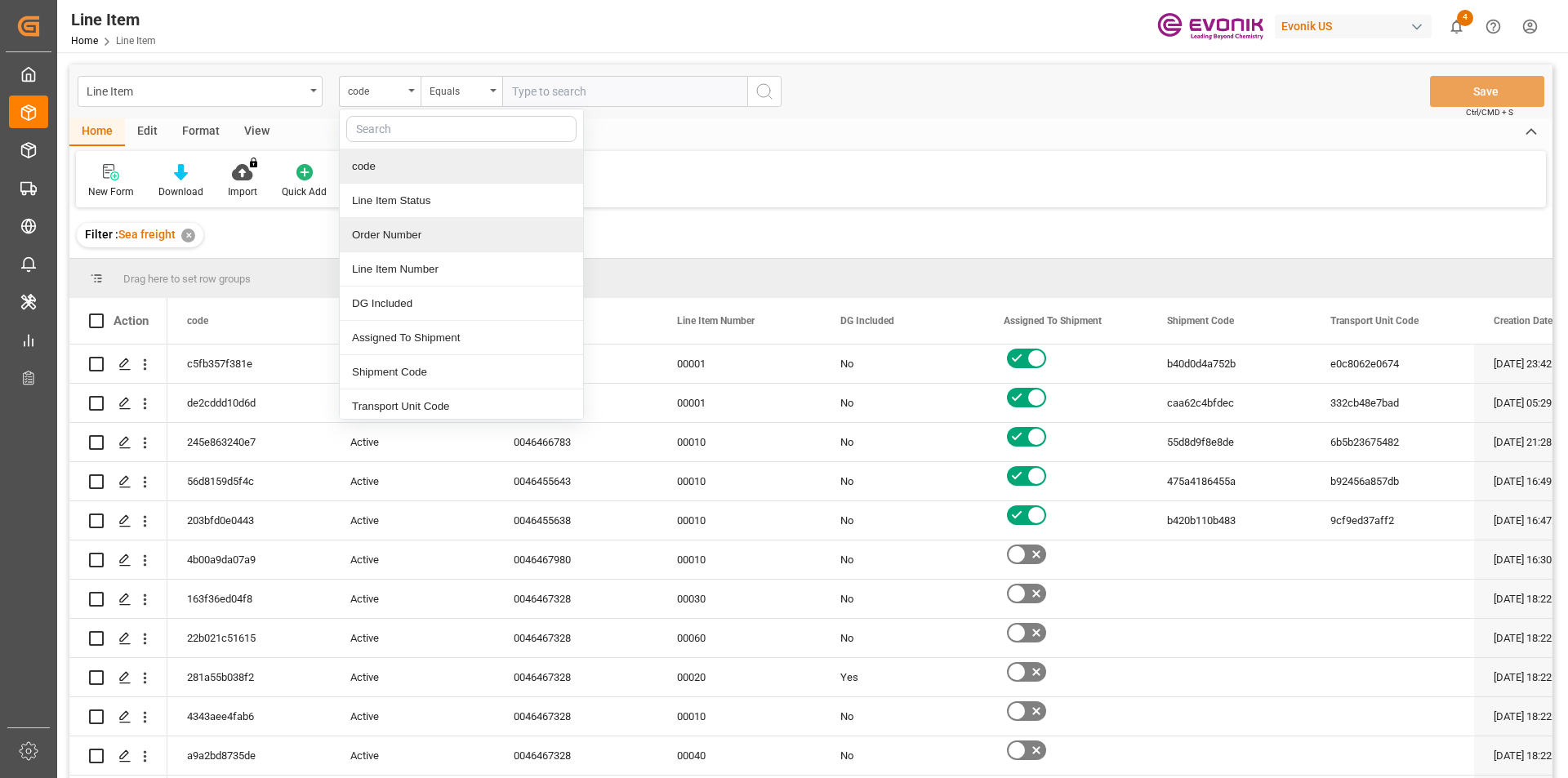
click at [419, 236] on div "Order Number" at bounding box center [461, 235] width 243 height 34
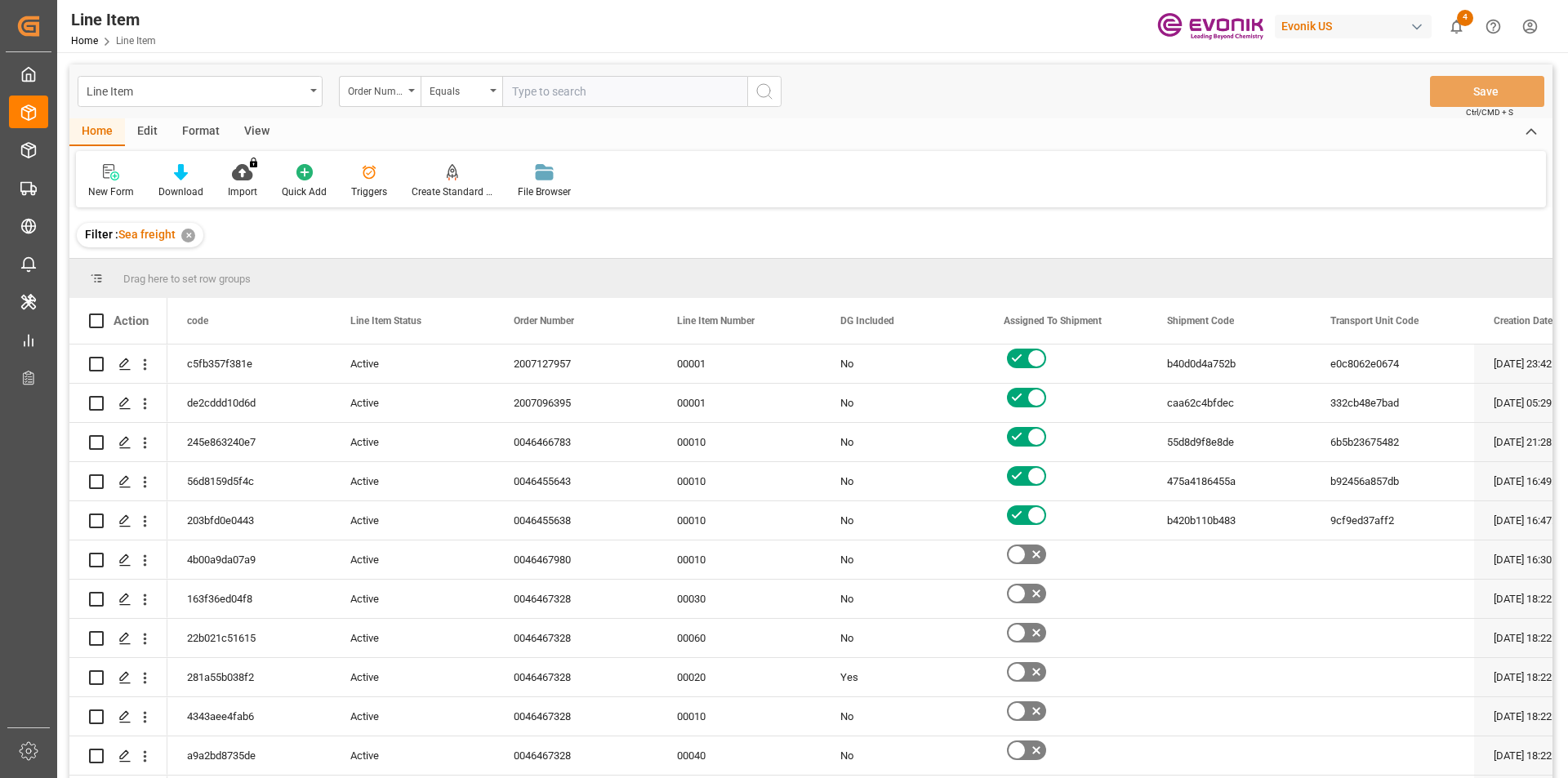
click at [549, 98] on input "text" at bounding box center [624, 91] width 245 height 31
paste input "2007020135"
type input "2007020135"
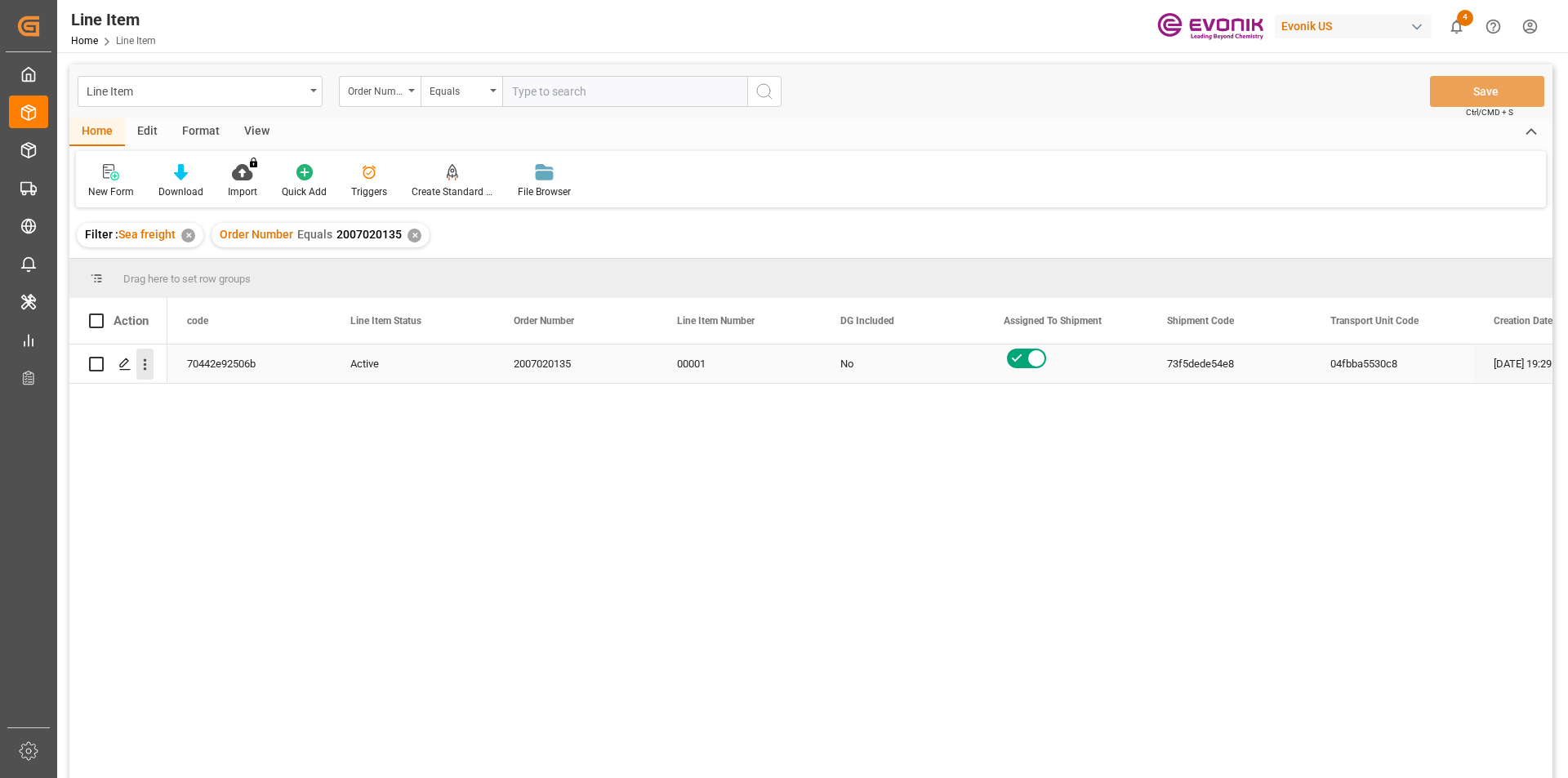
click at [144, 371] on icon "open menu" at bounding box center [145, 364] width 17 height 17
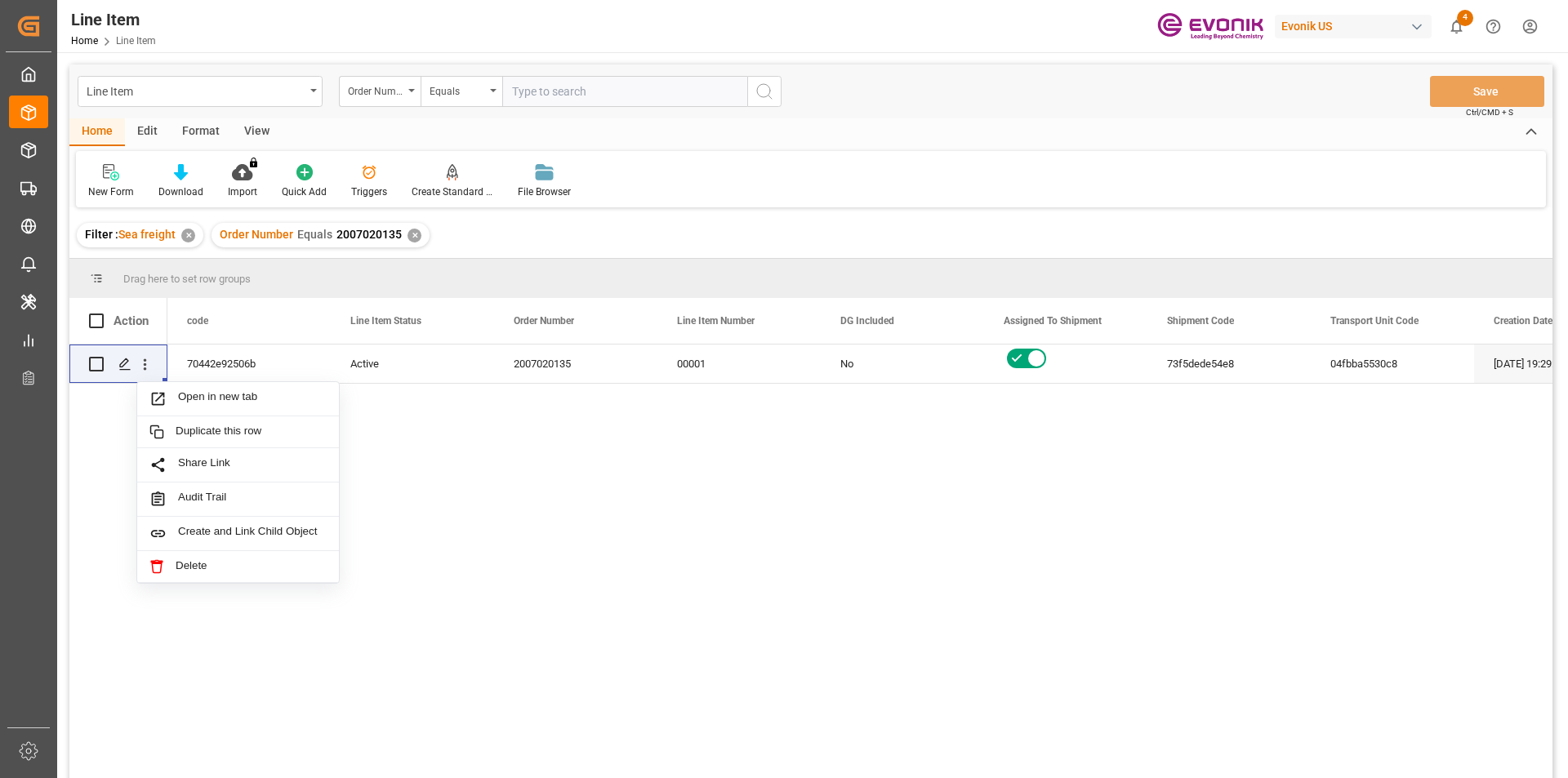
click at [204, 133] on div "Format" at bounding box center [201, 132] width 62 height 28
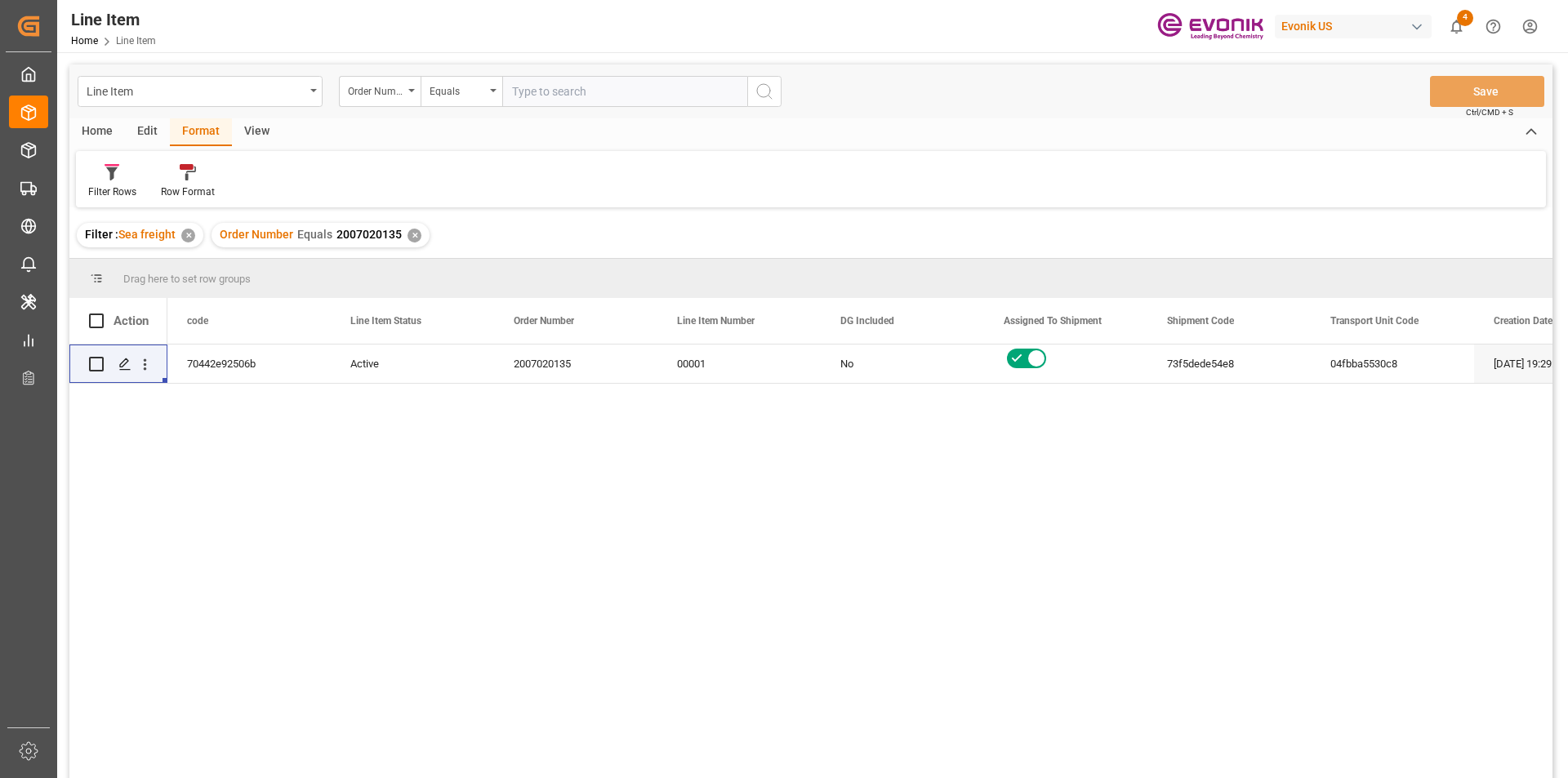
click at [239, 128] on div "View" at bounding box center [257, 132] width 50 height 28
click at [195, 174] on div at bounding box center [185, 172] width 82 height 17
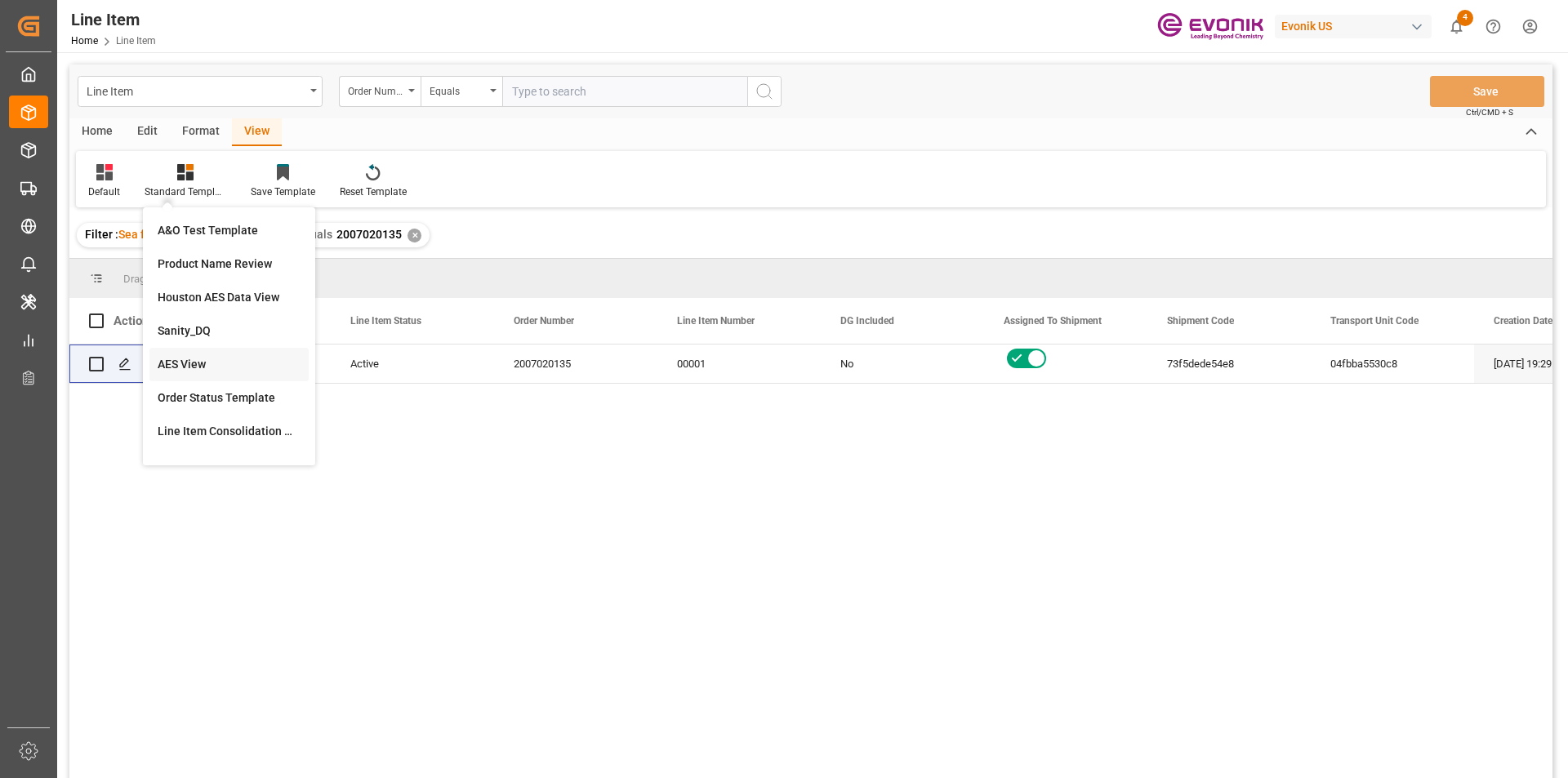
click at [208, 372] on div "AES View" at bounding box center [229, 364] width 143 height 17
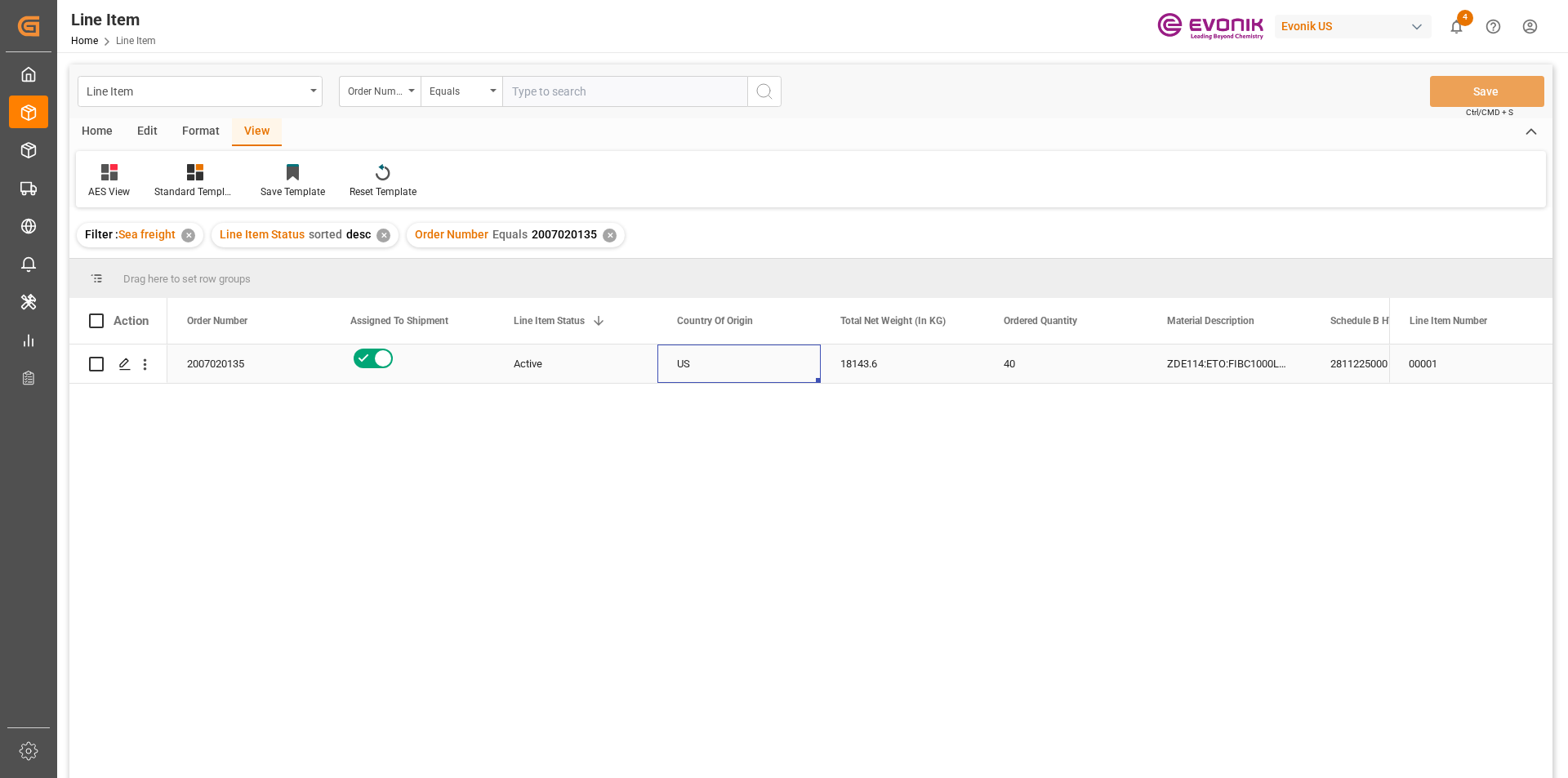
click at [716, 372] on div "US" at bounding box center [739, 363] width 163 height 38
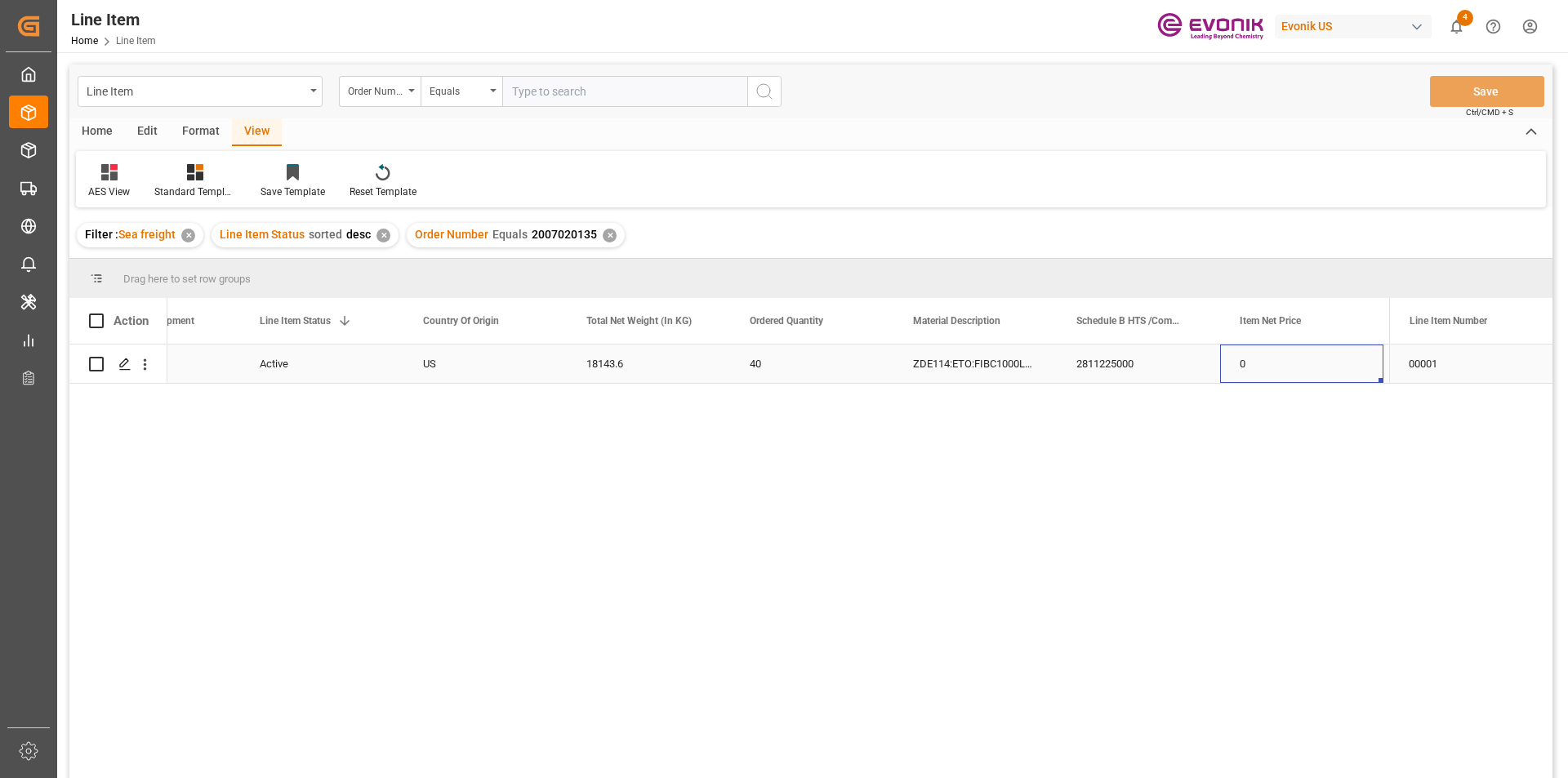
scroll to position [0, 417]
click at [602, 235] on div "✕" at bounding box center [609, 236] width 14 height 14
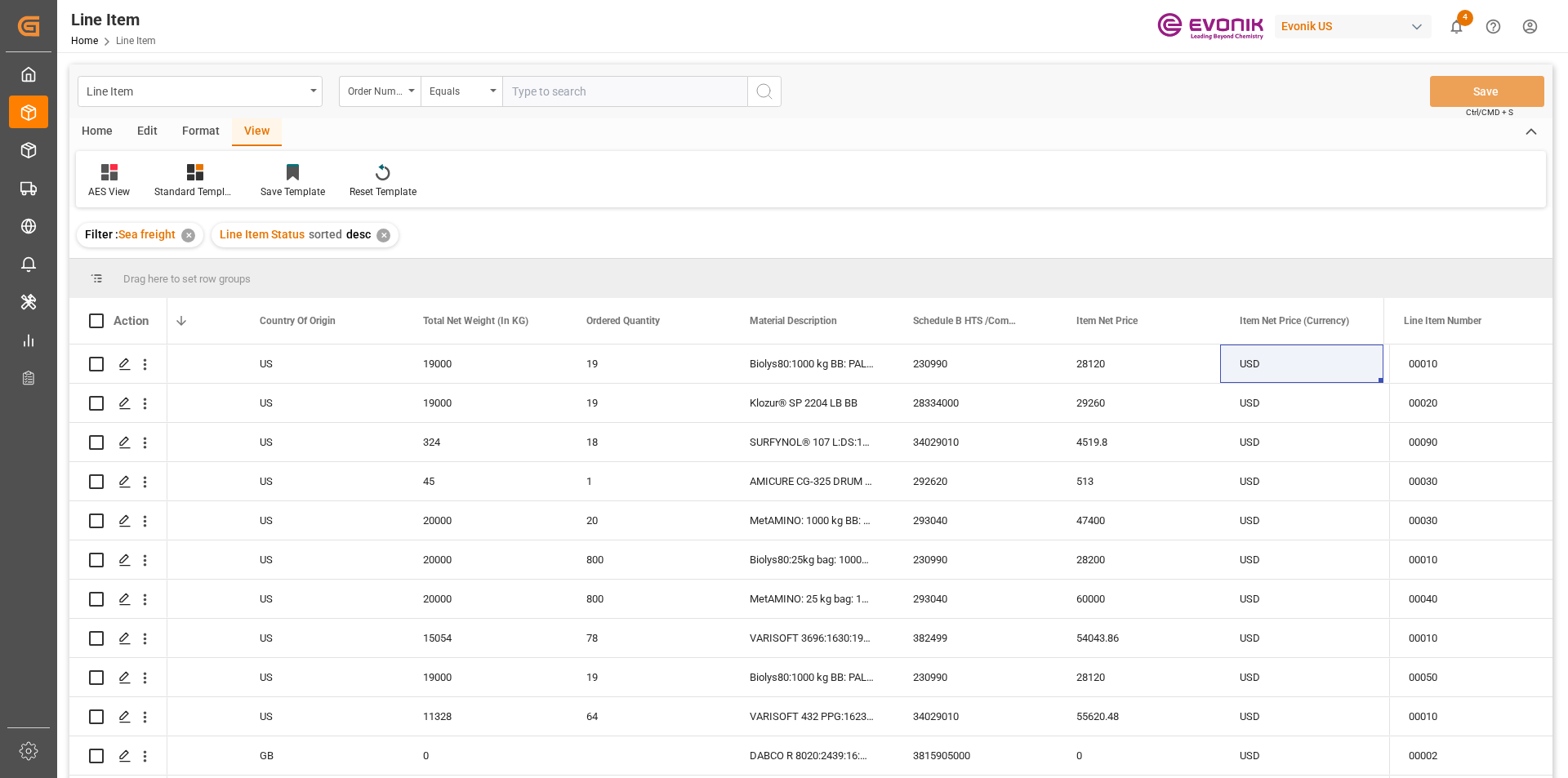
click at [611, 92] on input "text" at bounding box center [624, 91] width 245 height 31
paste input "0046465884"
type input "0046465884"
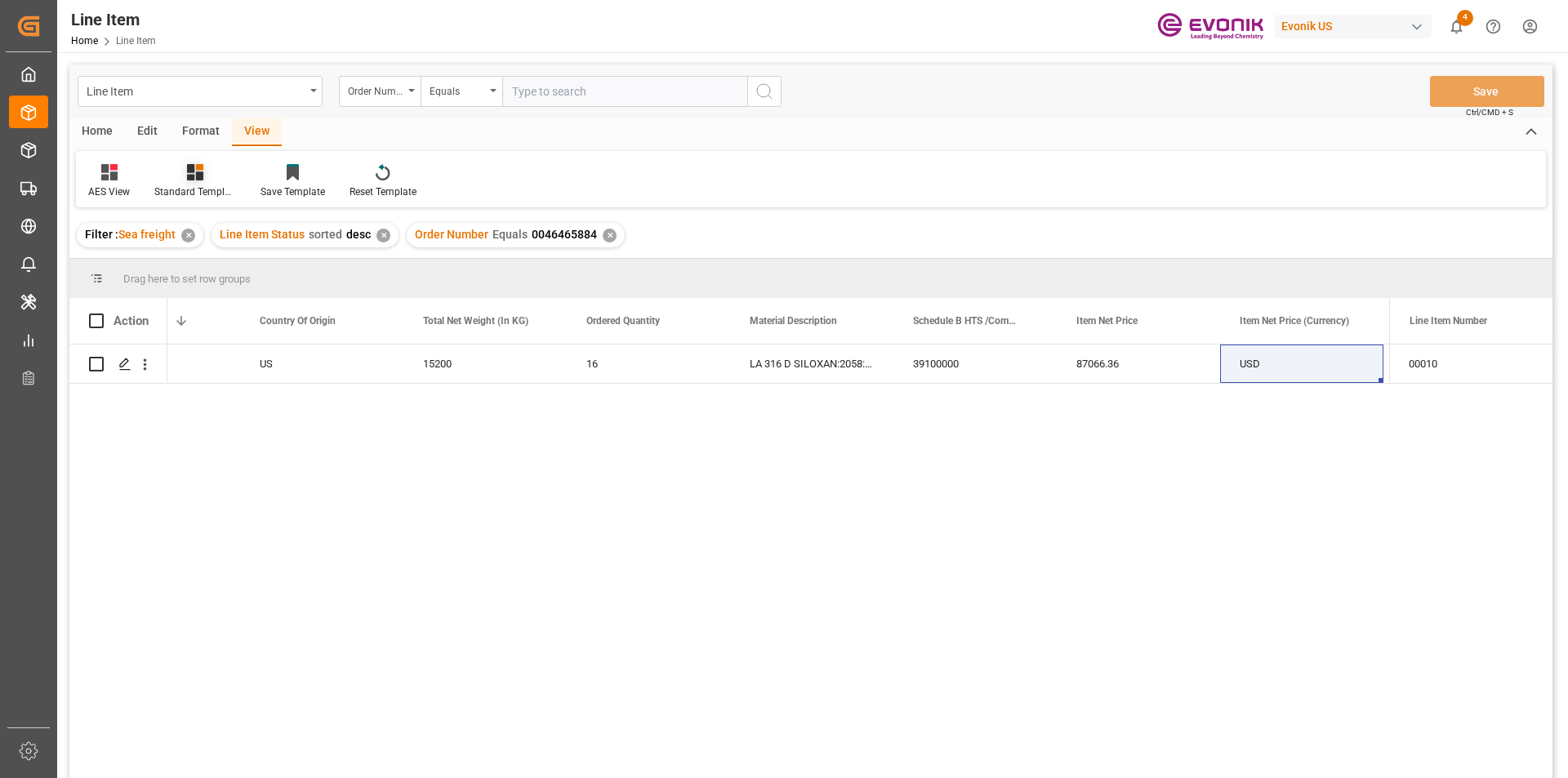
click at [207, 174] on div at bounding box center [195, 172] width 82 height 17
click at [210, 372] on div "AES View" at bounding box center [239, 364] width 143 height 17
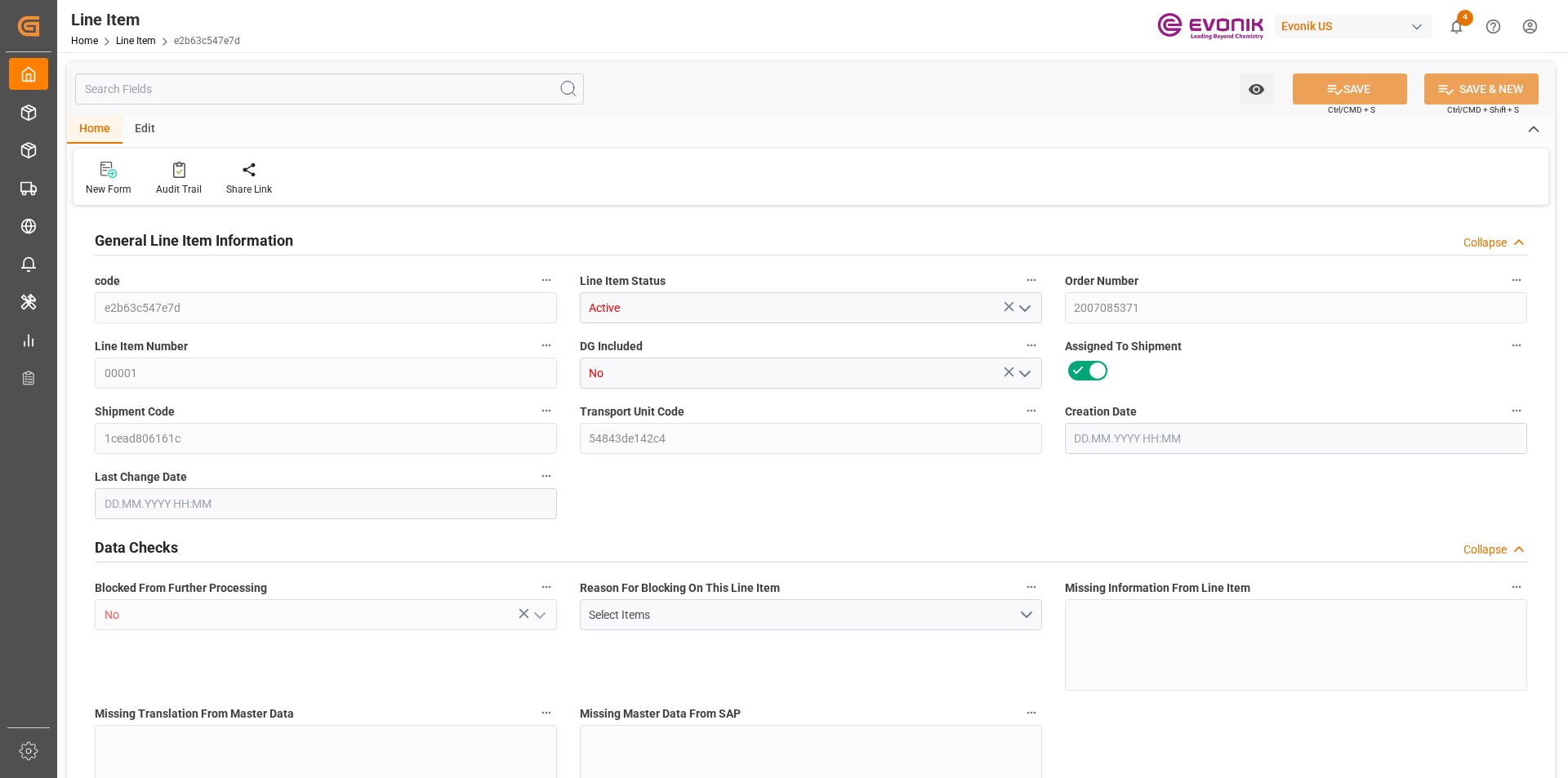
type input "2"
type input "1360.8"
type input "1260"
type input "1.6951"
type input "6"
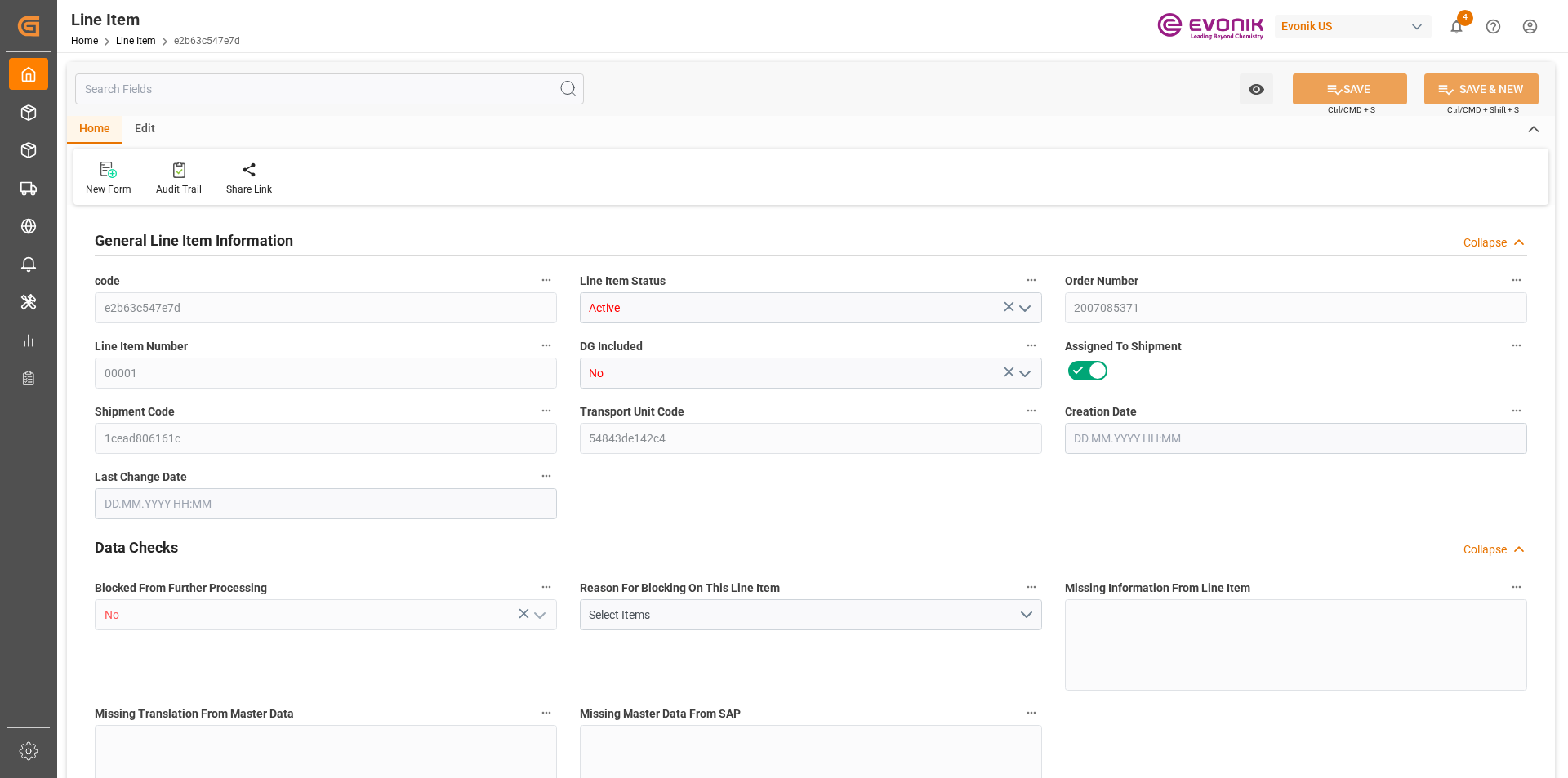
type input "9009"
type input "6"
type input "1360.8"
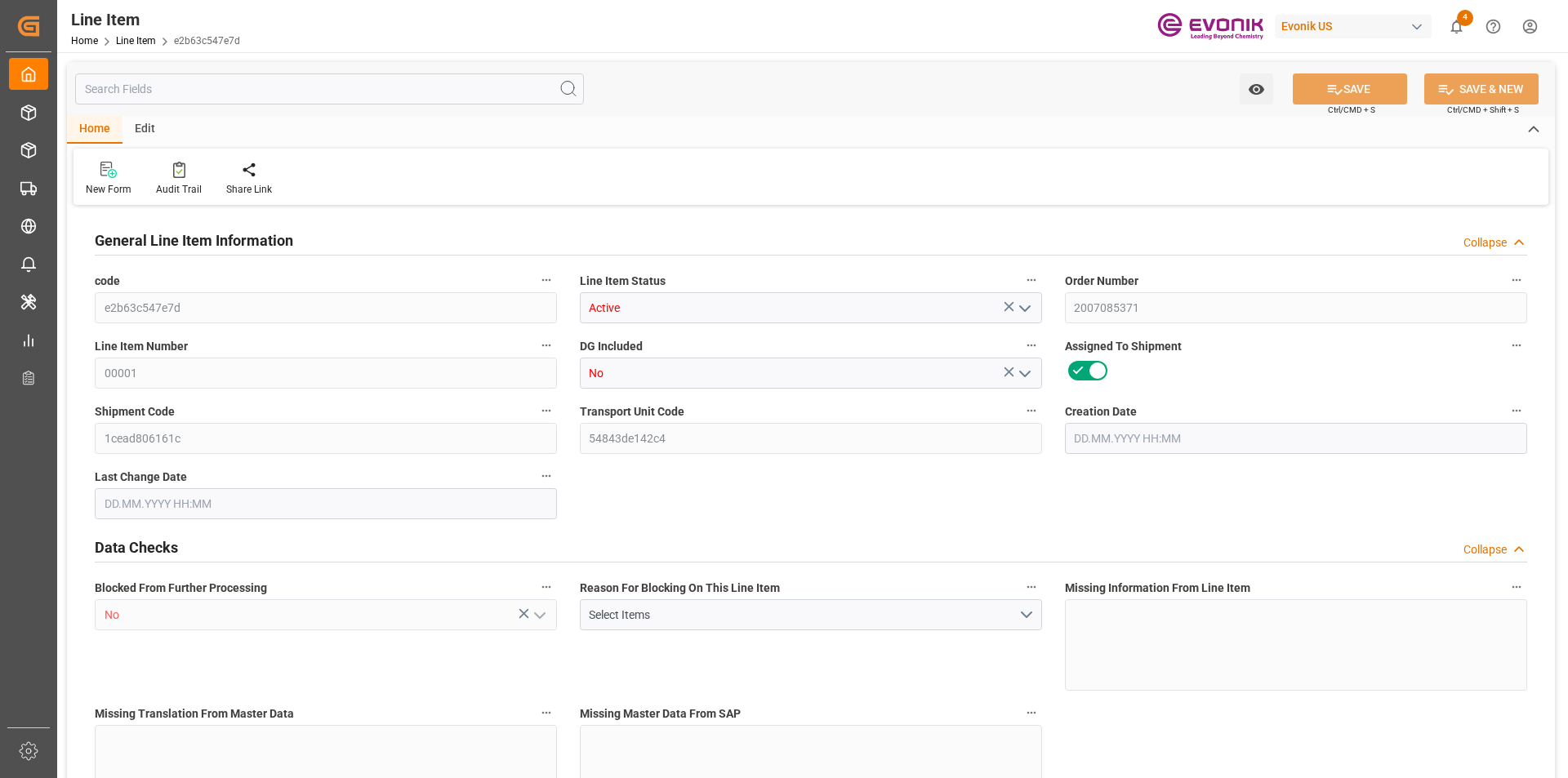
type input "1404.8"
type input "1260"
type input "1.6951"
type input "1695.084"
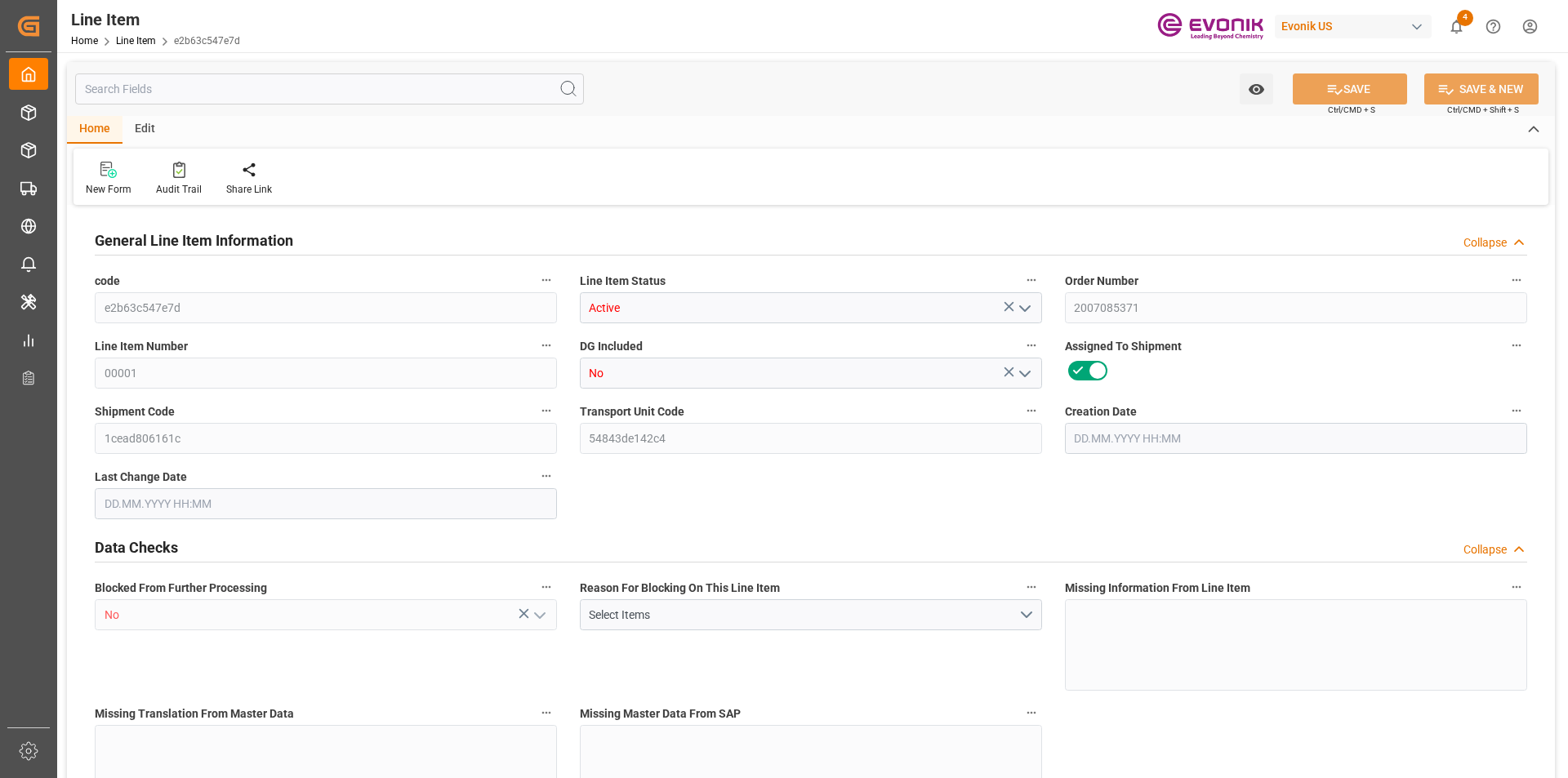
type input "6"
type input "1360.8"
type input "1260"
type input "1.6951"
type input "08.07.2025 11:35"
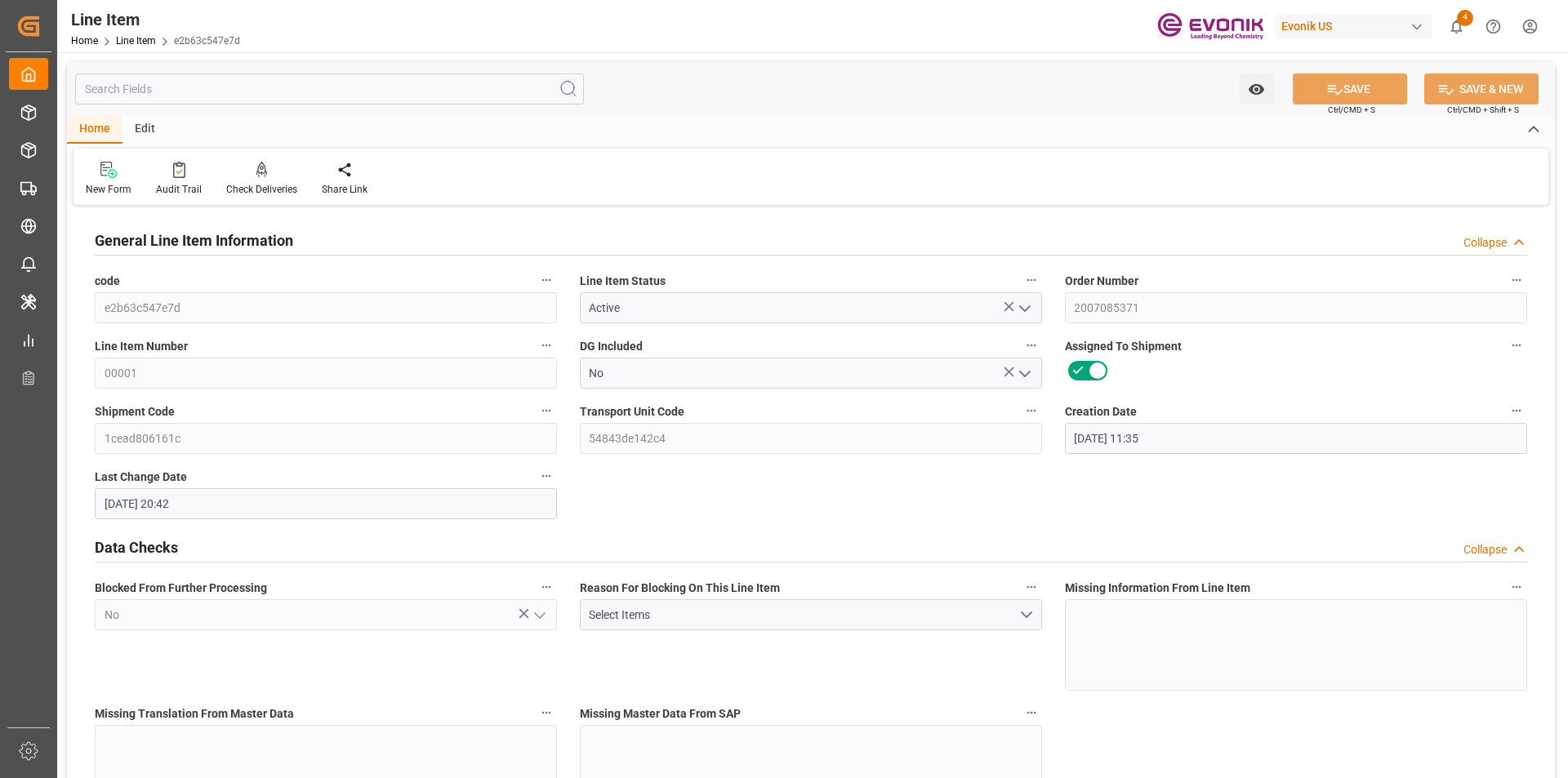
type input "02.09.2025 20:42"
type input "05.10.2025"
type input "04.09.2025"
click at [319, 79] on input "text" at bounding box center [329, 88] width 509 height 31
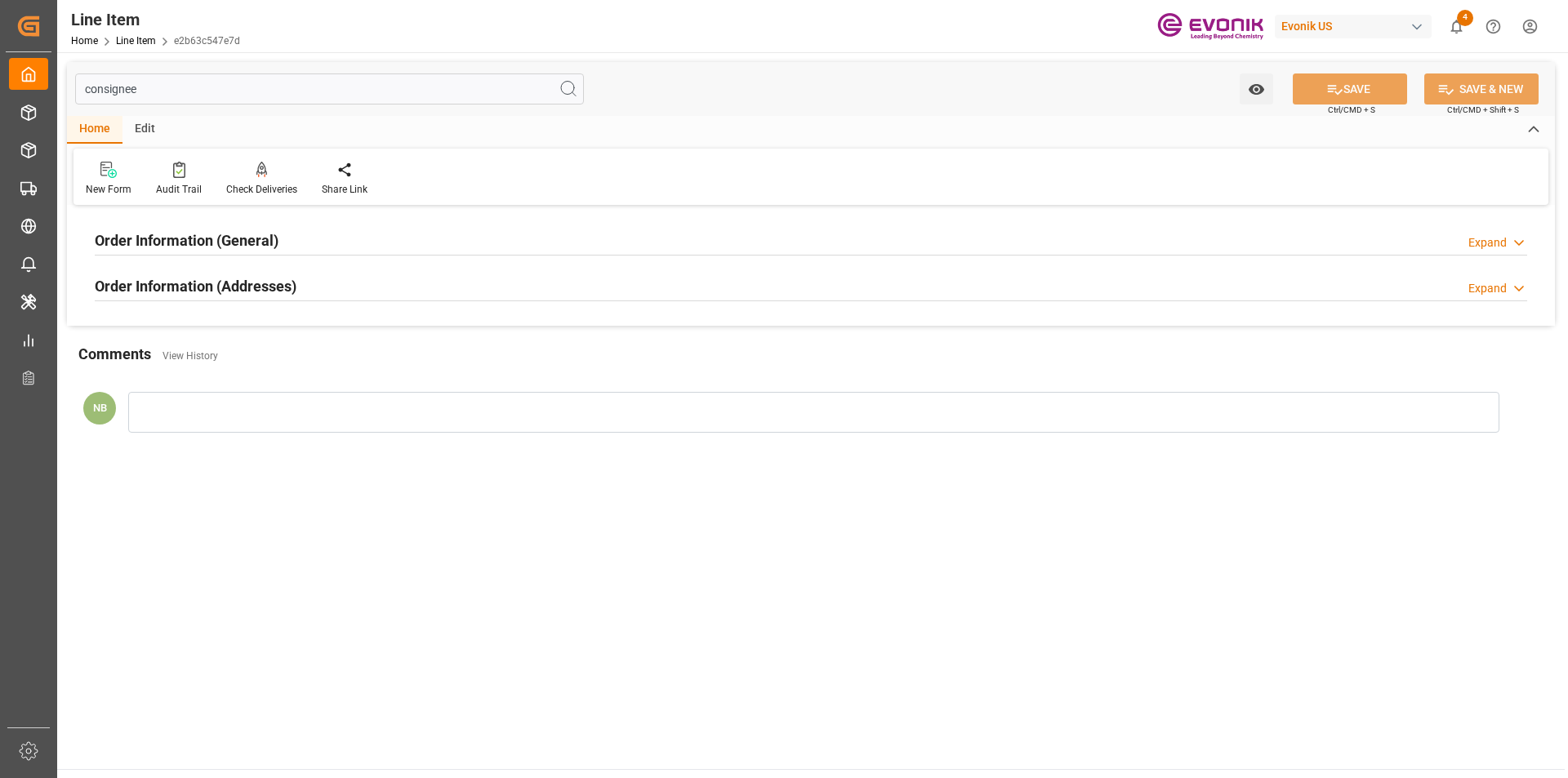
type input "consignee"
click at [355, 283] on div "Order Information (Addresses) Expand" at bounding box center [810, 285] width 1432 height 31
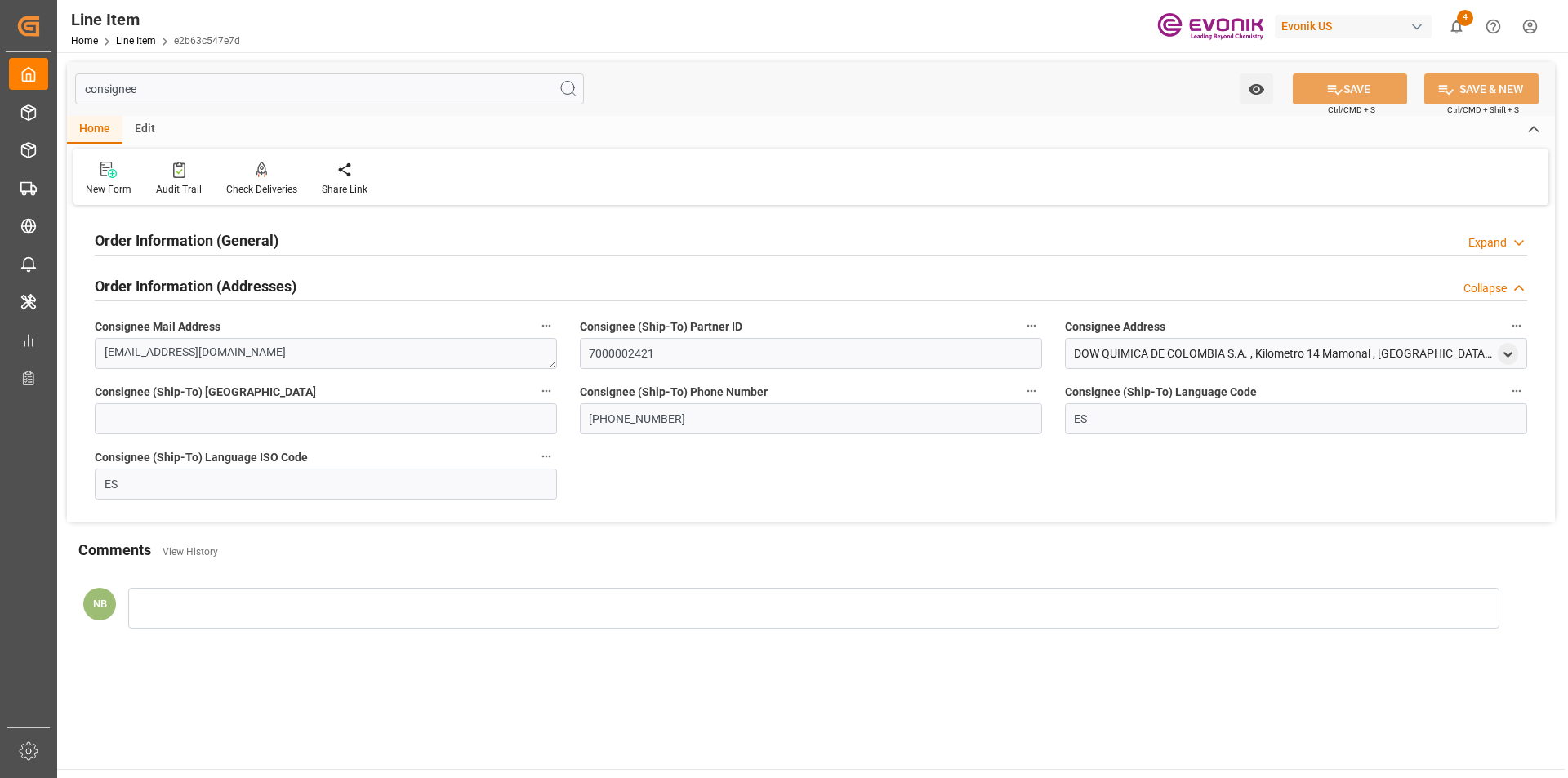
click at [560, 232] on div "Order Information (General) Expand" at bounding box center [810, 239] width 1432 height 31
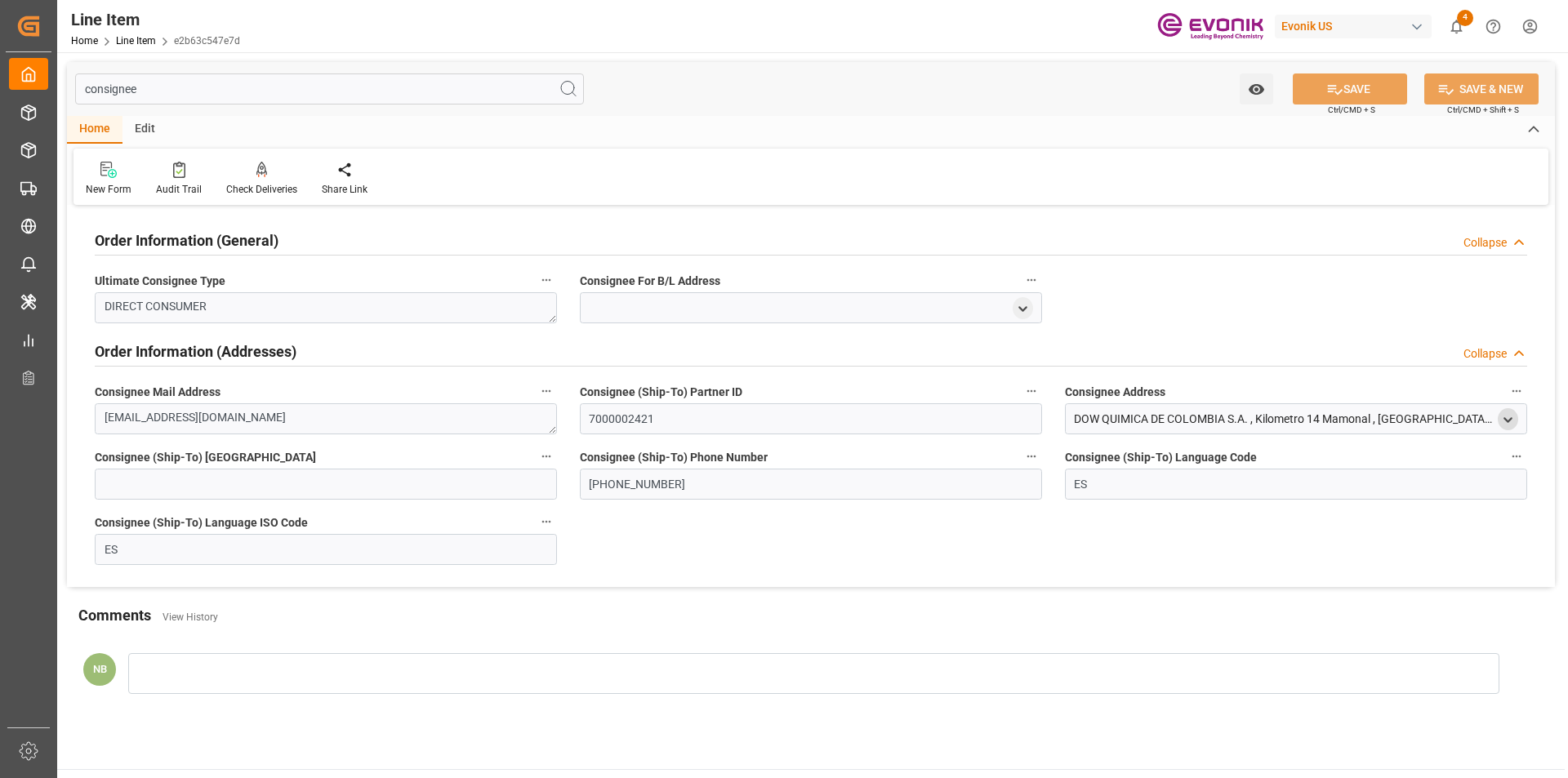
click at [1513, 416] on icon "open menu" at bounding box center [1508, 420] width 14 height 14
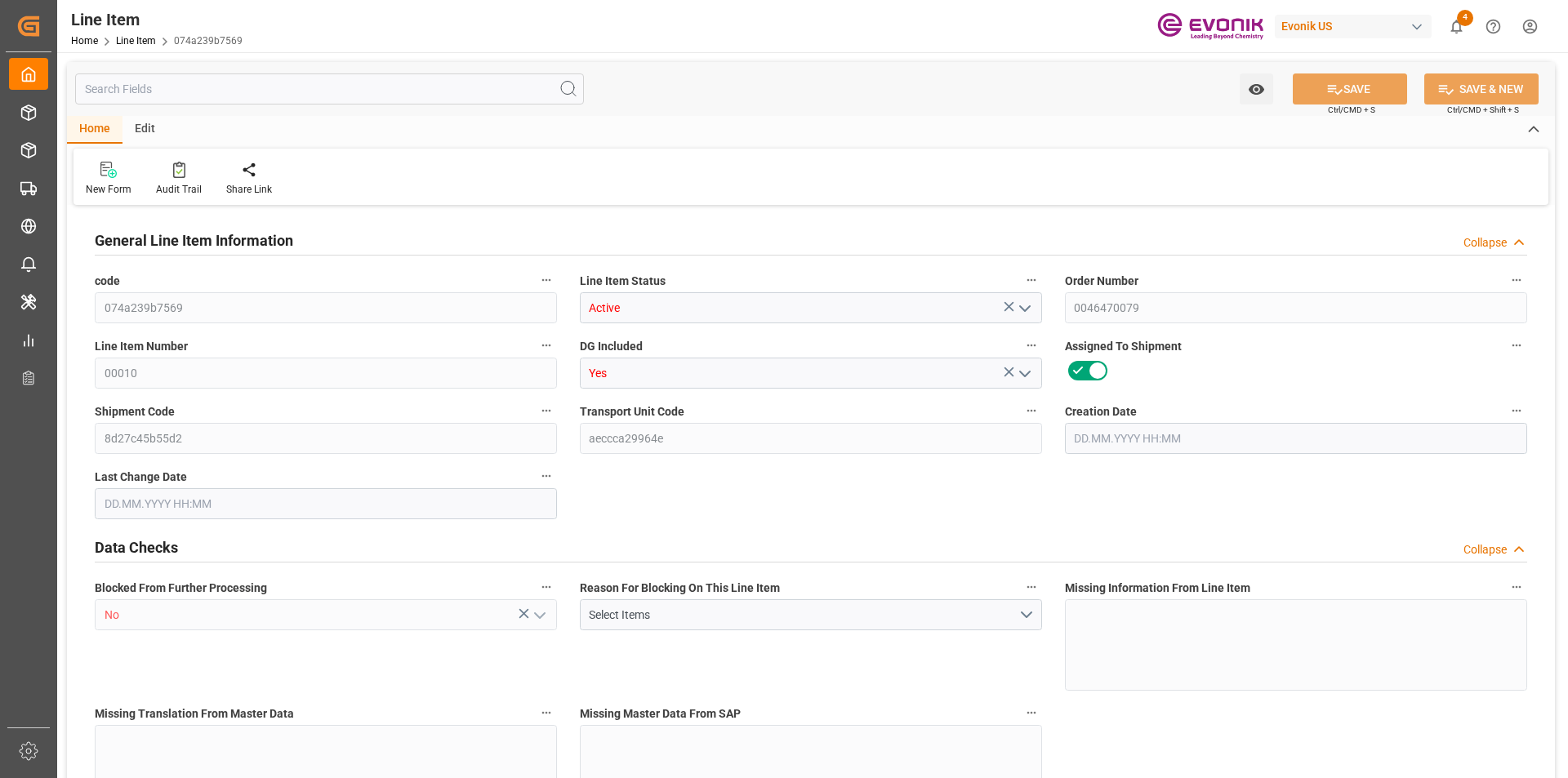
type input "18"
type input "17910"
type input "16920"
type input "25.056"
type input "18"
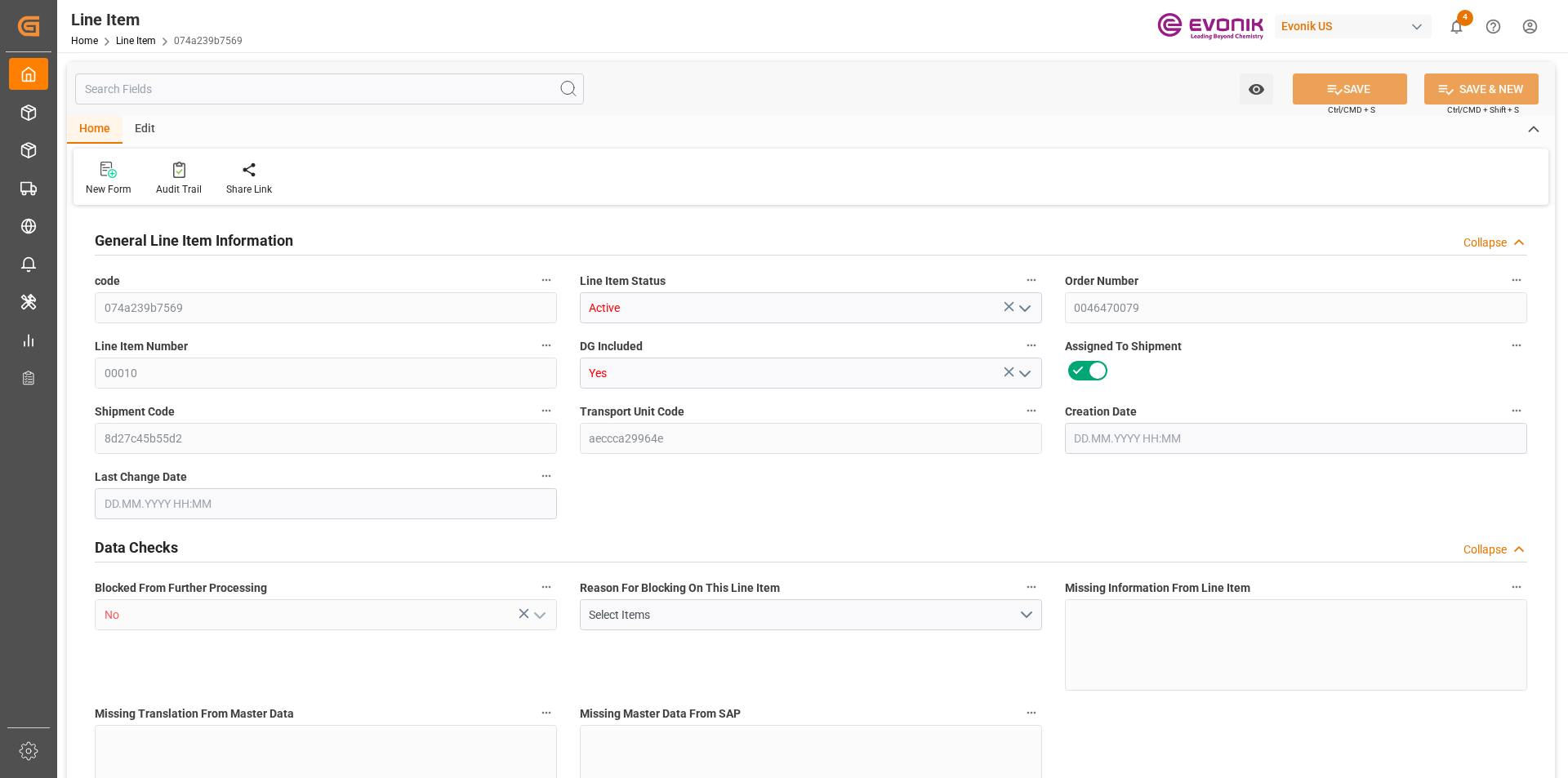
type input "81275.8"
type input "18"
type input "17910"
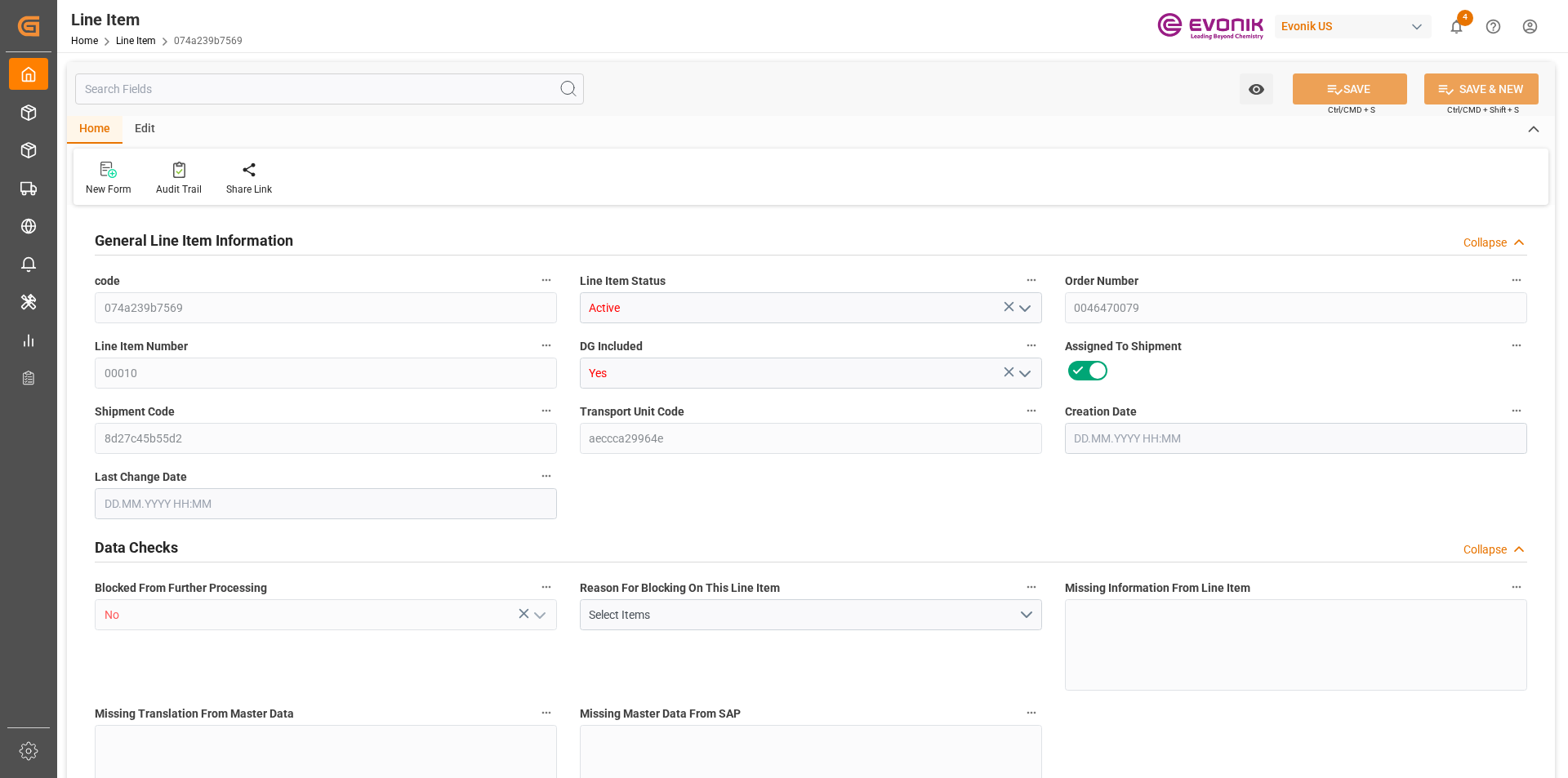
type input "17910"
type input "16920"
type input "25.056"
type input "25056"
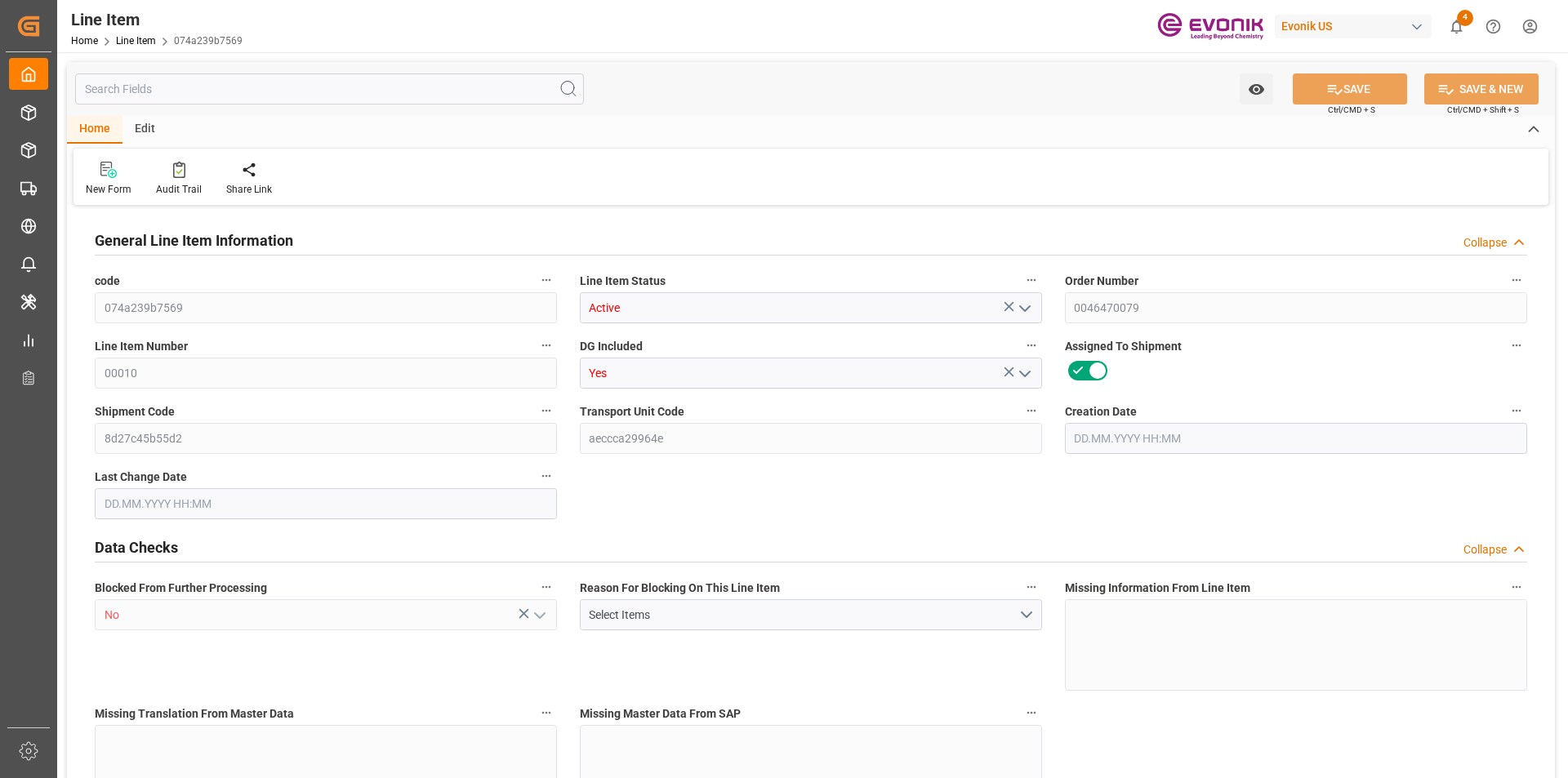
type input "0"
type input "28.08.2025 16:16"
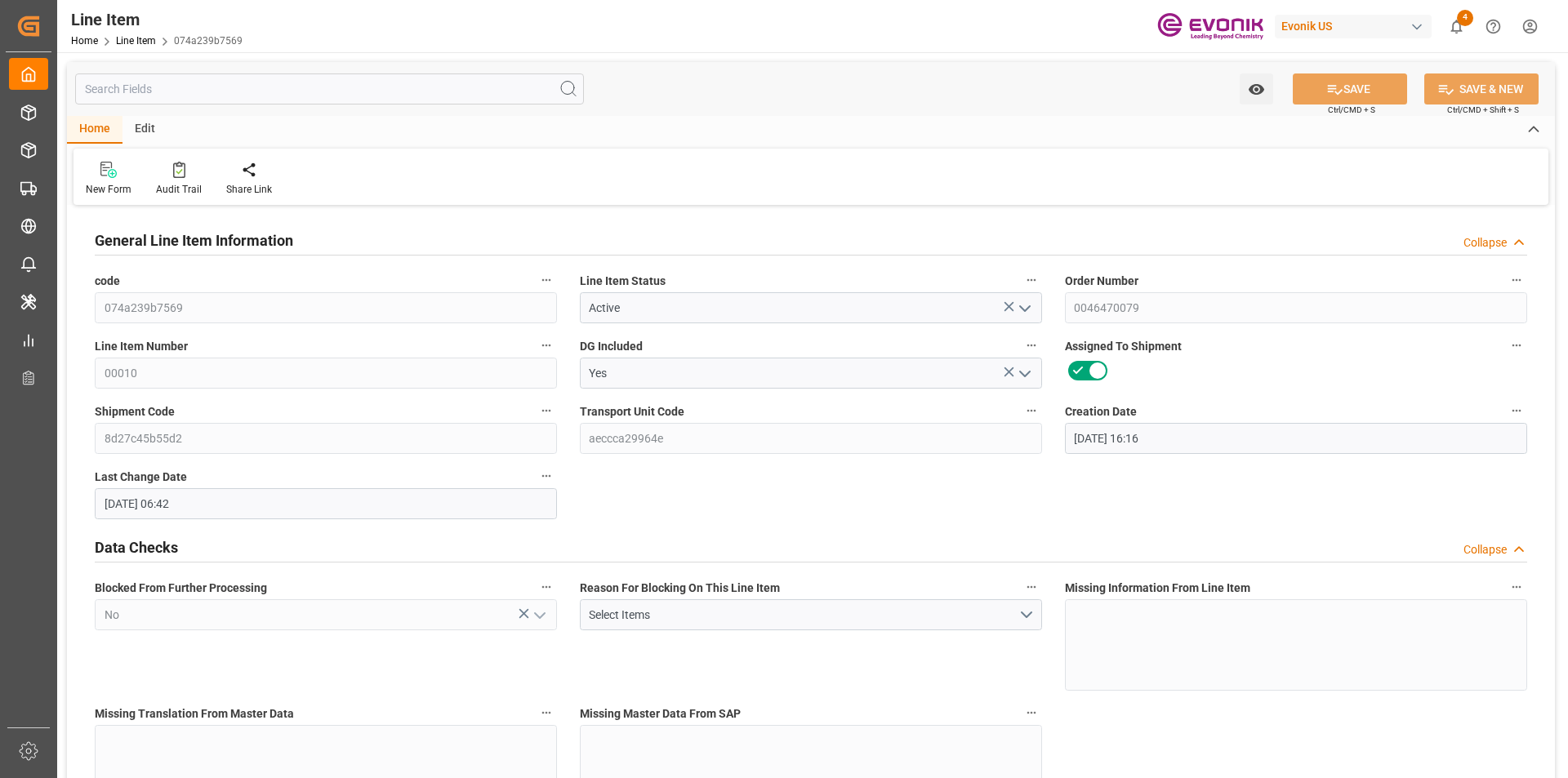
type input "29.08.2025 06:42"
type input "20.10.2025"
type input "15.09.2025"
type input "[DATE]"
click at [275, 80] on input "text" at bounding box center [329, 88] width 509 height 31
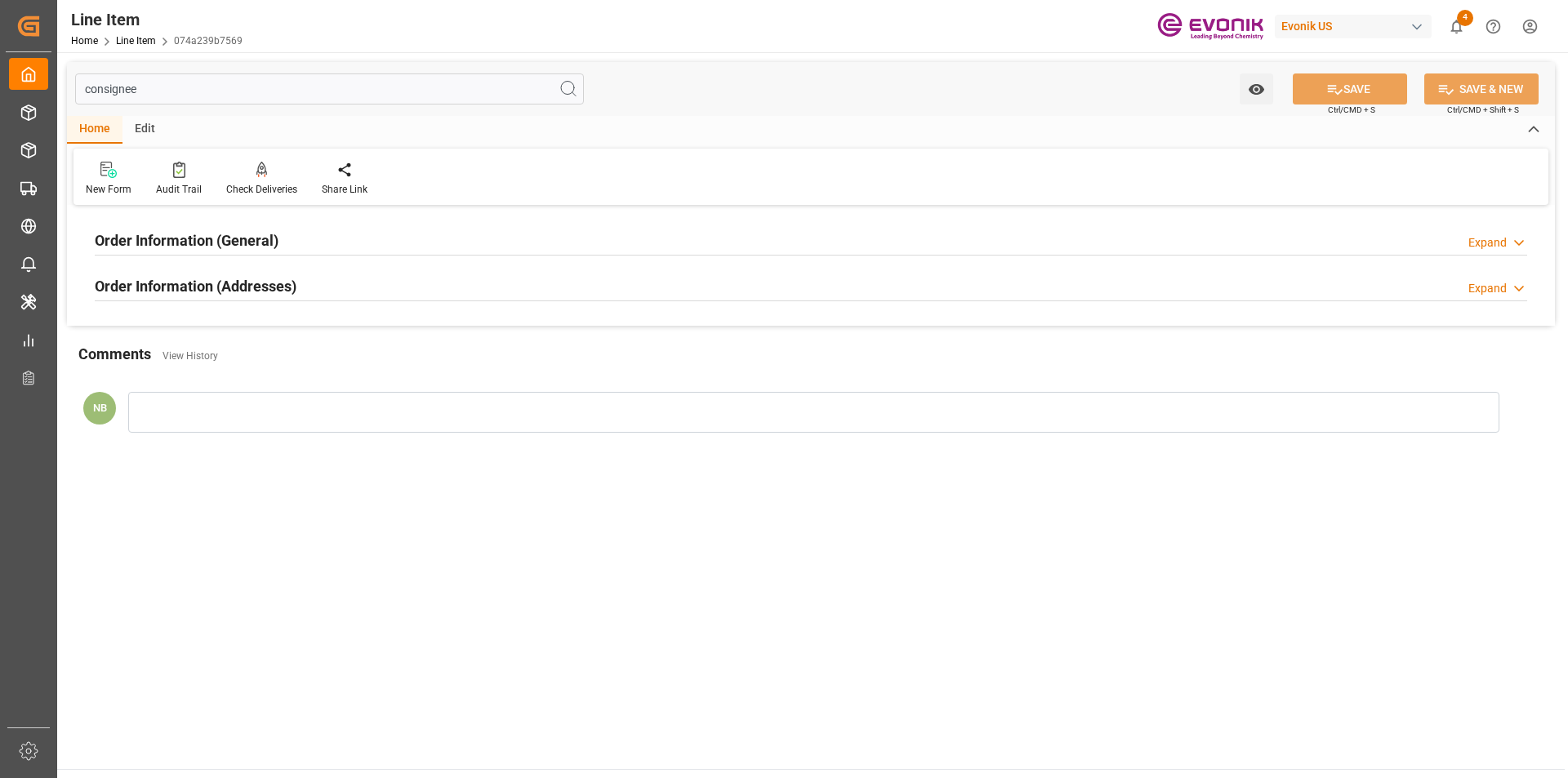
type input "consignee"
click at [289, 268] on div "Order Information (Addresses) Expand" at bounding box center [811, 287] width 1455 height 46
click at [289, 282] on h2 "Order Information (Addresses)" at bounding box center [195, 286] width 202 height 22
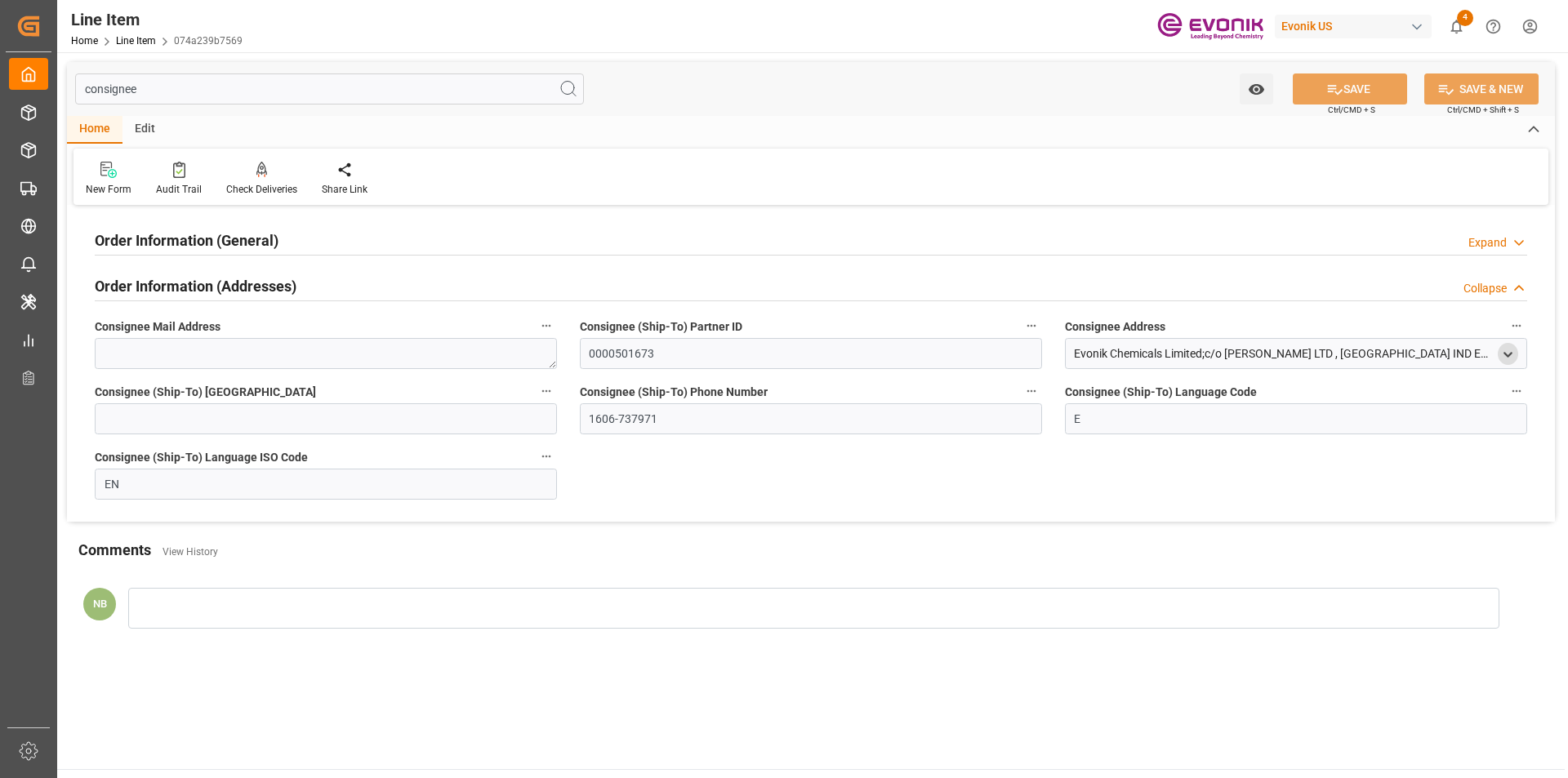
click at [1499, 357] on div "open menu" at bounding box center [1508, 354] width 20 height 22
click at [1501, 357] on icon "open menu" at bounding box center [1508, 355] width 14 height 14
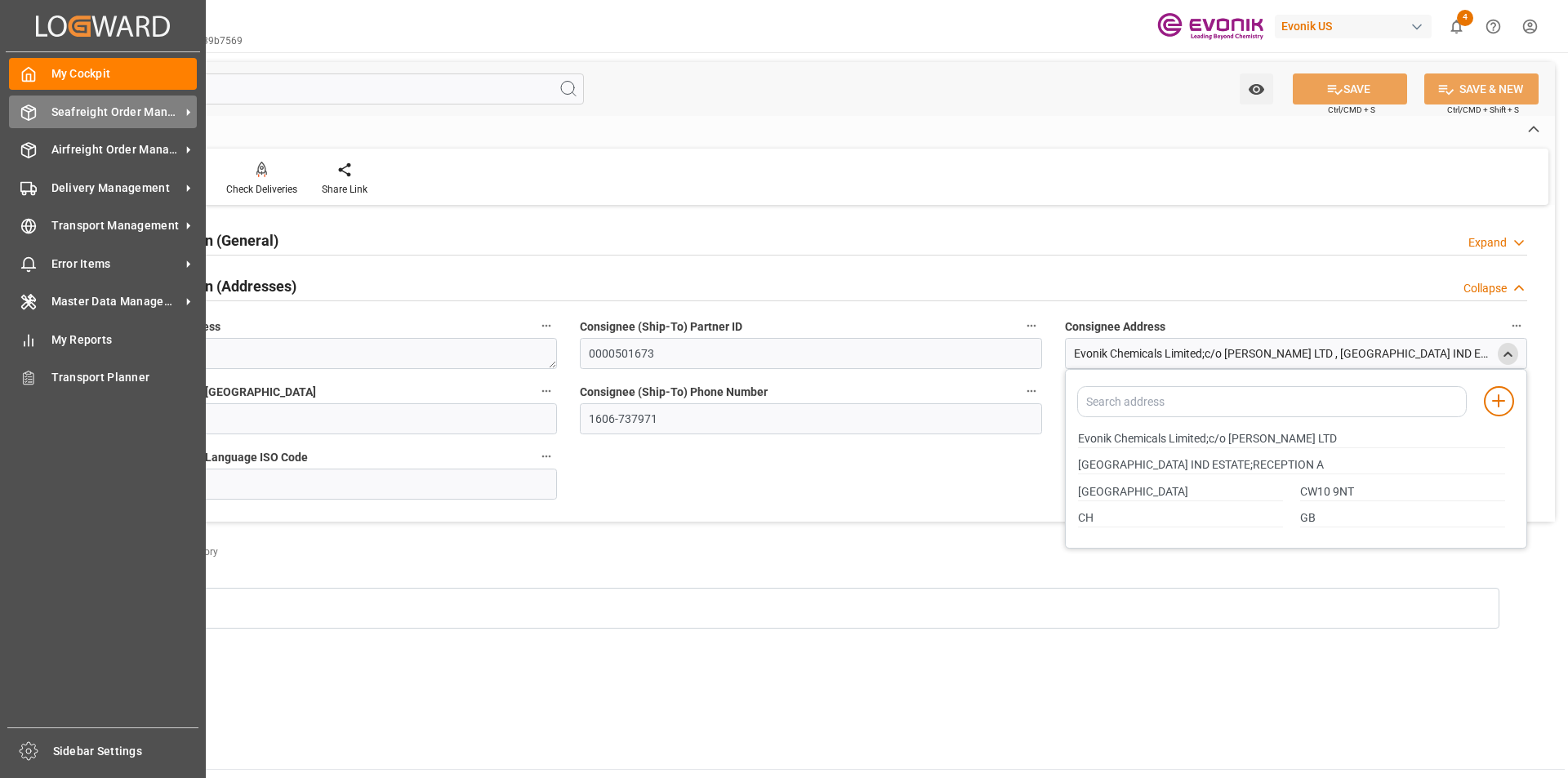
click at [97, 111] on span "Seafreight Order Management" at bounding box center [116, 112] width 129 height 17
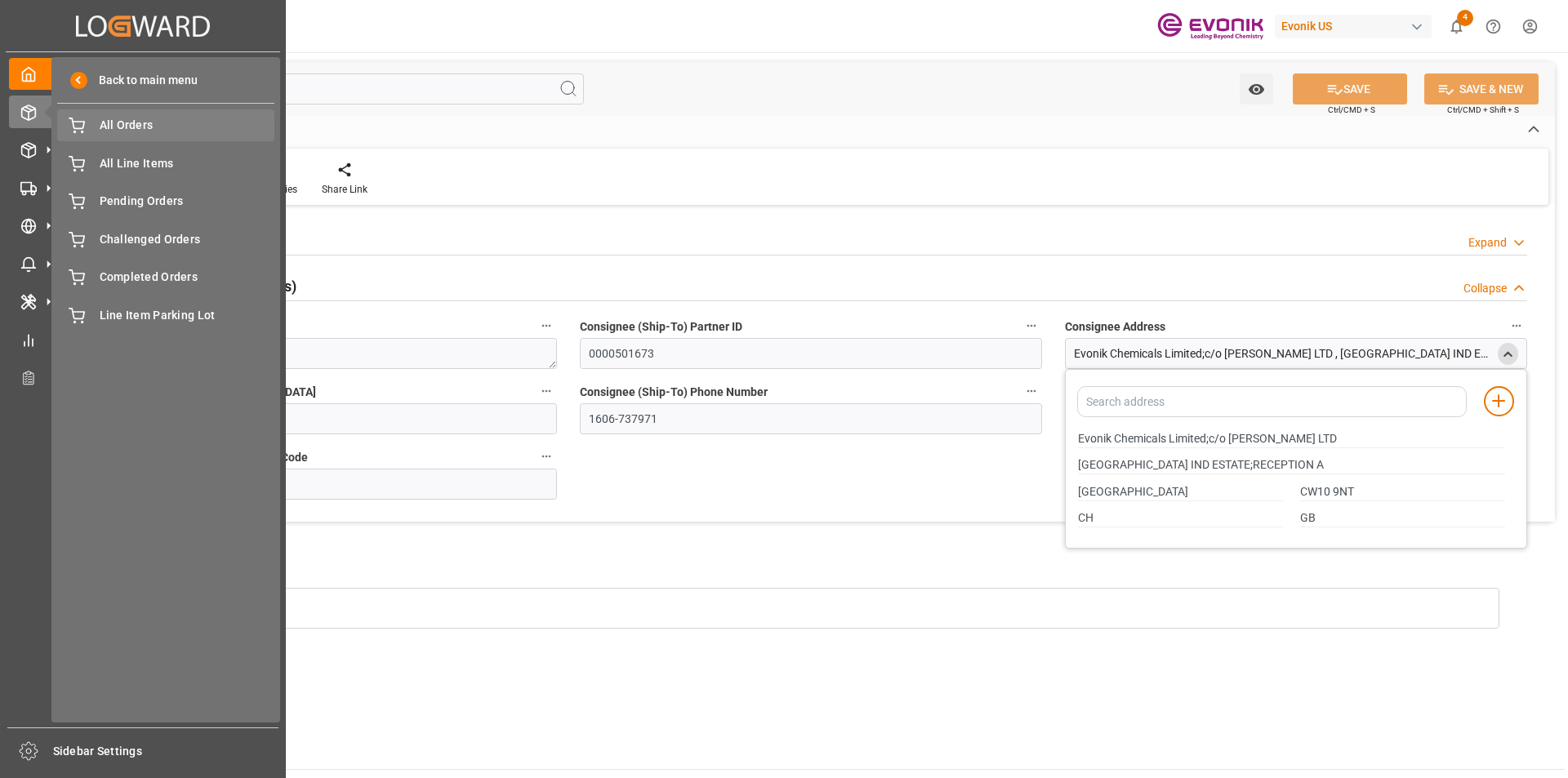
click at [168, 130] on span "All Orders" at bounding box center [187, 125] width 175 height 17
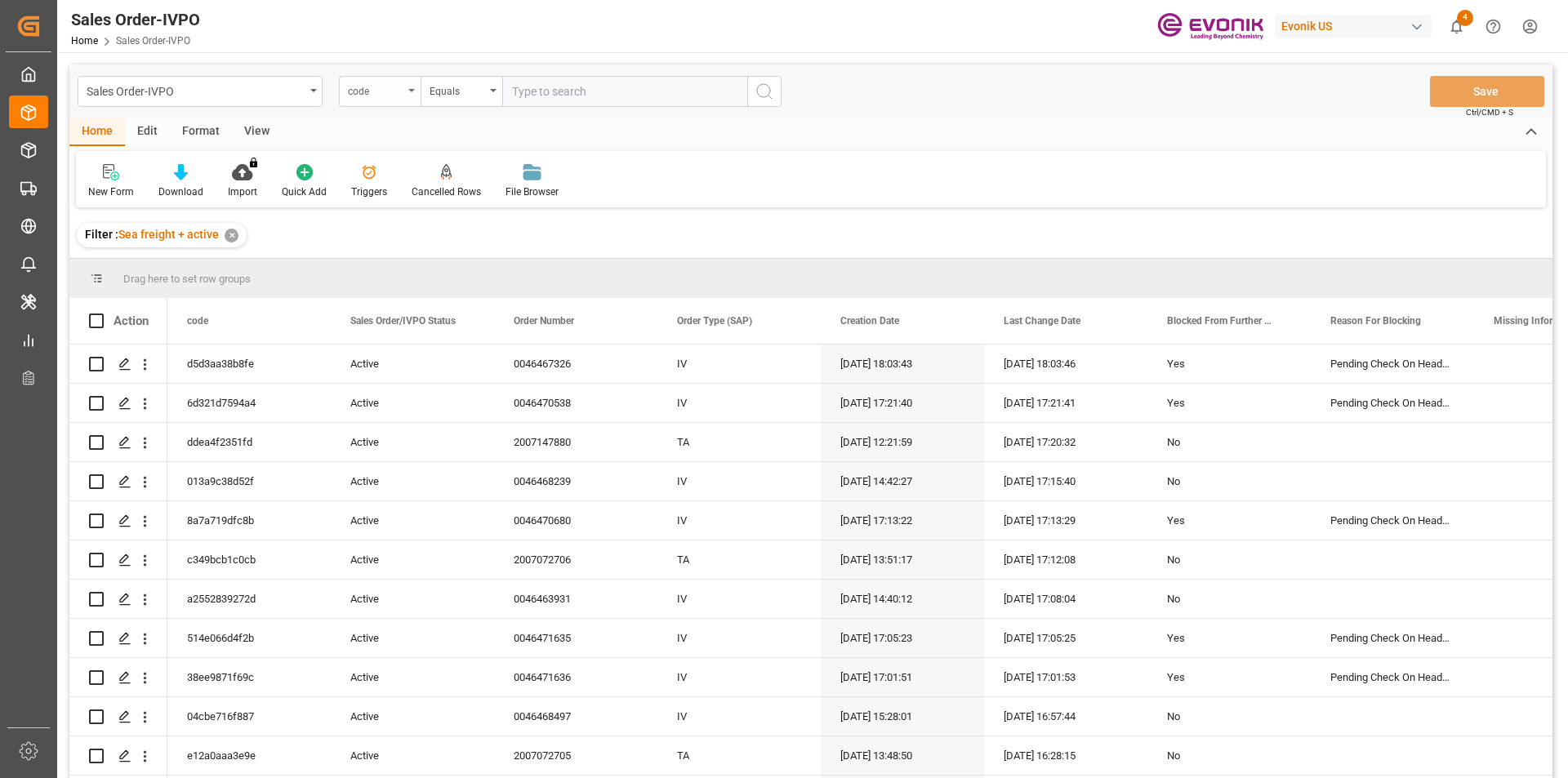
click at [381, 90] on div "code" at bounding box center [375, 89] width 55 height 19
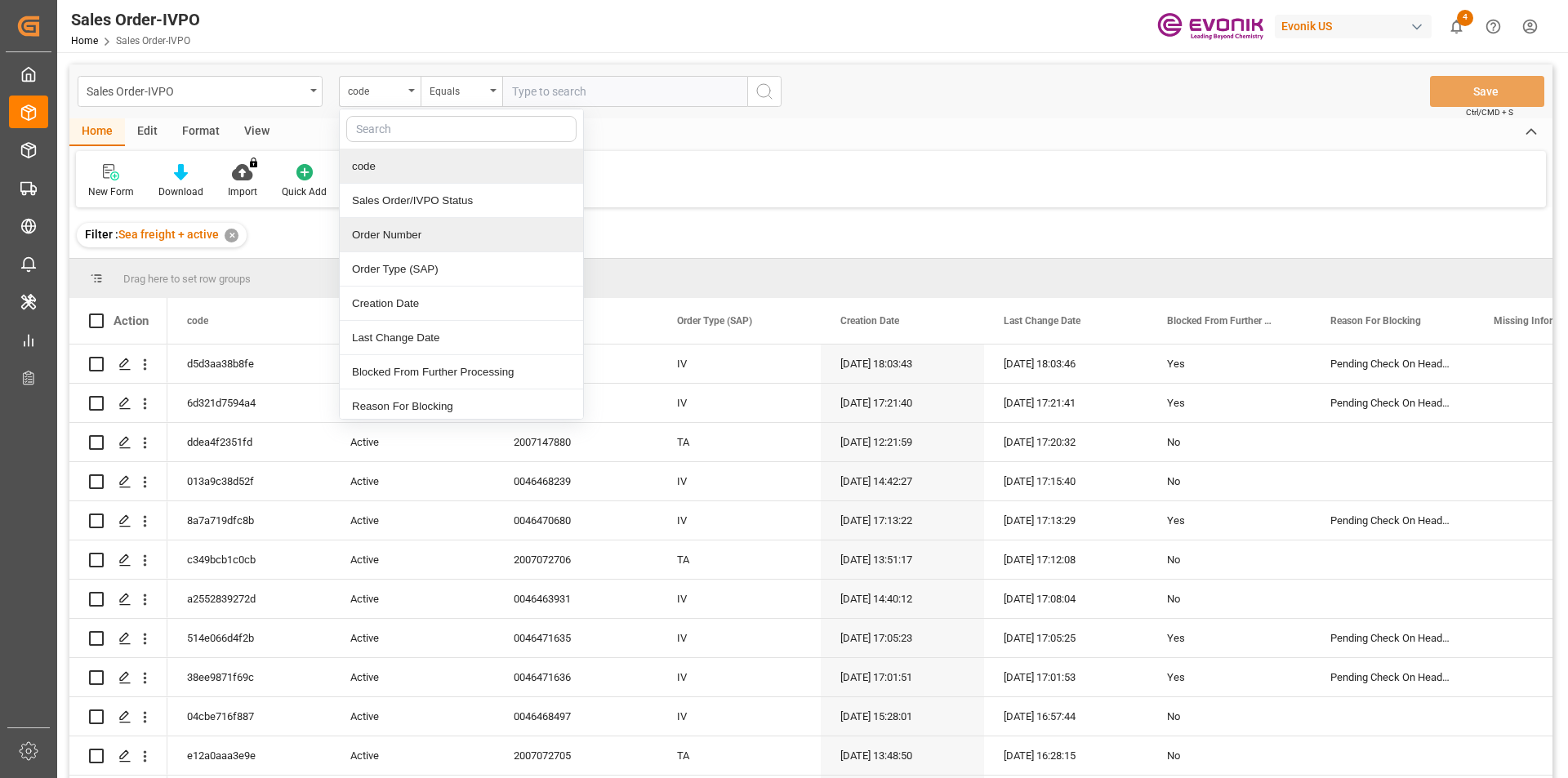
click at [396, 237] on div "Order Number" at bounding box center [461, 235] width 243 height 34
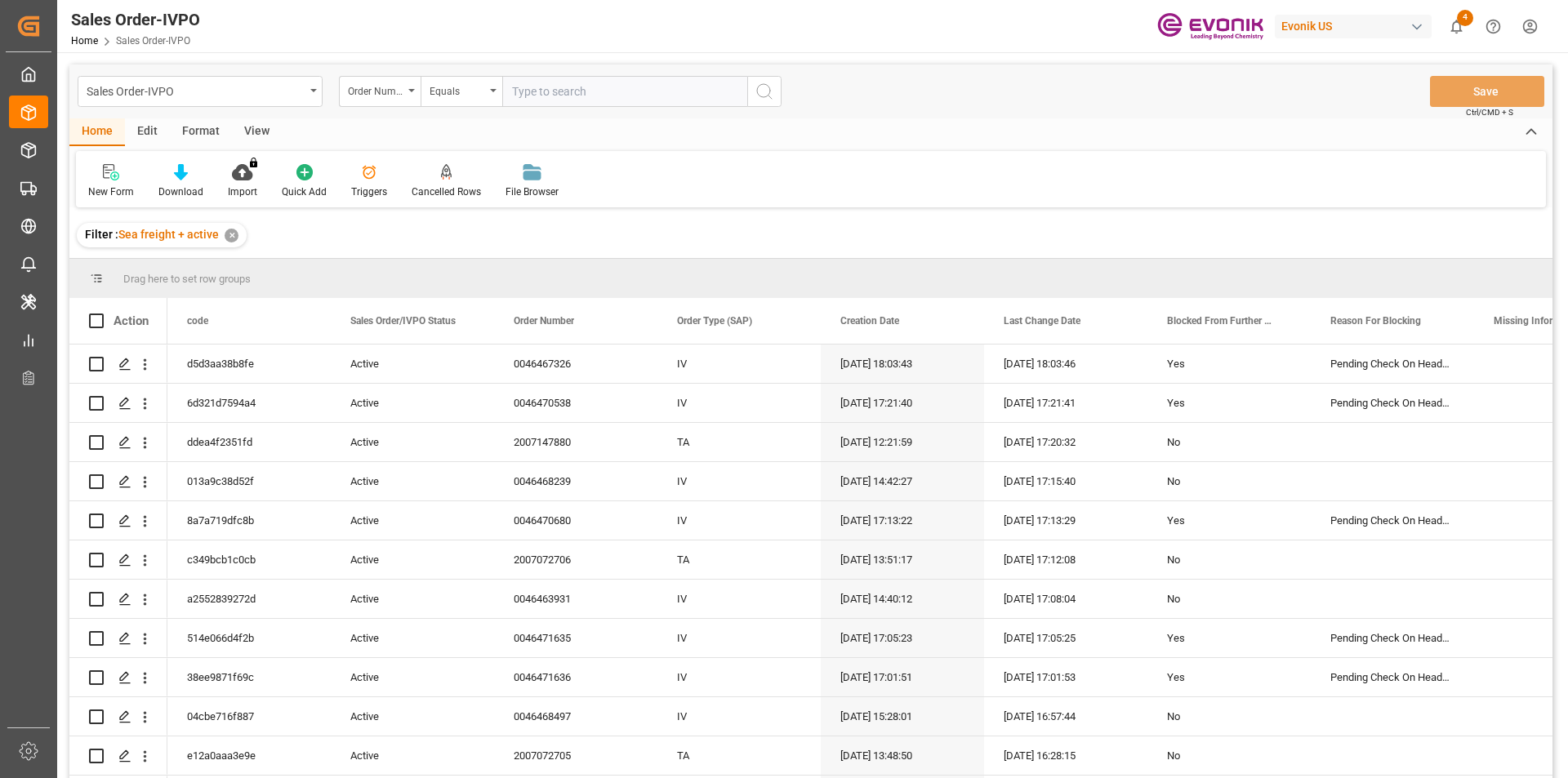
click at [572, 99] on input "text" at bounding box center [624, 91] width 245 height 31
paste input "0046470079"
type input "0046470079"
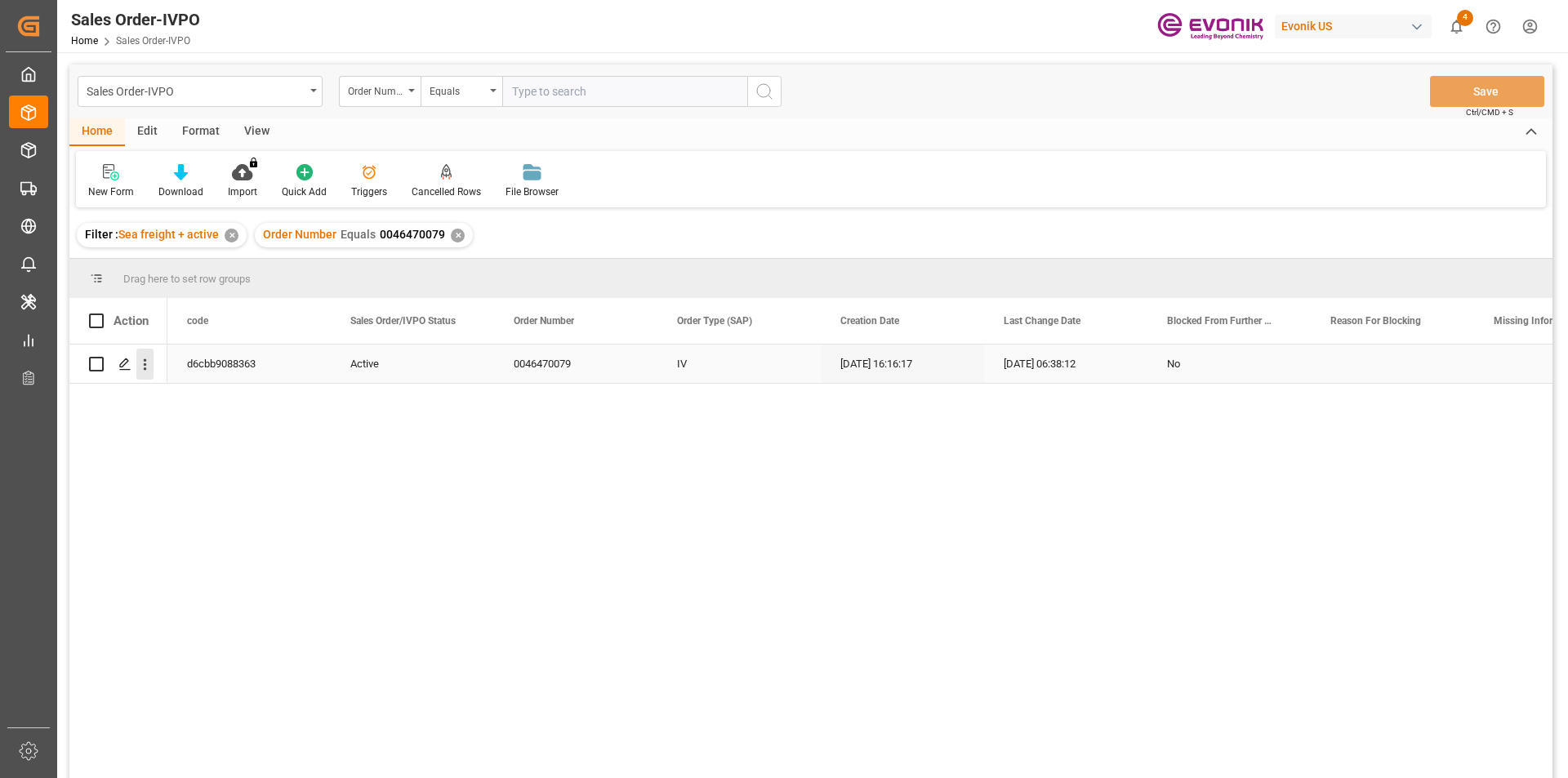
click at [149, 359] on icon "open menu" at bounding box center [145, 364] width 17 height 17
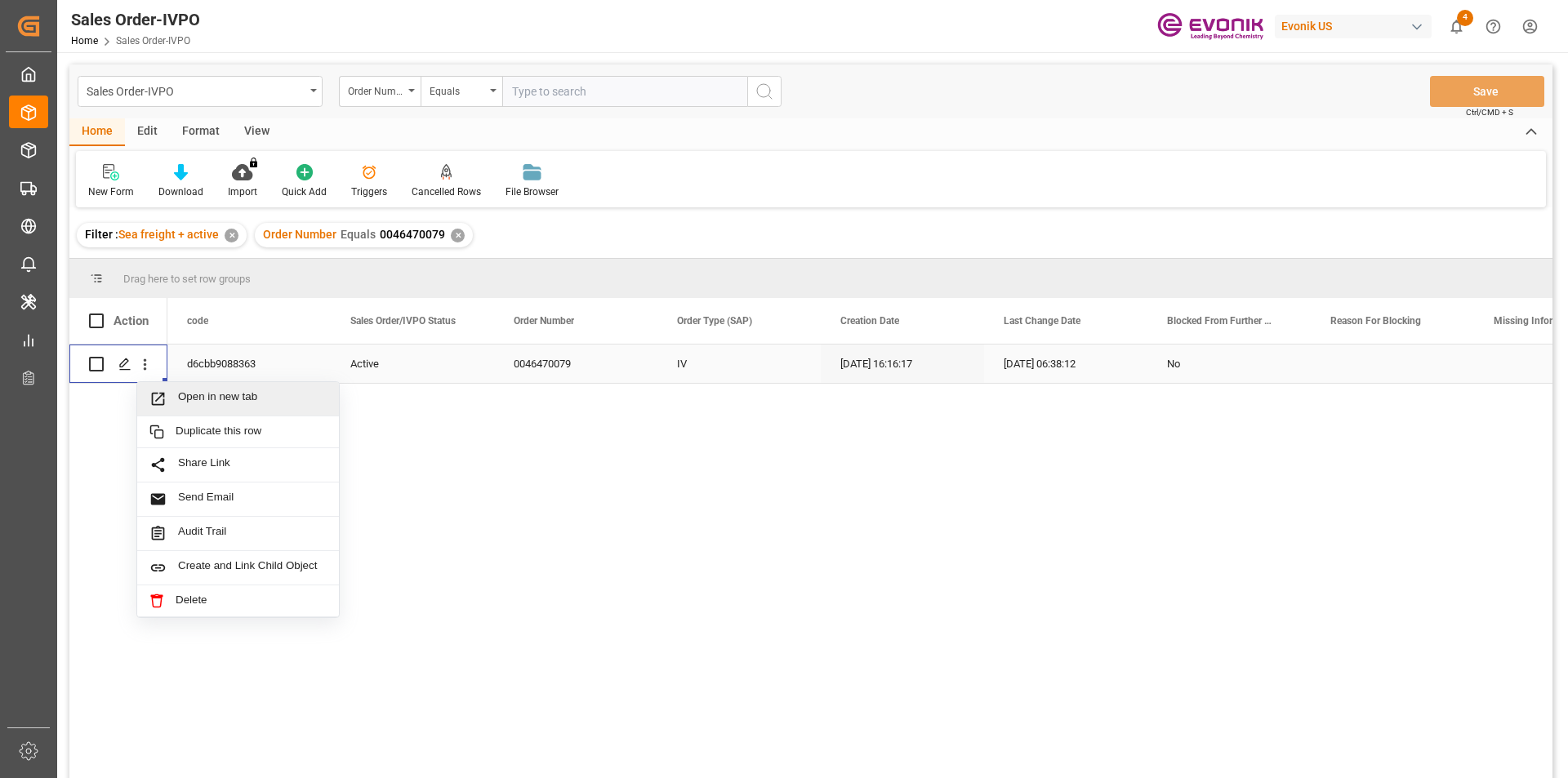
click at [232, 391] on span "Open in new tab" at bounding box center [252, 399] width 149 height 17
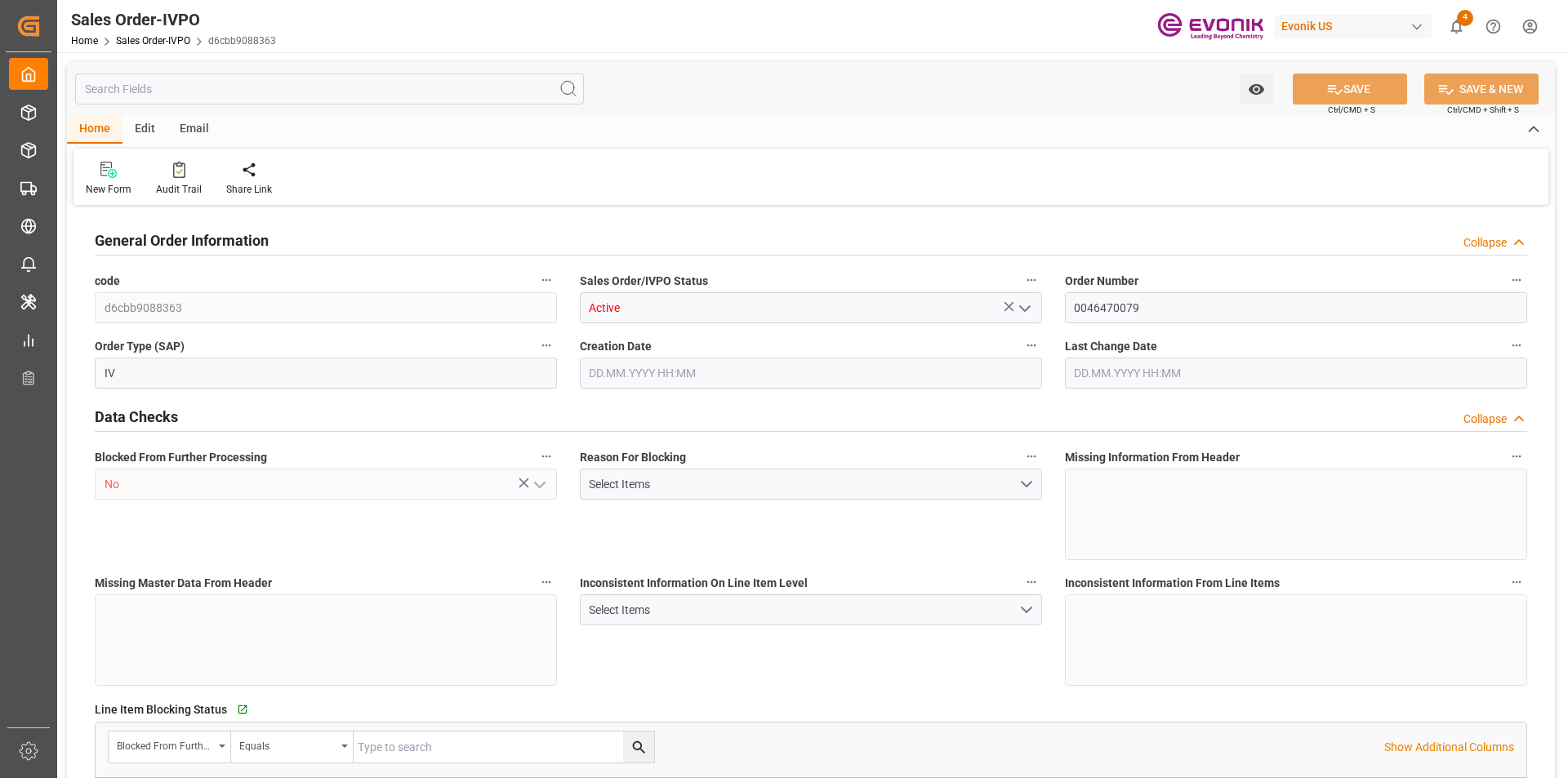
type input "GBLGP"
type input "+44 (0) 161 2304357Fax No.:"
type input "0"
type input "1"
type input "2"
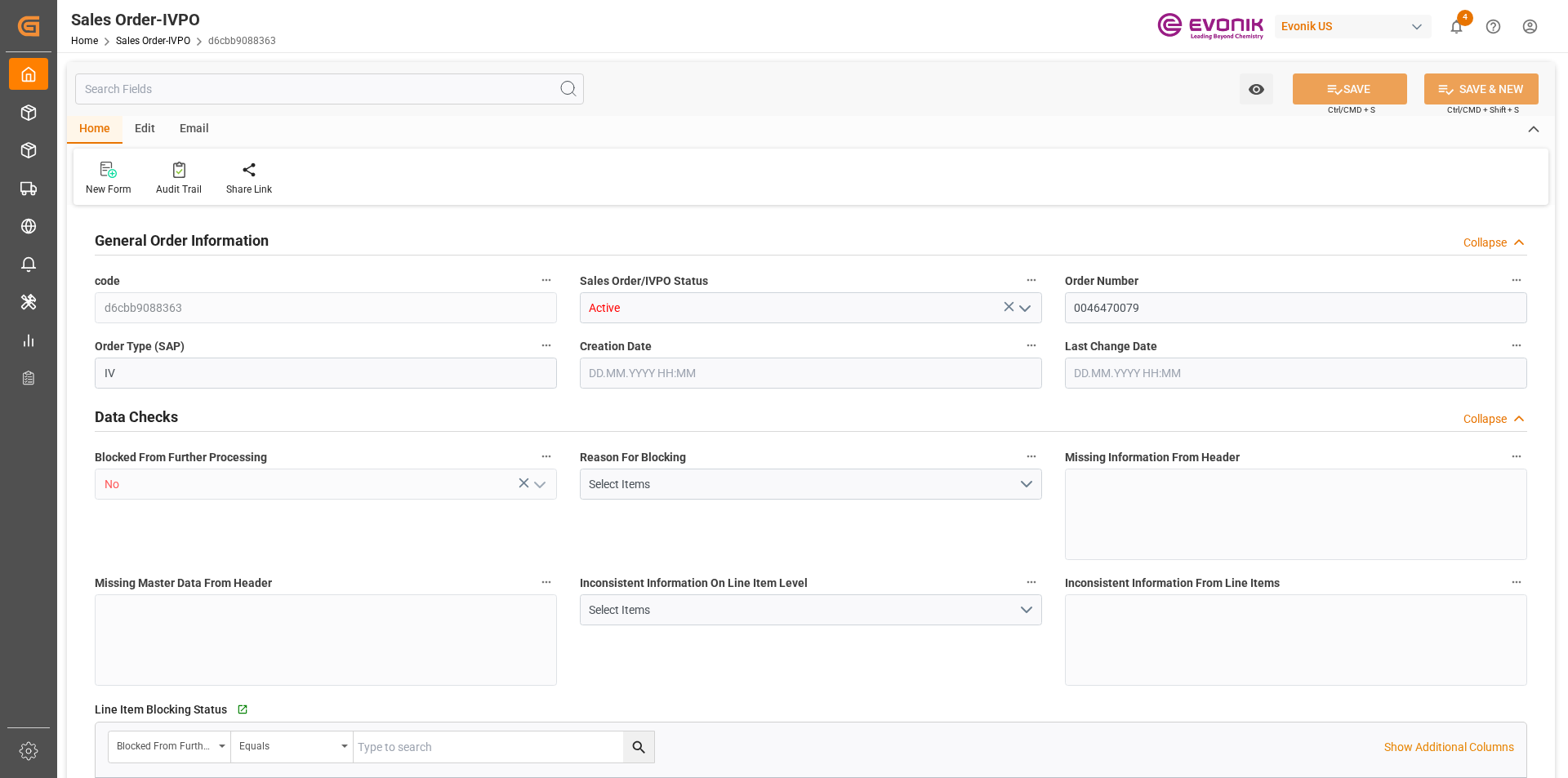
type input "2"
type input "17910"
type input "50.112"
type input "17000"
type input "30"
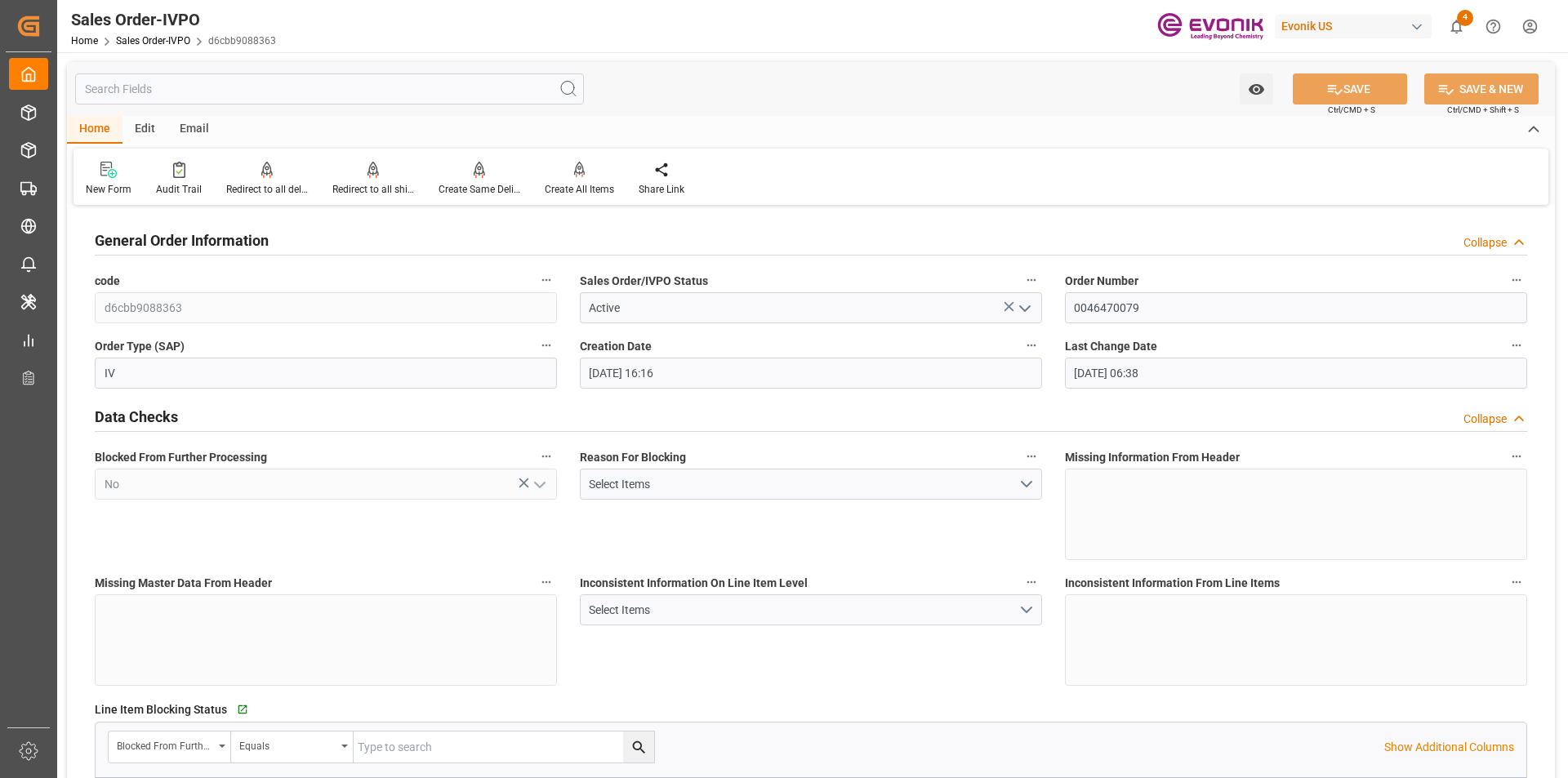
type input "[DATE] 16:16"
type input "[DATE] 06:38"
type input "+44 (0) 161 2304357Fax No.:"
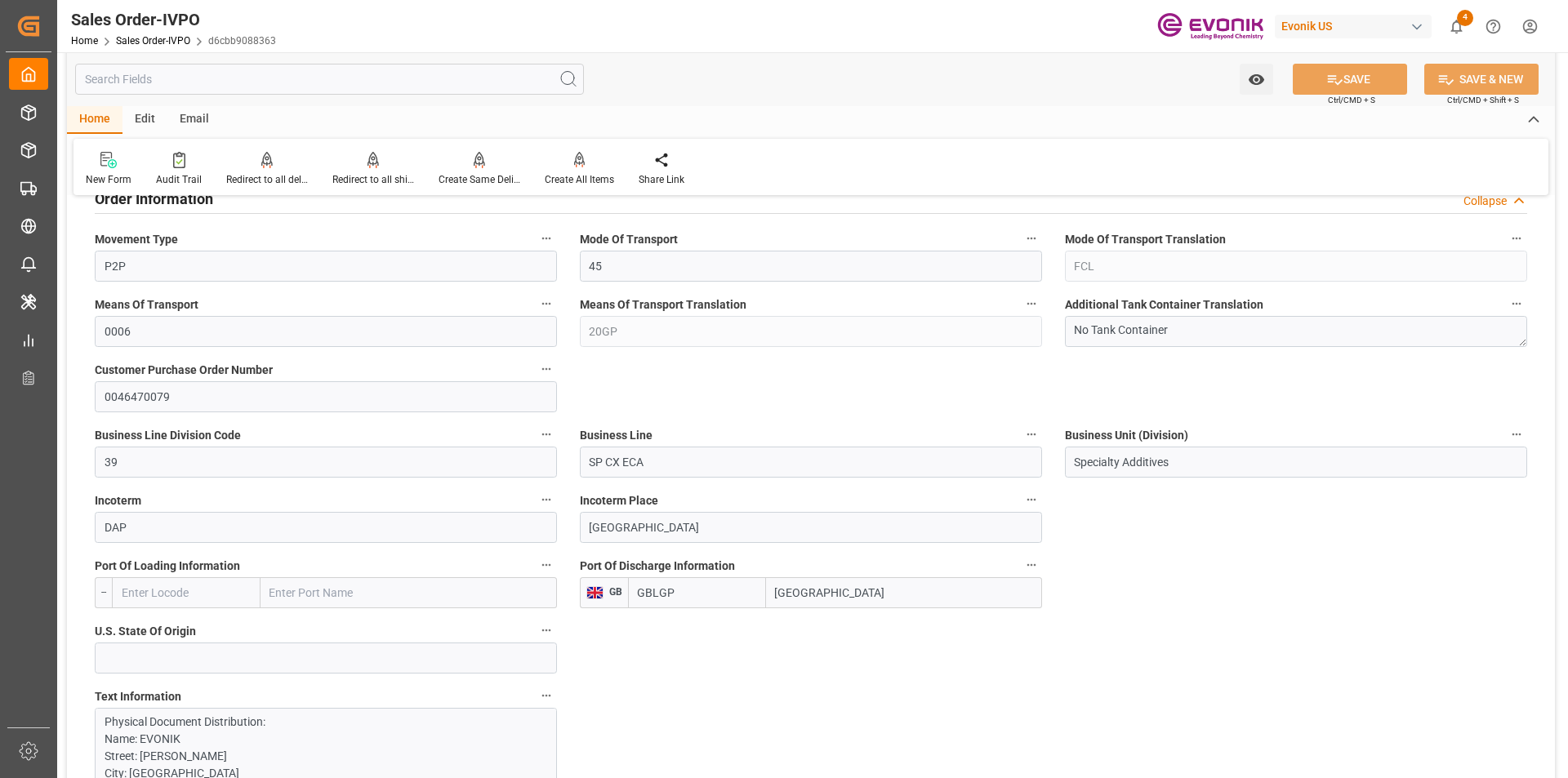
scroll to position [1143, 0]
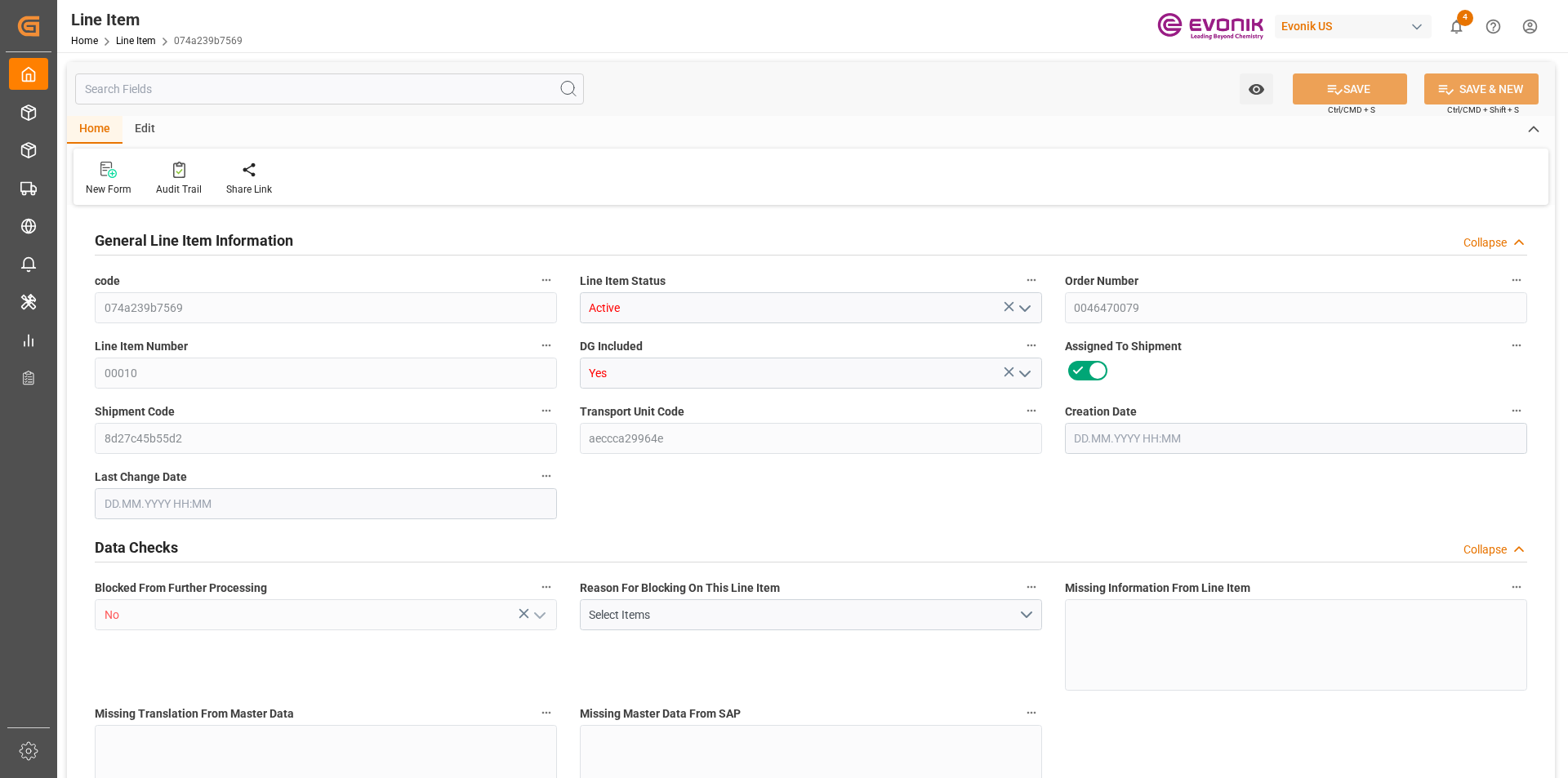
type input "18"
type input "17910"
type input "16920"
type input "25.056"
type input "18"
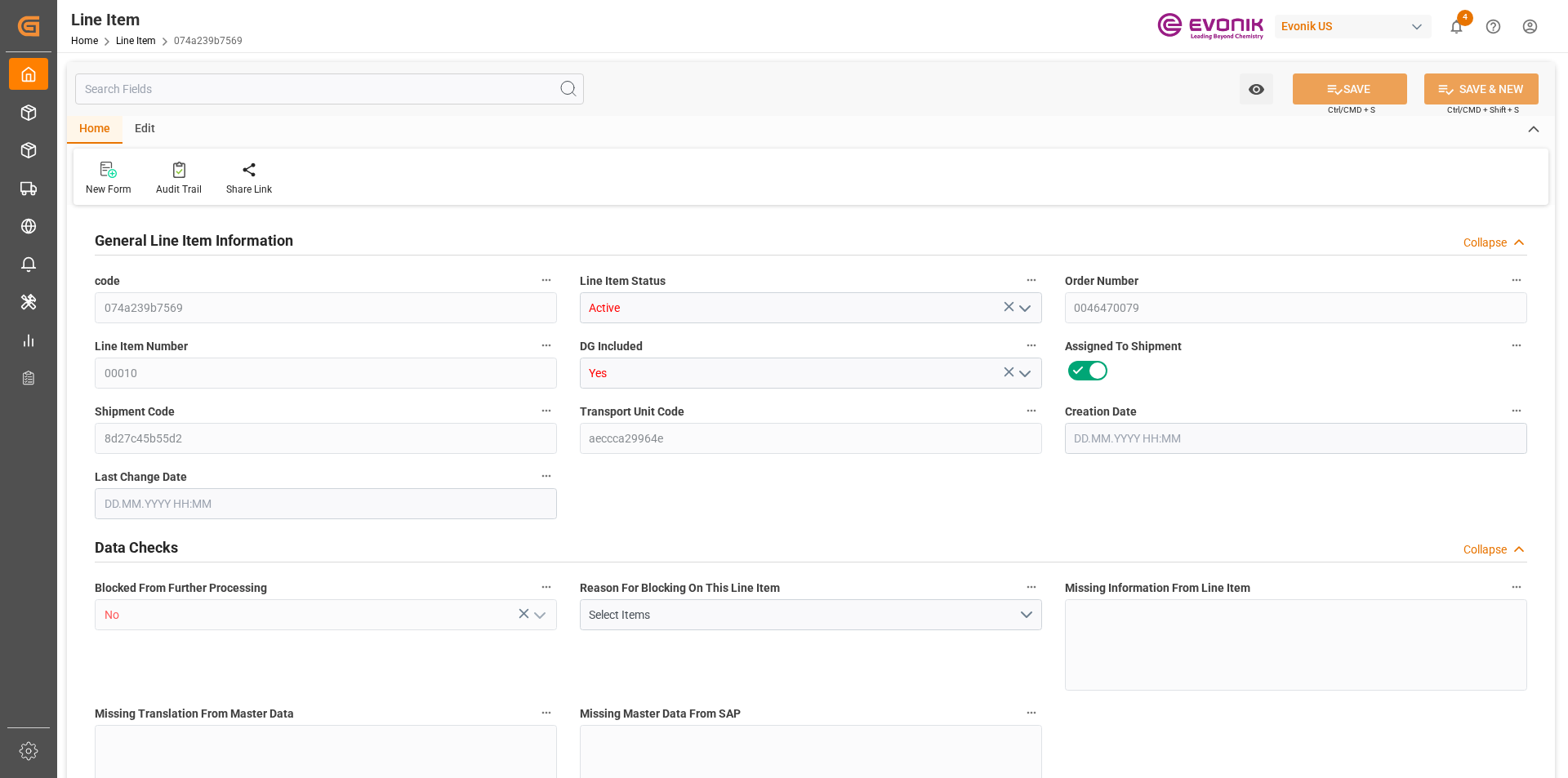
type input "81275.8"
type input "18"
type input "17910"
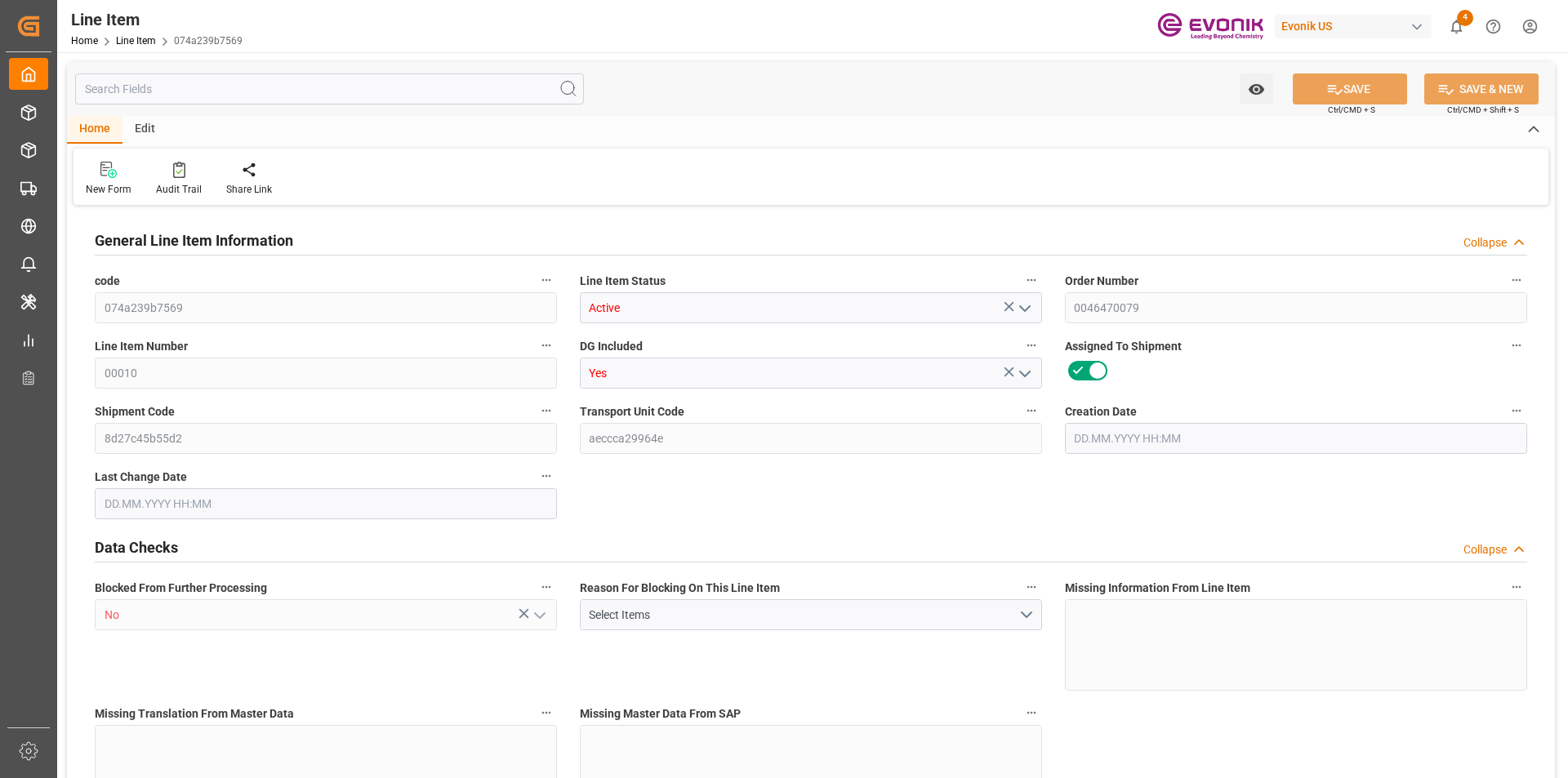
type input "17910"
type input "16920"
type input "25.056"
type input "25056"
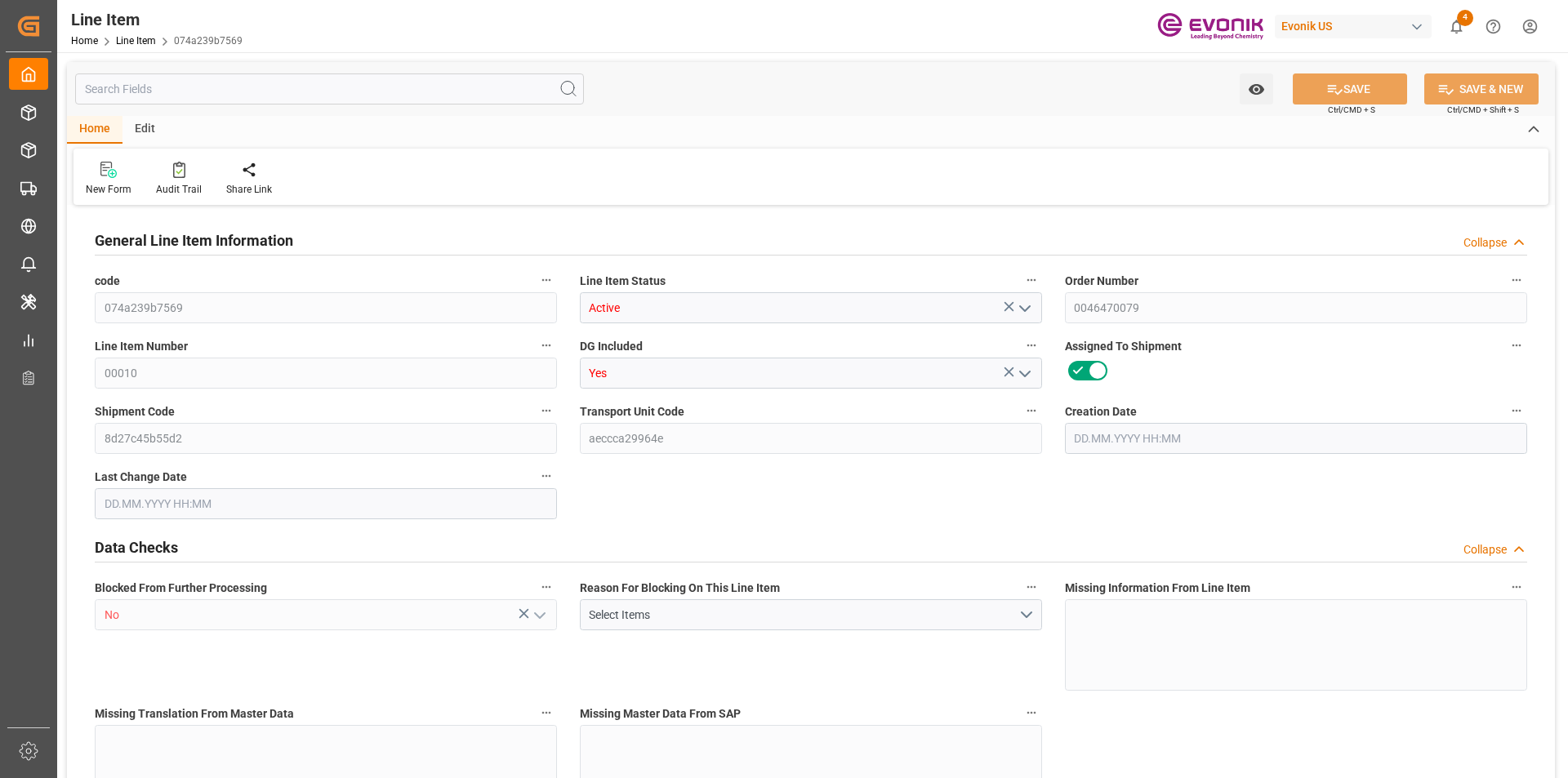
type input "0"
type input "[DATE] 16:16"
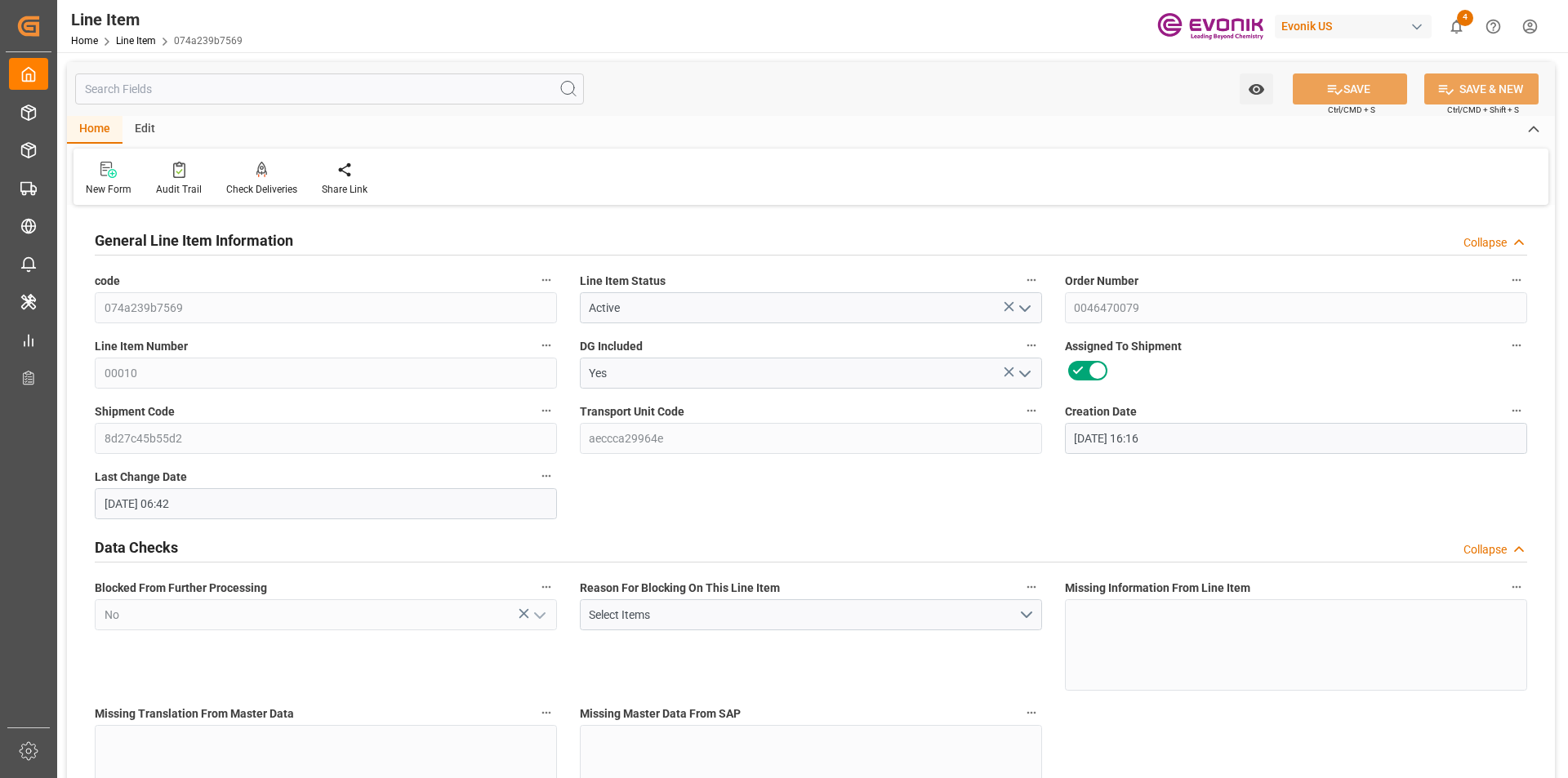
type input "[DATE] 06:42"
type input "[DATE]"
click at [315, 88] on input "text" at bounding box center [329, 88] width 509 height 31
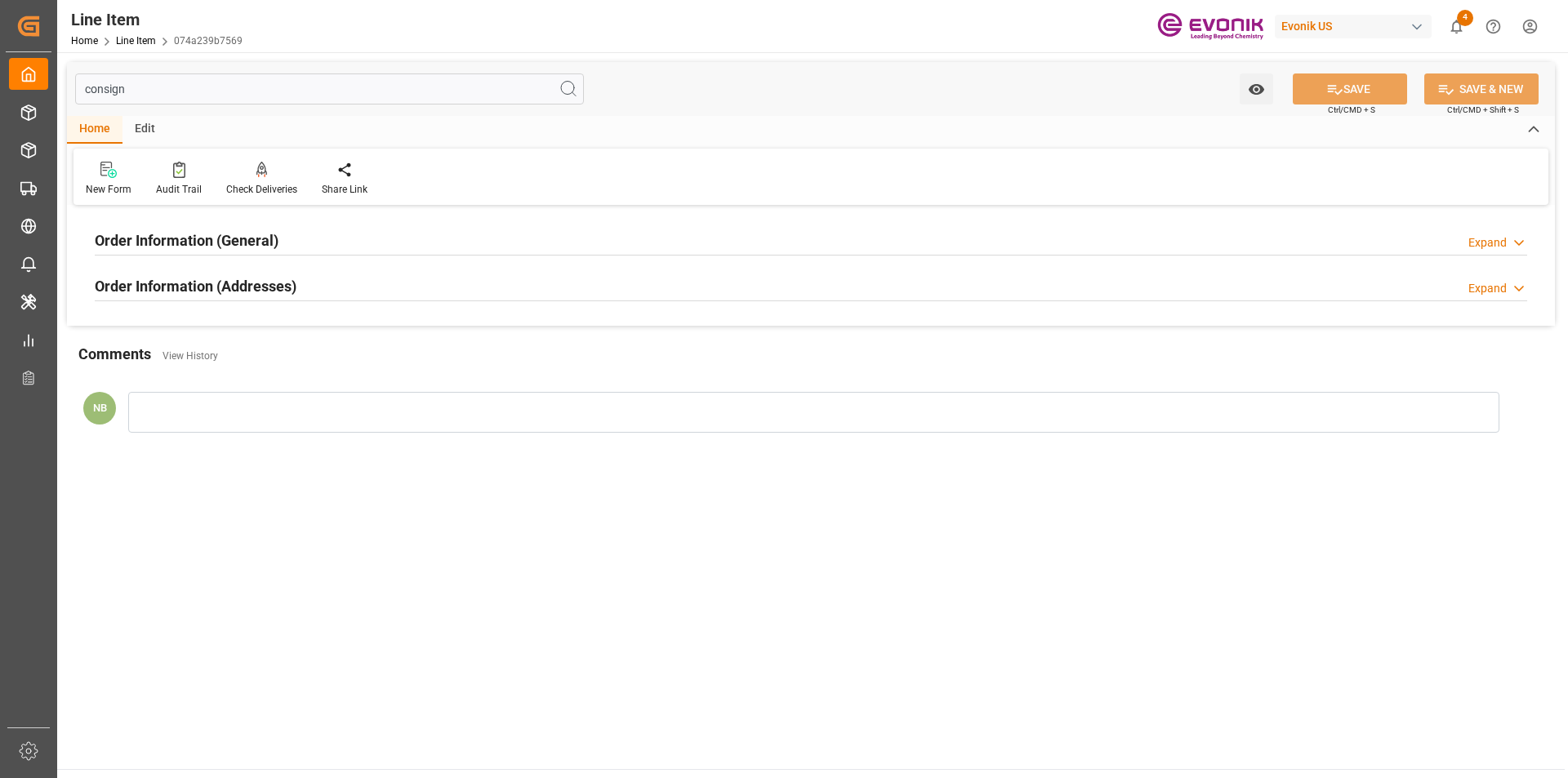
type input "consign"
click at [374, 234] on div "Order Information (General) Expand" at bounding box center [810, 239] width 1432 height 31
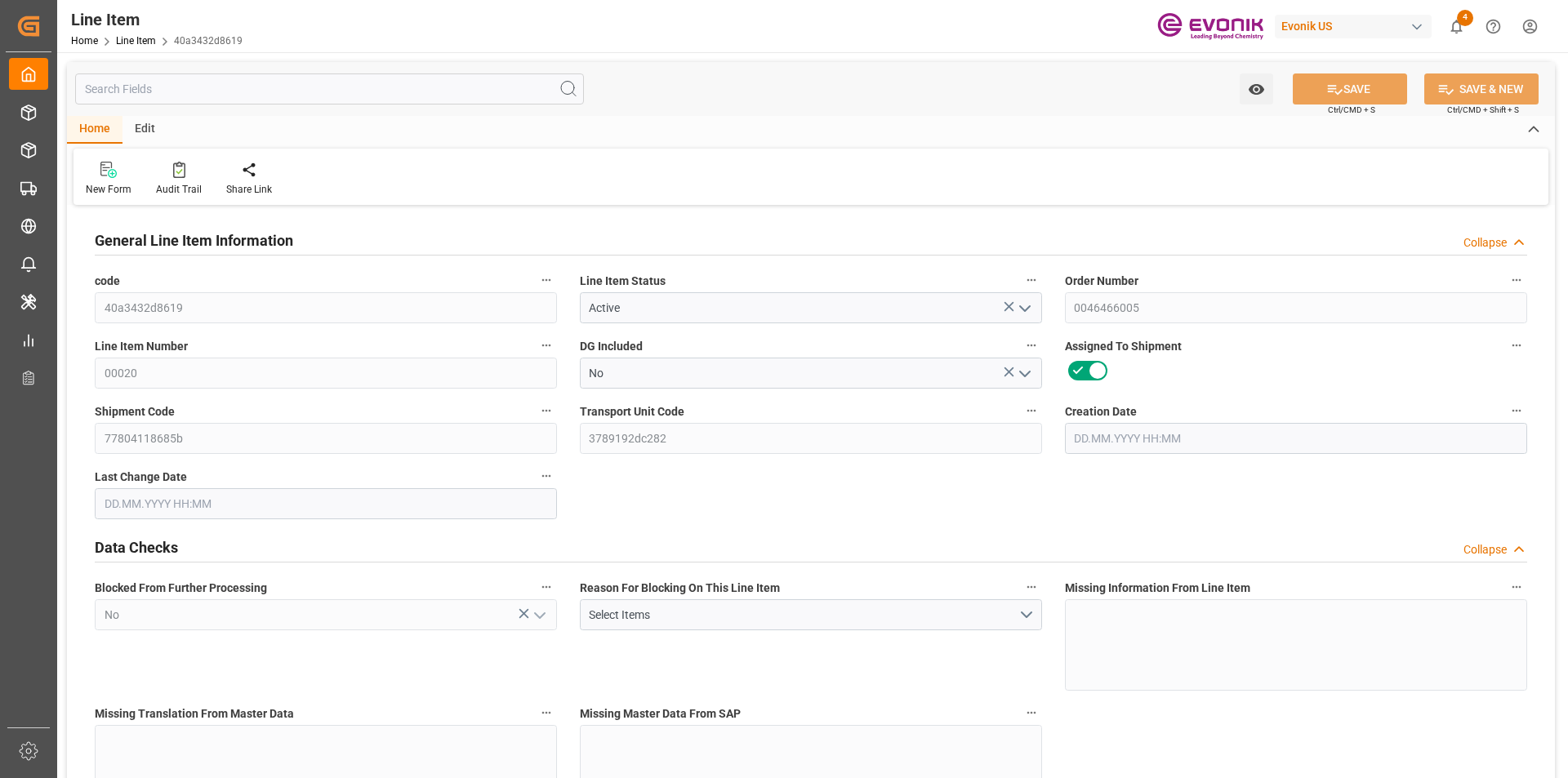
type input "3"
type input "2403.06"
type input "2304"
type input "3.4777"
type input "12"
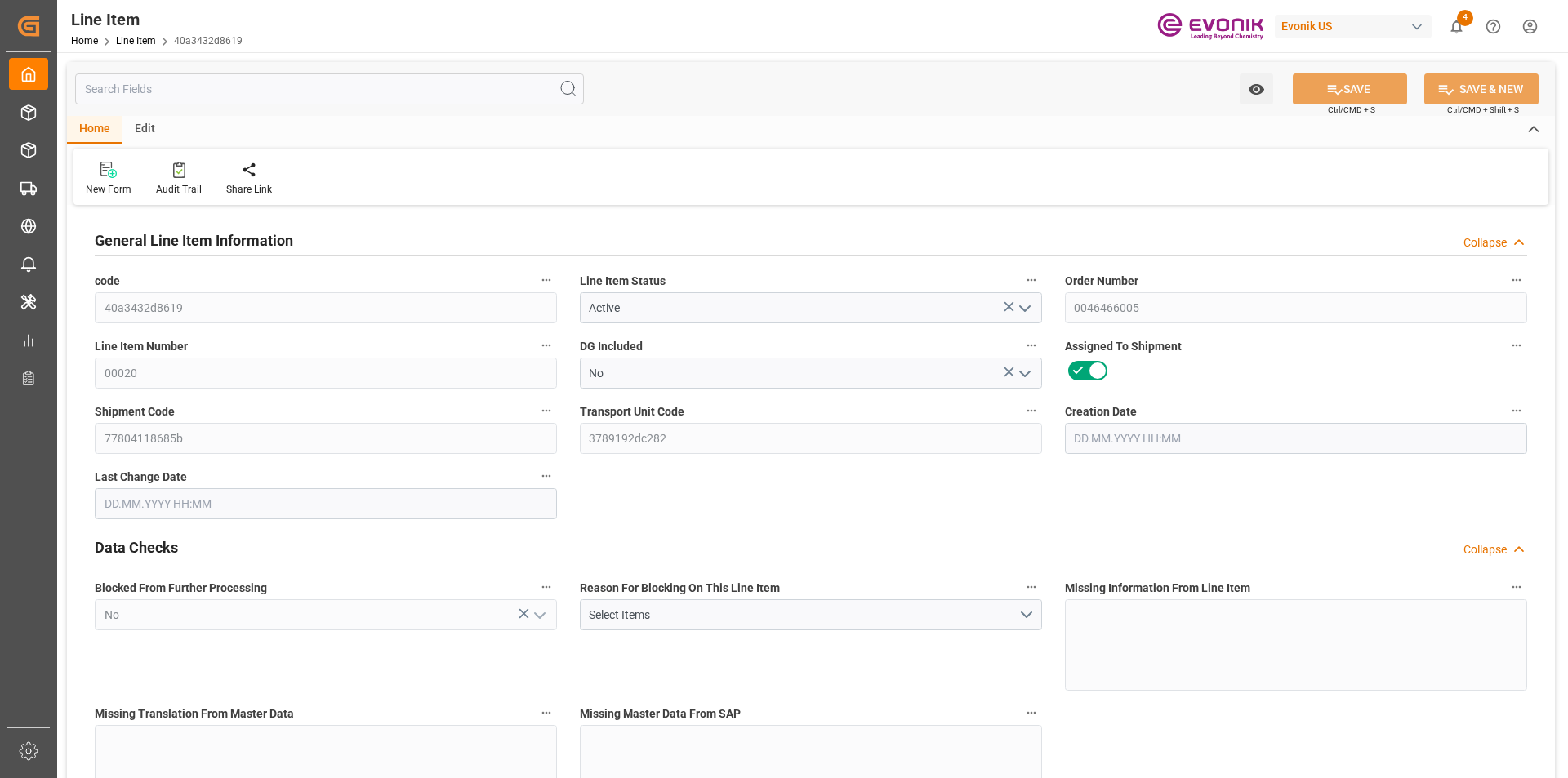
type input "15690.24"
type input "12"
type input "2403.06"
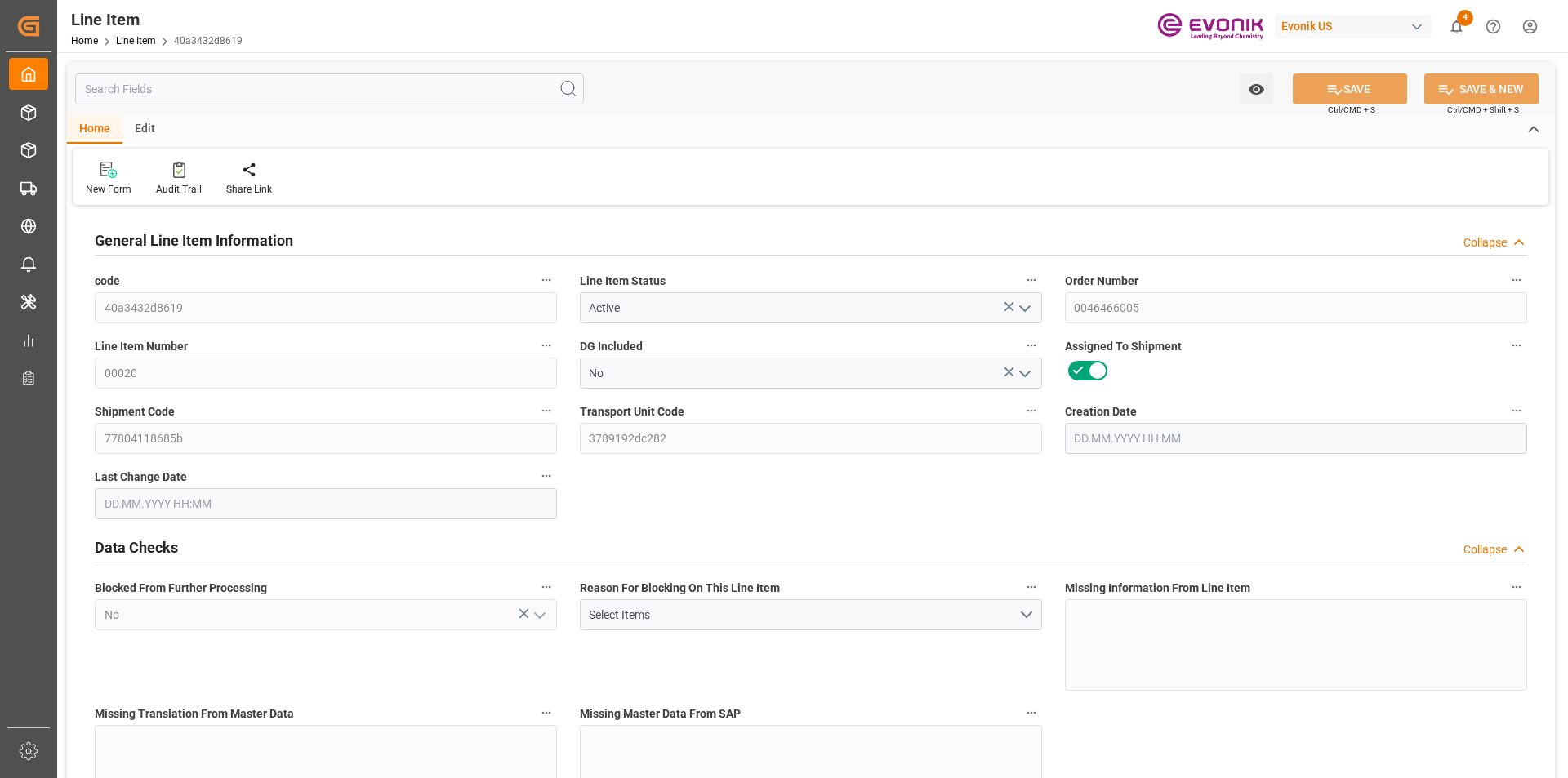
type input "2463.06"
type input "2304"
type input "3.4777"
type input "3477.732"
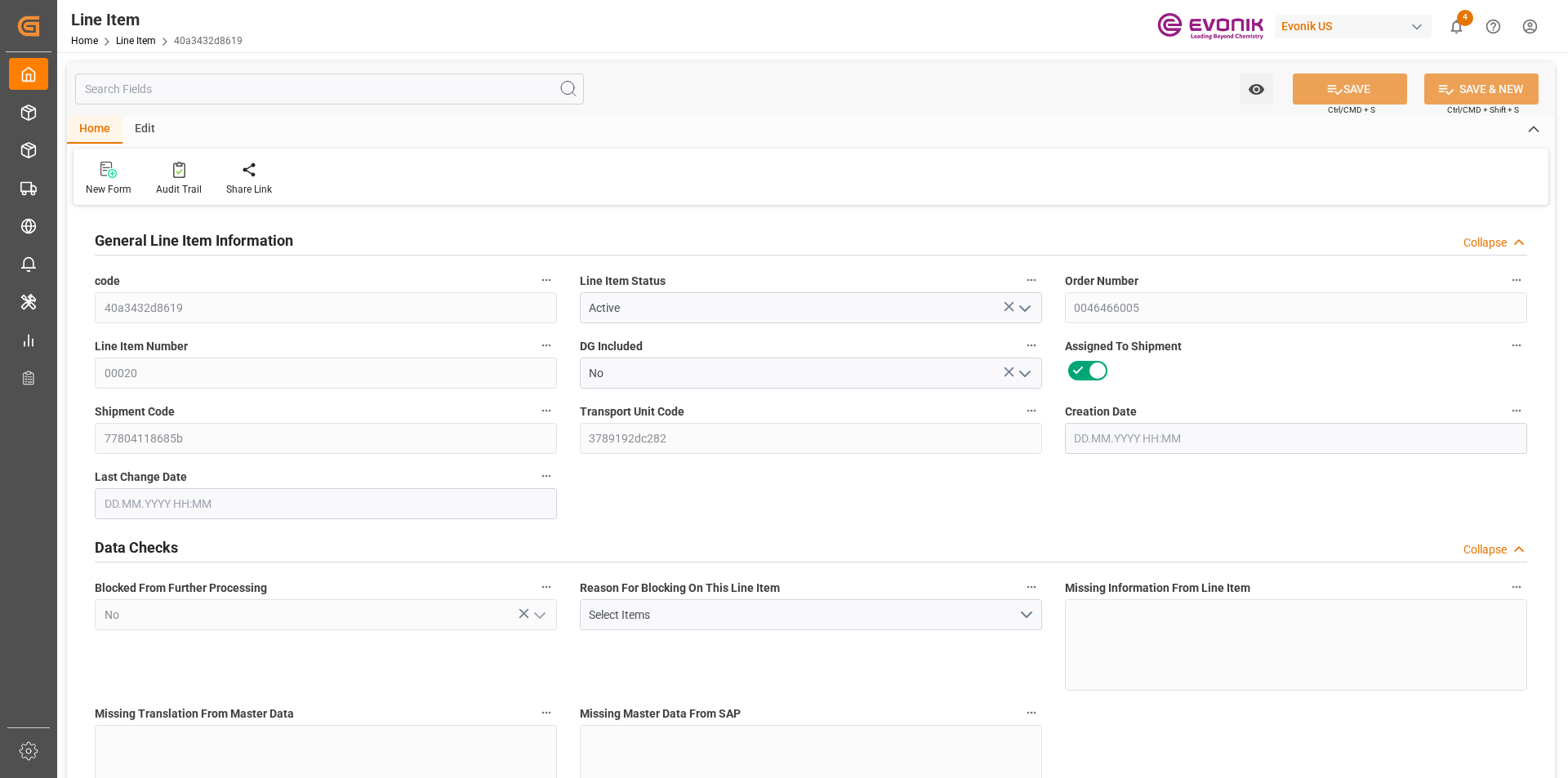
type input "12"
type input "2403.06"
type input "2304"
type input "3.4777"
type input "26.08.2025 16:41"
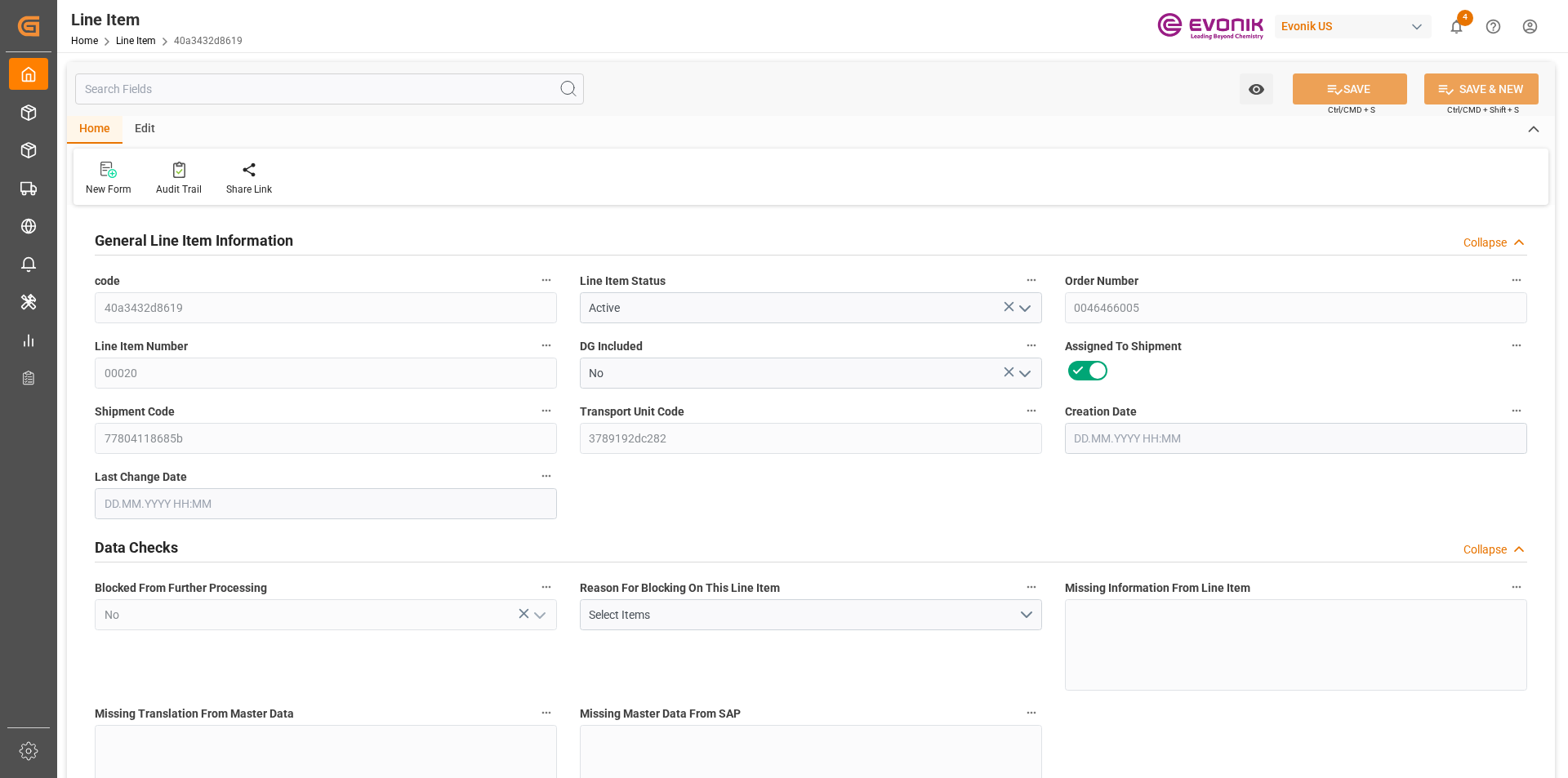
type input "03.09.2025 19:52"
type input "25.10.2025"
type input "10.09.2025"
type input "03.09.2025"
click at [242, 82] on input "text" at bounding box center [329, 88] width 509 height 31
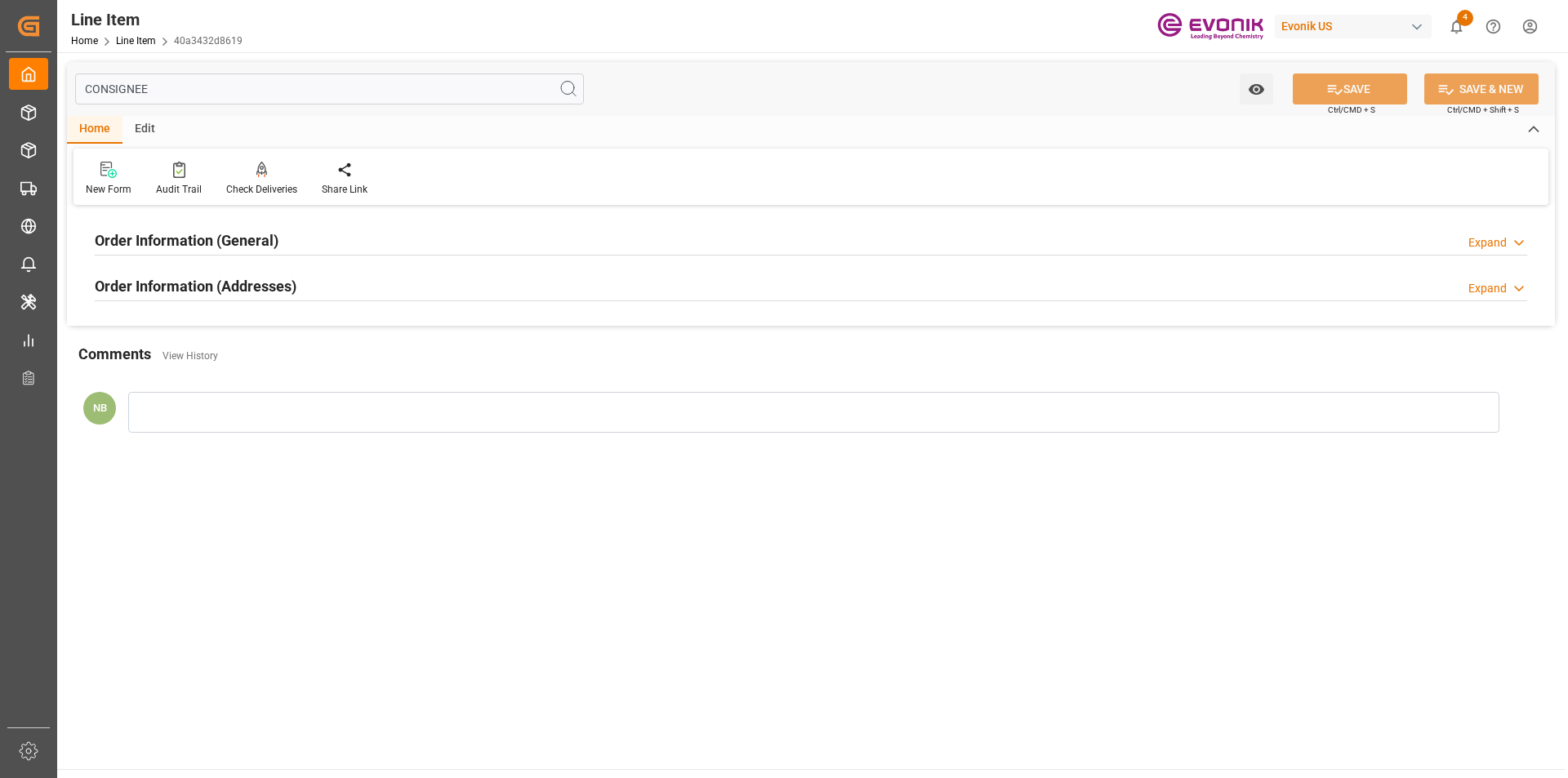
type input "CONSIGNEE"
click at [299, 287] on div "Order Information (Addresses) Expand" at bounding box center [810, 285] width 1432 height 31
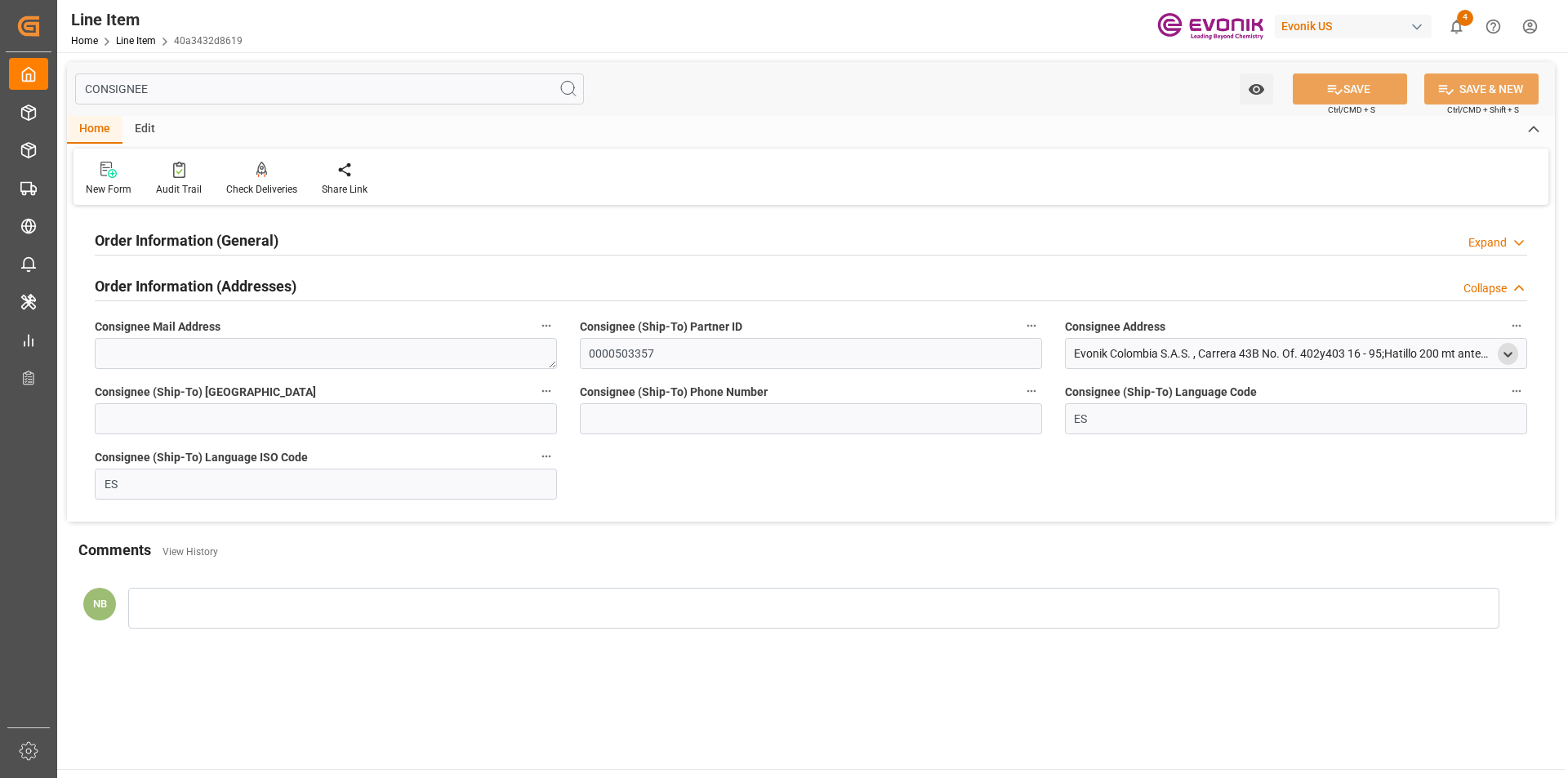
click at [1512, 357] on icon "open menu" at bounding box center [1508, 355] width 14 height 14
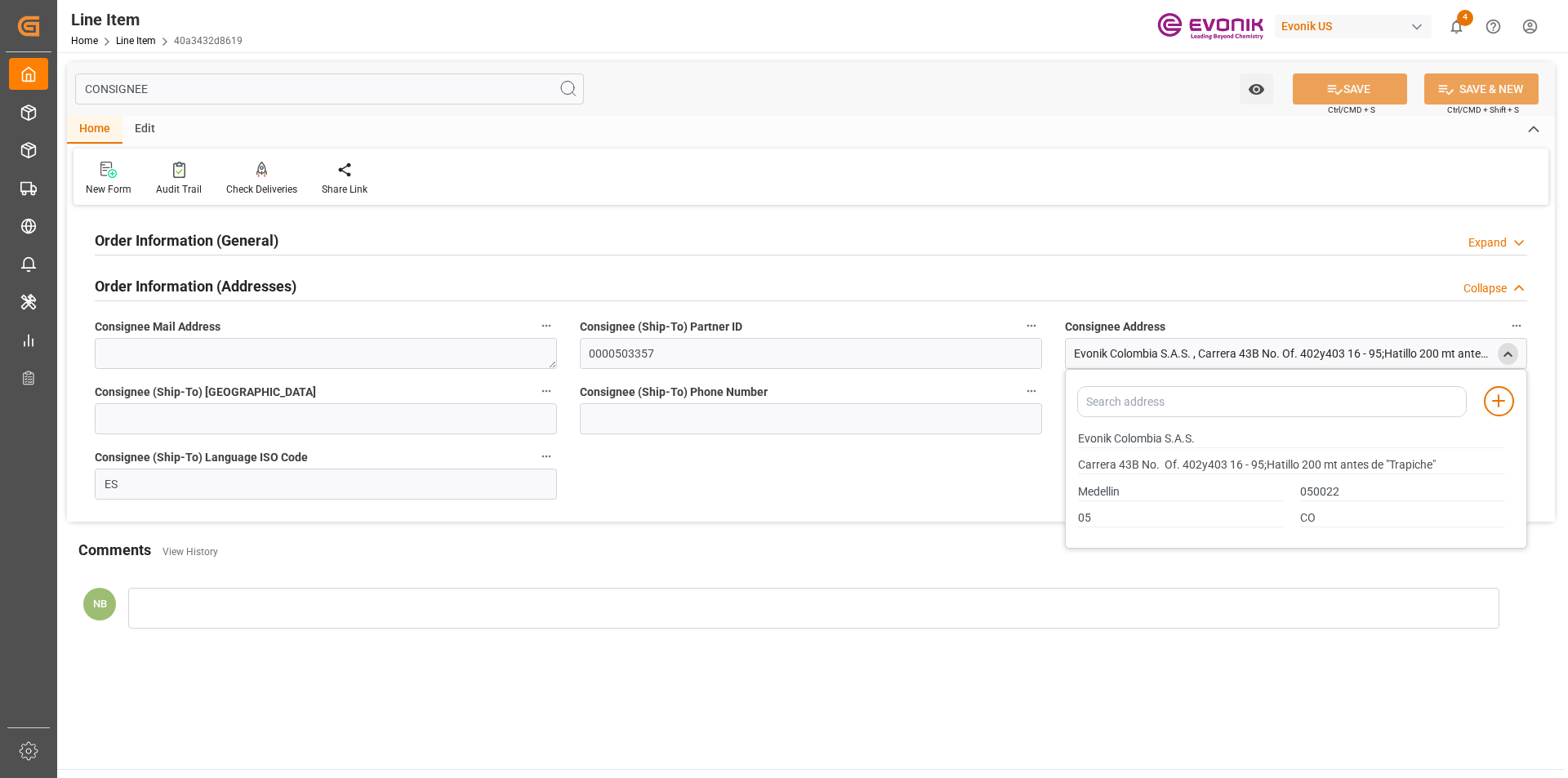
click at [258, 241] on h2 "Order Information (General)" at bounding box center [186, 241] width 184 height 22
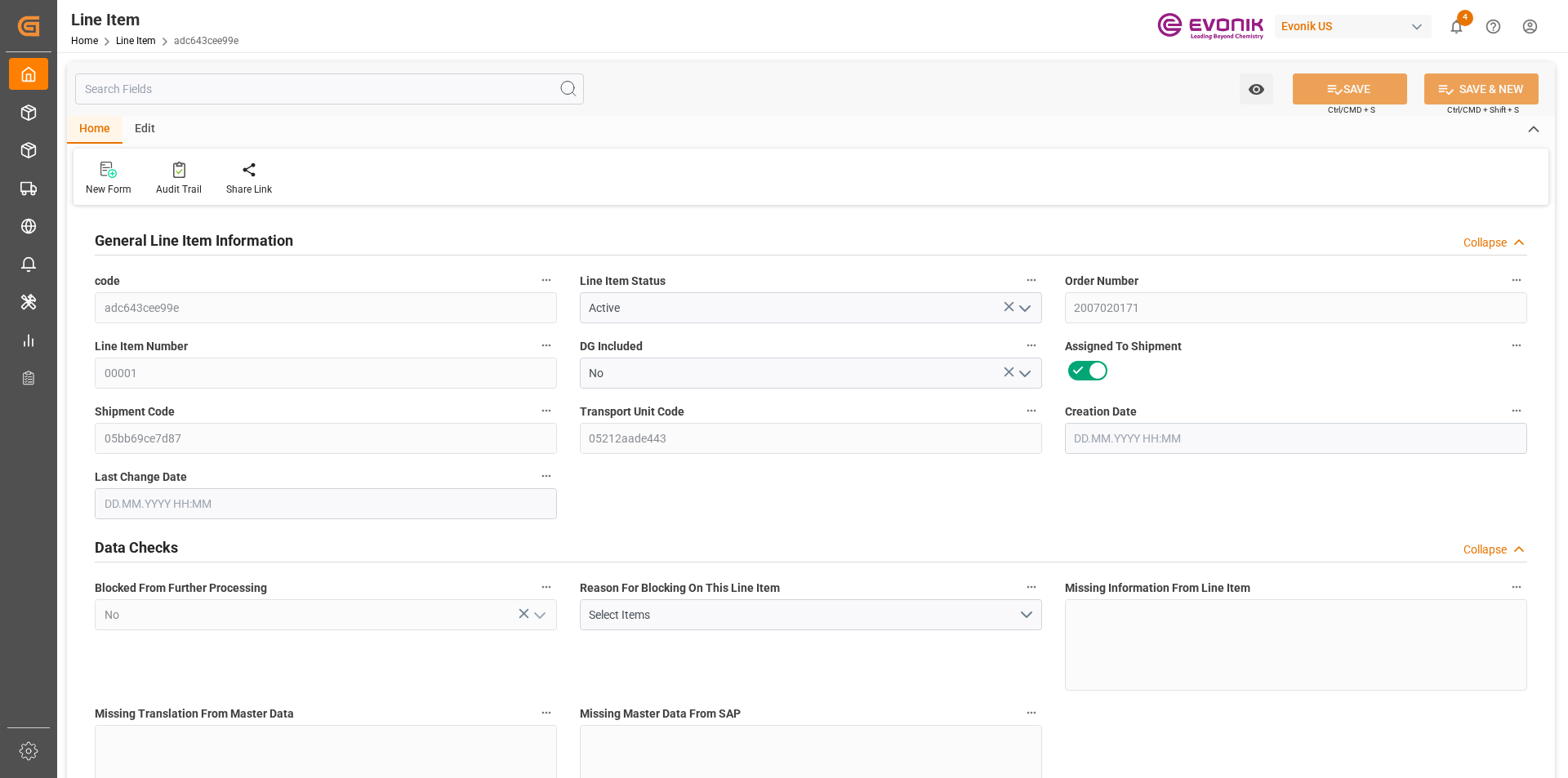
type input "20"
type input "18250"
type input "18143.6"
type input "54.568"
type input "40"
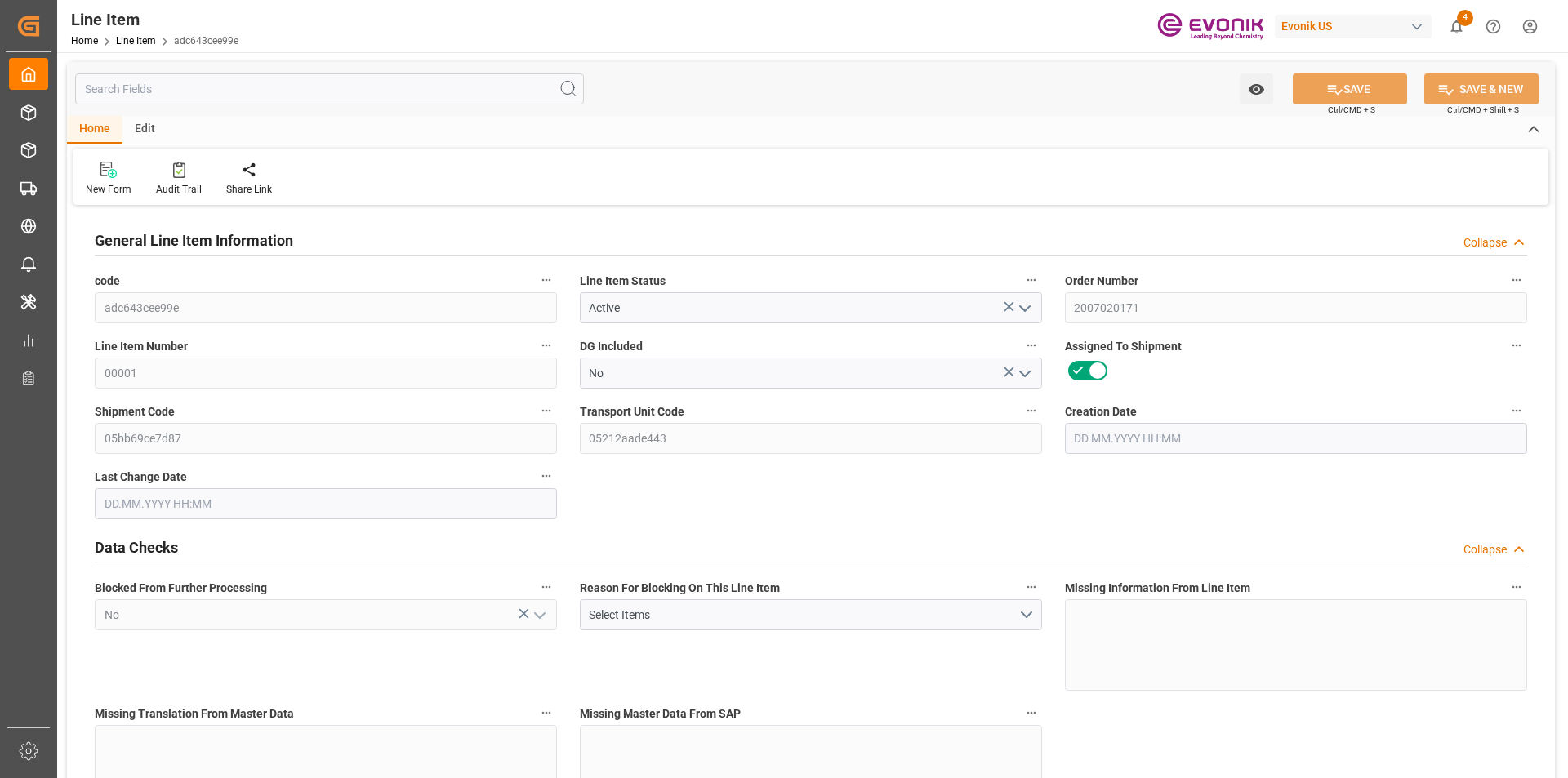
type input "0"
type input "40"
type input "18250"
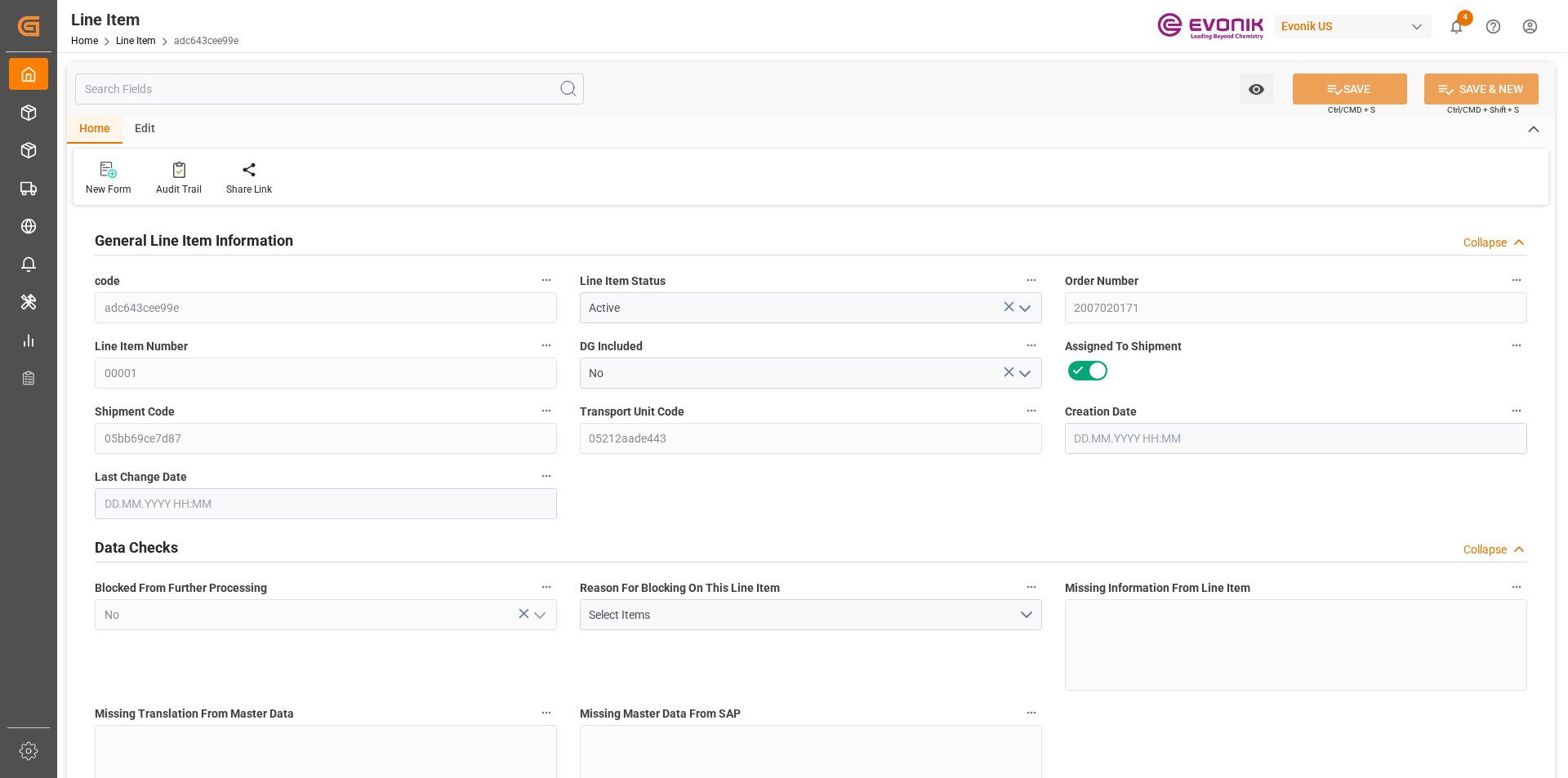
type input "18568"
type input "18143.6"
type input "54.568"
type input "54568.04"
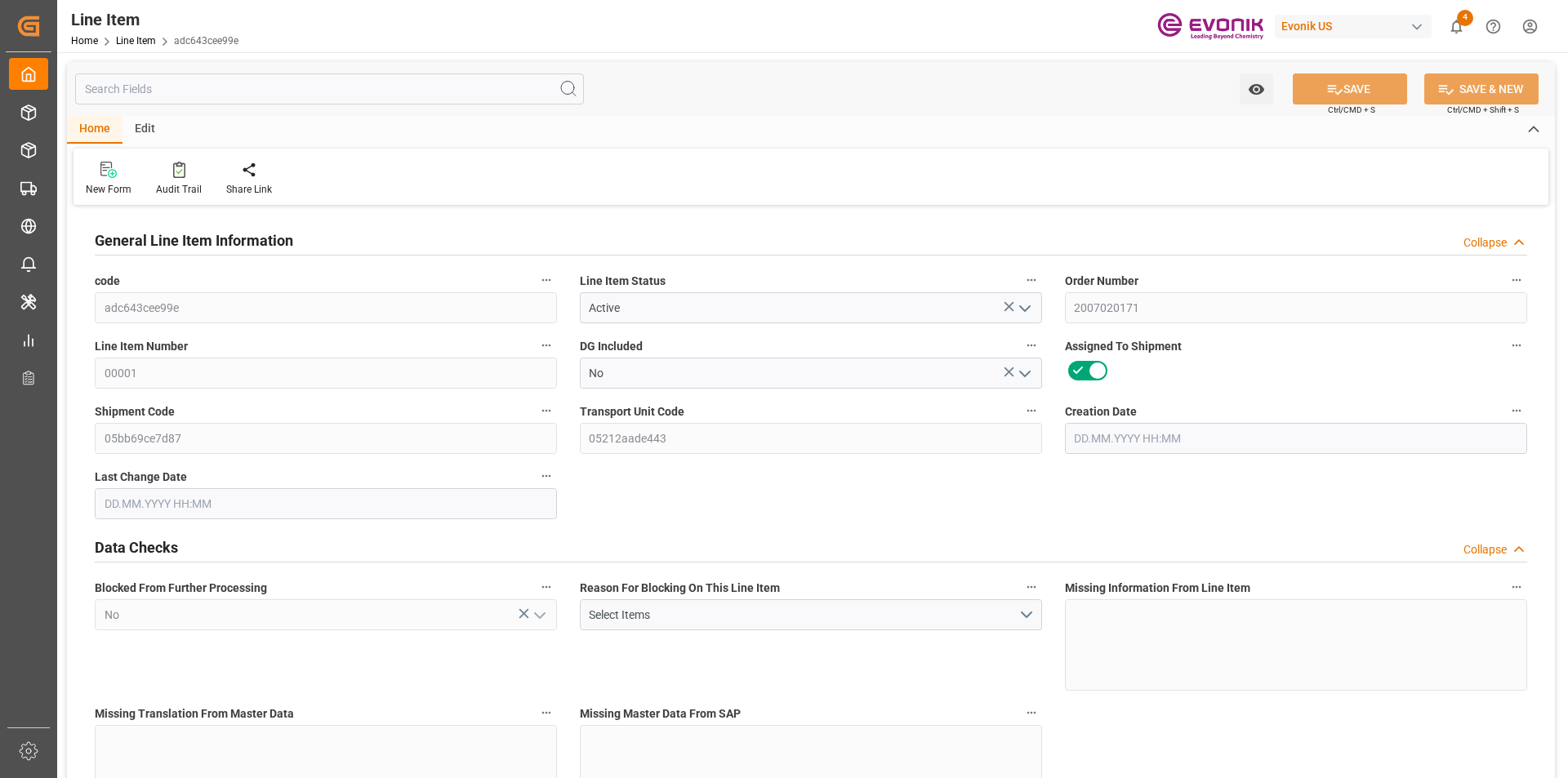
type input "0"
type input "[DATE] 20:09"
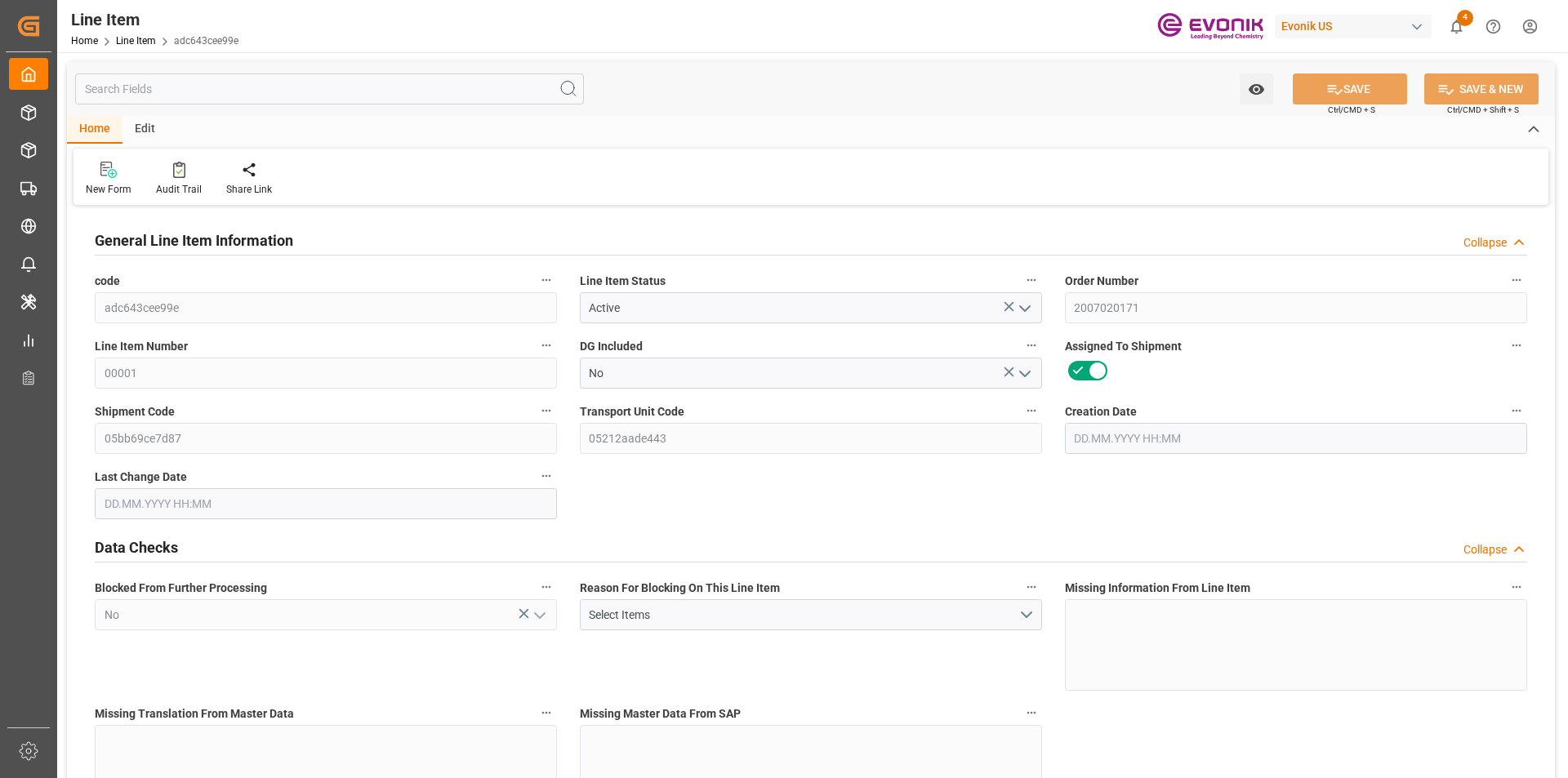
type input "[DATE] 07:12"
type input "[DATE]"
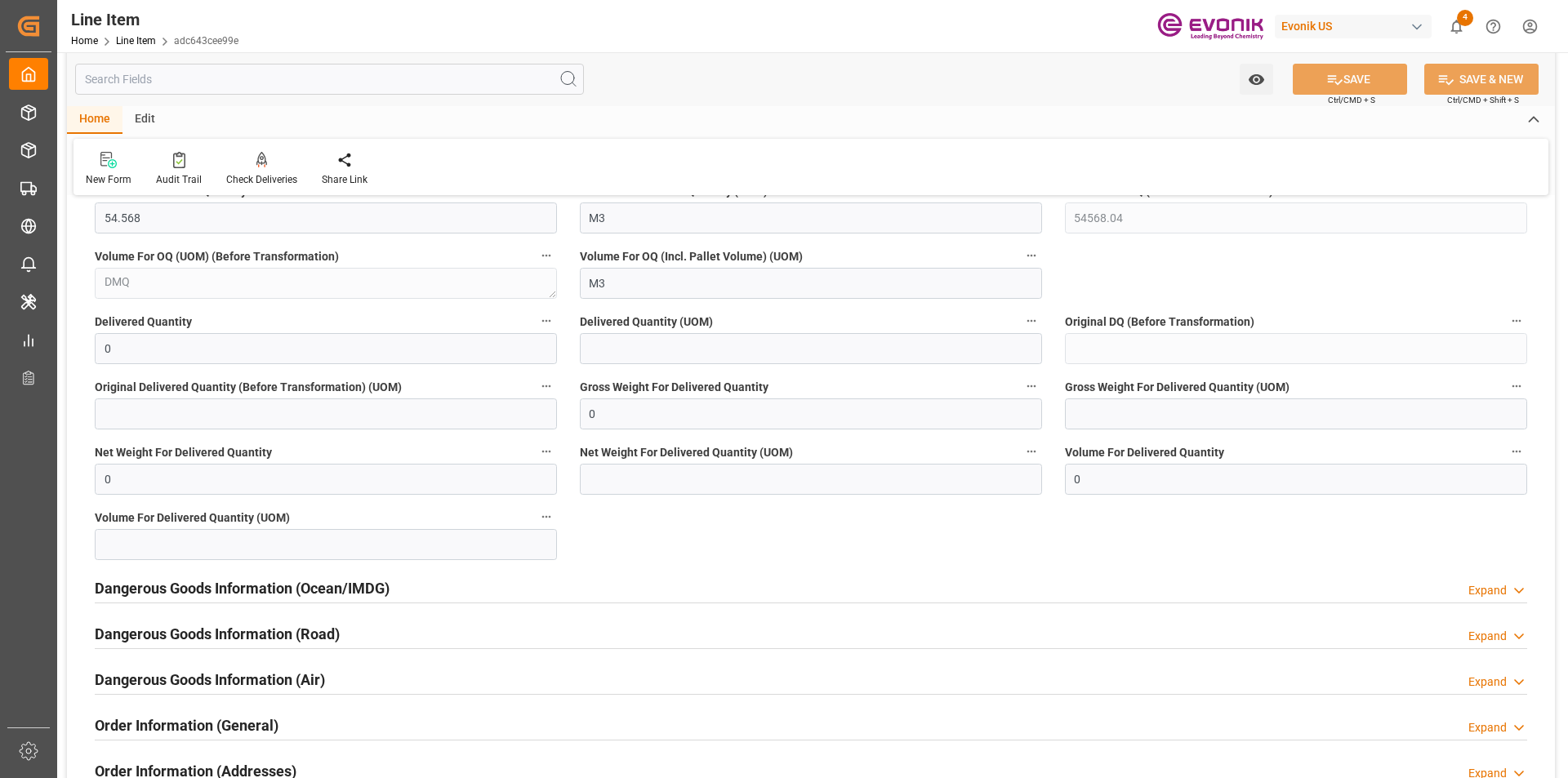
scroll to position [1877, 0]
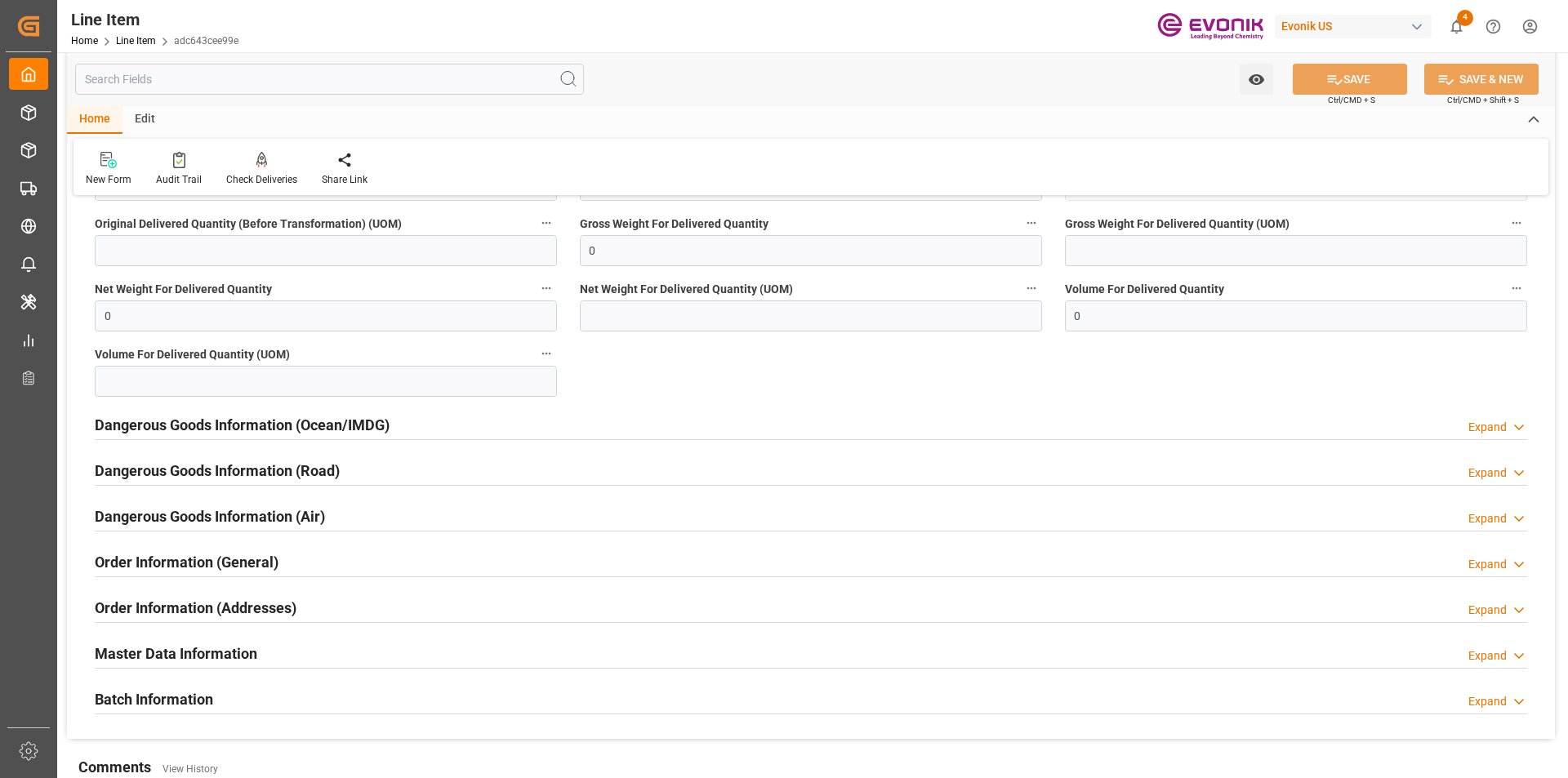
click at [1480, 560] on div "Expand" at bounding box center [1487, 565] width 38 height 17
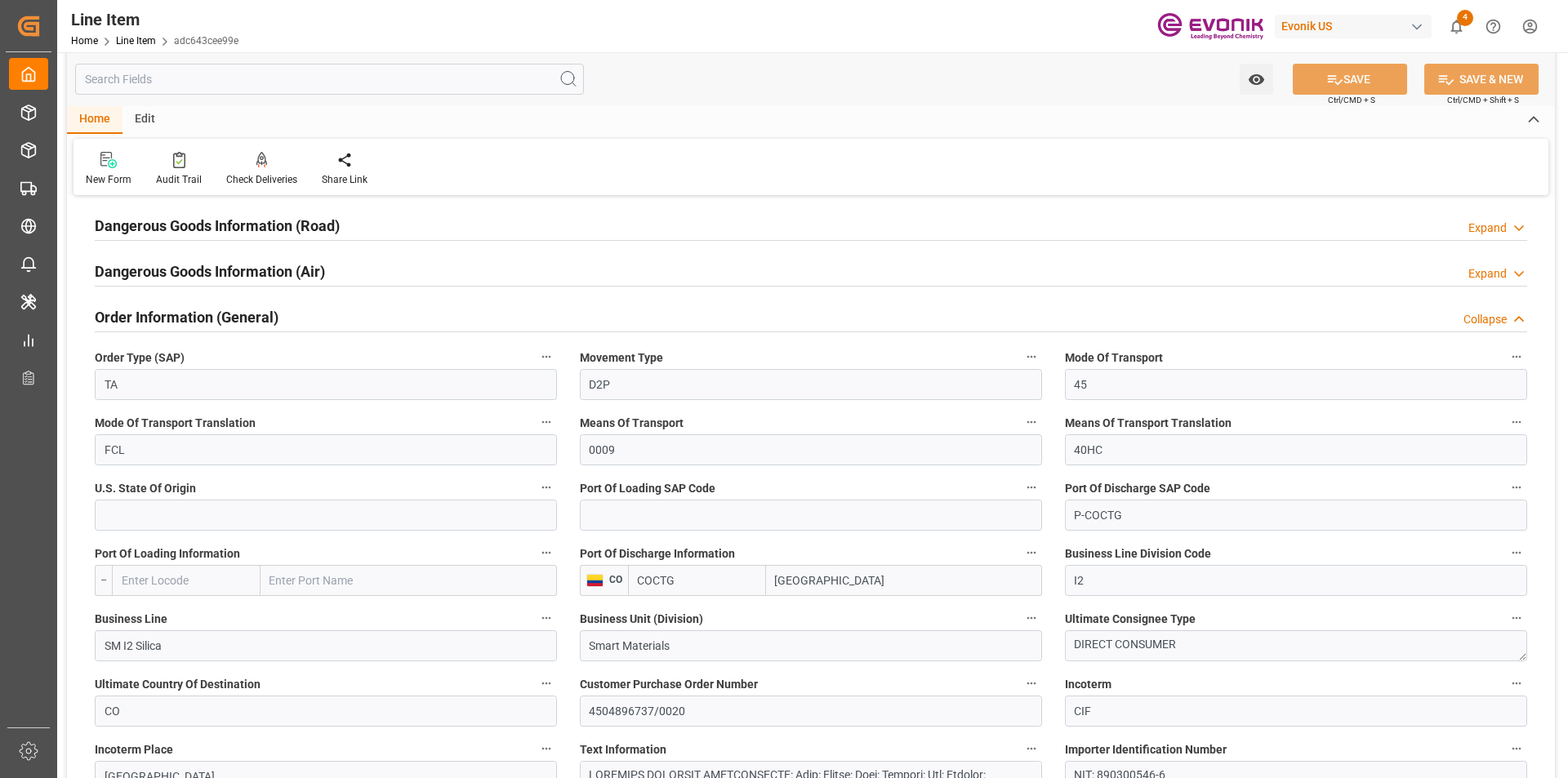
scroll to position [2040, 0]
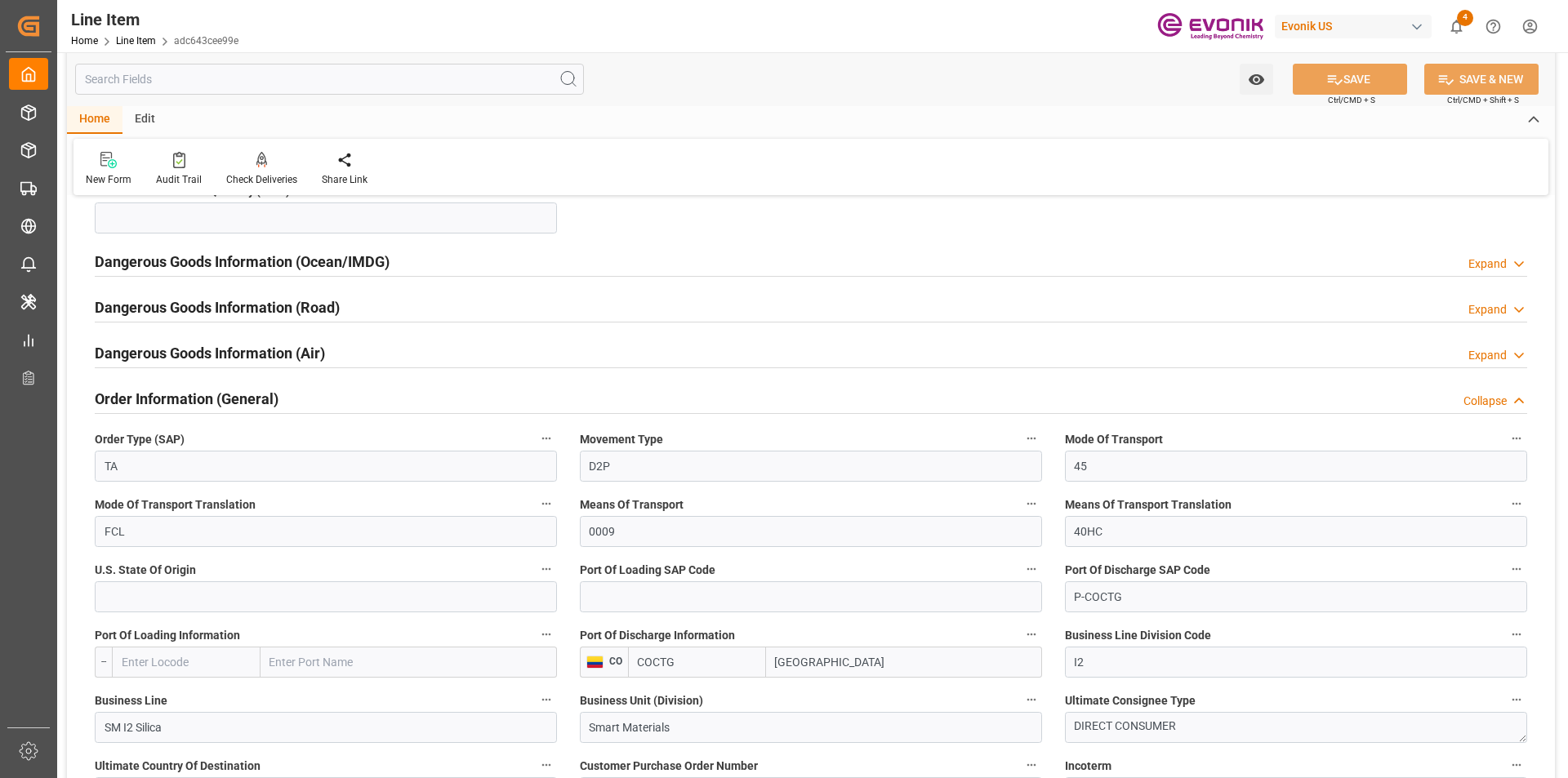
click at [1492, 399] on div "Collapse" at bounding box center [1485, 401] width 43 height 17
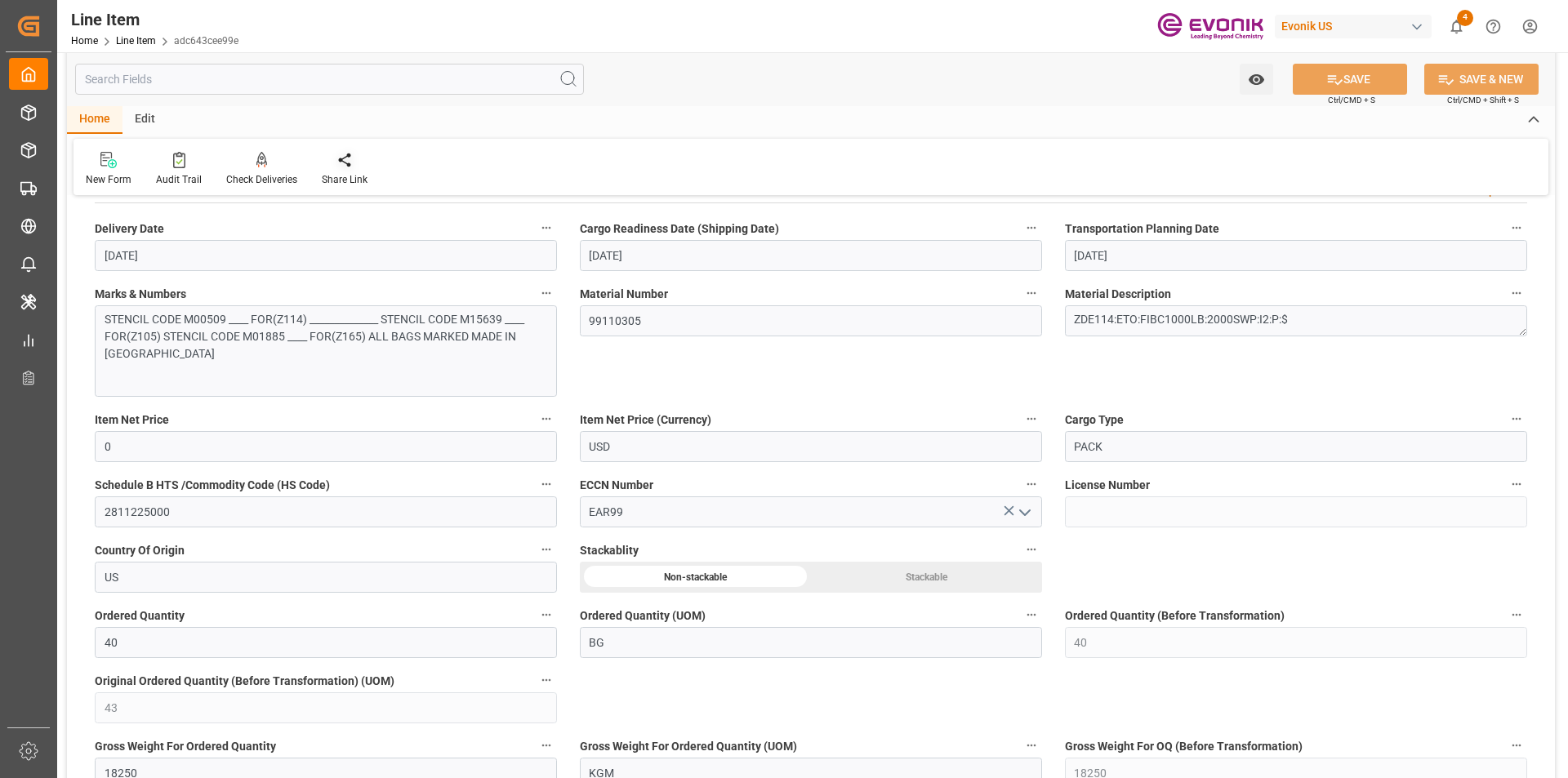
scroll to position [408, 0]
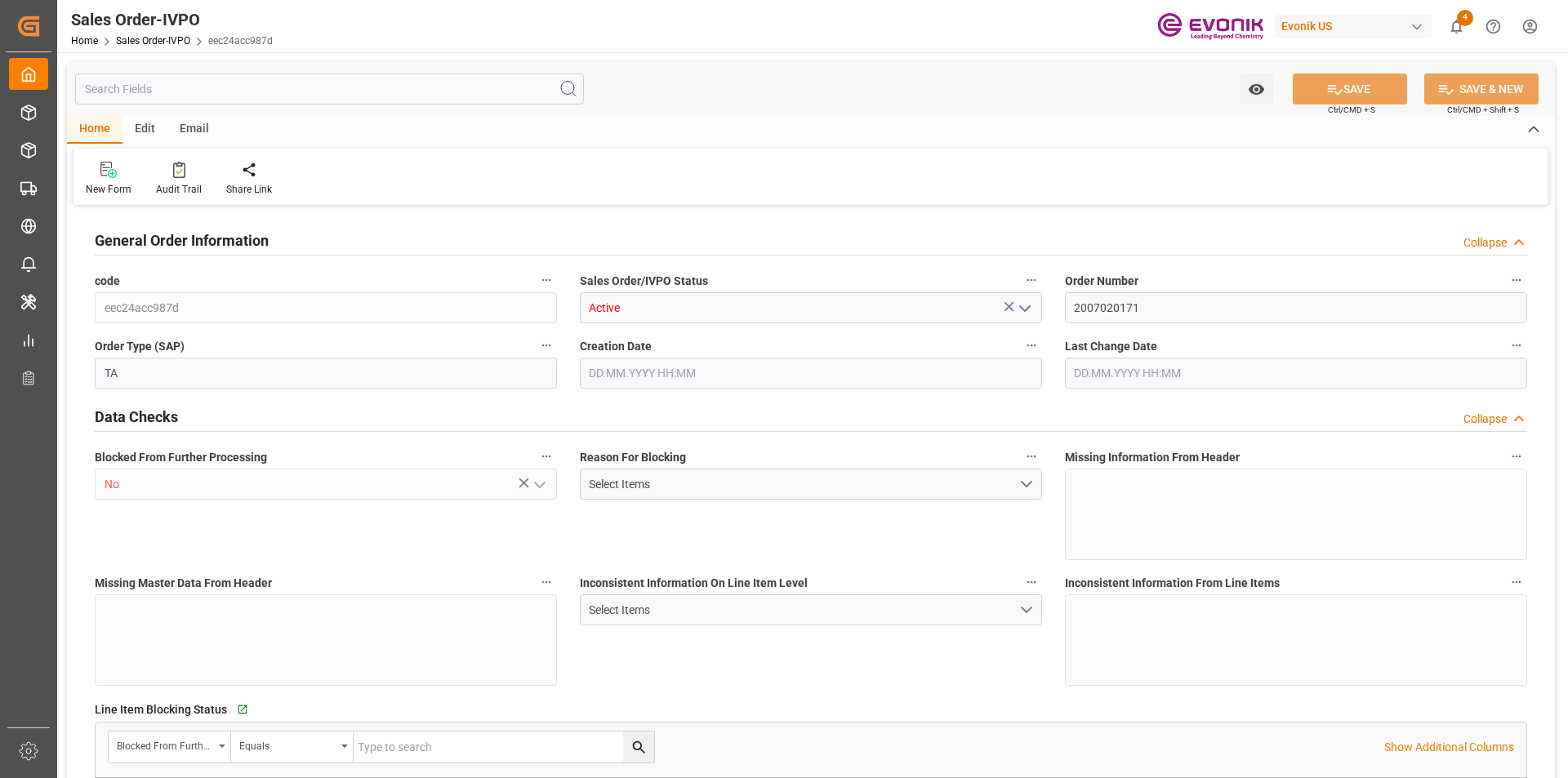
type input "COCTG"
type input "0"
type input "1"
type input "2"
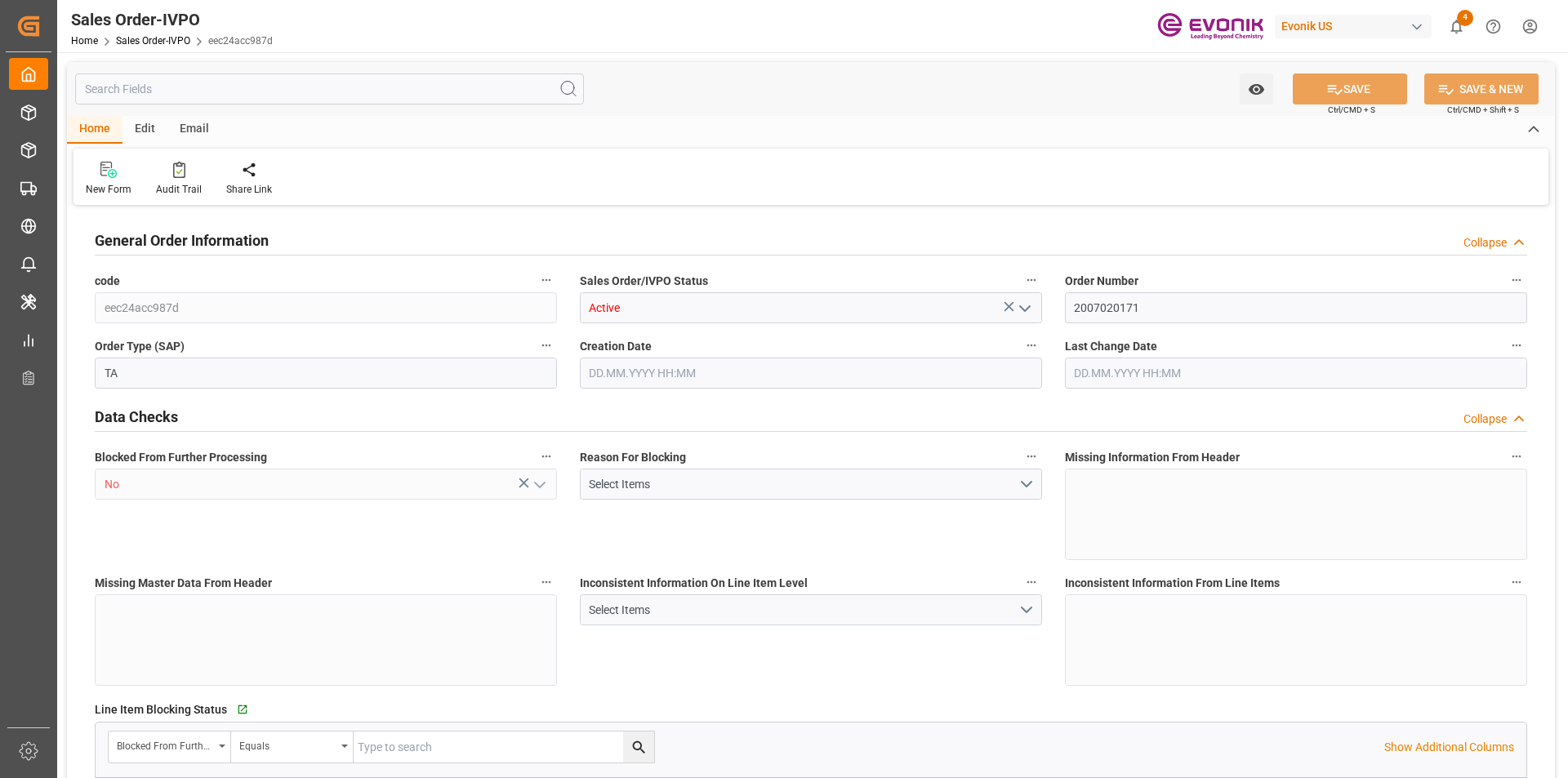
type input "18568"
type input "109.136"
type input "19000"
type input "60"
type input "23.05.2025 20:09"
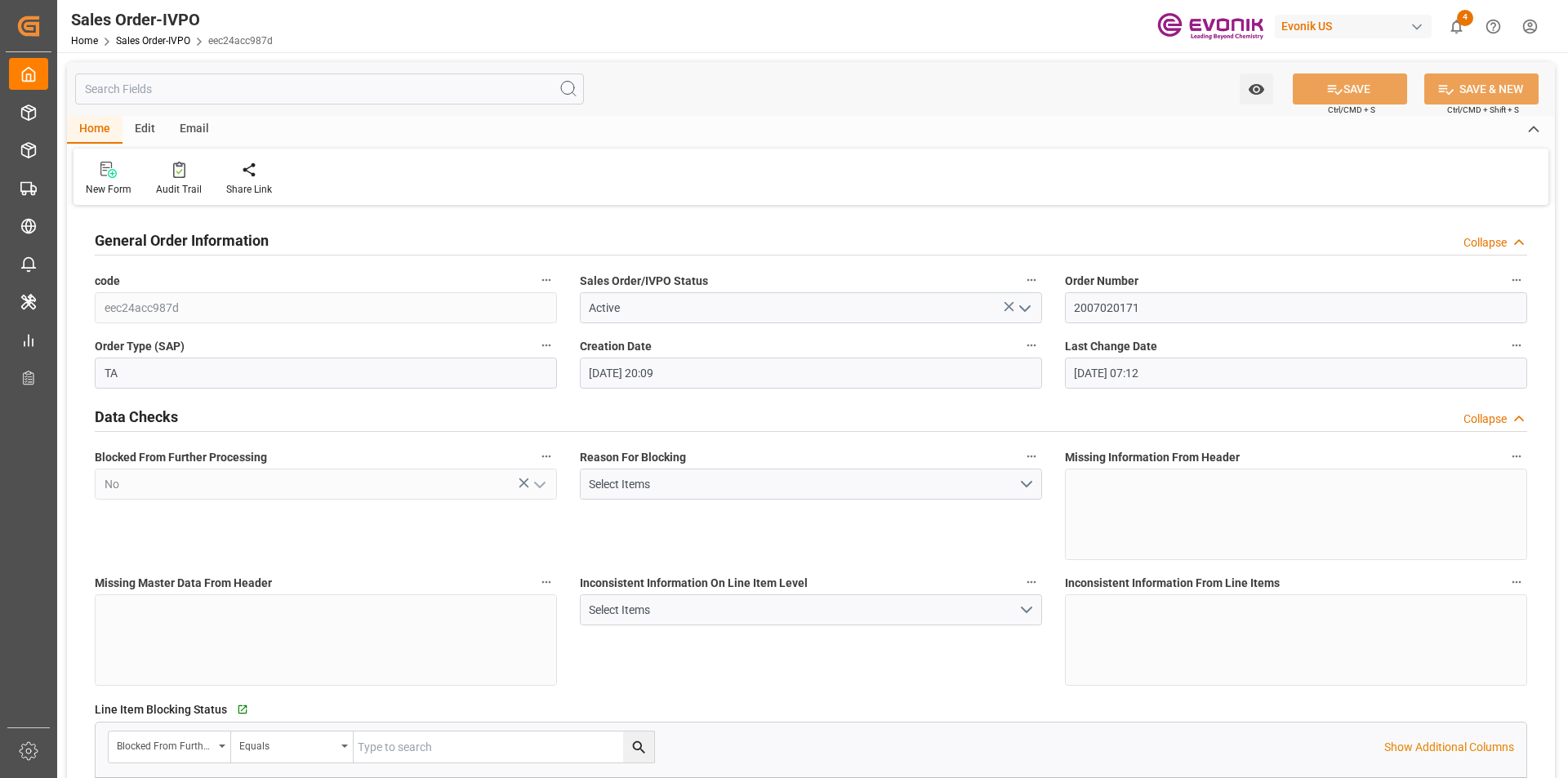
type input "05.08.2025 07:12"
click at [186, 86] on input "text" at bounding box center [329, 88] width 509 height 31
type input "C"
type input "18568"
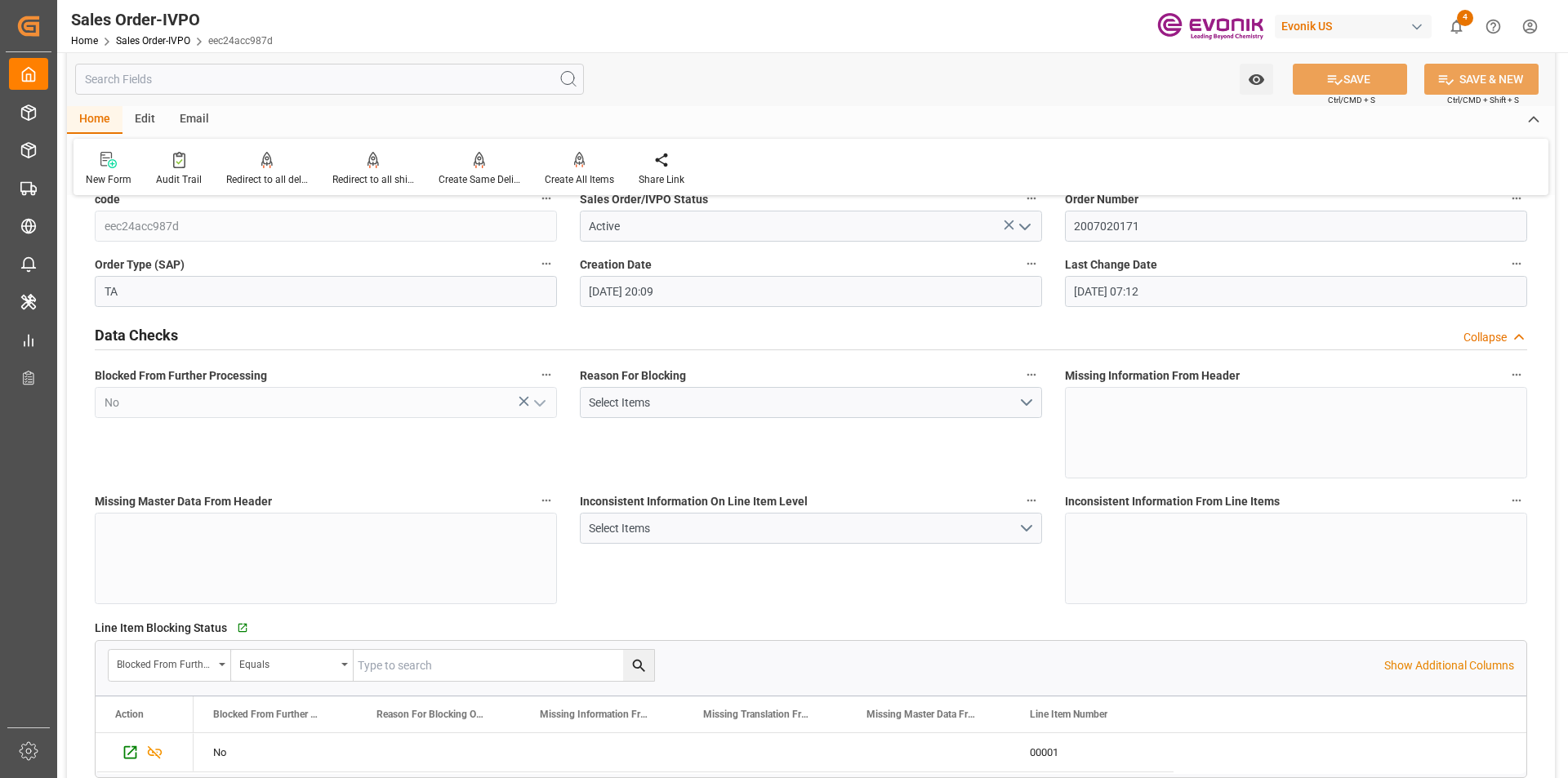
scroll to position [408, 0]
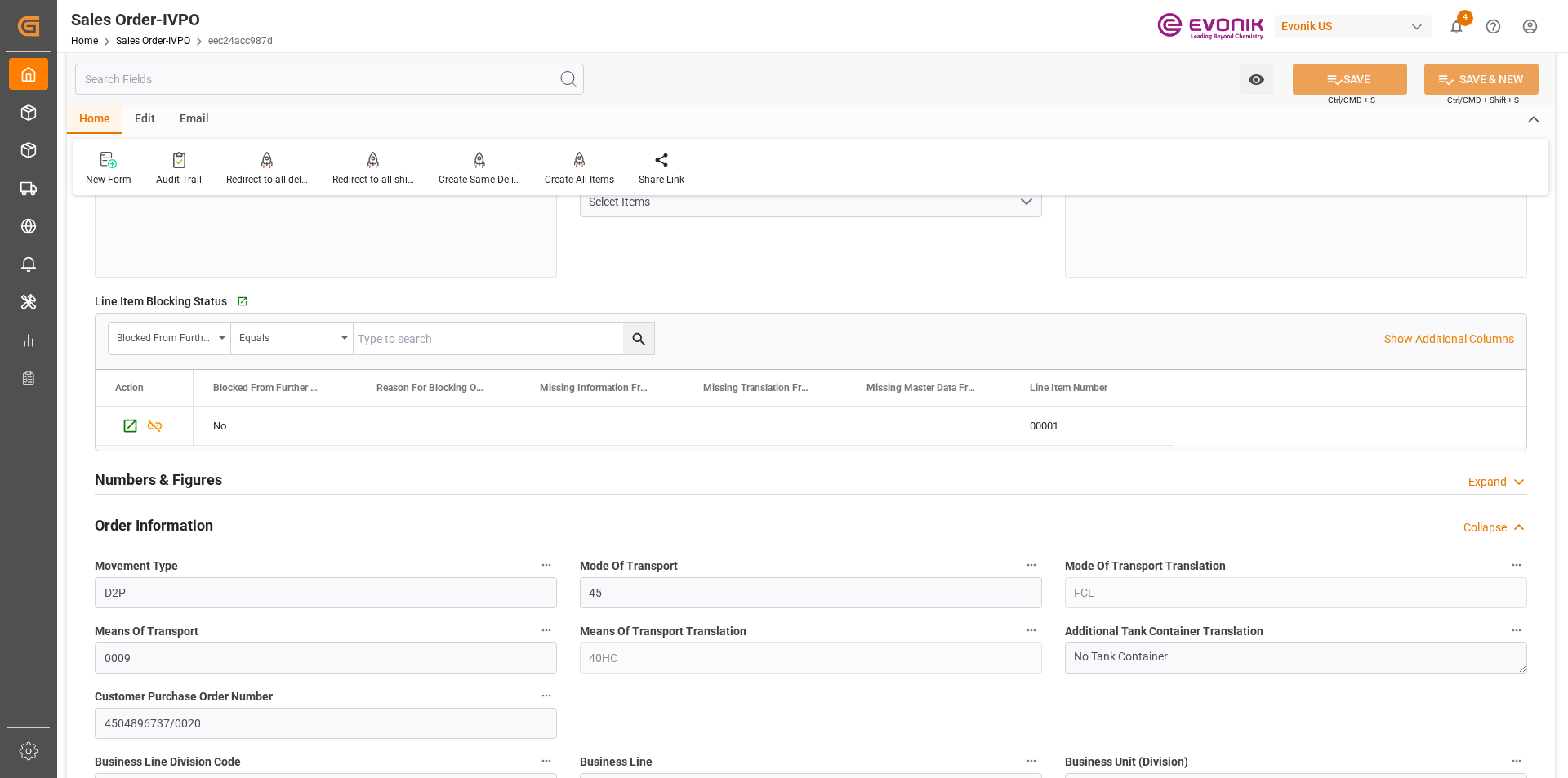
click at [181, 80] on input "text" at bounding box center [329, 79] width 509 height 31
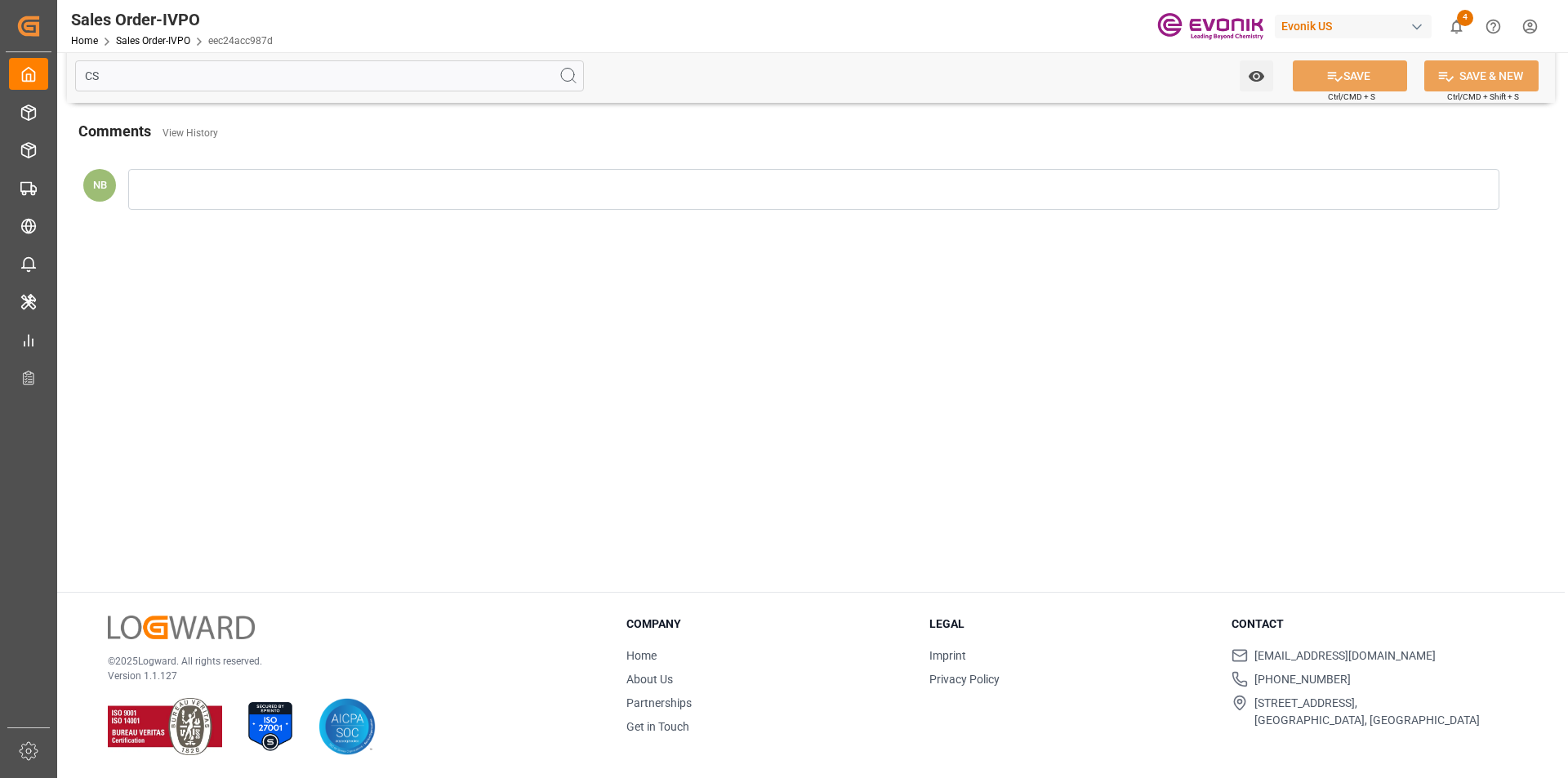
scroll to position [177, 0]
type input "CSR"
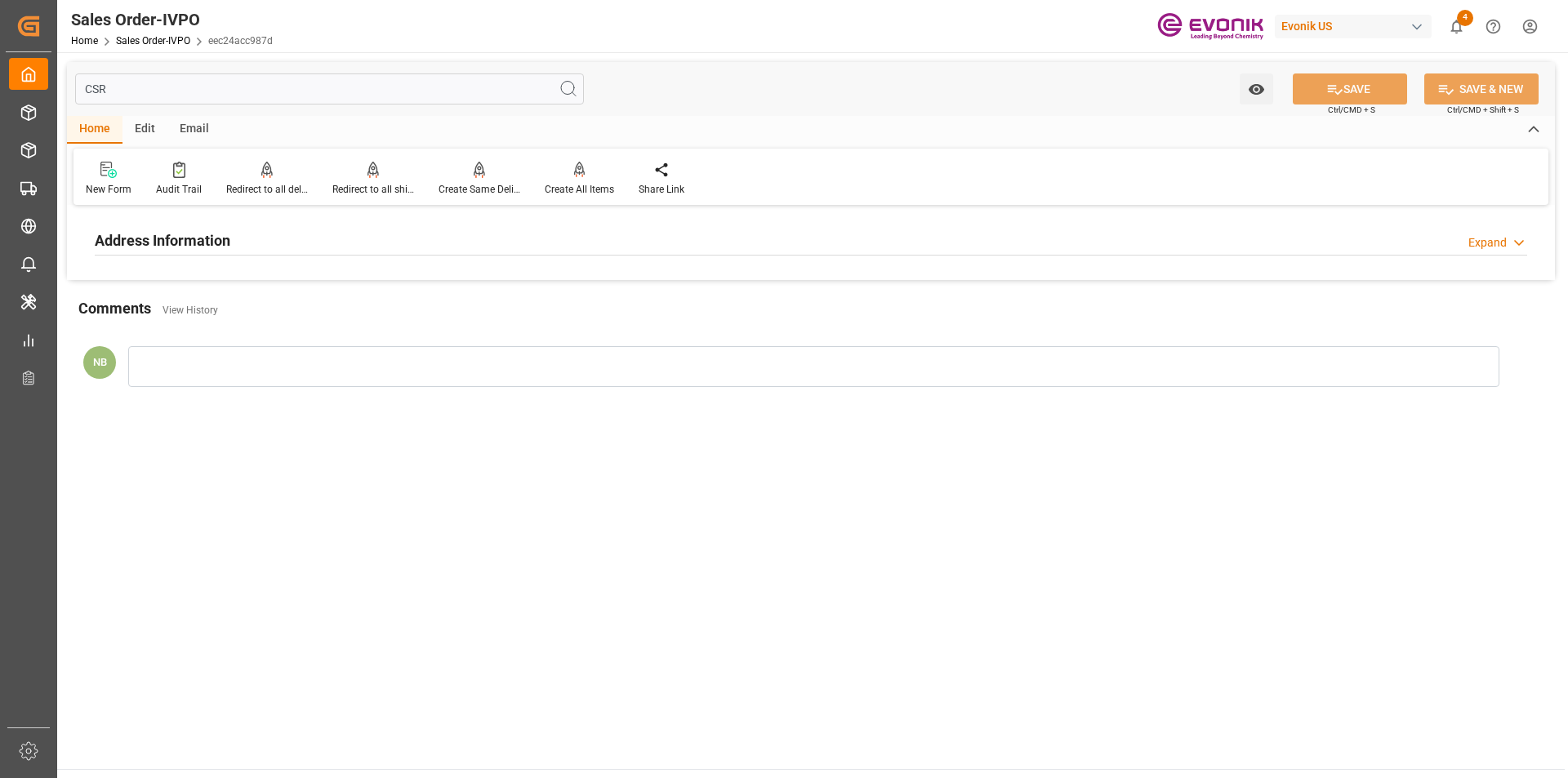
click at [444, 241] on div "Address Information Expand" at bounding box center [810, 239] width 1432 height 31
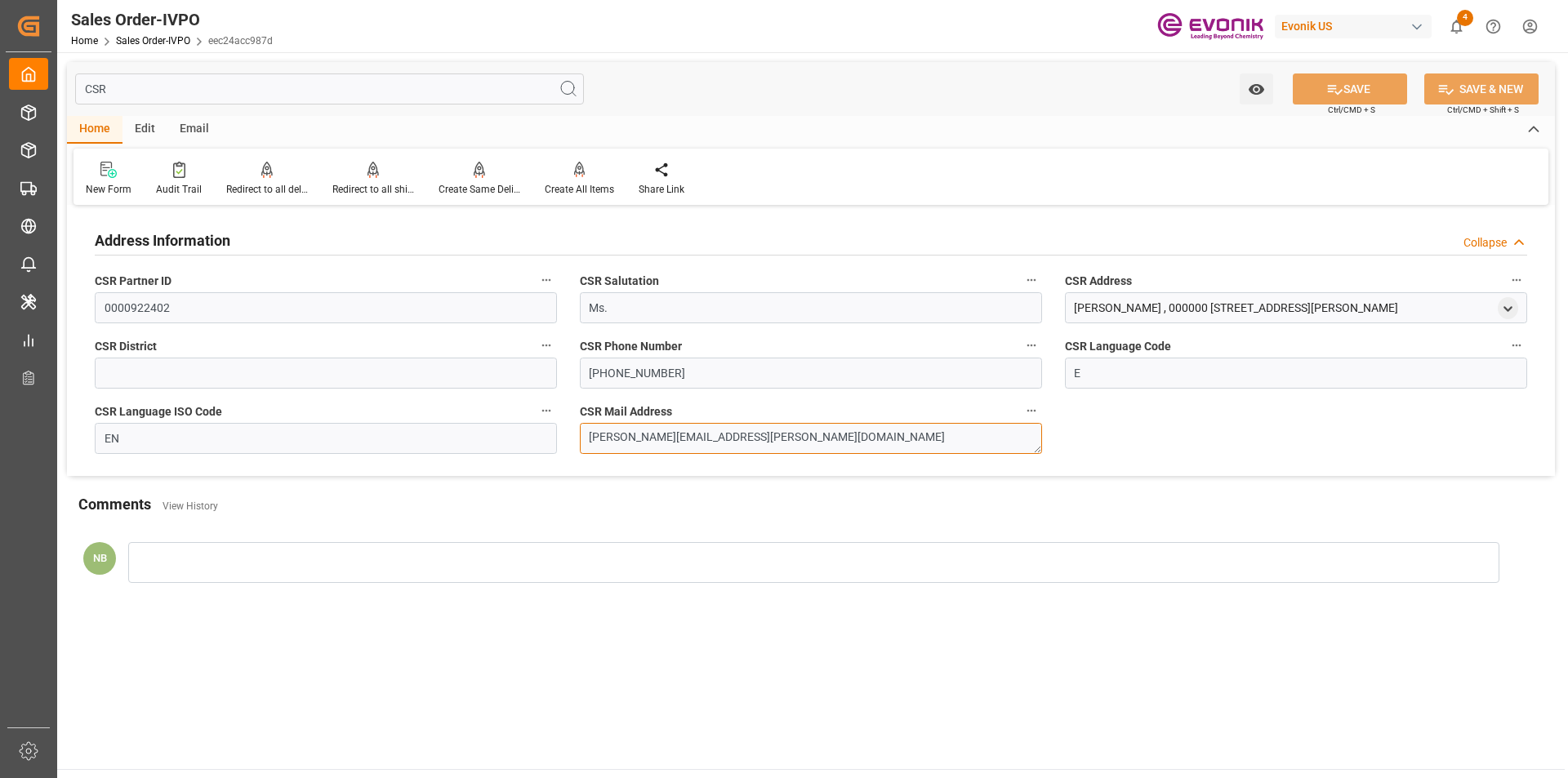
click at [734, 442] on textarea "[PERSON_NAME][EMAIL_ADDRESS][PERSON_NAME][DOMAIN_NAME]" at bounding box center [810, 438] width 462 height 31
drag, startPoint x: 734, startPoint y: 442, endPoint x: 516, endPoint y: 424, distance: 218.7
click at [516, 425] on div "Address Information Collapse CSR Partner ID 0000922402 CSR Salutation Ms. CSR A…" at bounding box center [811, 343] width 1488 height 266
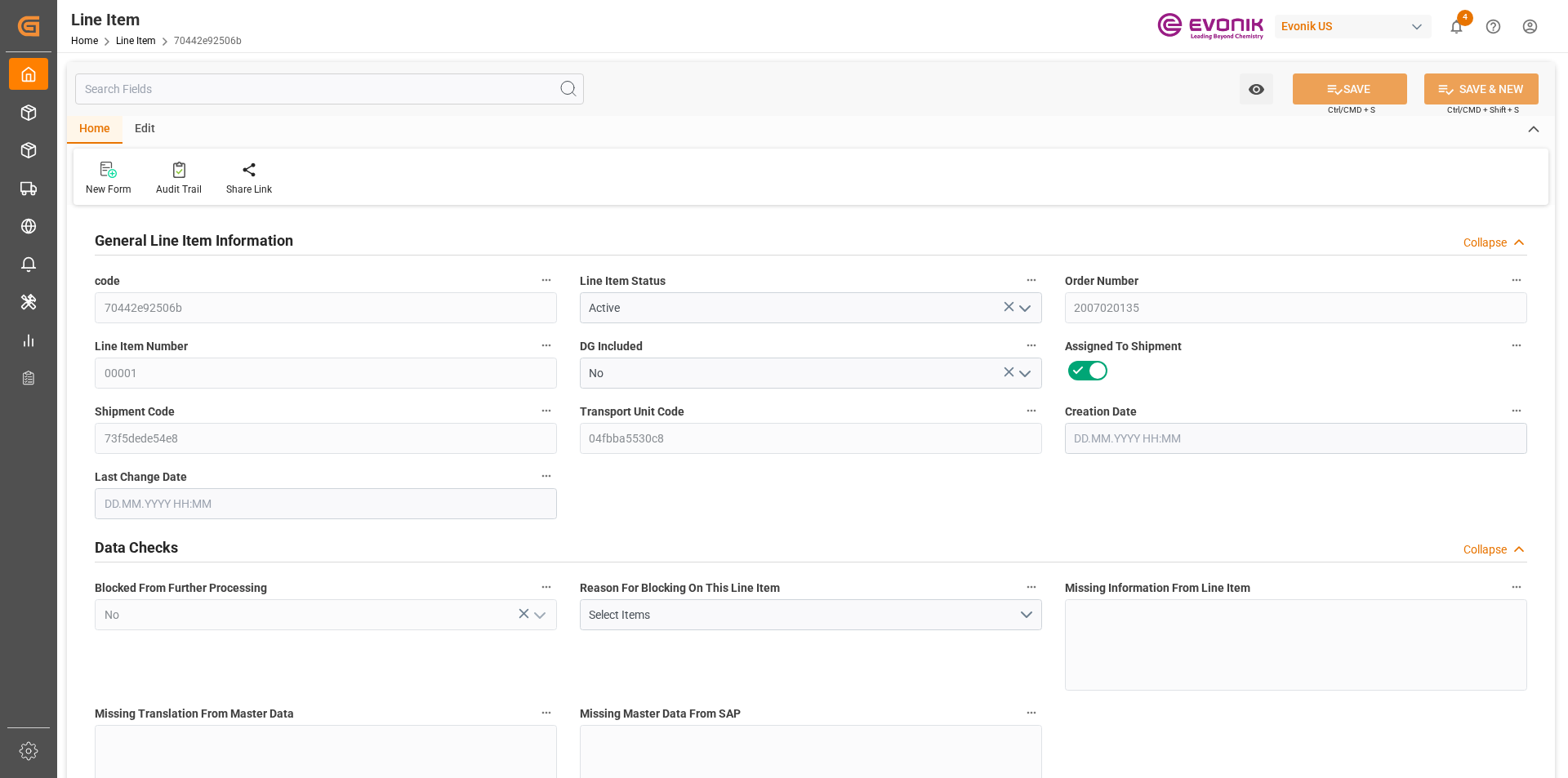
type input "20"
type input "18250"
type input "18143.6"
type input "54.568"
type input "40"
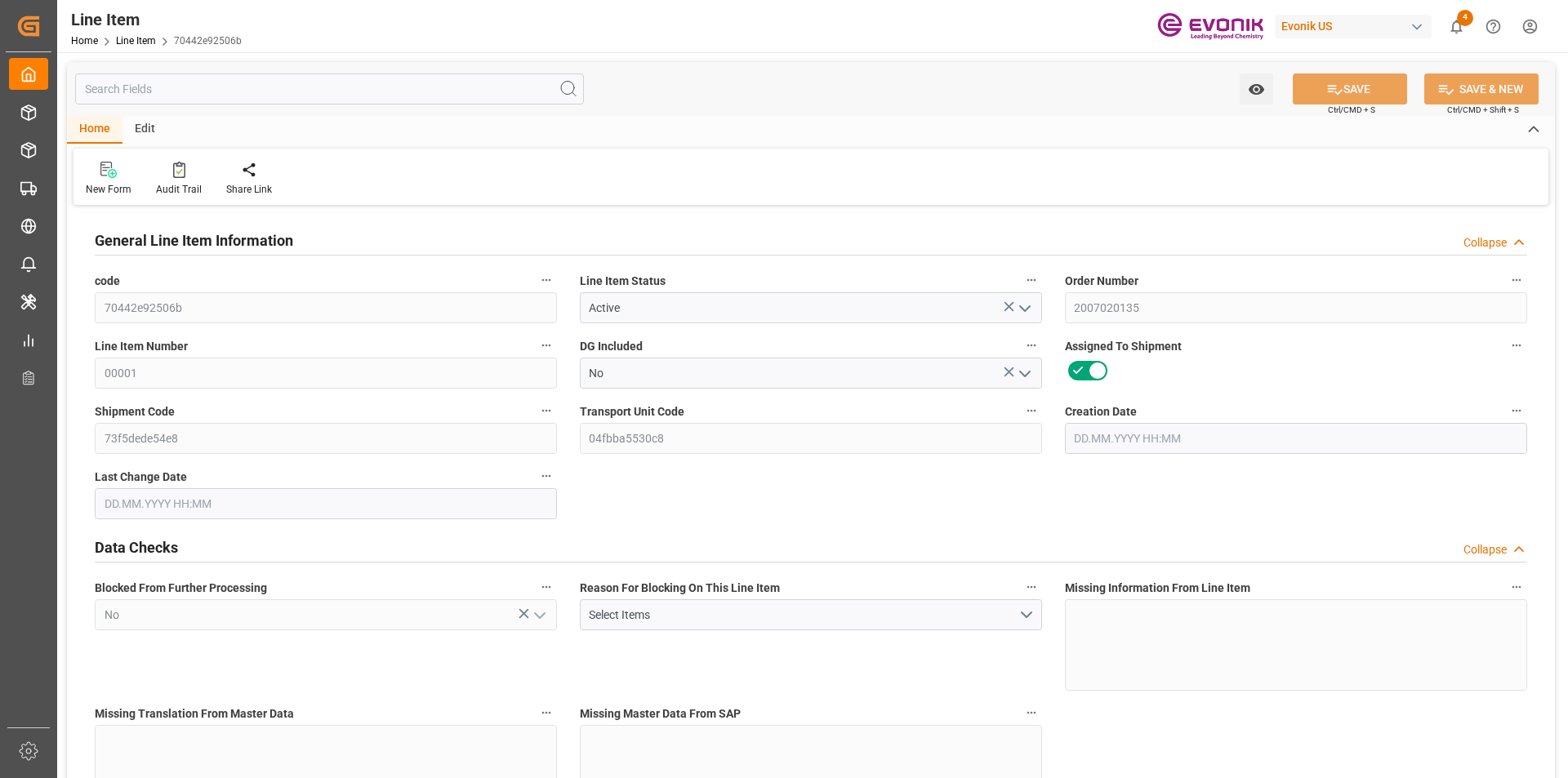
type input "0"
type input "40"
type input "18250"
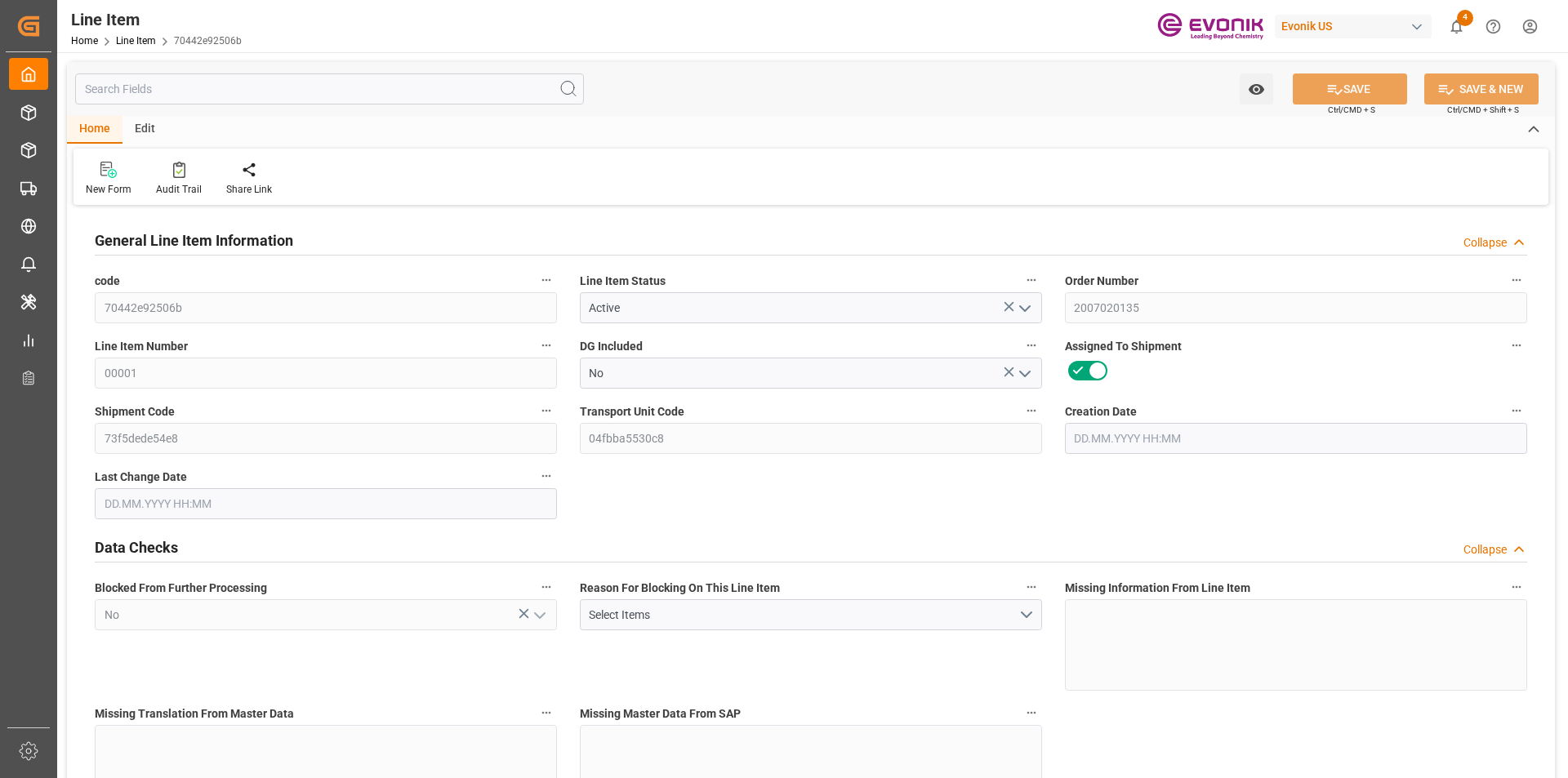
type input "18568"
type input "18143.6"
type input "54.568"
type input "54568.04"
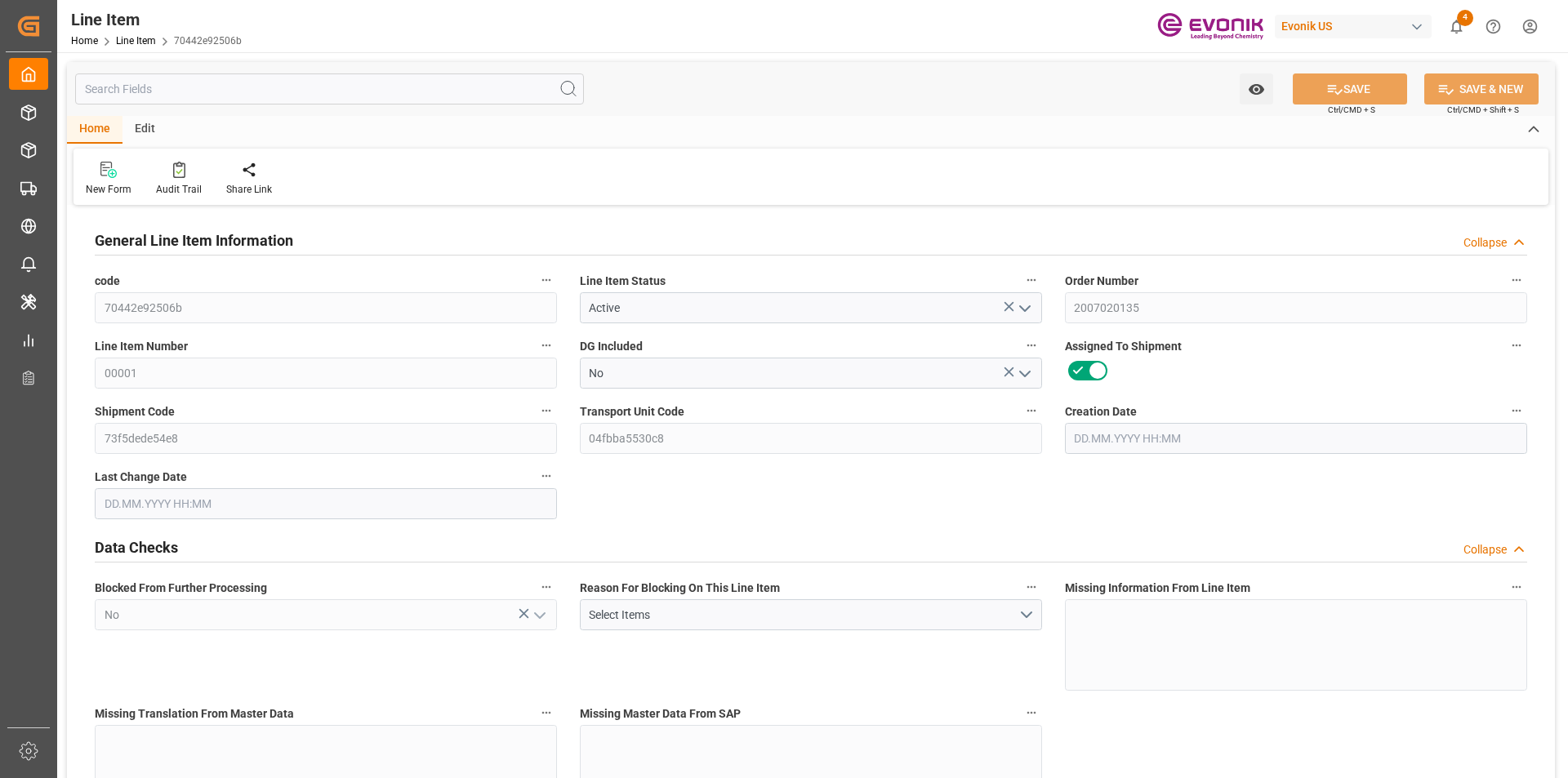
type input "0"
type input "[DATE] 19:29"
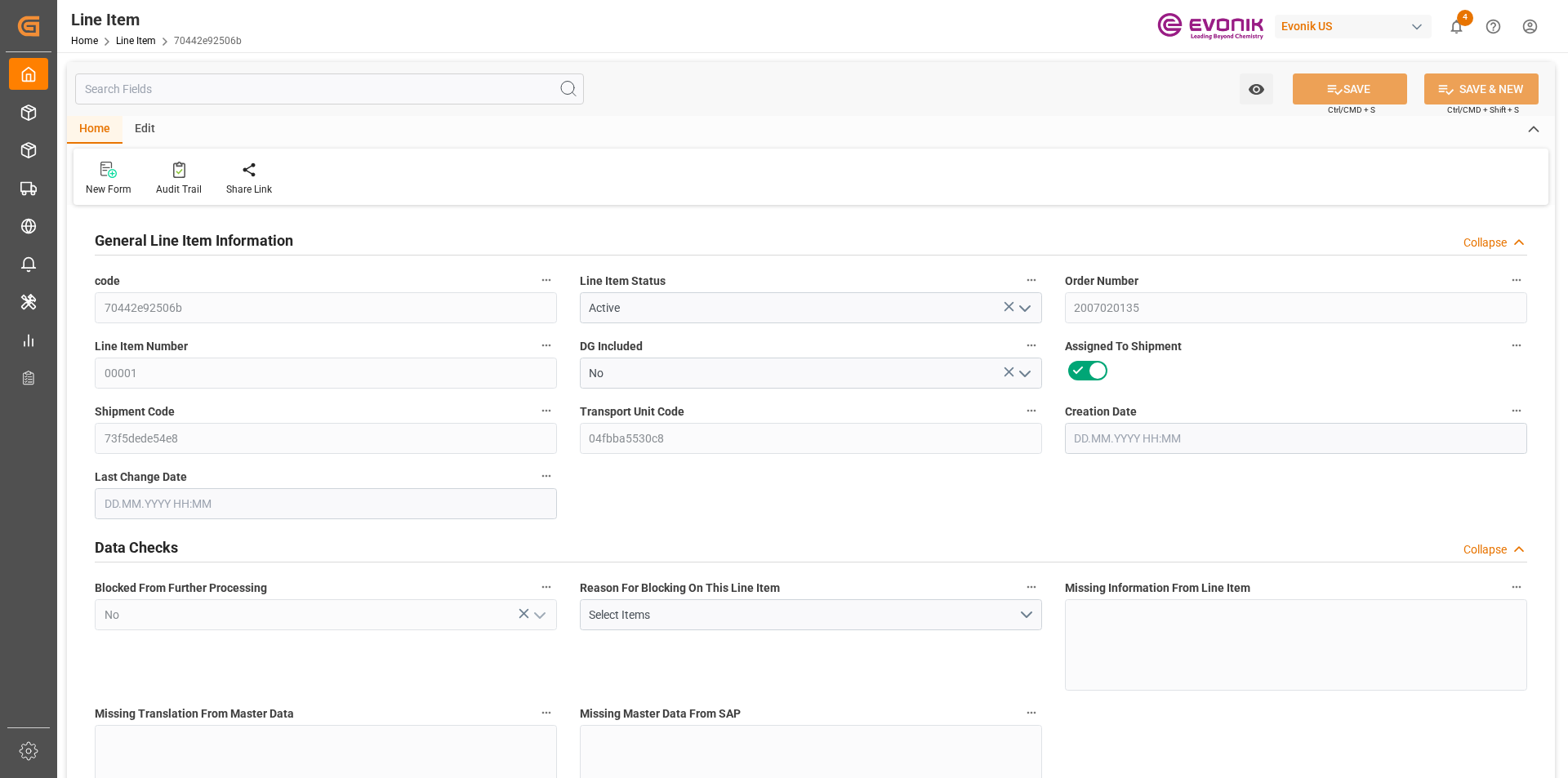
type input "[DATE] 08:12"
type input "[DATE]"
type input "08.09.2025"
type input "29.08.2025"
type input "20"
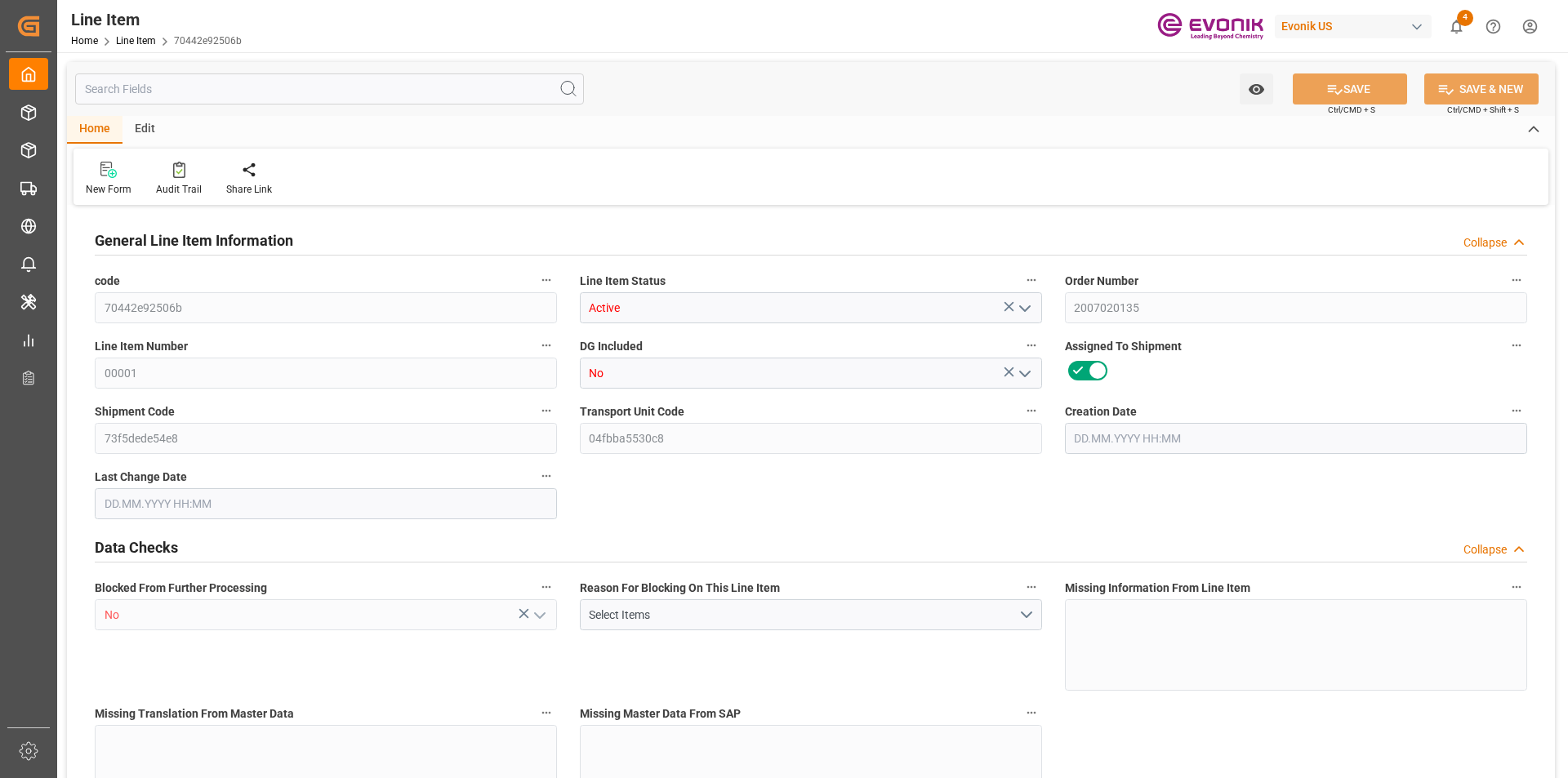
type input "18250"
type input "18143.6"
type input "54.568"
type input "40"
type input "0"
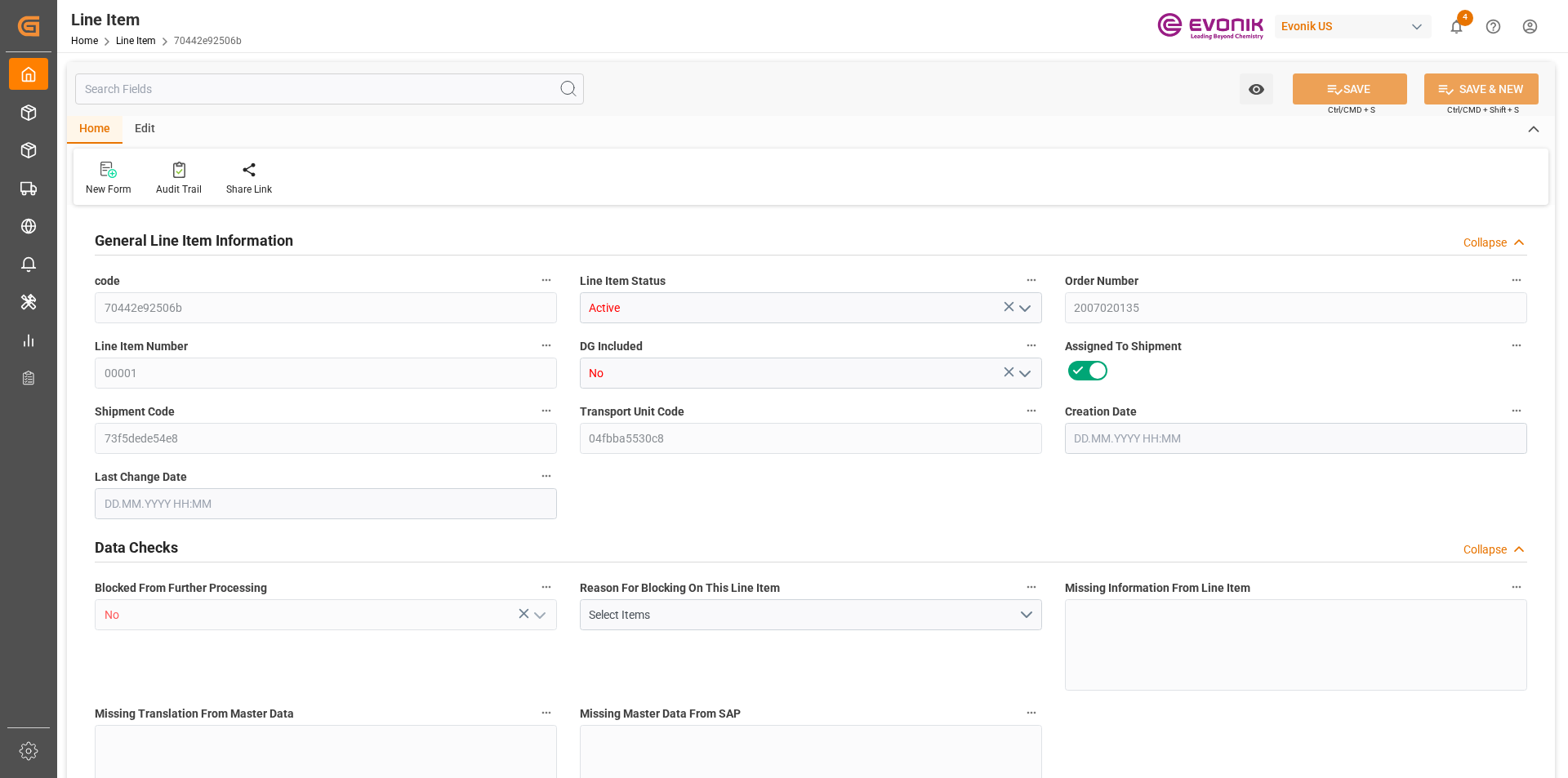
type input "40"
type input "18250"
type input "18568"
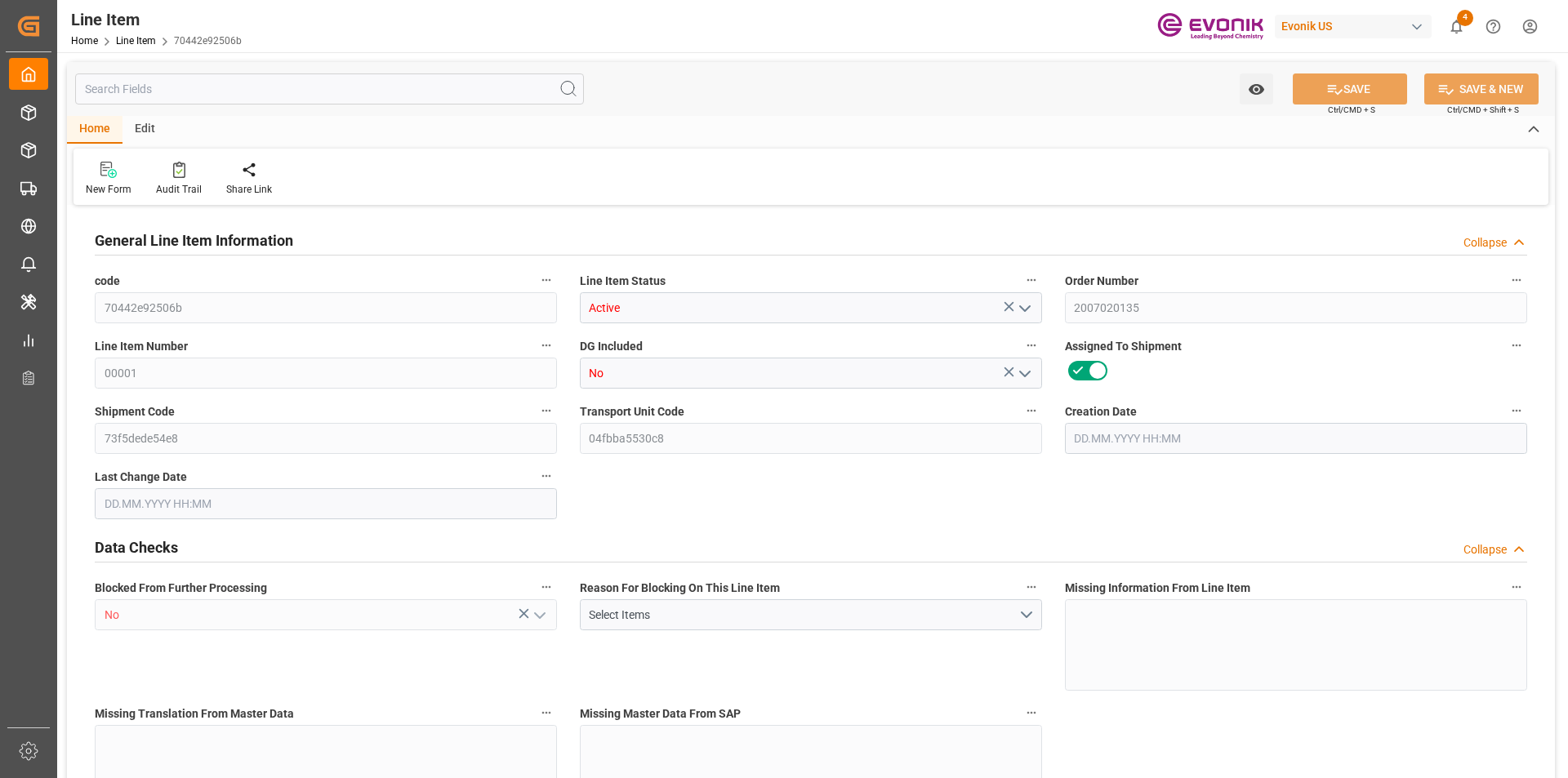
type input "18143.6"
type input "54.568"
type input "54568.04"
type input "0"
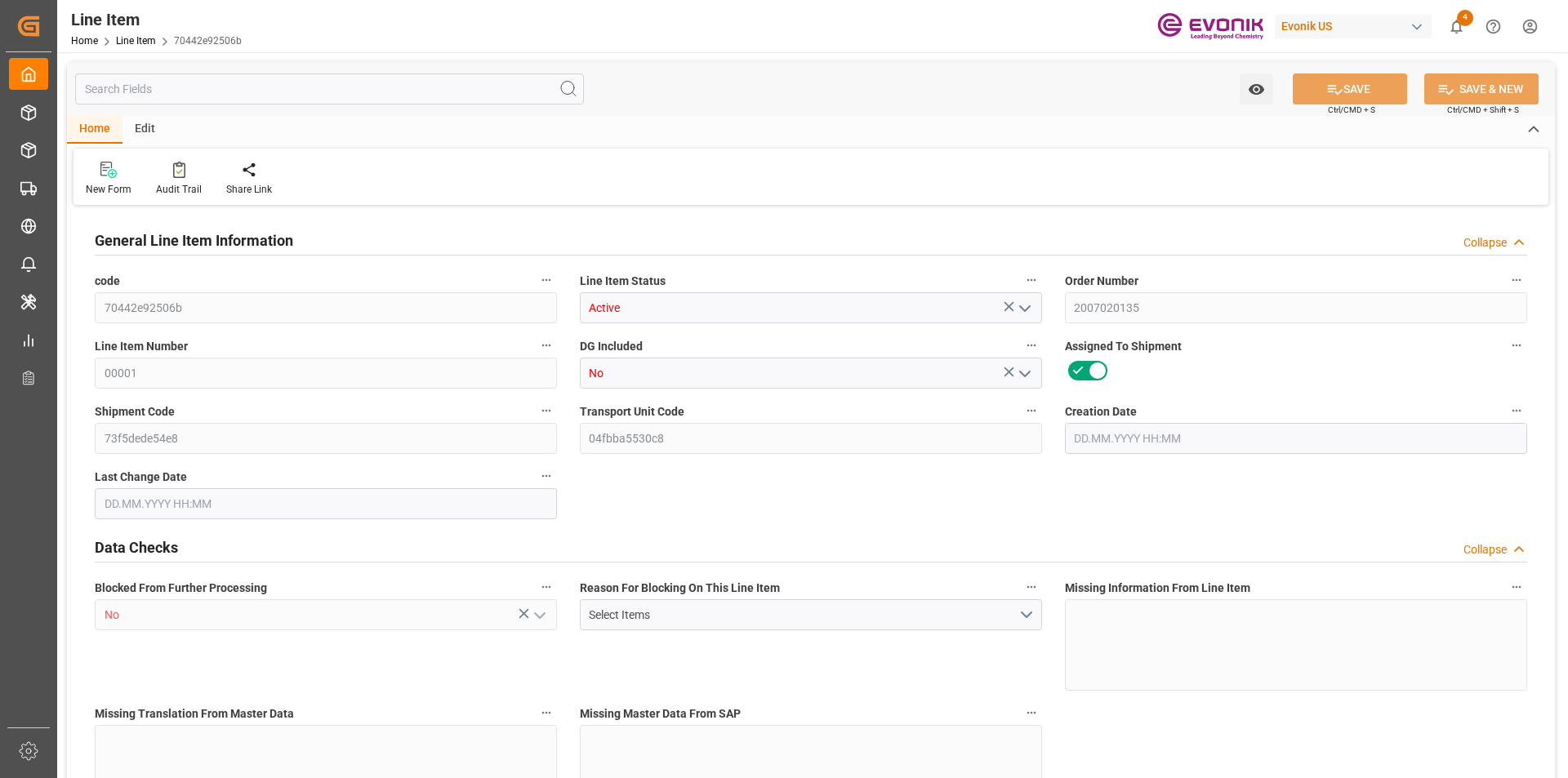
type input "0"
type input "[DATE] 19:29"
type input "[DATE] 08:12"
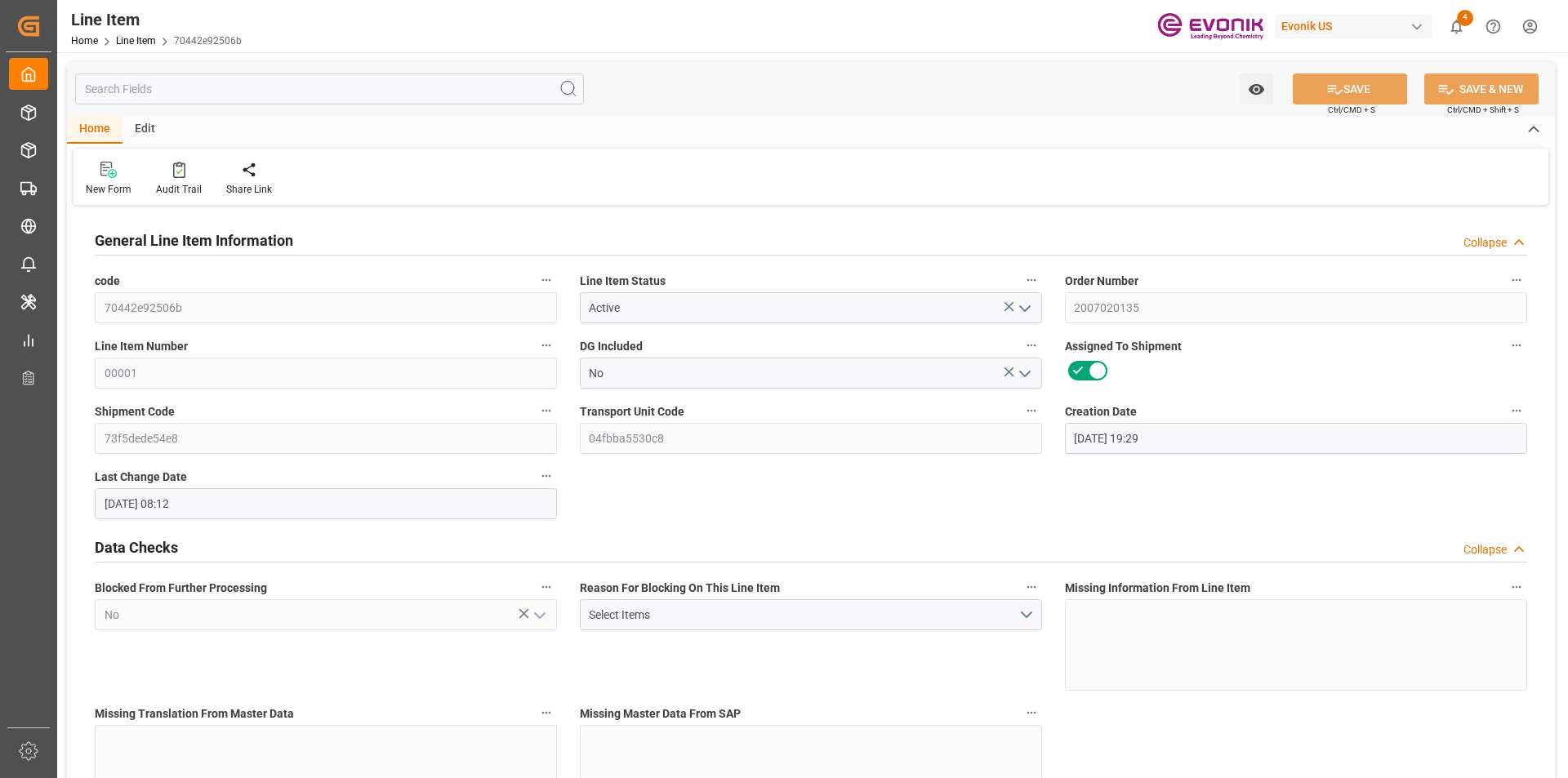
type input "30.09.2025"
type input "08.09.2025"
type input "29.08.2025"
click at [185, 88] on input "text" at bounding box center [329, 88] width 509 height 31
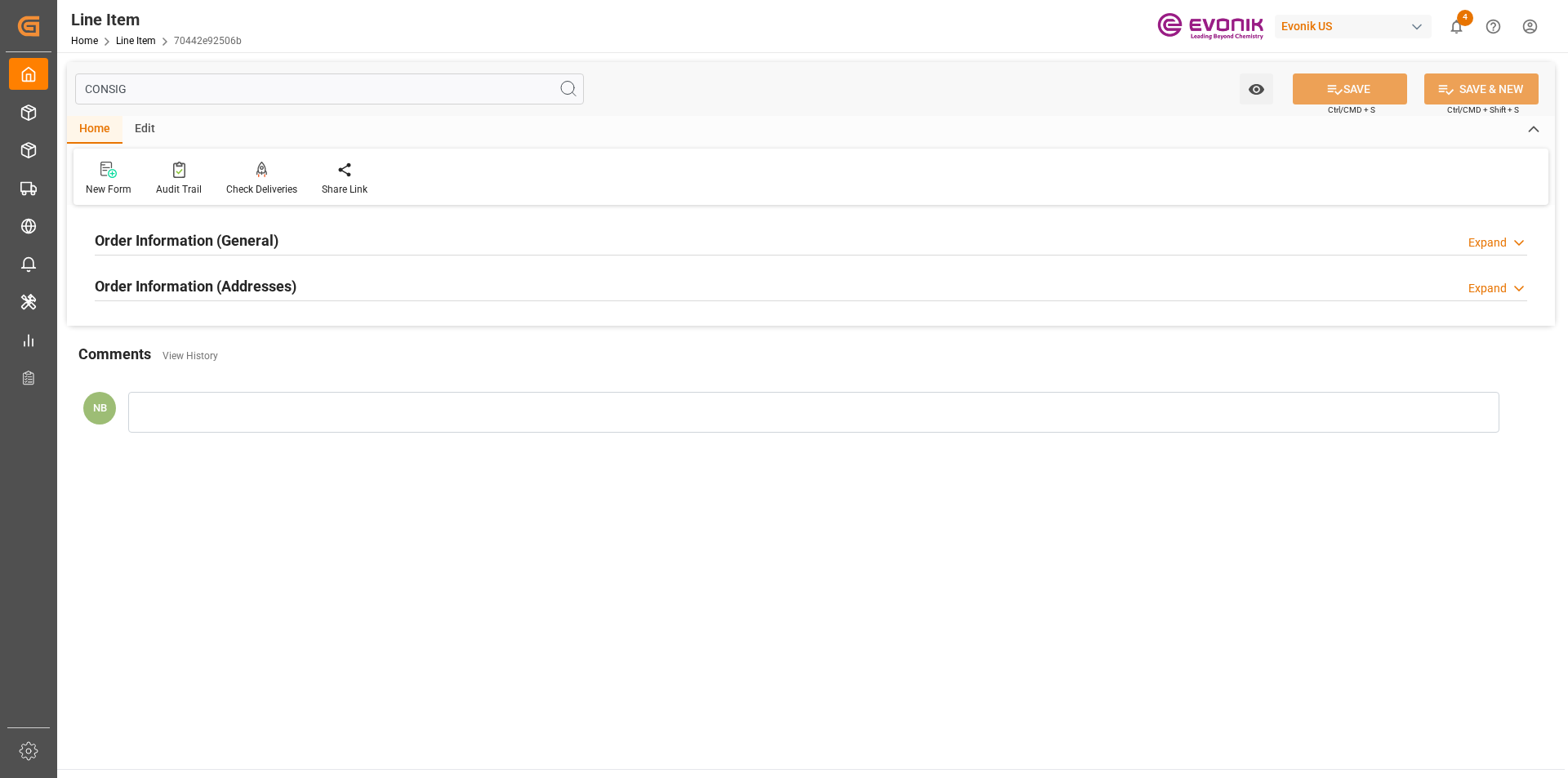
type input "CONSIG"
click at [329, 293] on div "Order Information (Addresses) Expand" at bounding box center [810, 285] width 1432 height 31
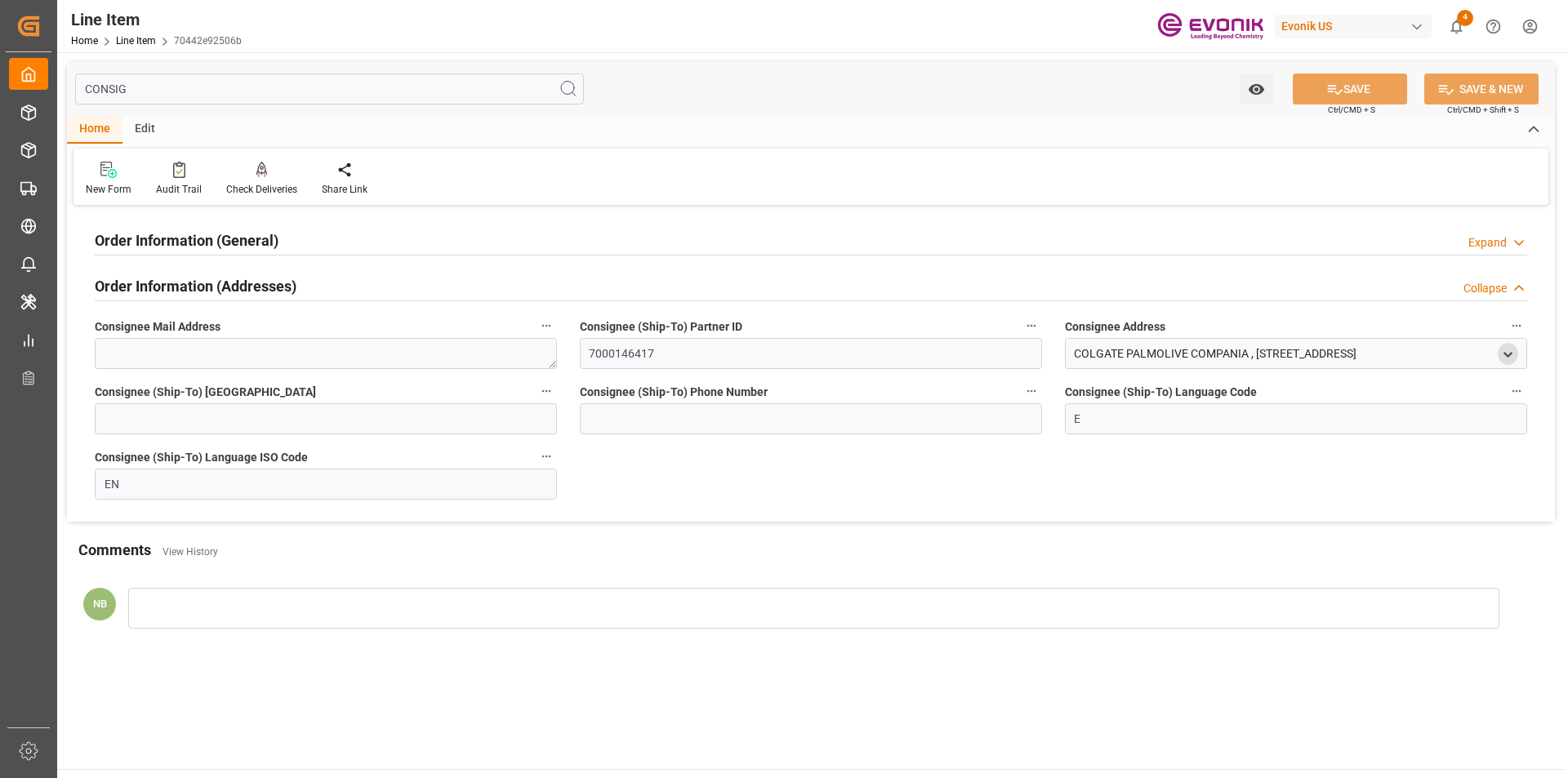
click at [1501, 349] on icon "open menu" at bounding box center [1508, 355] width 14 height 14
click at [240, 232] on h2 "Order Information (General)" at bounding box center [186, 241] width 184 height 22
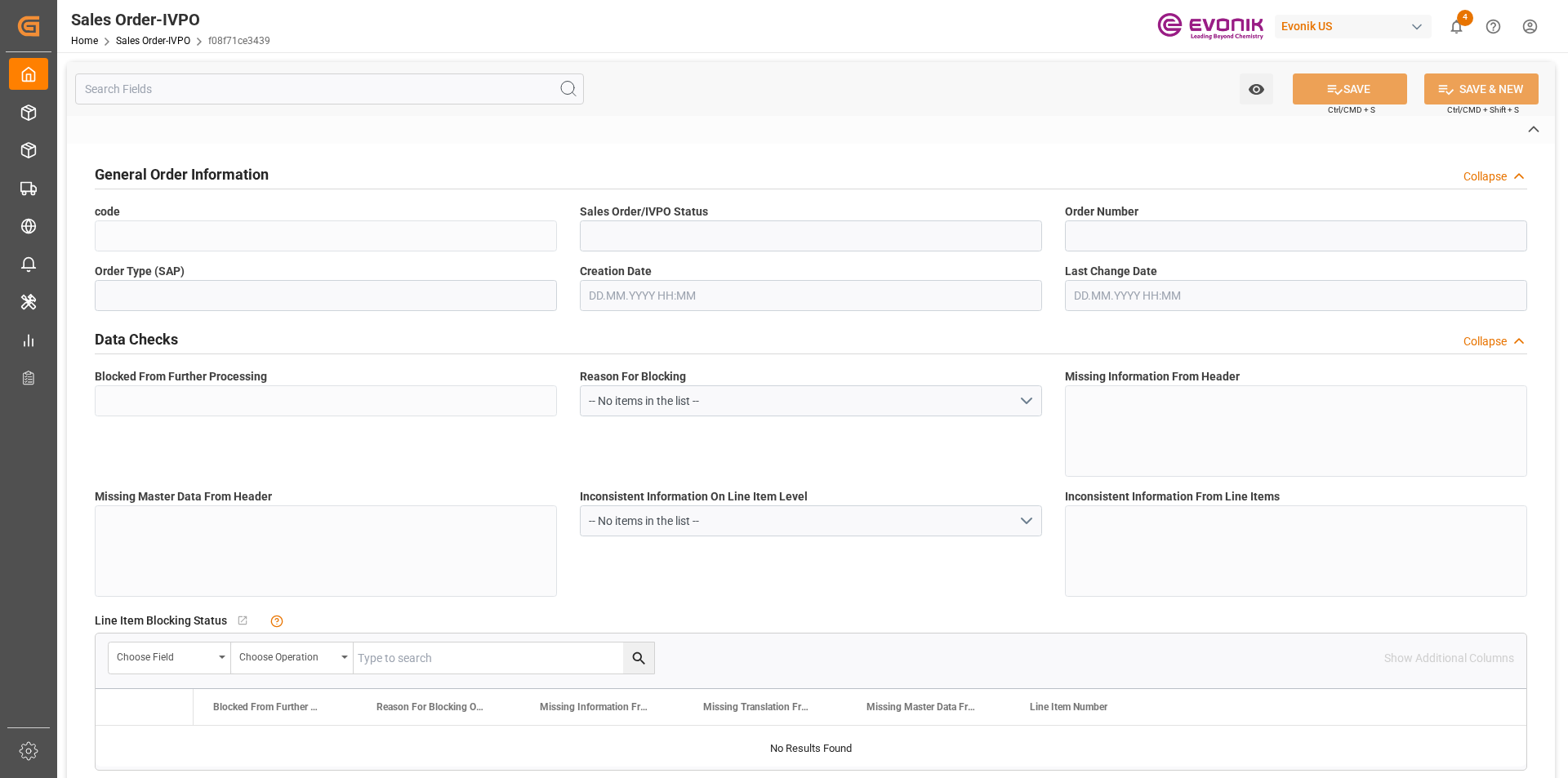
type input "f08f71ce3439"
type input "Active"
type input "2007020135"
type input "TA"
type input "No"
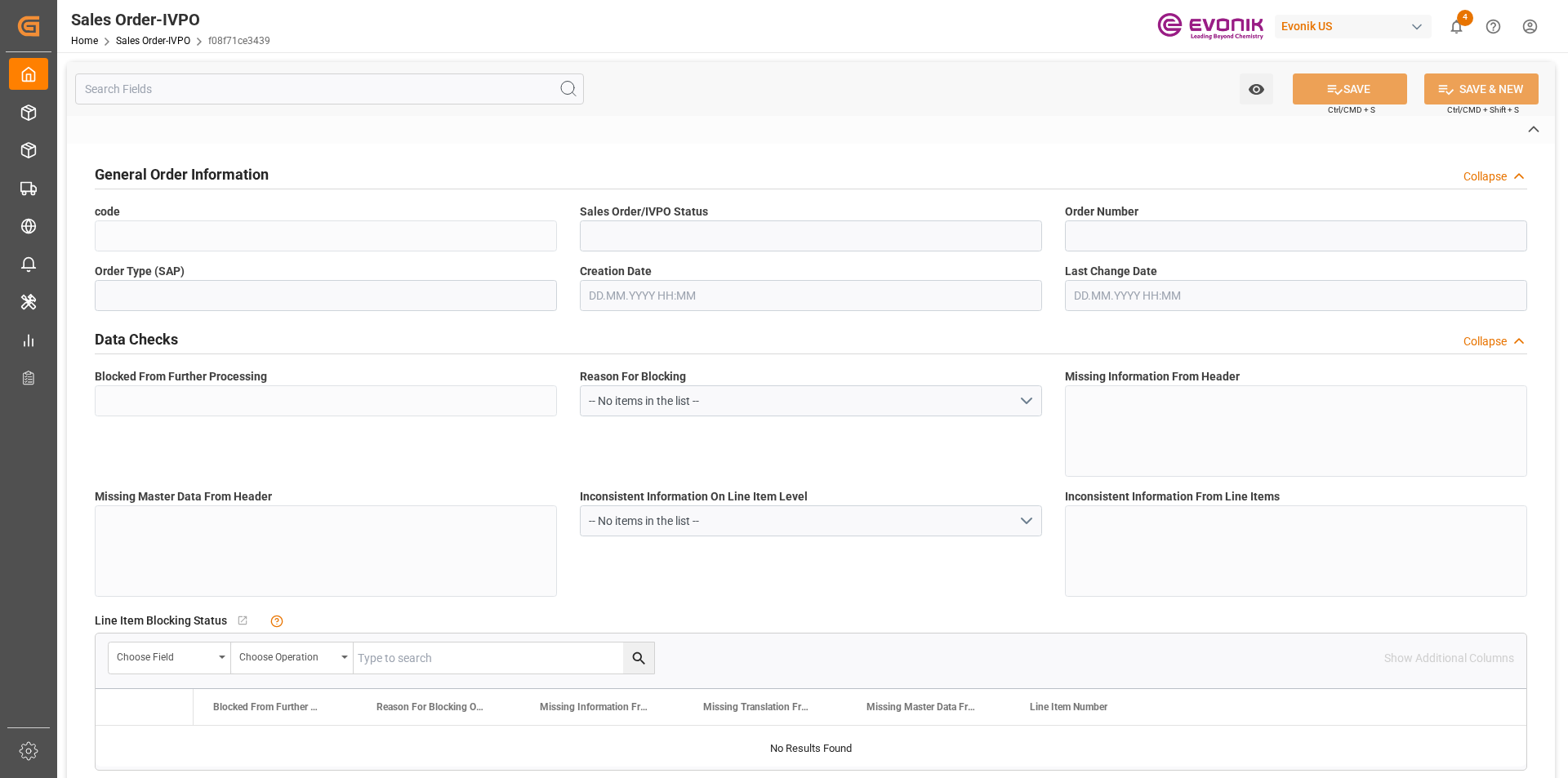
type input "D2P"
type input "45"
type input "FCL"
type input "0009"
type input "40HC"
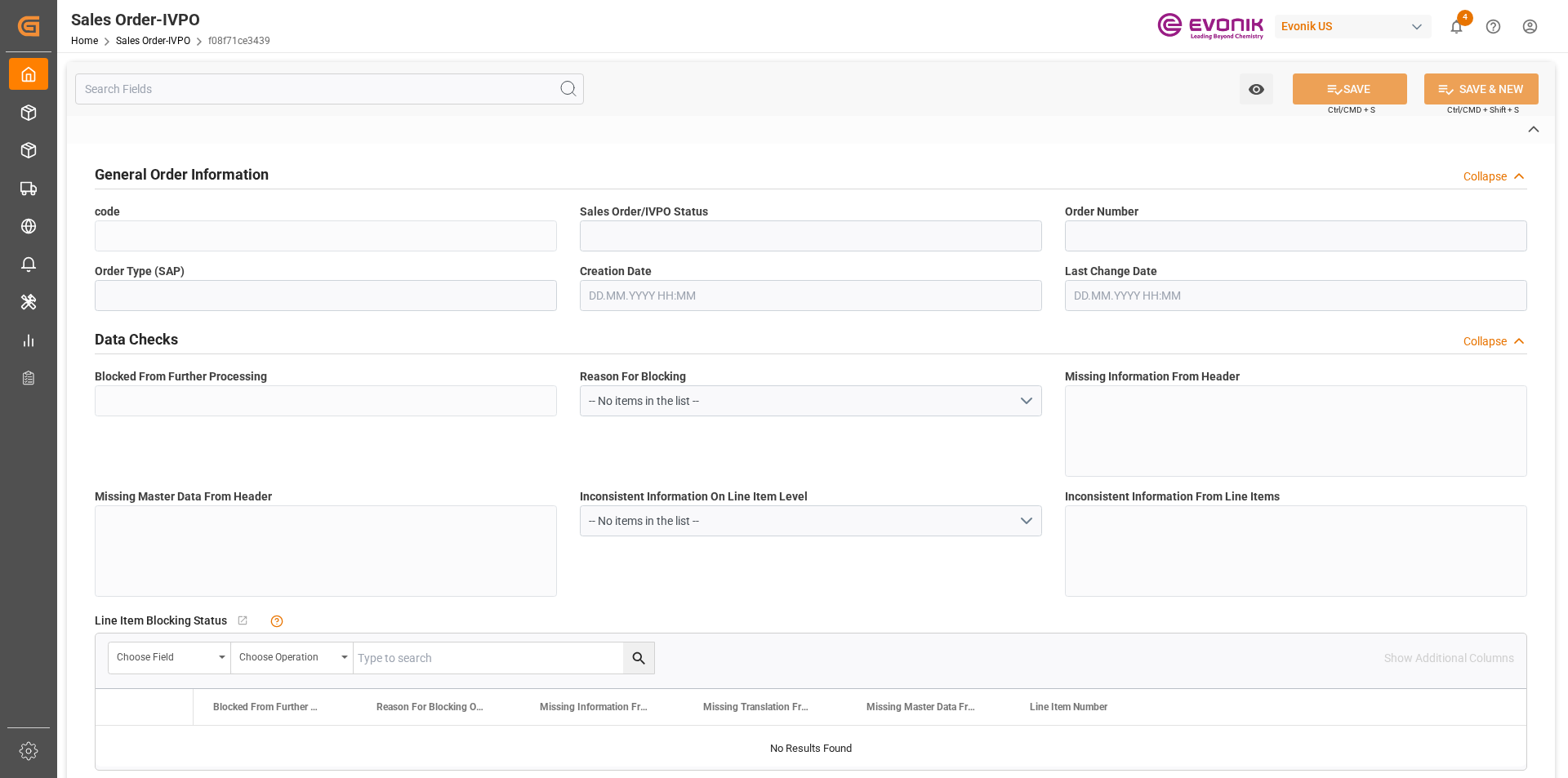
type textarea "No Tank Container"
type input "4504896737/0010"
type input "I2"
type input "SM I2 Silica"
type input "Smart Materials"
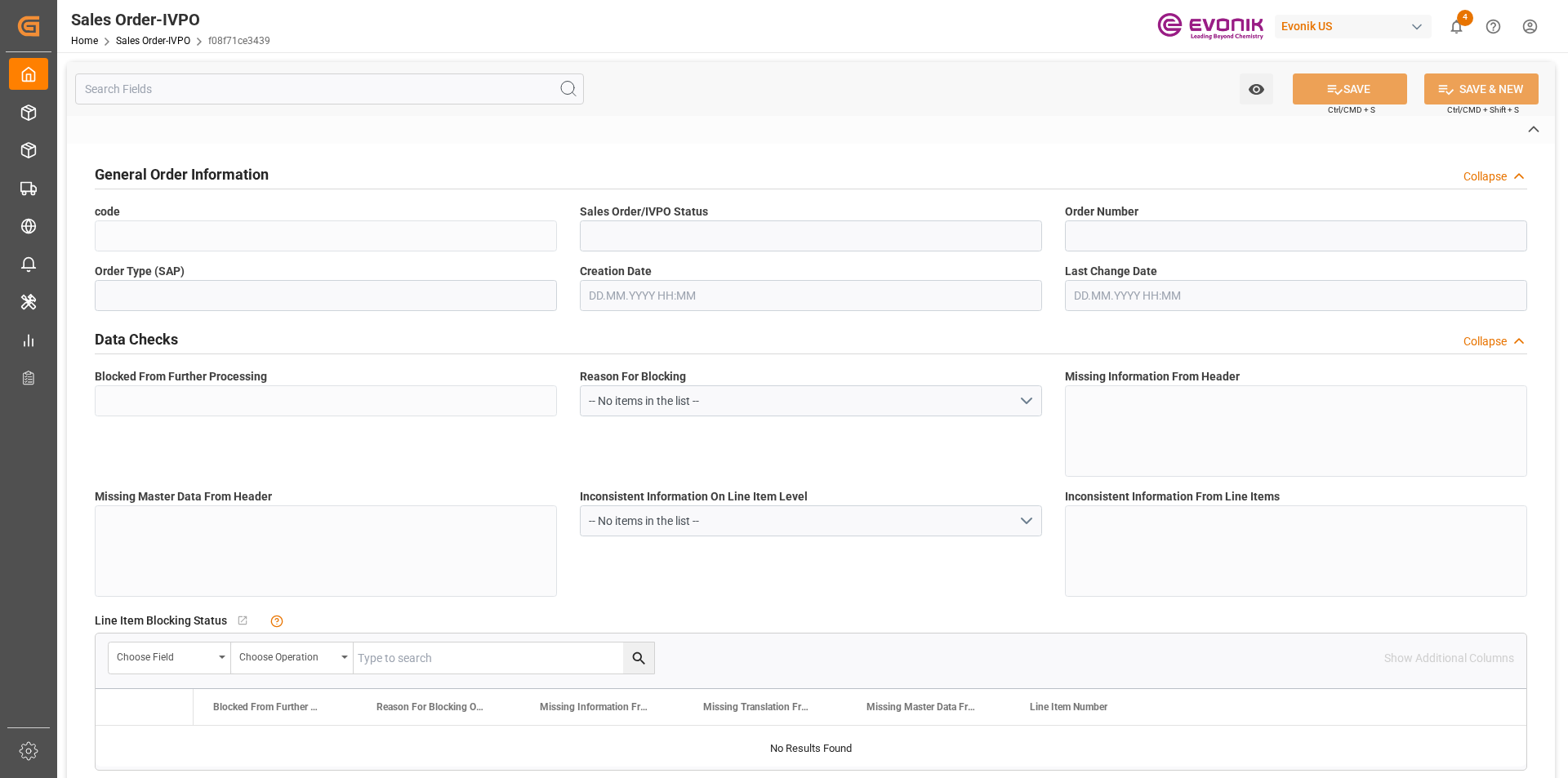
type input "CIF"
type input "[GEOGRAPHIC_DATA]"
type textarea "Not required"
type textarea "DIRECT CONSUMER"
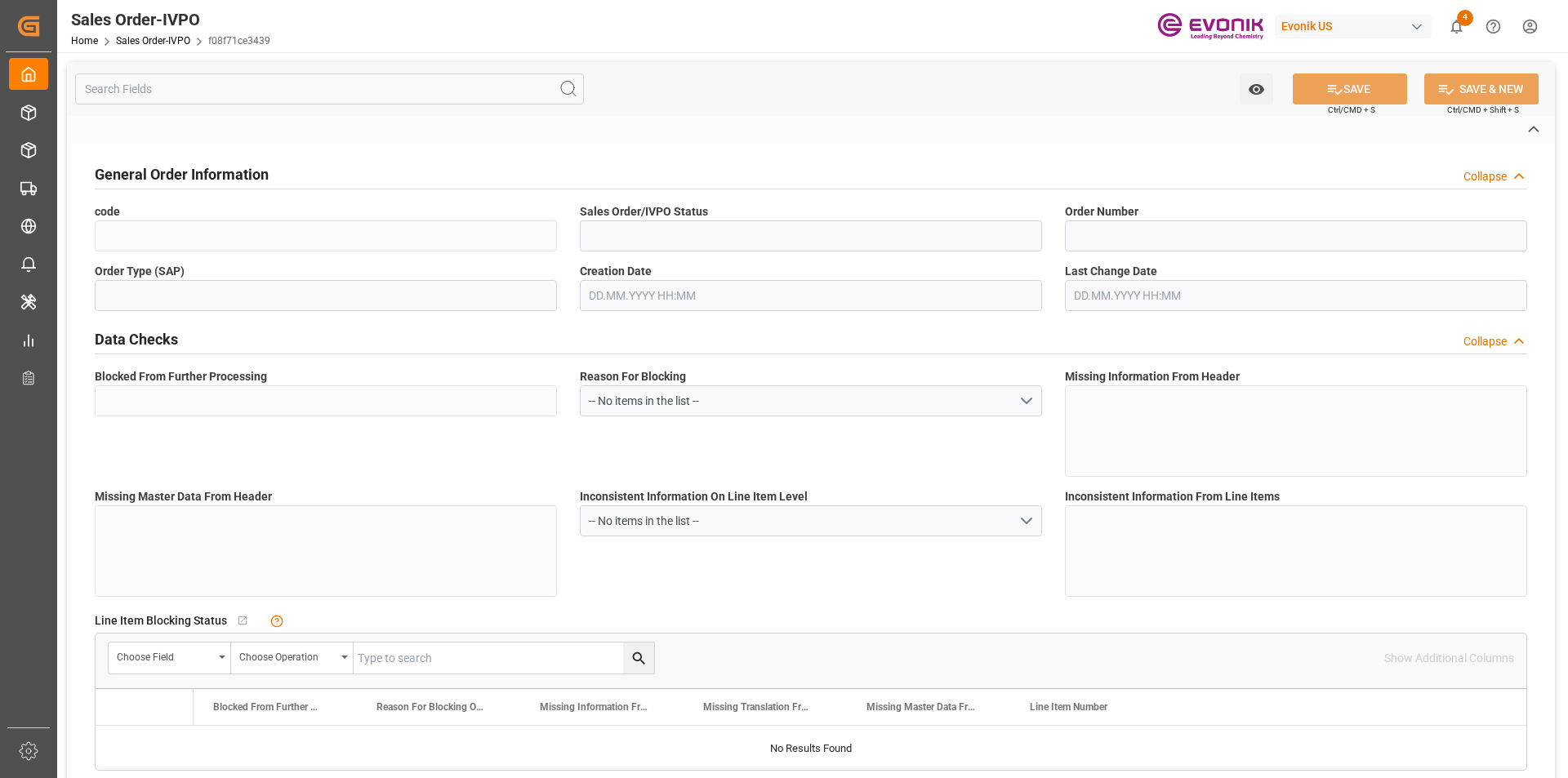
type textarea "NIT: 890300546-6"
type textarea "ZEODENT 114 CODE M00509"
type input "CO"
type input "Done"
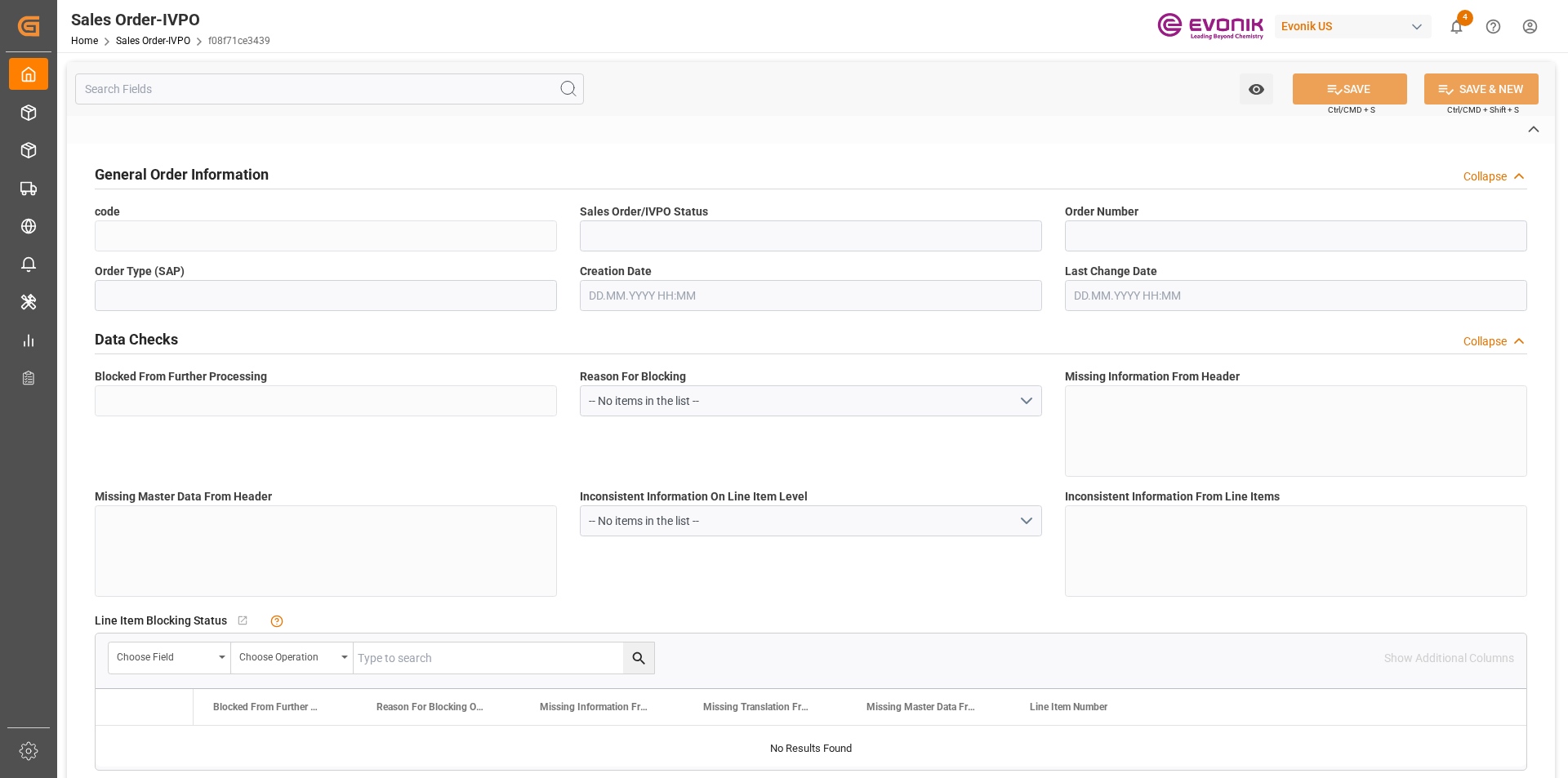
type input "40HC"
type input "Done"
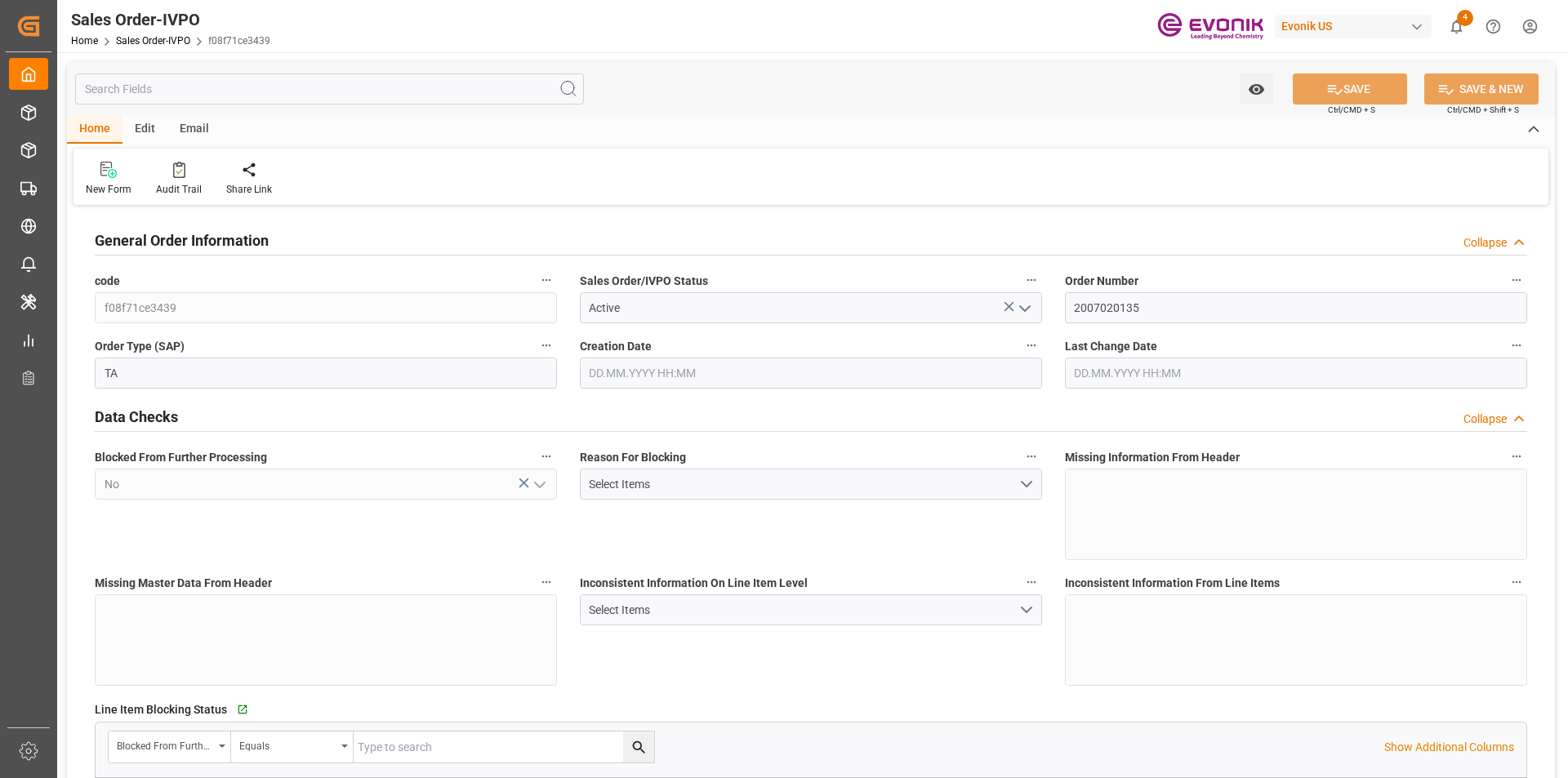
type input "COCTG"
type input "0"
type input "1"
type input "2"
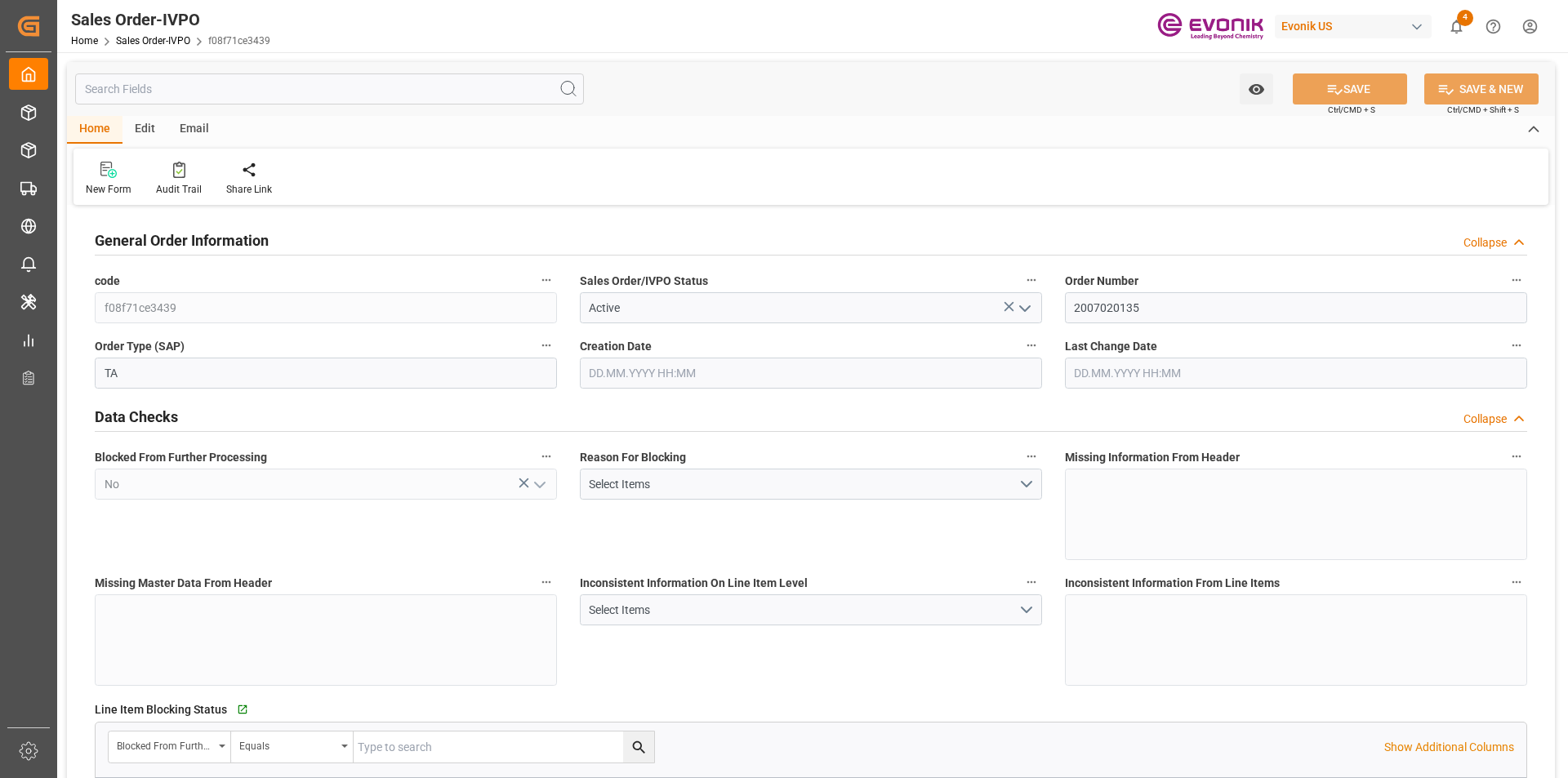
type input "18568"
type input "109.136"
type input "19000"
type input "60"
type input "[DATE] 19:29"
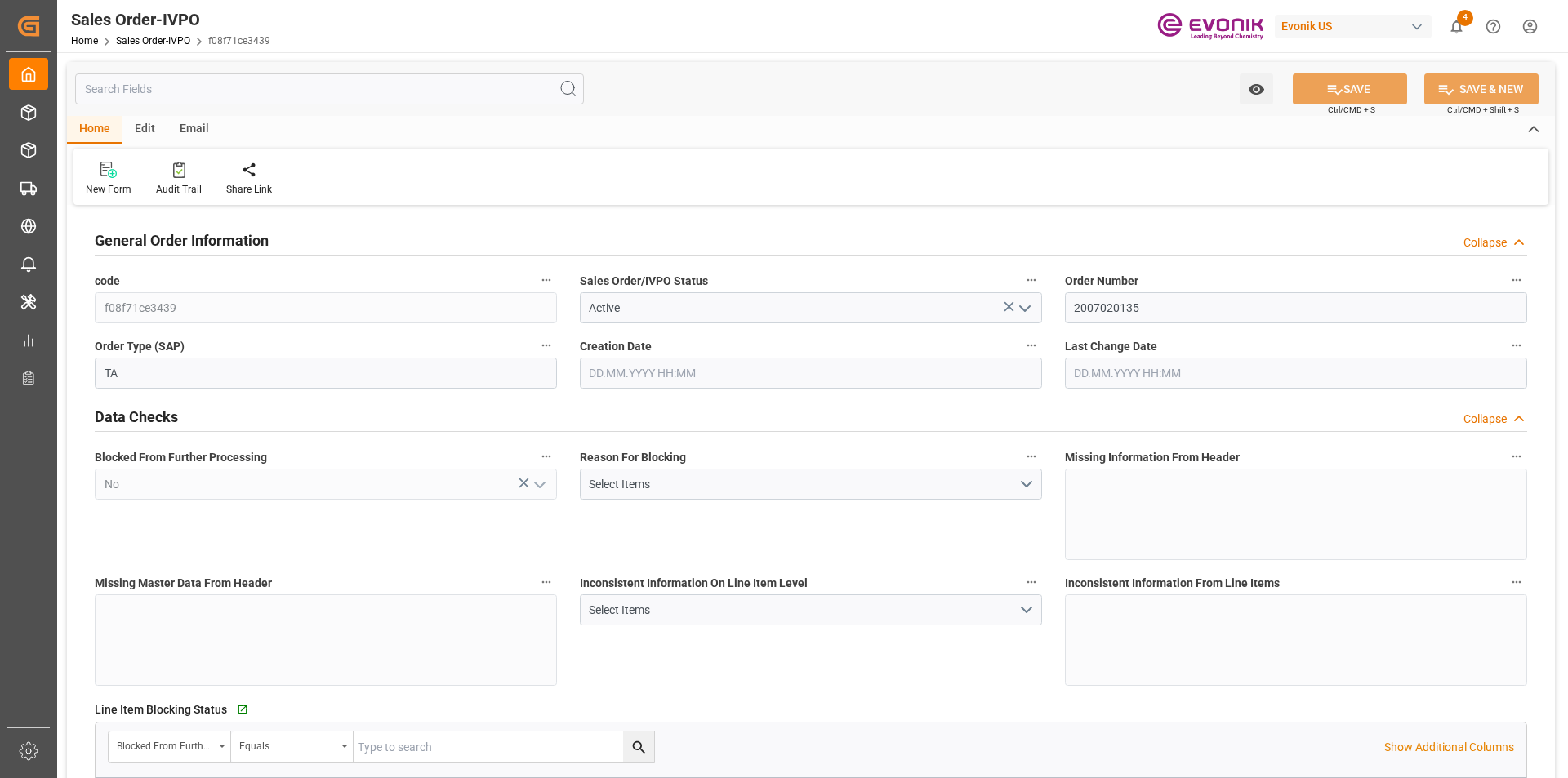
type input "[DATE] 08:12"
click at [183, 91] on input "text" at bounding box center [329, 88] width 509 height 31
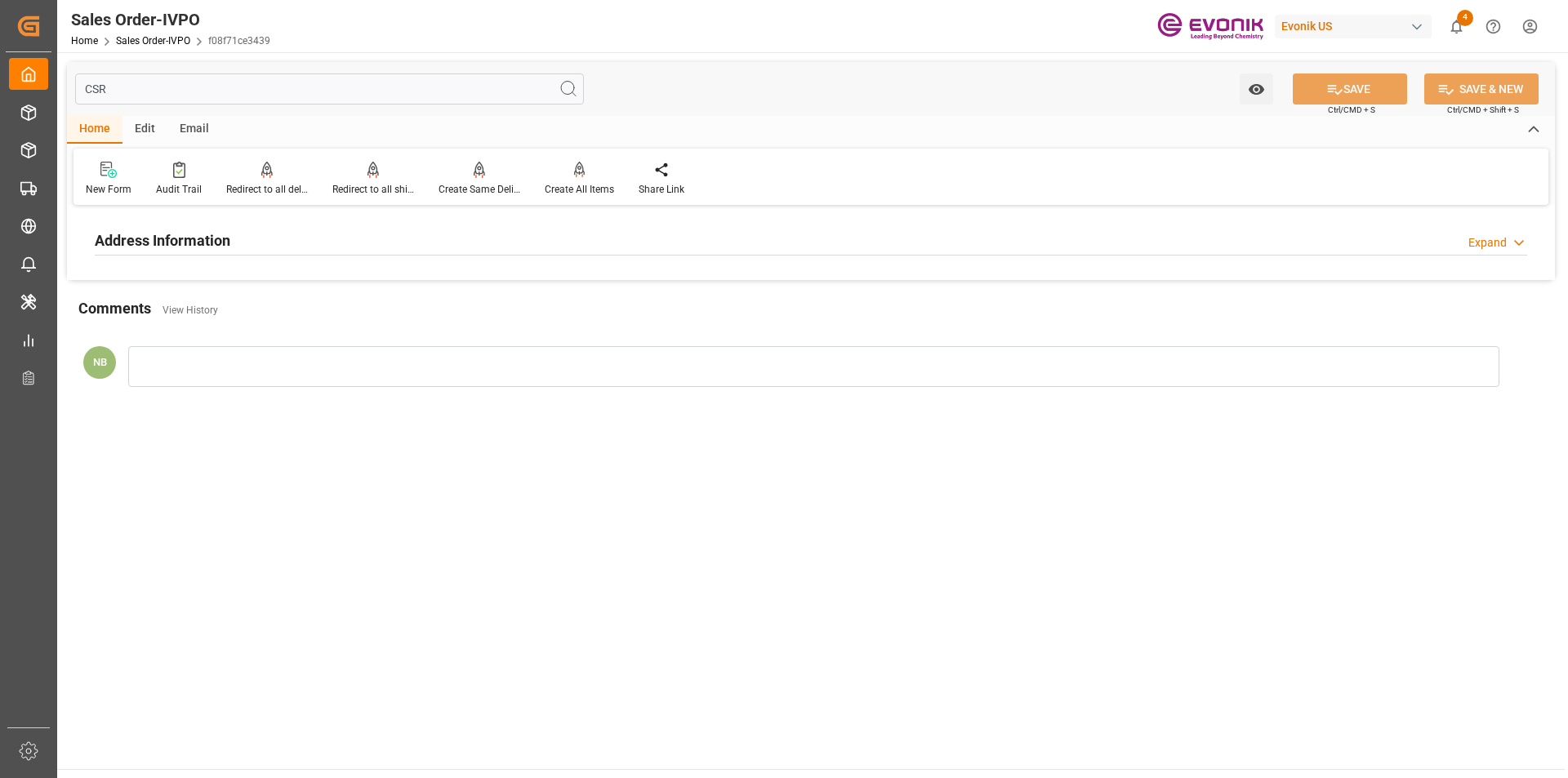
type input "CSR"
click at [259, 219] on div "Address Information Expand" at bounding box center [811, 241] width 1455 height 46
click at [259, 230] on div "Address Information Expand" at bounding box center [810, 239] width 1432 height 31
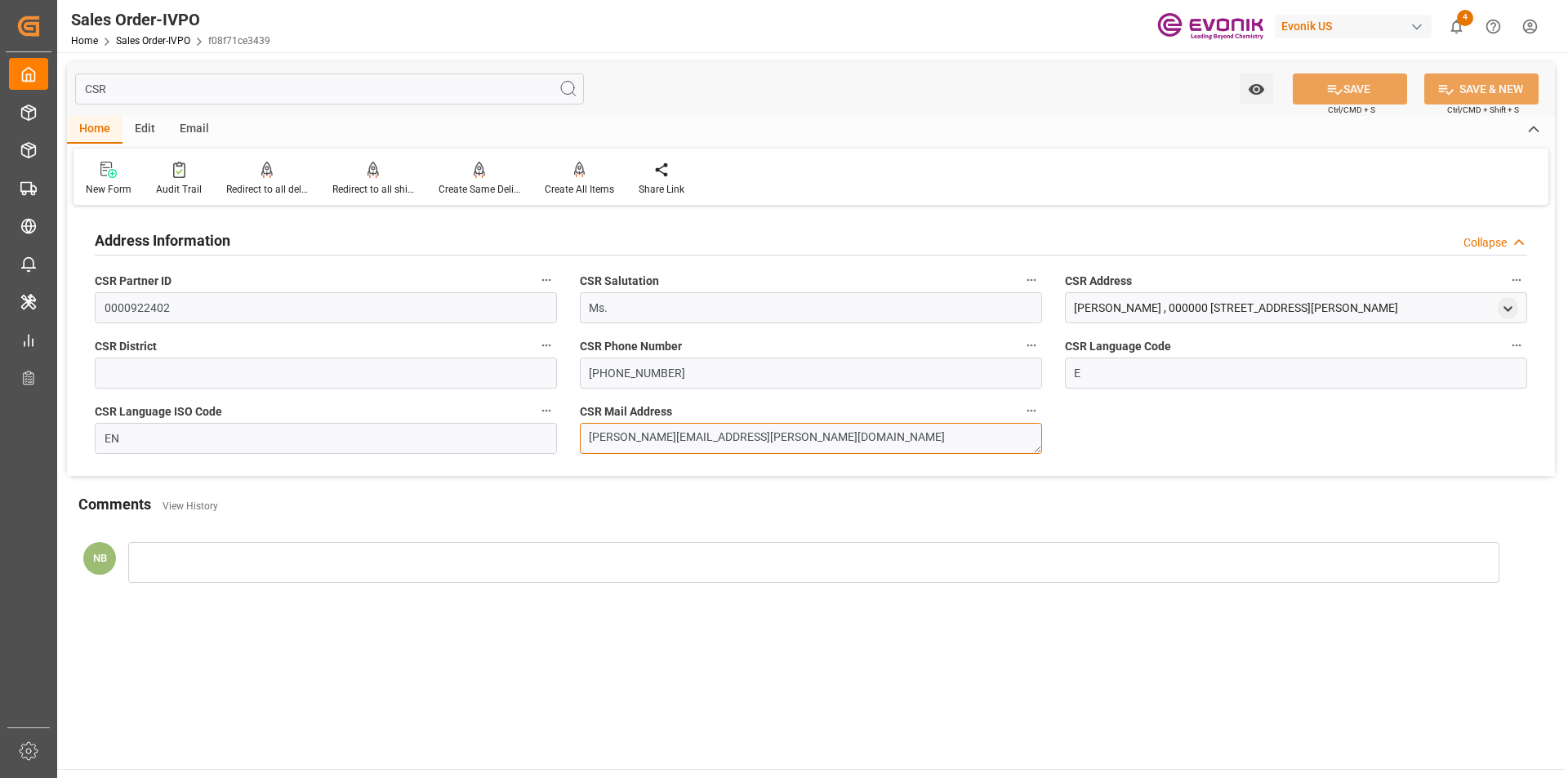
drag, startPoint x: 739, startPoint y: 446, endPoint x: 489, endPoint y: 423, distance: 251.1
click at [489, 423] on div "Address Information Collapse CSR Partner ID 0000922402 CSR Salutation Ms. CSR A…" at bounding box center [811, 343] width 1488 height 266
